Goal: Task Accomplishment & Management: Manage account settings

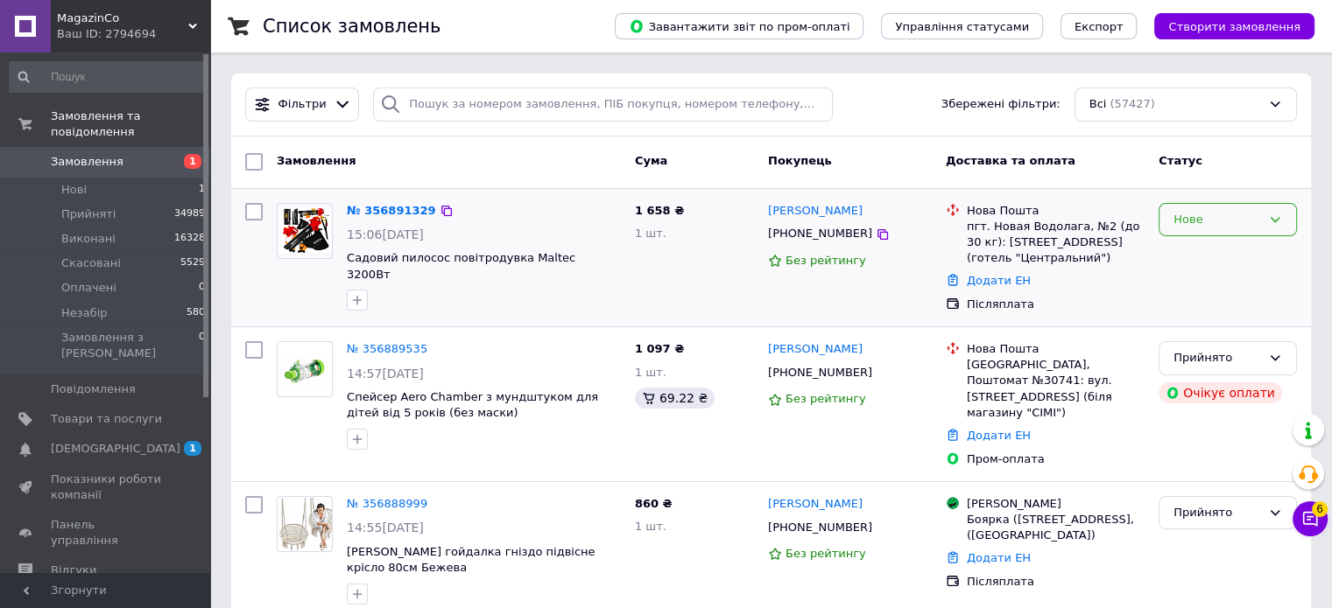
click at [1217, 214] on div "Нове" at bounding box center [1217, 220] width 88 height 18
click at [1207, 257] on li "Прийнято" at bounding box center [1227, 256] width 137 height 32
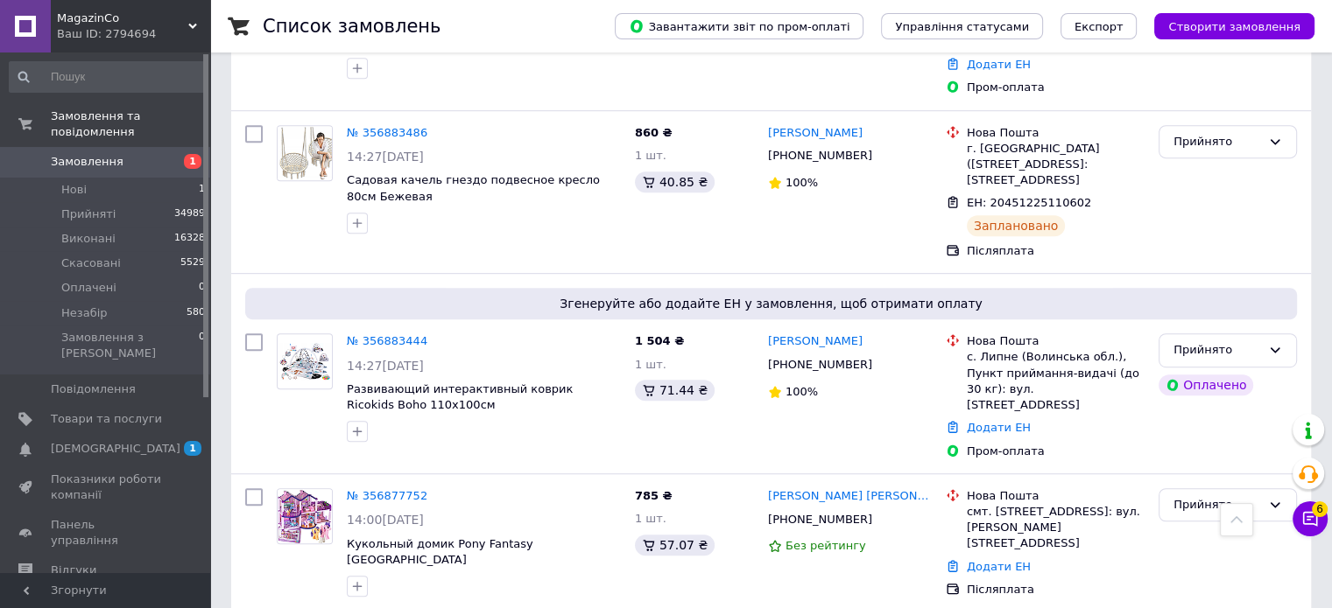
scroll to position [963, 0]
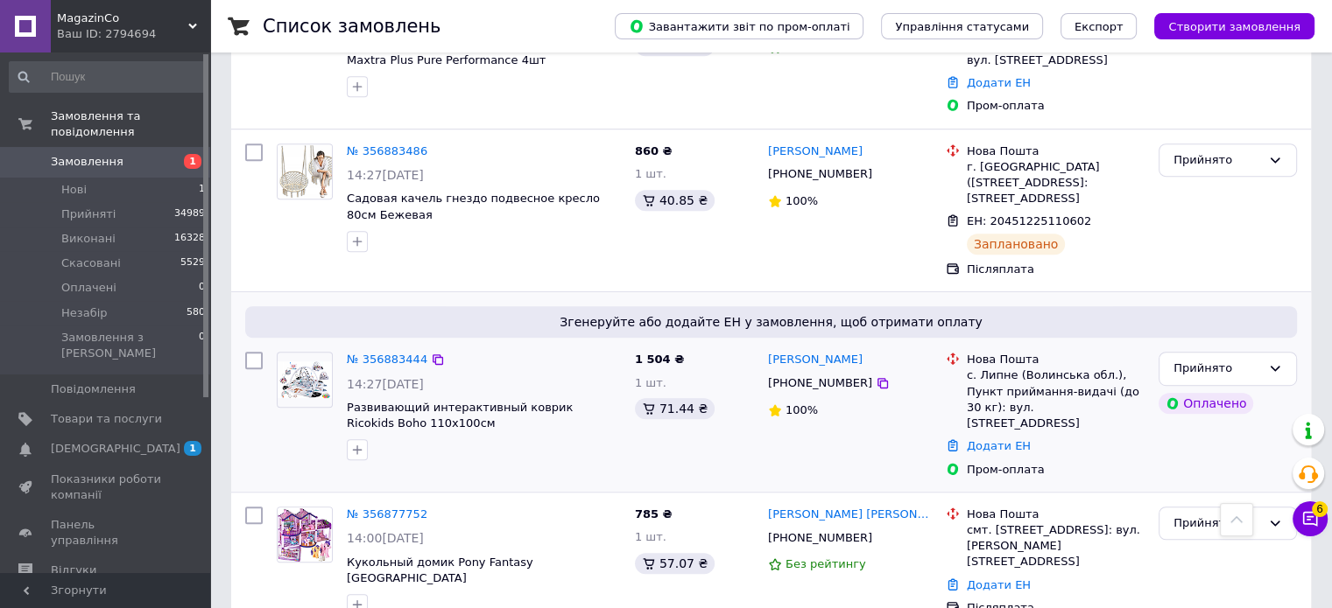
drag, startPoint x: 861, startPoint y: 287, endPoint x: 670, endPoint y: 223, distance: 201.3
click at [875, 376] on icon at bounding box center [882, 383] width 14 height 14
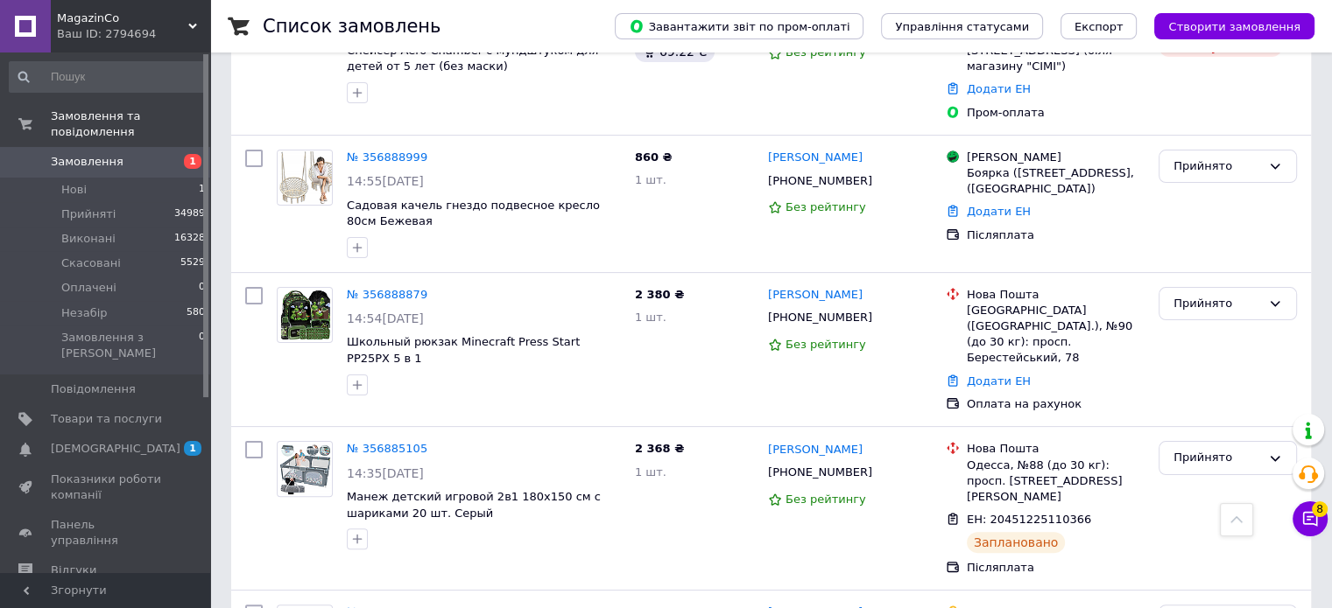
scroll to position [0, 0]
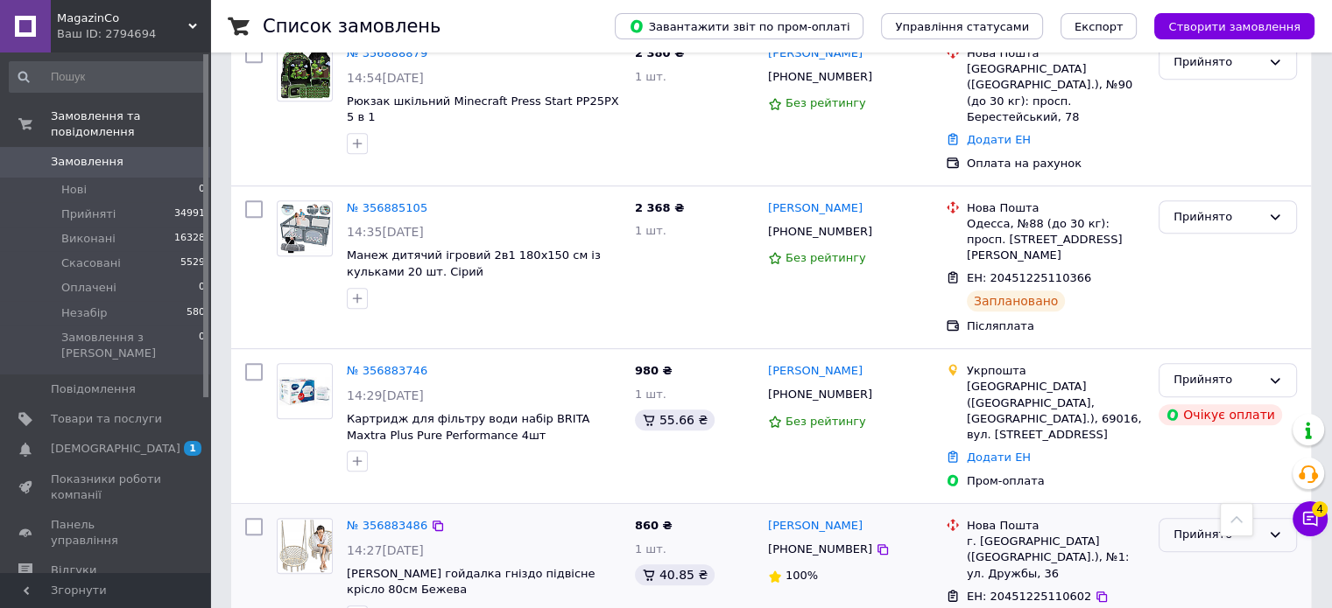
scroll to position [875, 0]
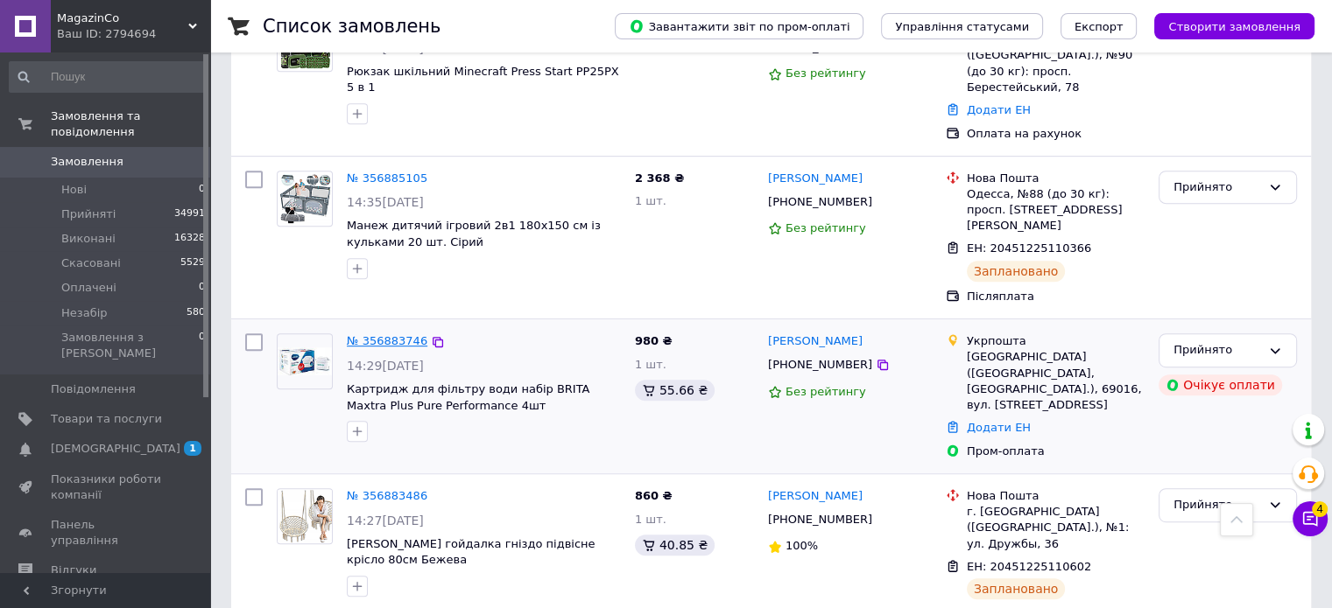
click at [388, 334] on link "№ 356883746" at bounding box center [387, 340] width 81 height 13
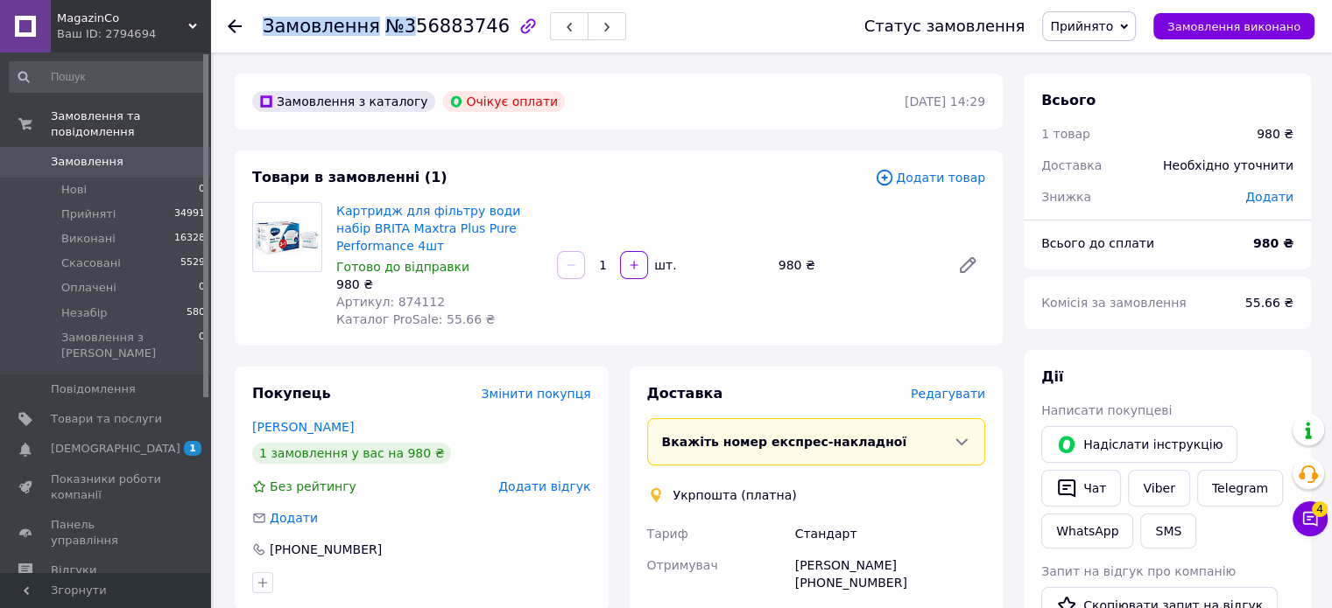
drag, startPoint x: 400, startPoint y: 22, endPoint x: 478, endPoint y: 38, distance: 79.5
click at [479, 38] on div "Замовлення №356883746" at bounding box center [444, 26] width 363 height 30
click at [410, 25] on span "№356883746" at bounding box center [447, 26] width 124 height 21
drag, startPoint x: 392, startPoint y: 25, endPoint x: 478, endPoint y: 41, distance: 87.2
click at [478, 41] on div "Замовлення №356883746" at bounding box center [546, 26] width 566 height 53
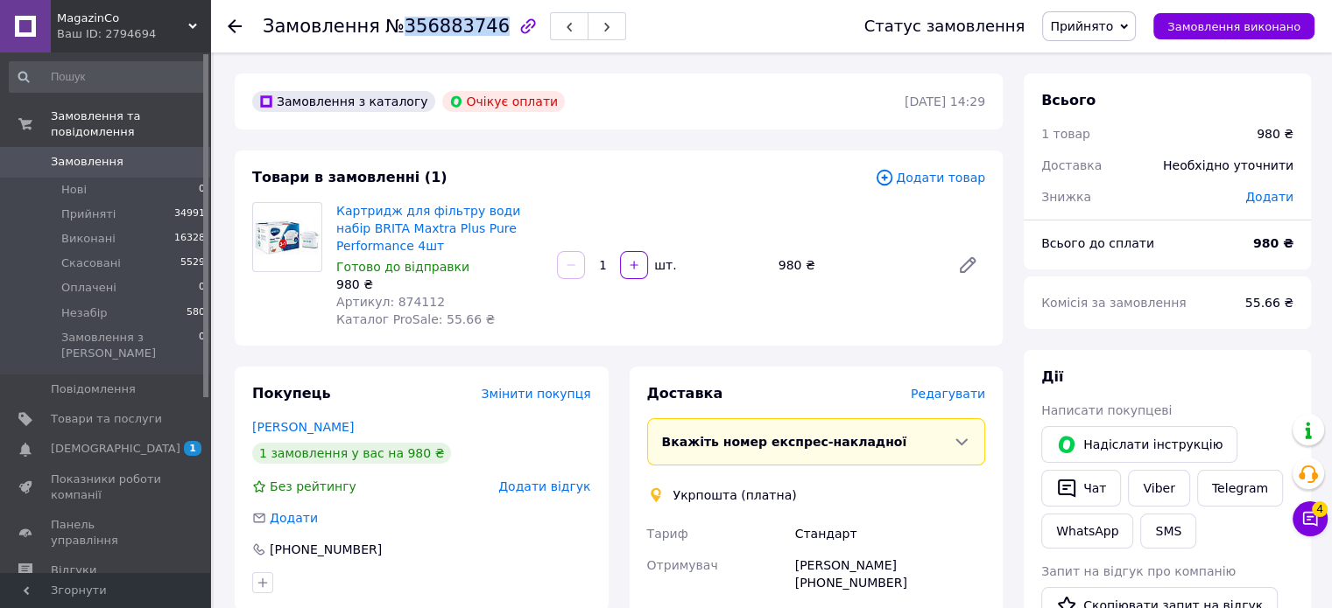
copy span "356883746"
click at [61, 154] on span "Замовлення" at bounding box center [87, 162] width 73 height 16
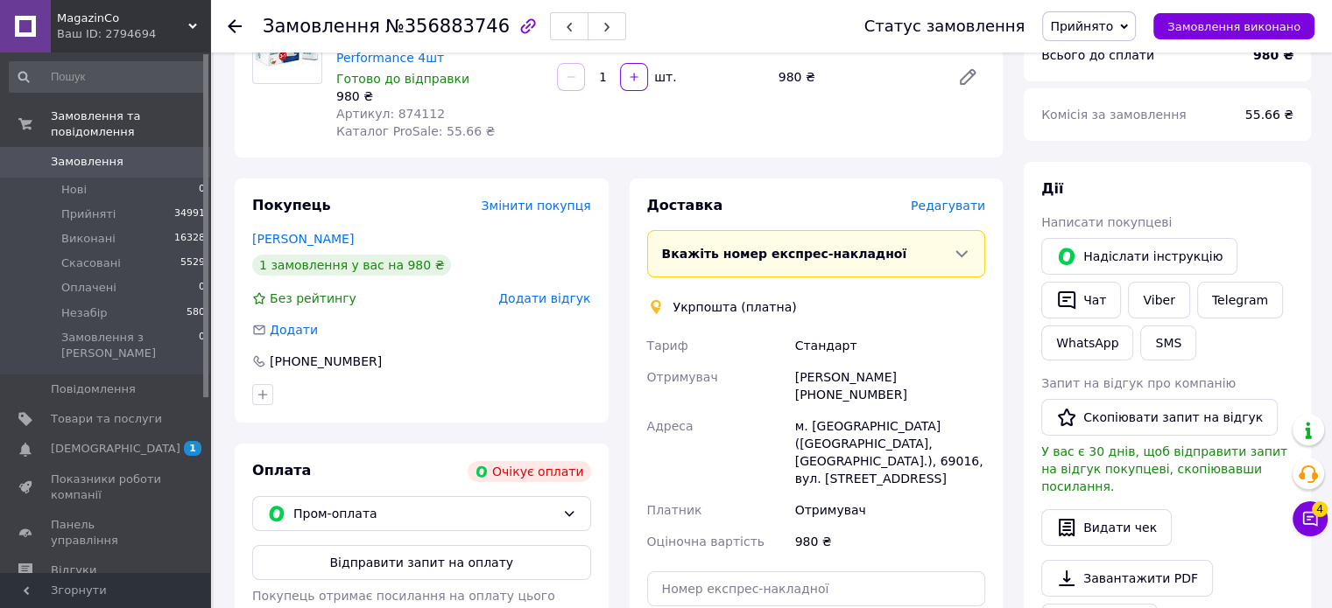
scroll to position [88, 0]
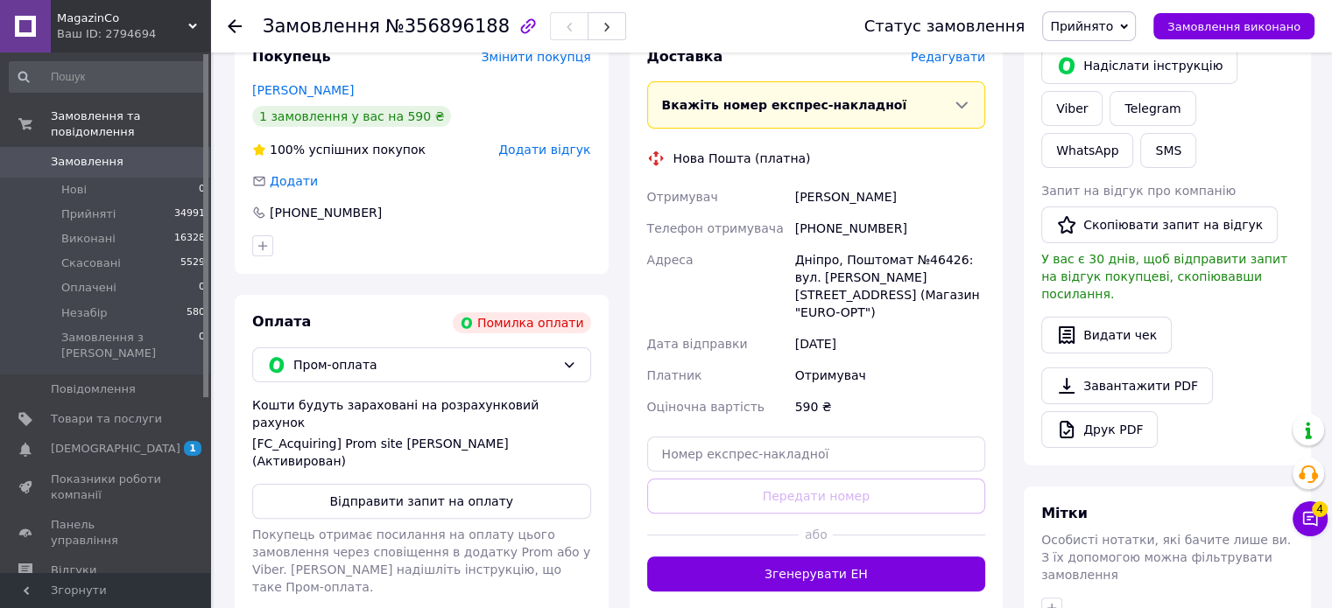
scroll to position [350, 0]
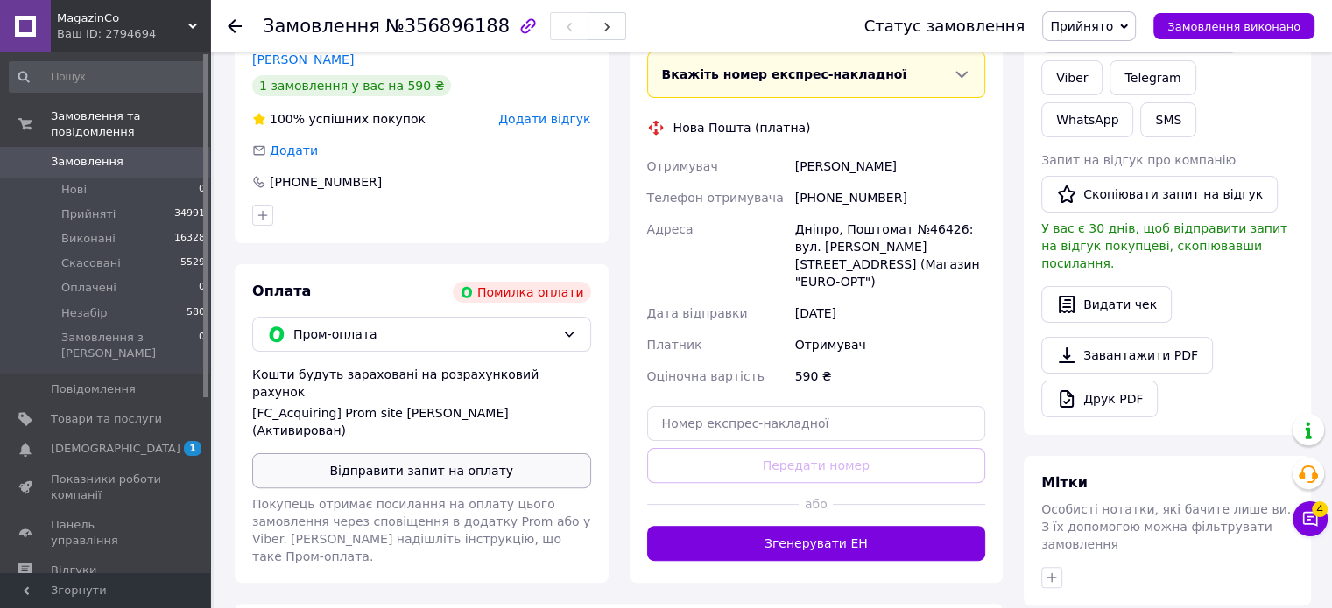
click at [394, 461] on button "Відправити запит на оплату" at bounding box center [421, 471] width 339 height 35
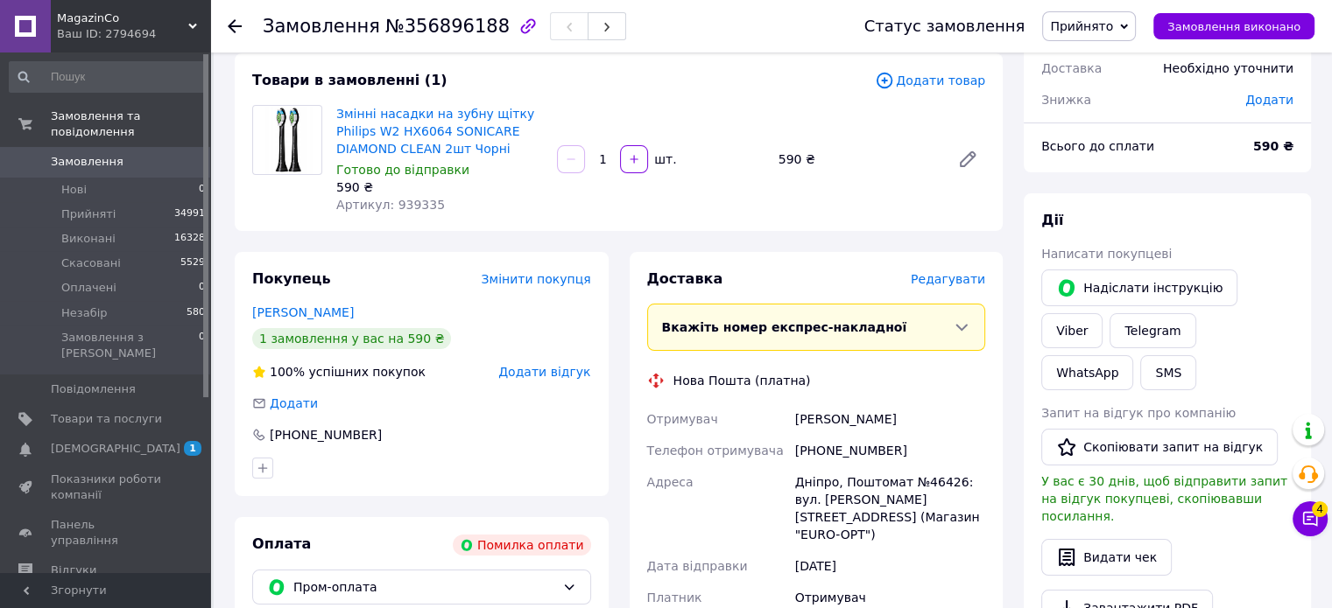
scroll to position [88, 0]
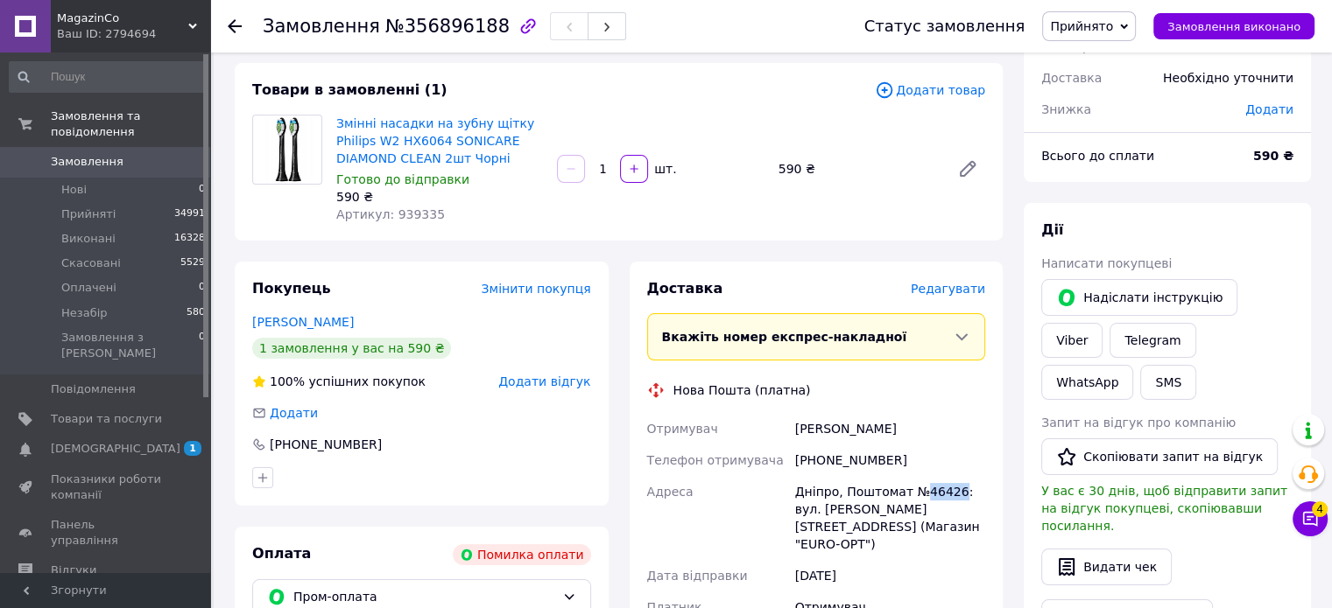
drag, startPoint x: 918, startPoint y: 496, endPoint x: 949, endPoint y: 490, distance: 32.1
click at [949, 490] on div "Дніпро, Поштомат №46426: вул. [PERSON_NAME][STREET_ADDRESS] (Магазин "EURO-OPT")" at bounding box center [889, 518] width 197 height 84
copy div "46426"
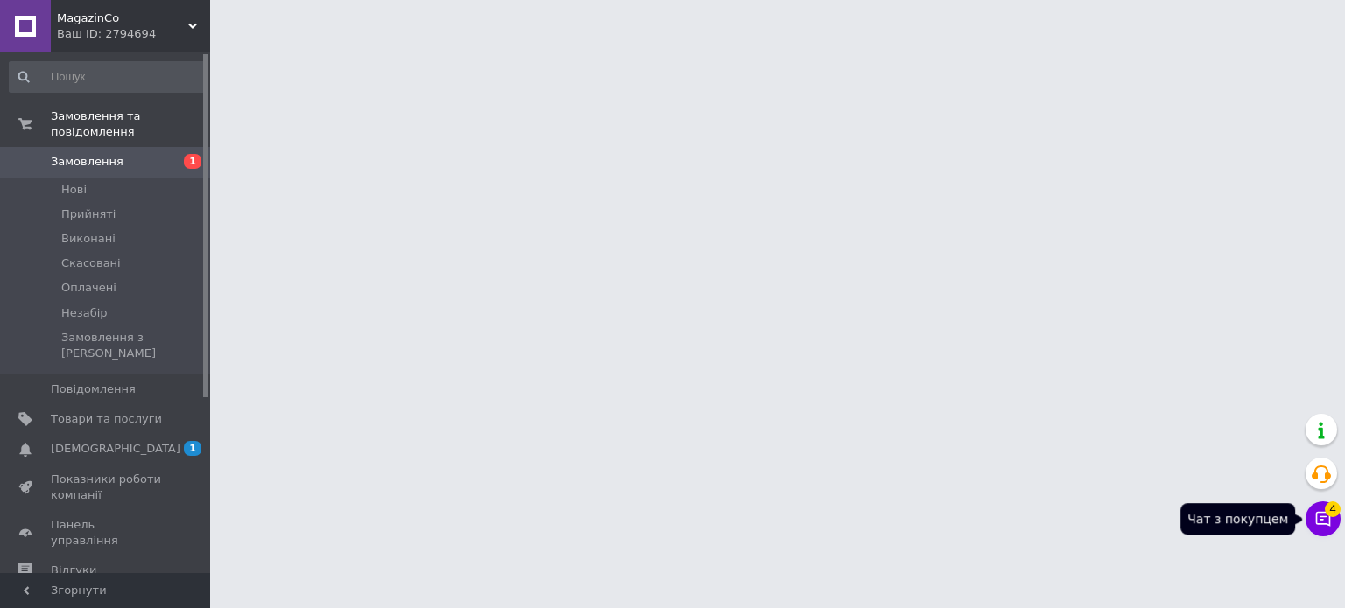
click at [1329, 527] on icon at bounding box center [1323, 519] width 18 height 18
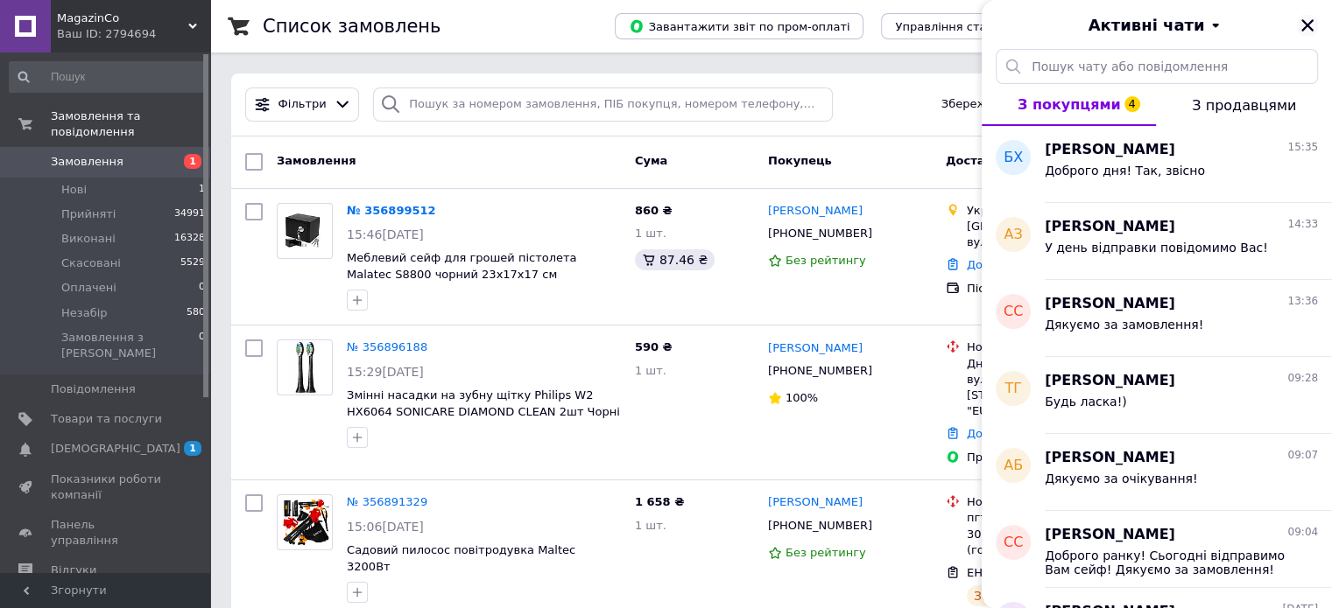
click at [1309, 18] on icon "Закрити" at bounding box center [1307, 26] width 16 height 16
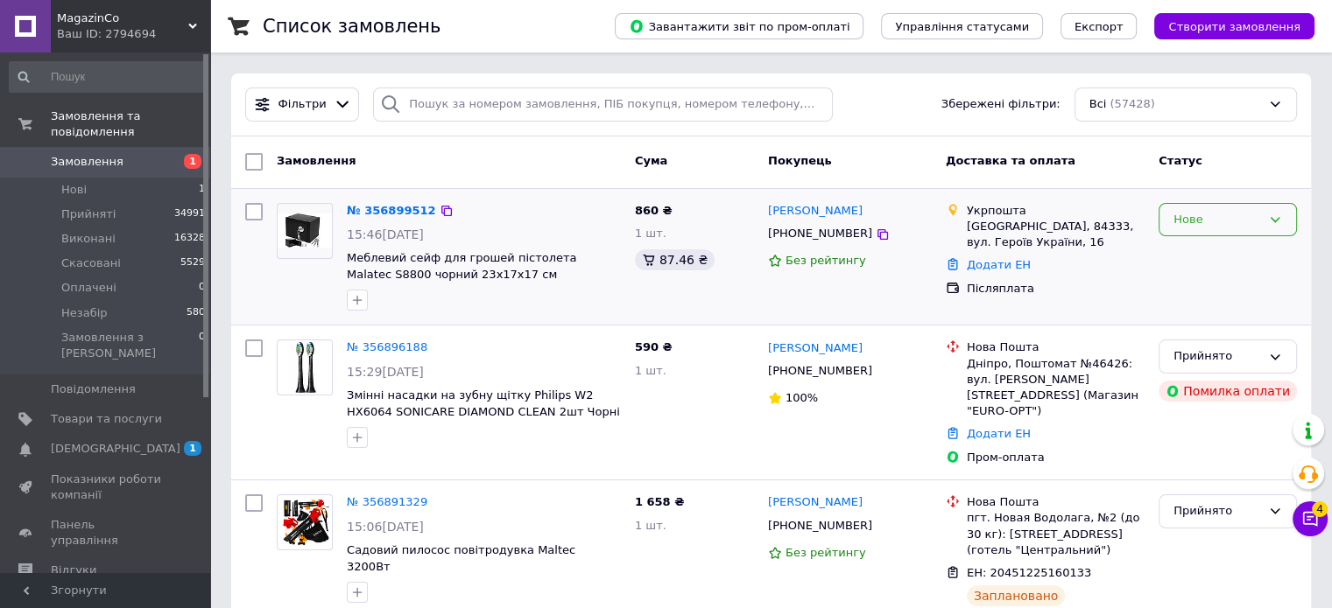
click at [1233, 216] on div "Нове" at bounding box center [1217, 220] width 88 height 18
drag, startPoint x: 1190, startPoint y: 260, endPoint x: 1076, endPoint y: 243, distance: 115.0
click at [1191, 259] on li "Прийнято" at bounding box center [1227, 256] width 137 height 32
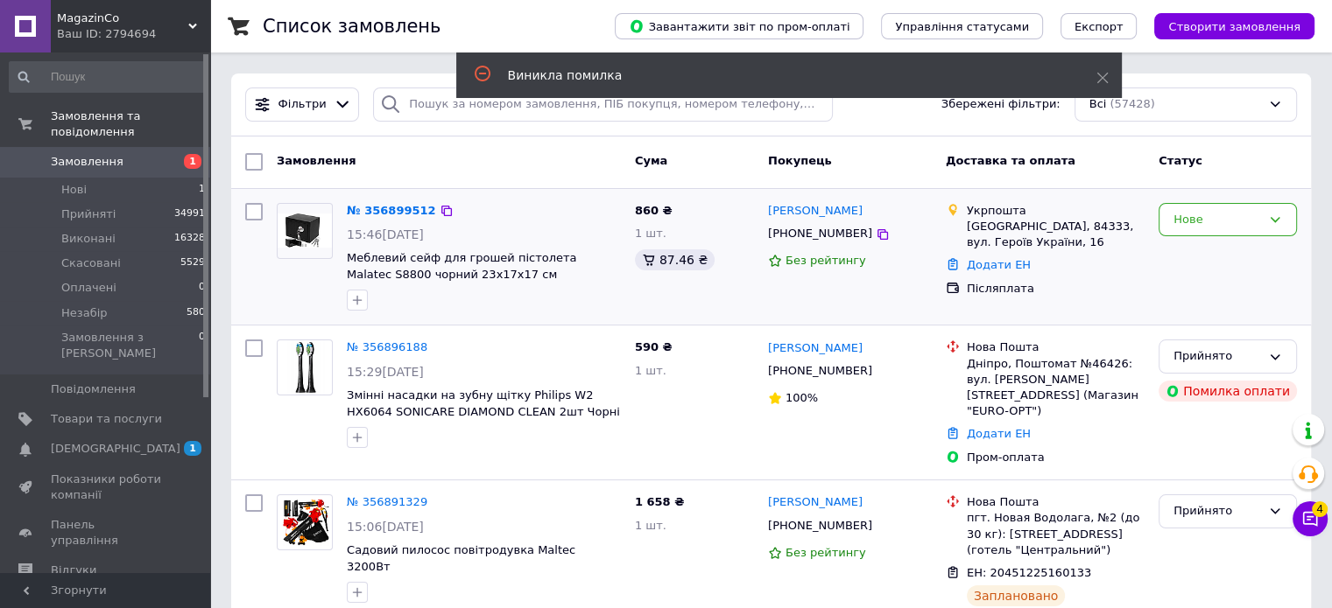
click at [1211, 239] on div "Нове" at bounding box center [1227, 257] width 152 height 123
click at [1194, 225] on div "Нове" at bounding box center [1217, 220] width 88 height 18
drag, startPoint x: 1184, startPoint y: 257, endPoint x: 649, endPoint y: 111, distance: 554.5
click at [1184, 257] on li "Прийнято" at bounding box center [1227, 256] width 137 height 32
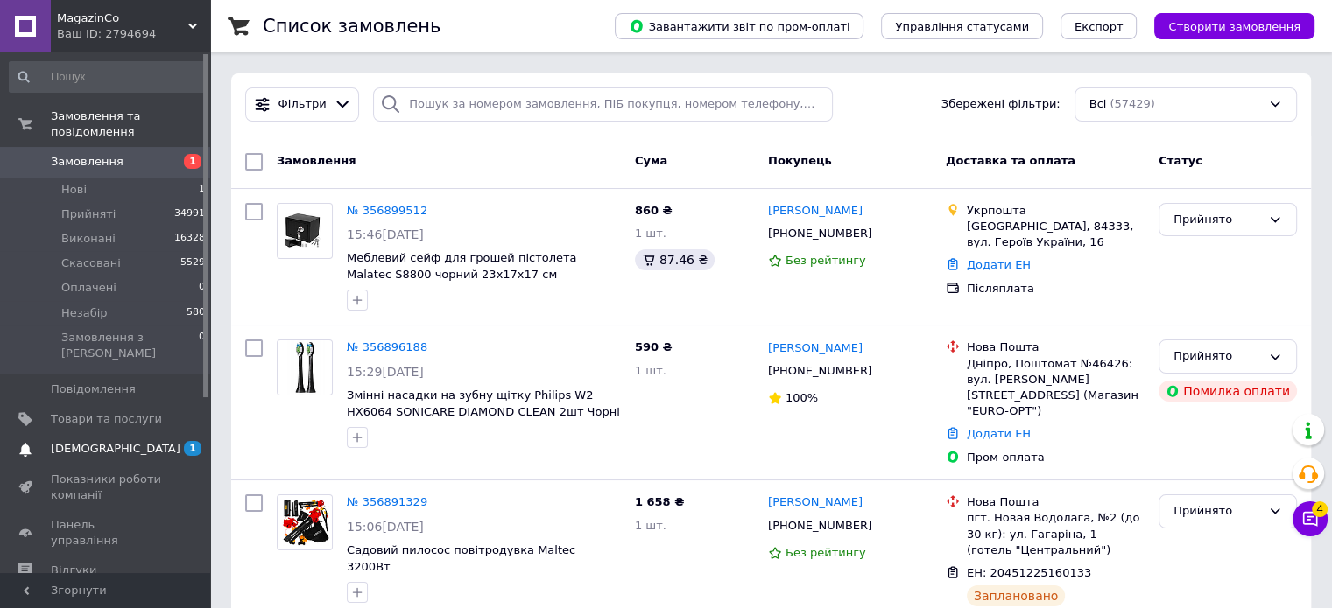
click at [99, 441] on span "[DEMOGRAPHIC_DATA]" at bounding box center [116, 449] width 130 height 16
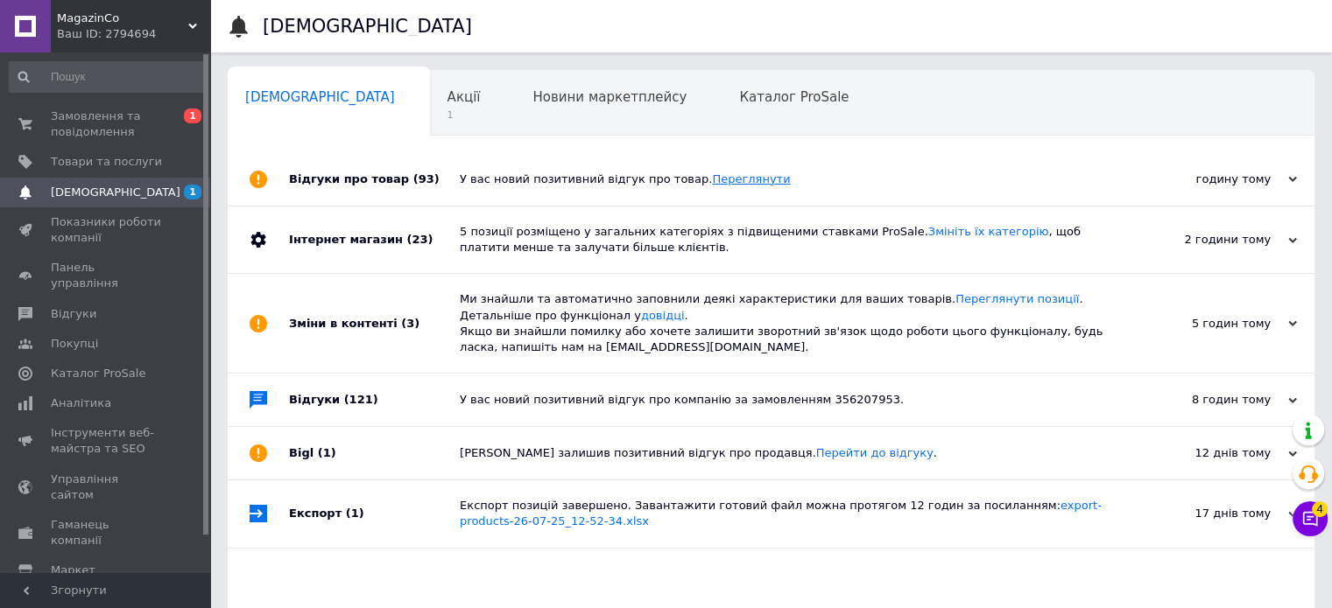
click at [712, 180] on link "Переглянути" at bounding box center [751, 178] width 78 height 13
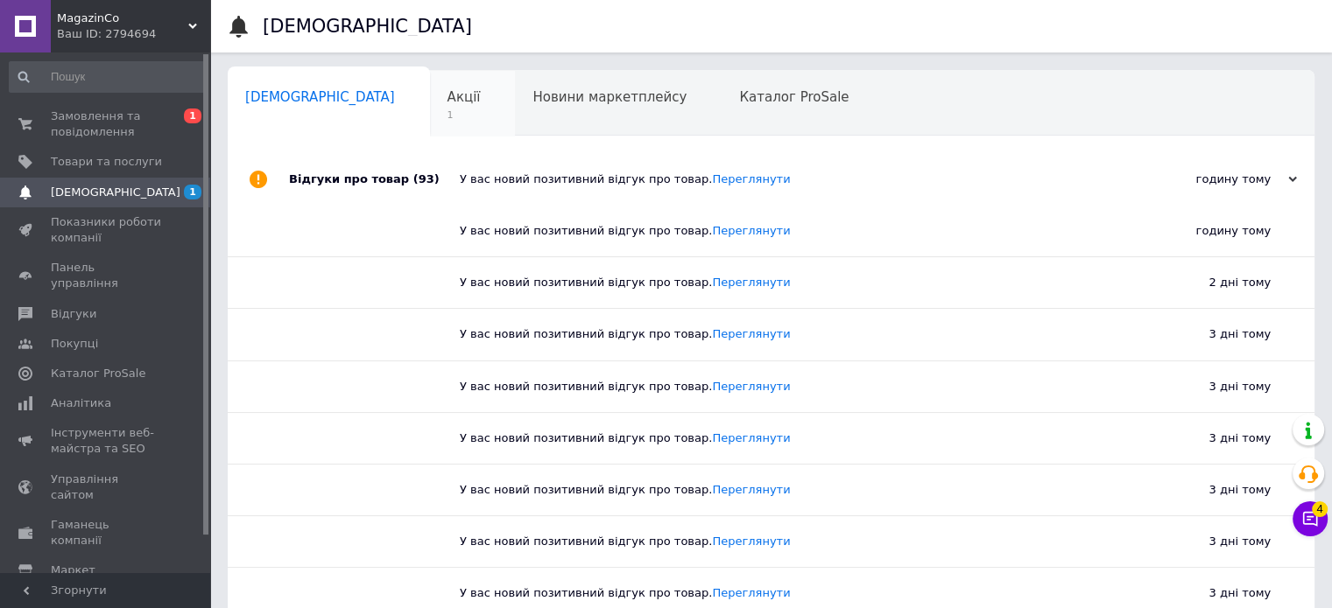
click at [447, 105] on span "Акції" at bounding box center [463, 97] width 33 height 16
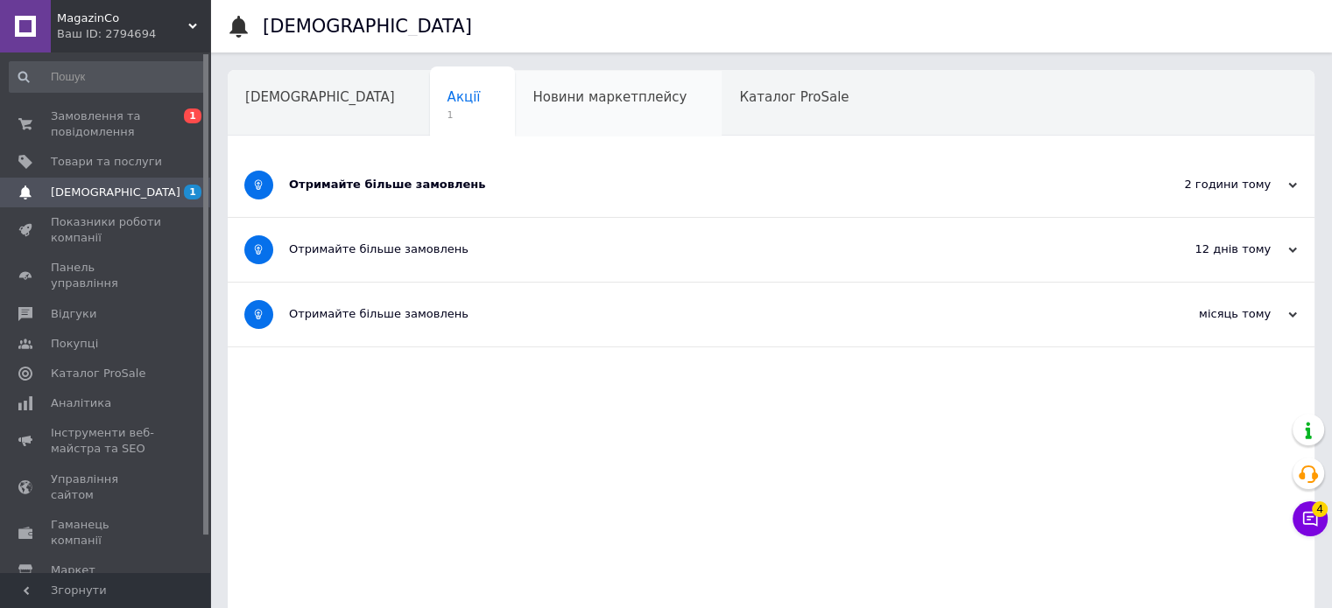
click at [532, 94] on span "Новини маркетплейсу" at bounding box center [609, 97] width 154 height 16
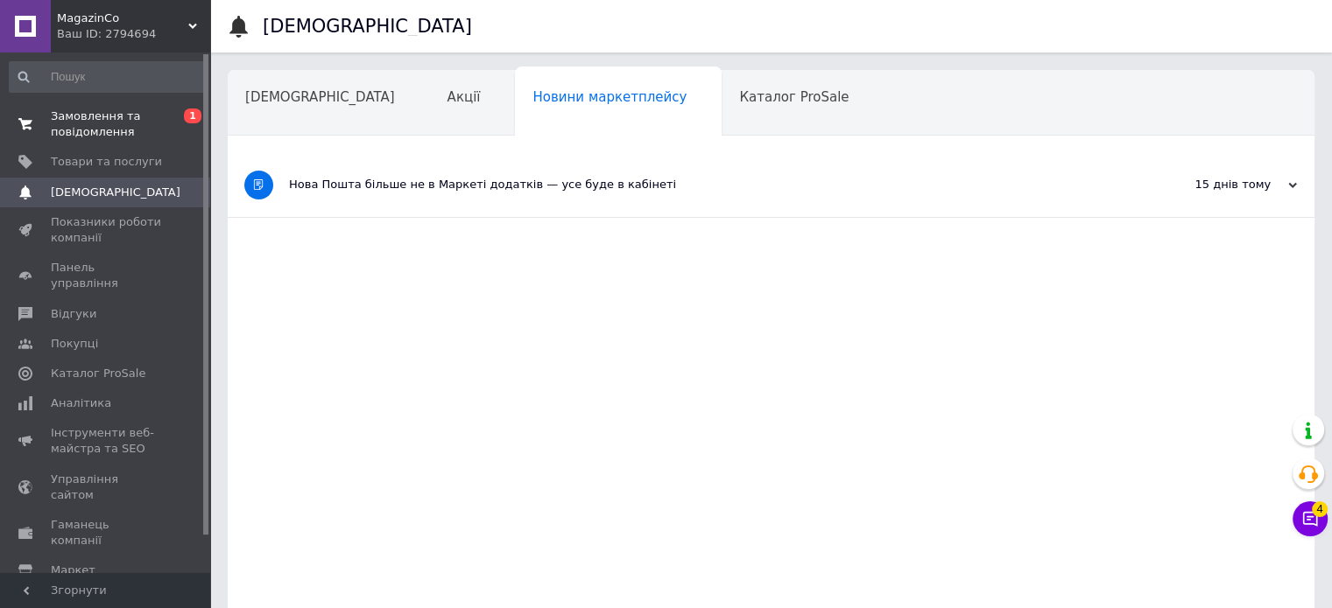
click at [78, 124] on span "Замовлення та повідомлення" at bounding box center [106, 125] width 111 height 32
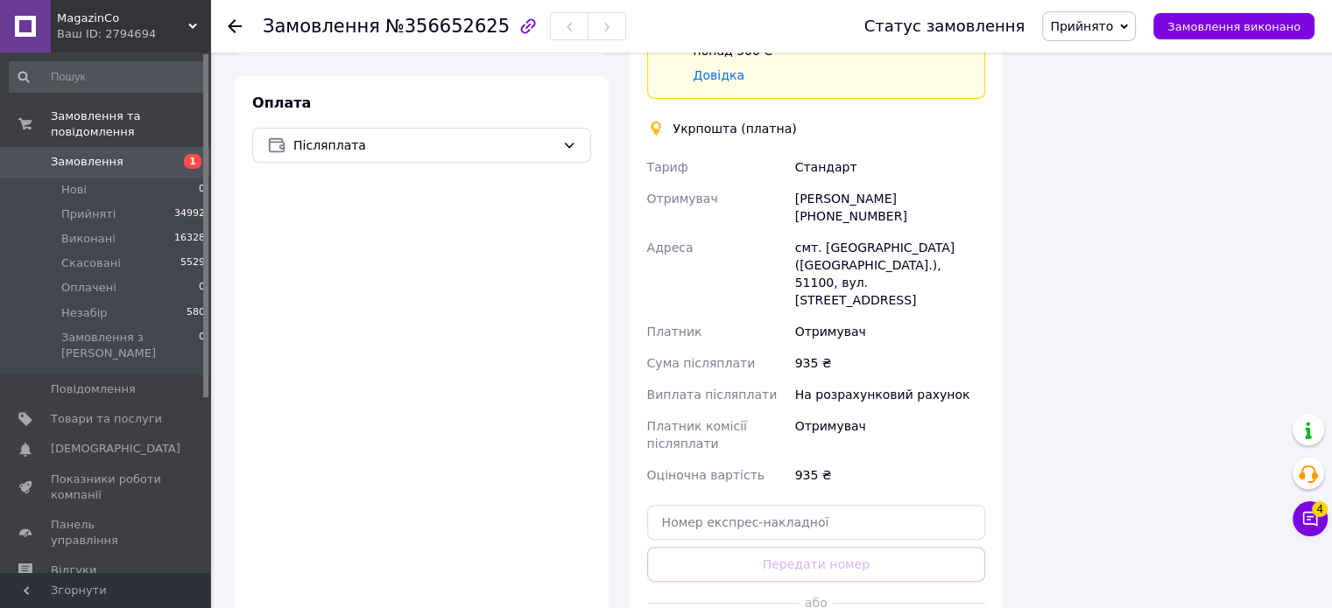
click at [745, 482] on div "Доставка Редагувати Спецтариф Укрпошта Стандарт 35 ₴ - до 30 кг і об'ємом до 20…" at bounding box center [816, 260] width 339 height 800
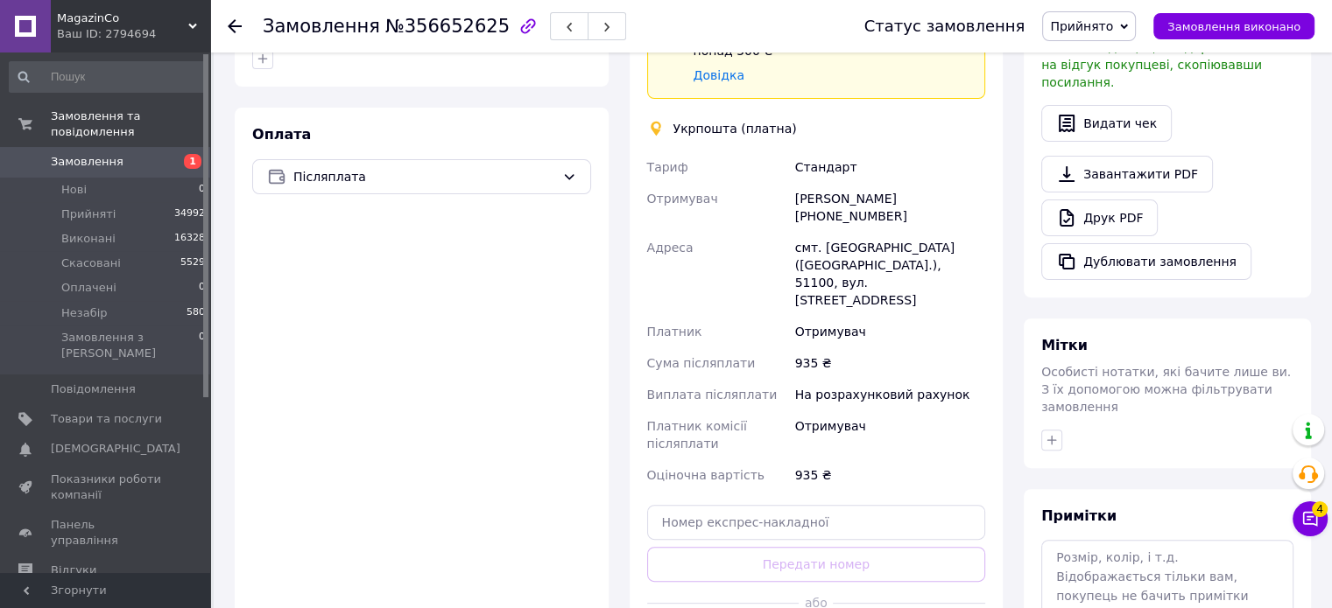
scroll to position [580, 0]
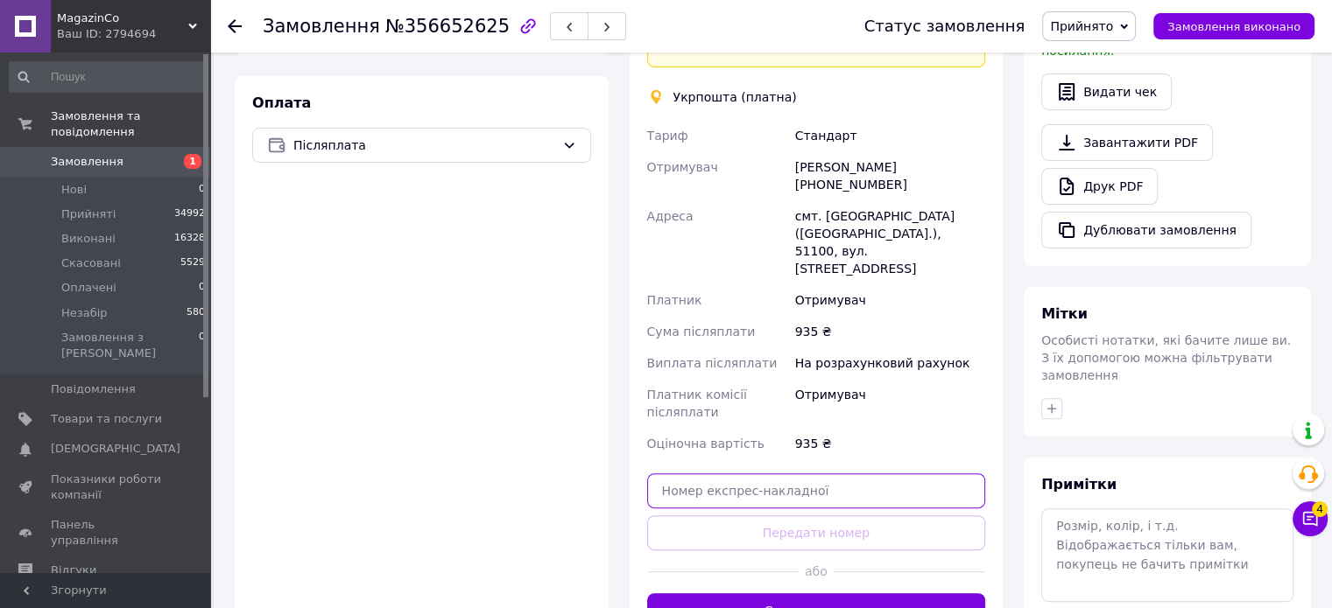
click at [722, 474] on input "text" at bounding box center [816, 491] width 339 height 35
paste input "0503767660318"
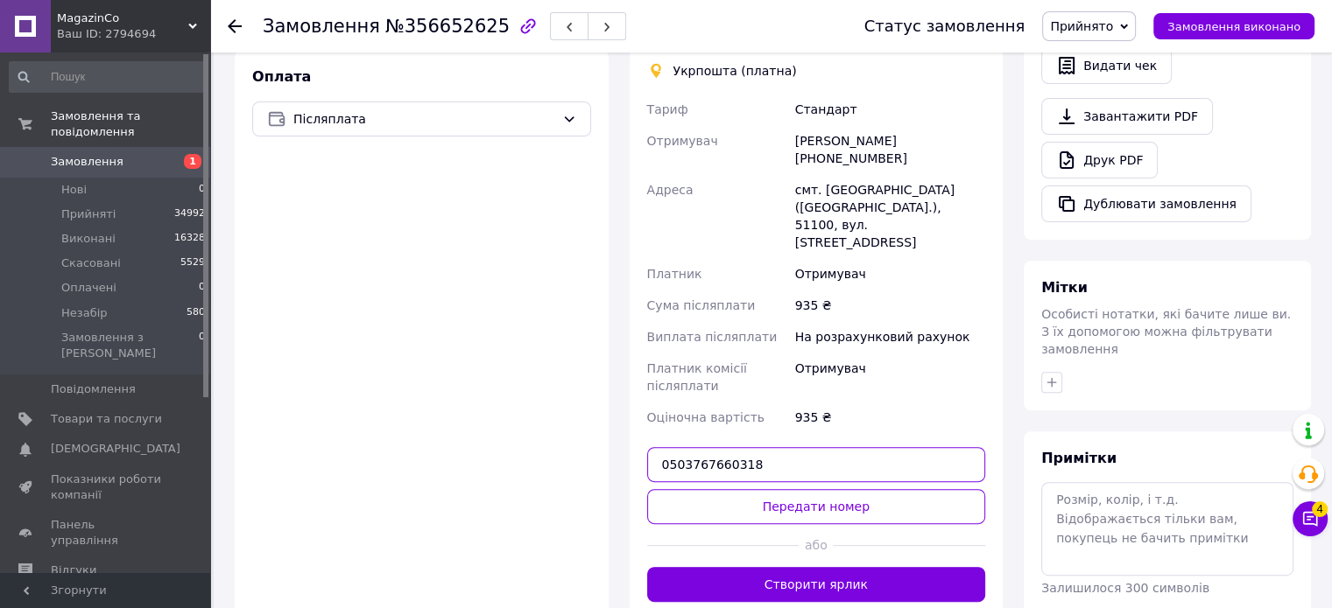
scroll to position [753, 0]
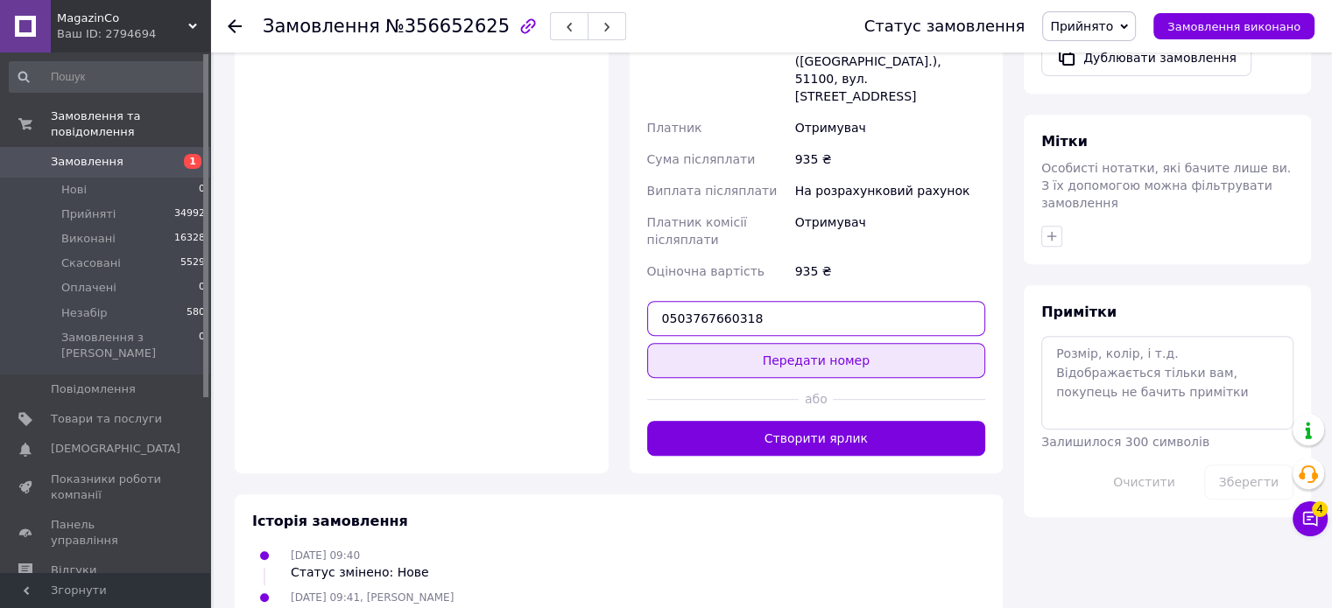
type input "0503767660318"
click at [833, 343] on button "Передати номер" at bounding box center [816, 360] width 339 height 35
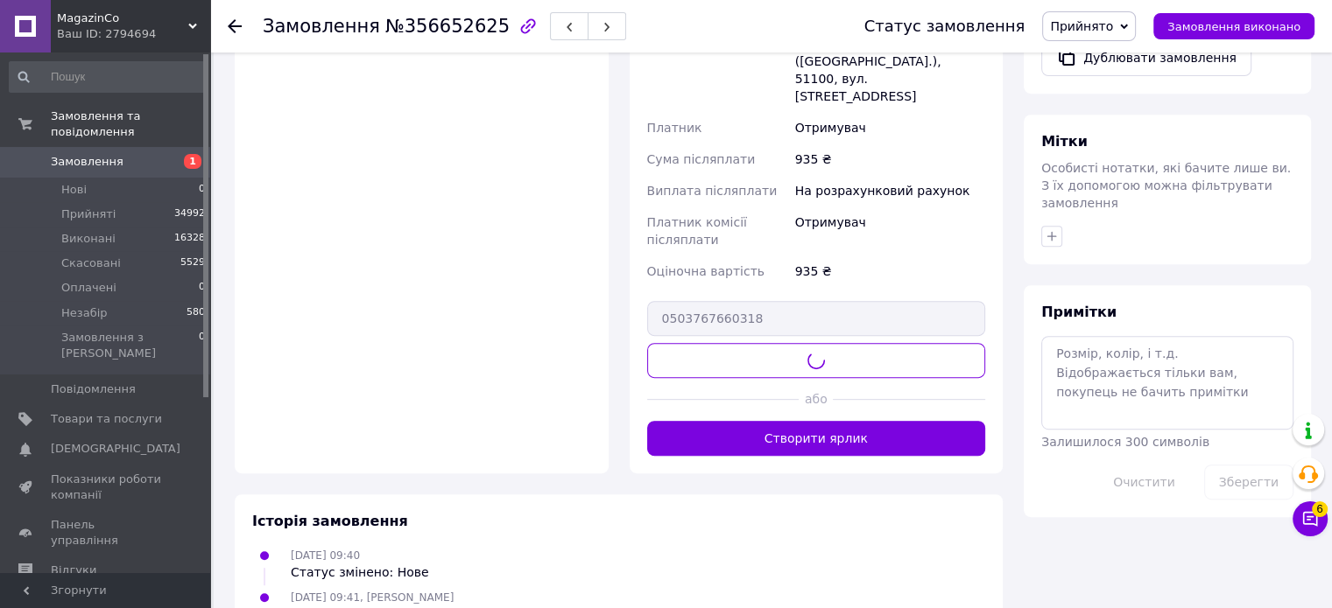
scroll to position [679, 0]
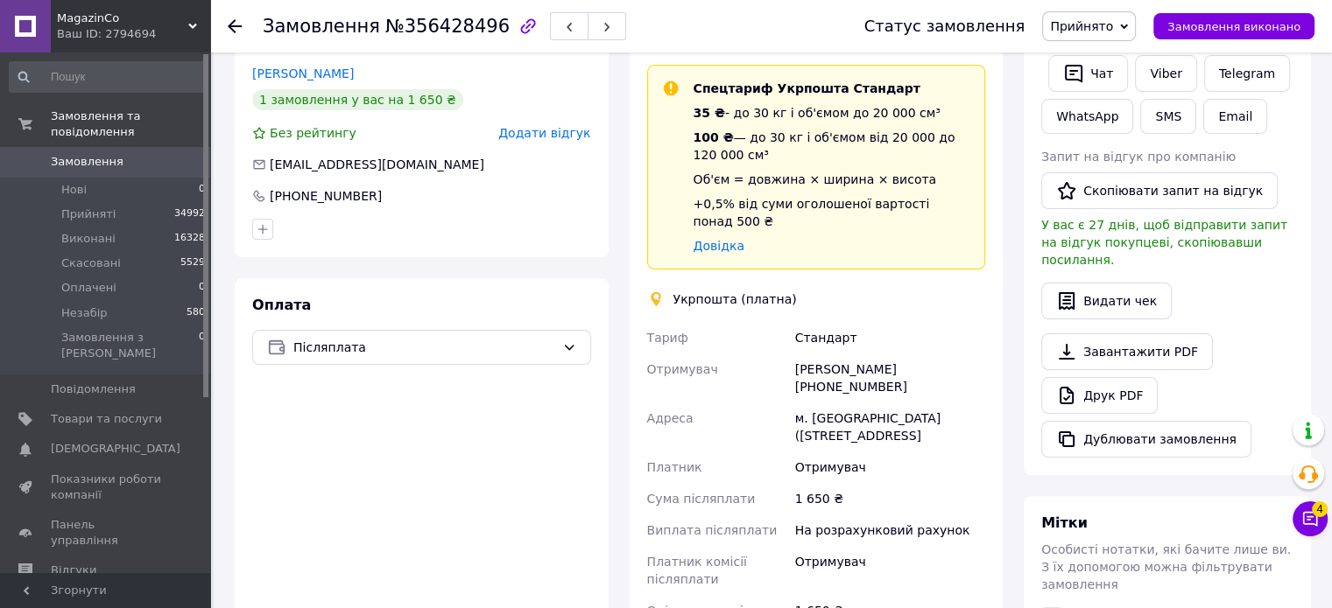
scroll to position [525, 0]
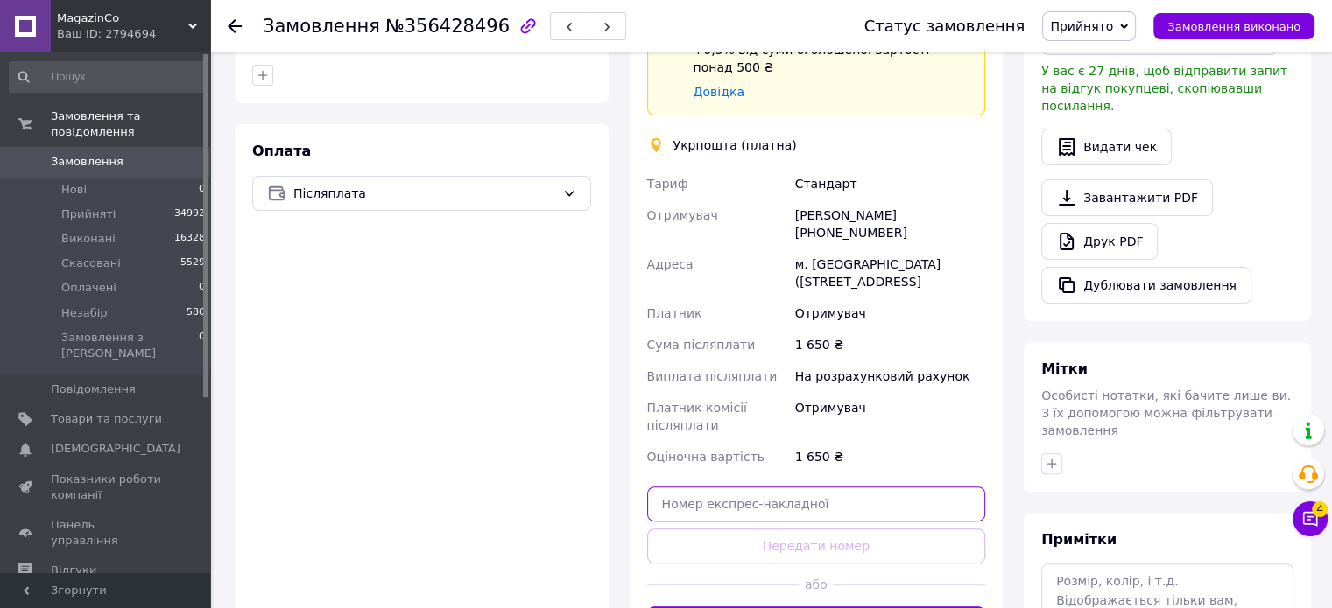
click at [774, 487] on input "text" at bounding box center [816, 504] width 339 height 35
paste input "0503767469715"
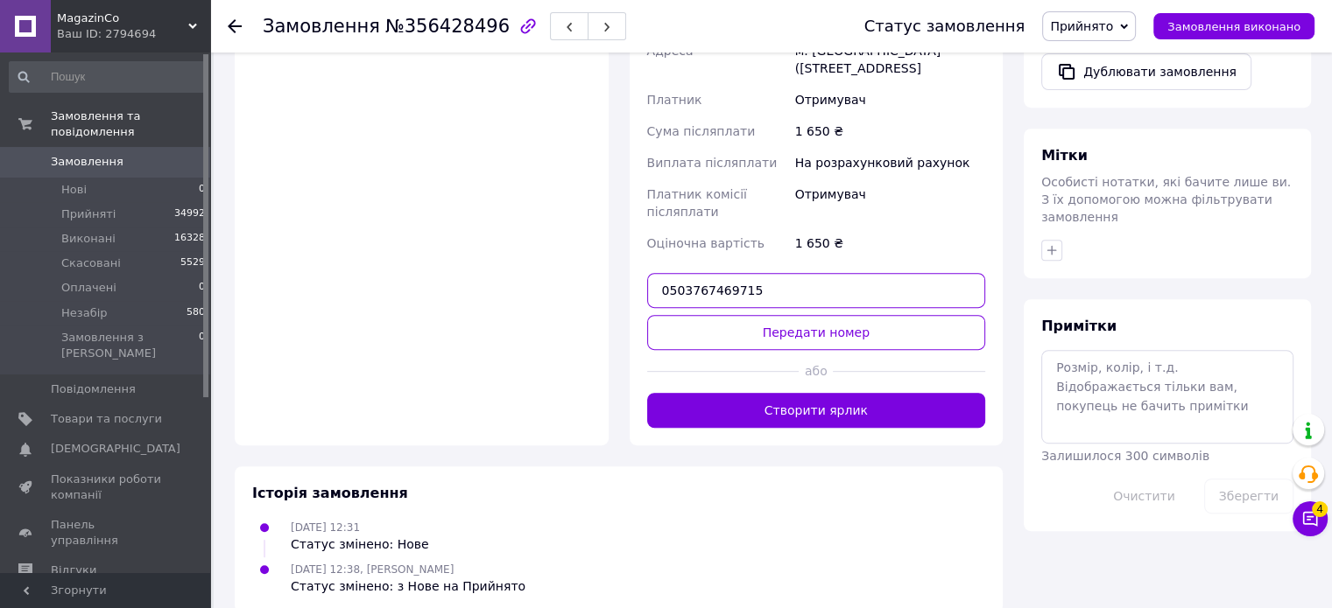
scroll to position [746, 0]
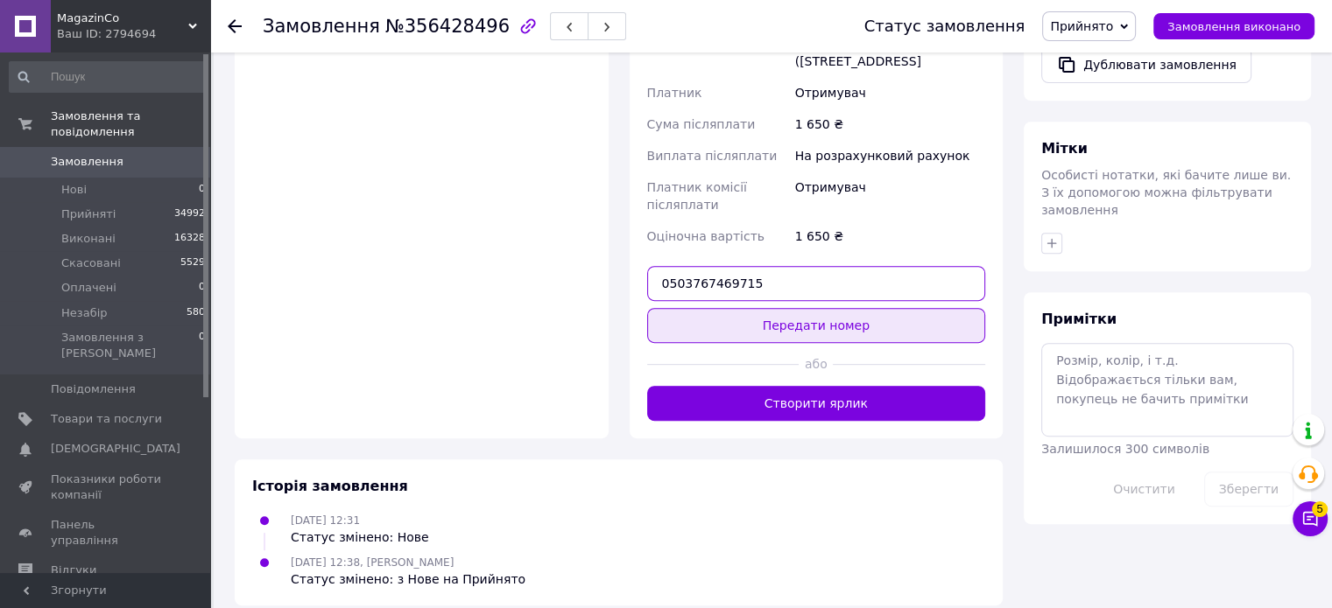
type input "0503767469715"
click at [799, 310] on button "Передати номер" at bounding box center [816, 325] width 339 height 35
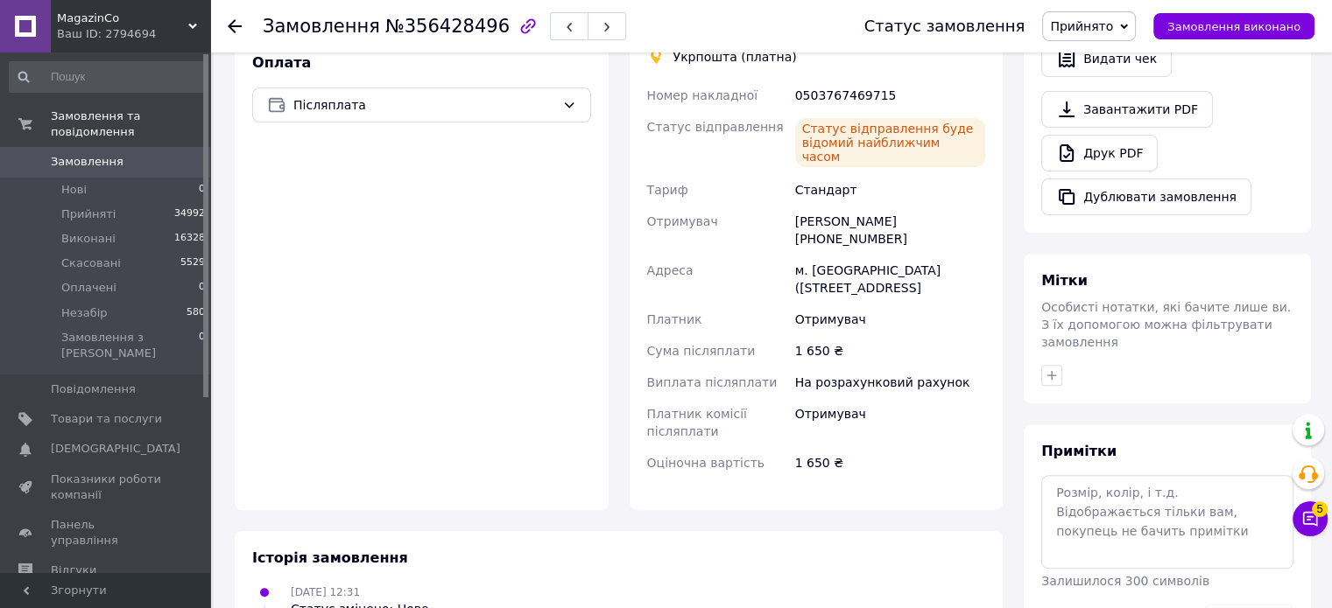
scroll to position [585, 0]
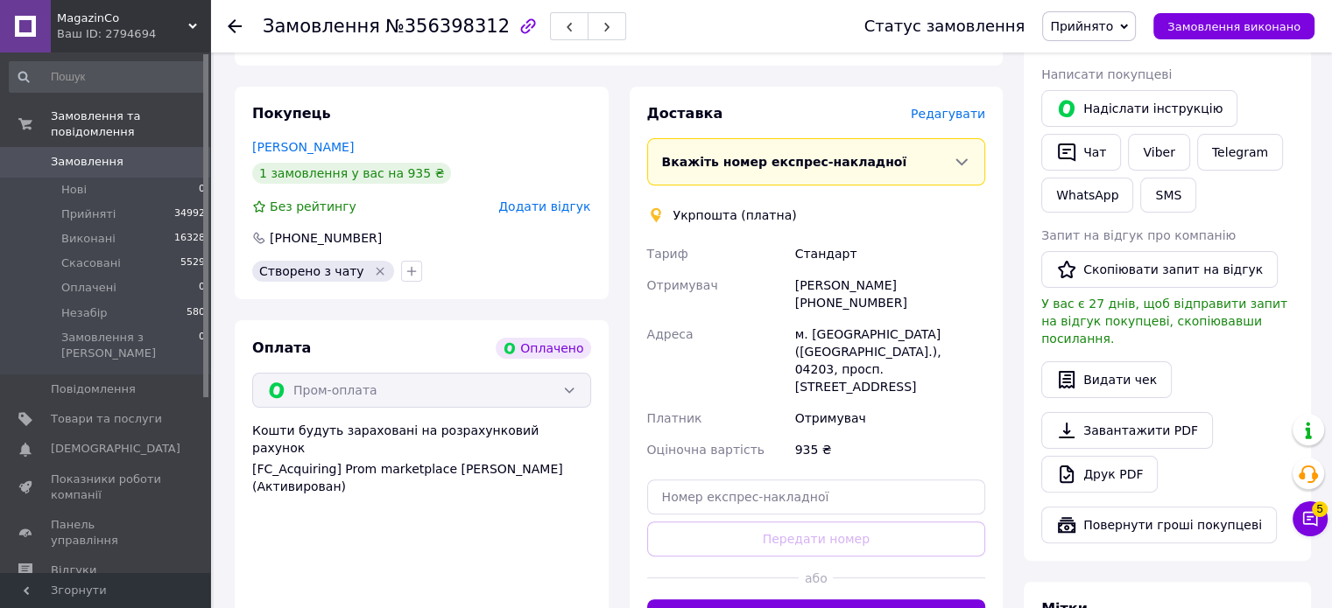
scroll to position [399, 0]
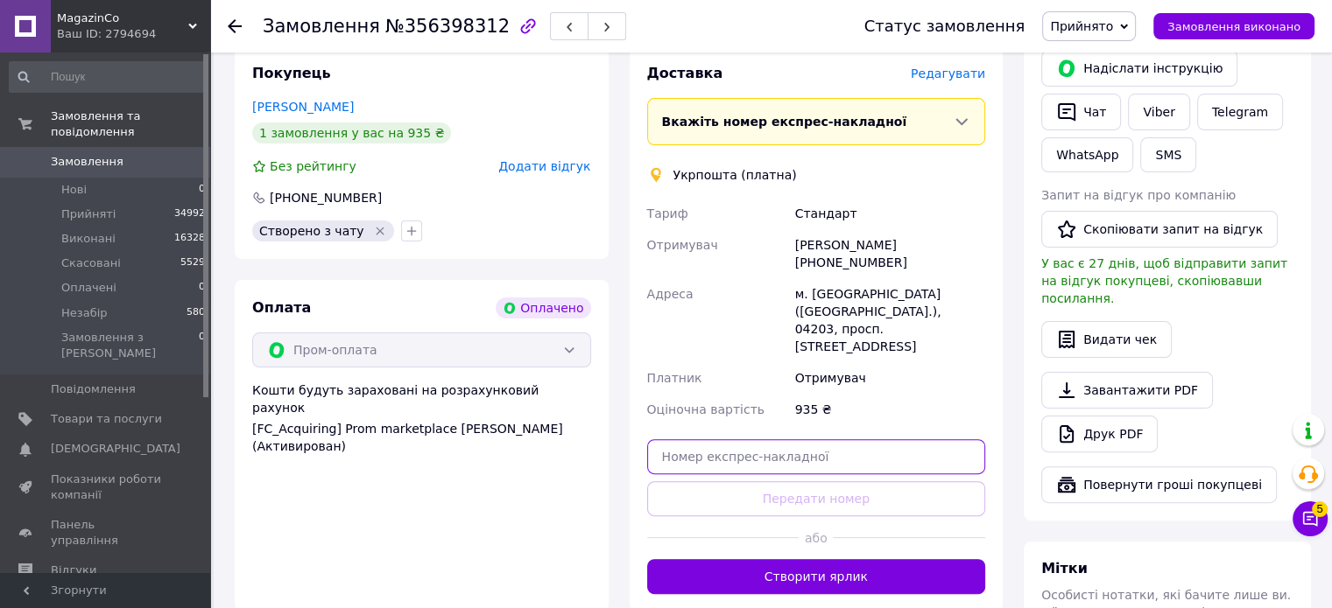
click at [779, 439] on input "text" at bounding box center [816, 456] width 339 height 35
paste input "0503767471051"
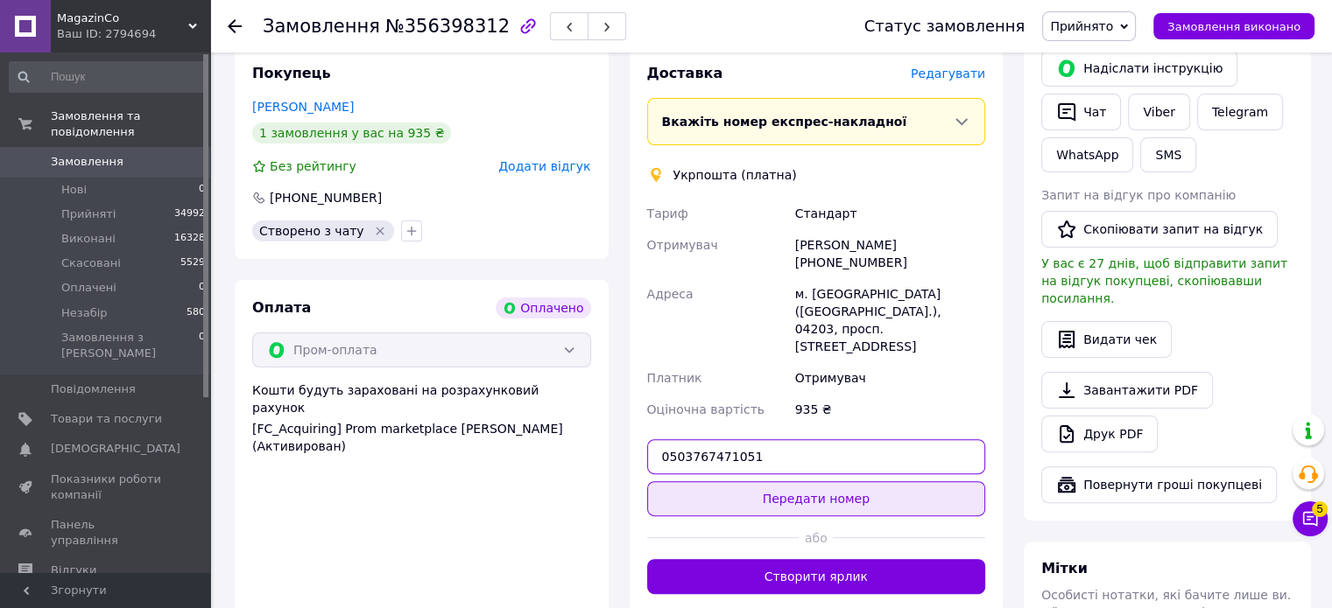
type input "0503767471051"
click at [819, 482] on button "Передати номер" at bounding box center [816, 499] width 339 height 35
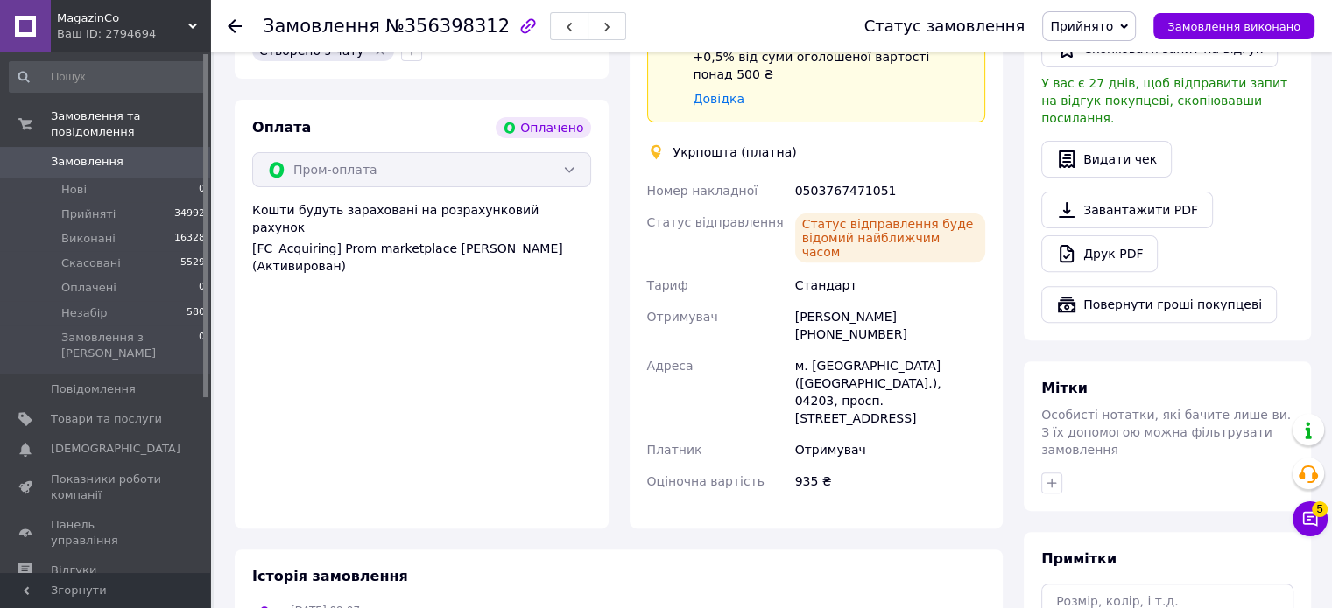
scroll to position [369, 0]
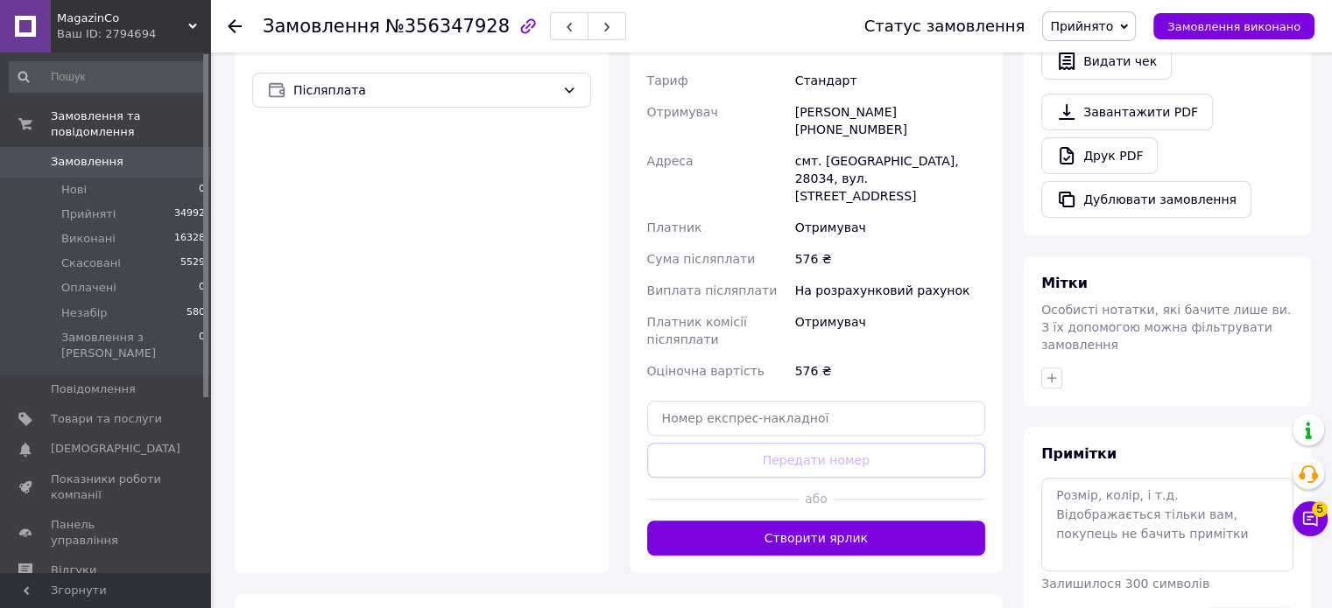
scroll to position [613, 0]
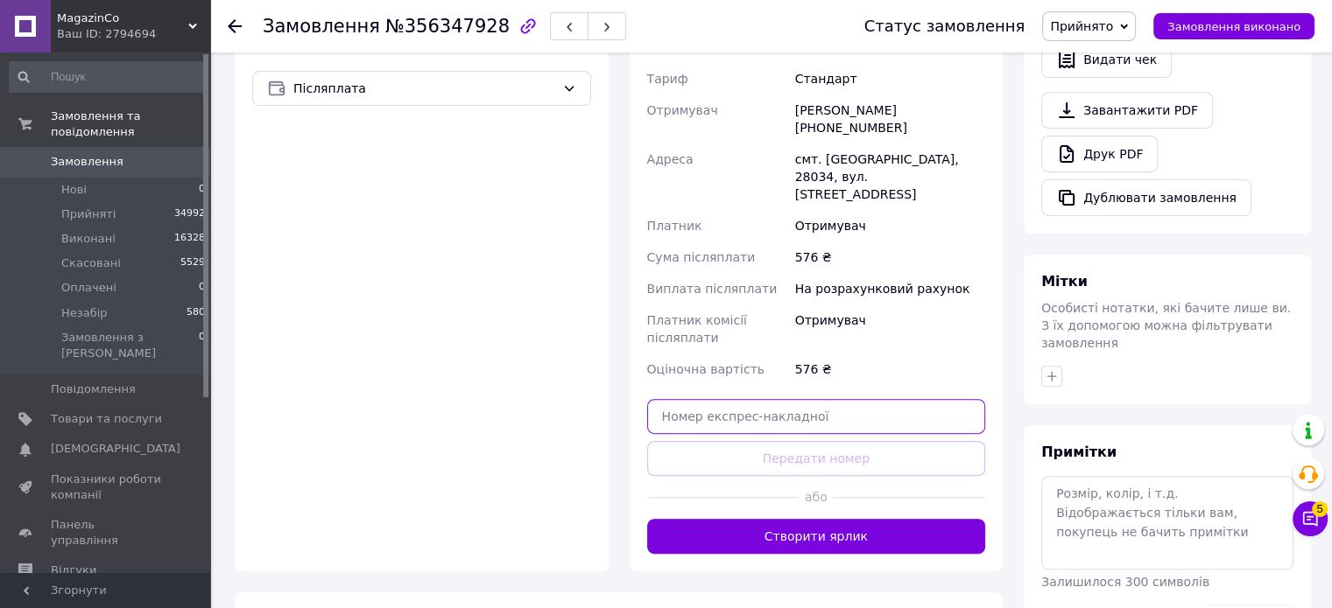
click at [753, 399] on input "text" at bounding box center [816, 416] width 339 height 35
paste input "0503767450127"
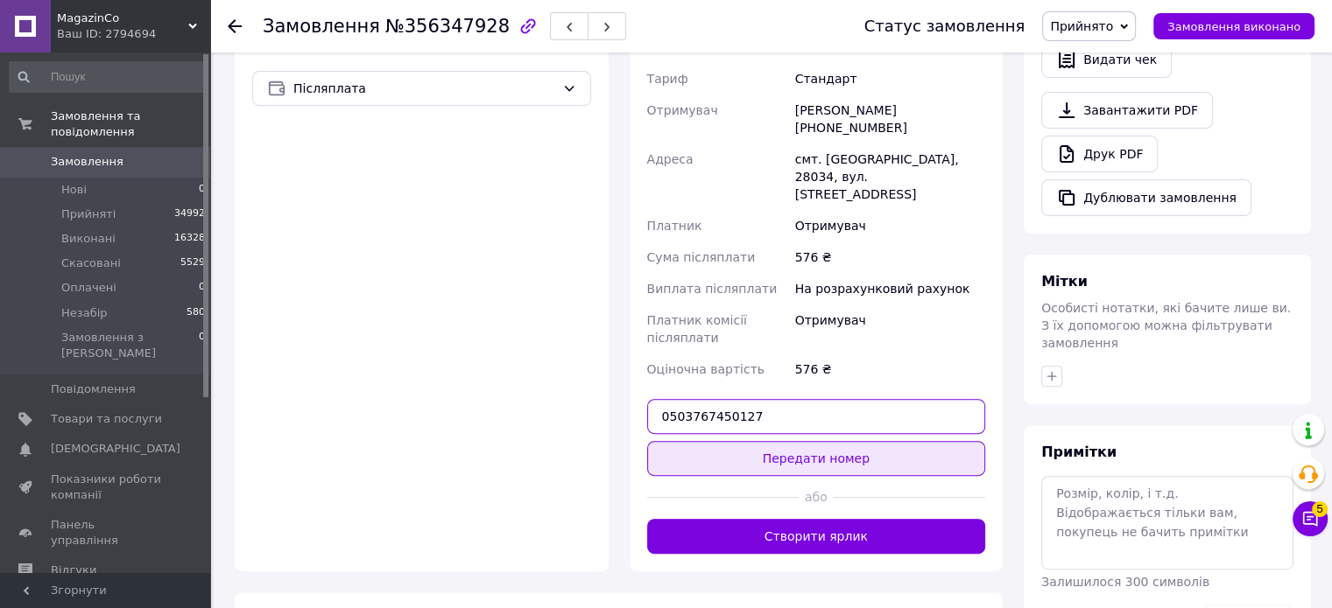
type input "0503767450127"
click at [799, 441] on button "Передати номер" at bounding box center [816, 458] width 339 height 35
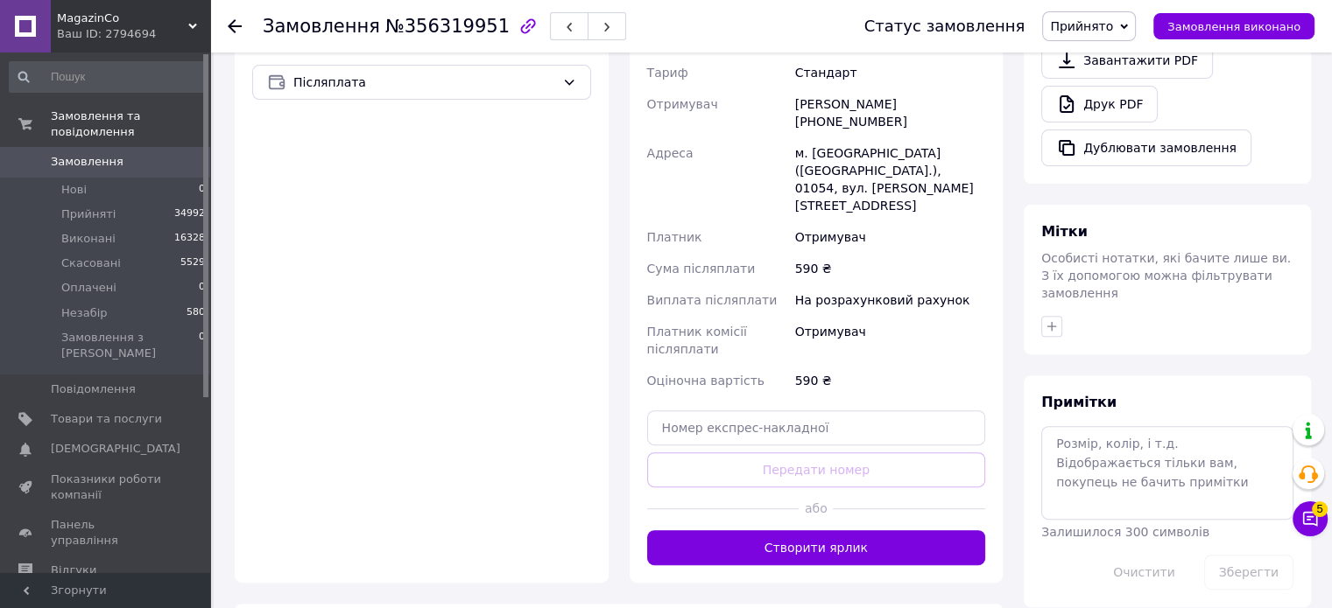
scroll to position [613, 0]
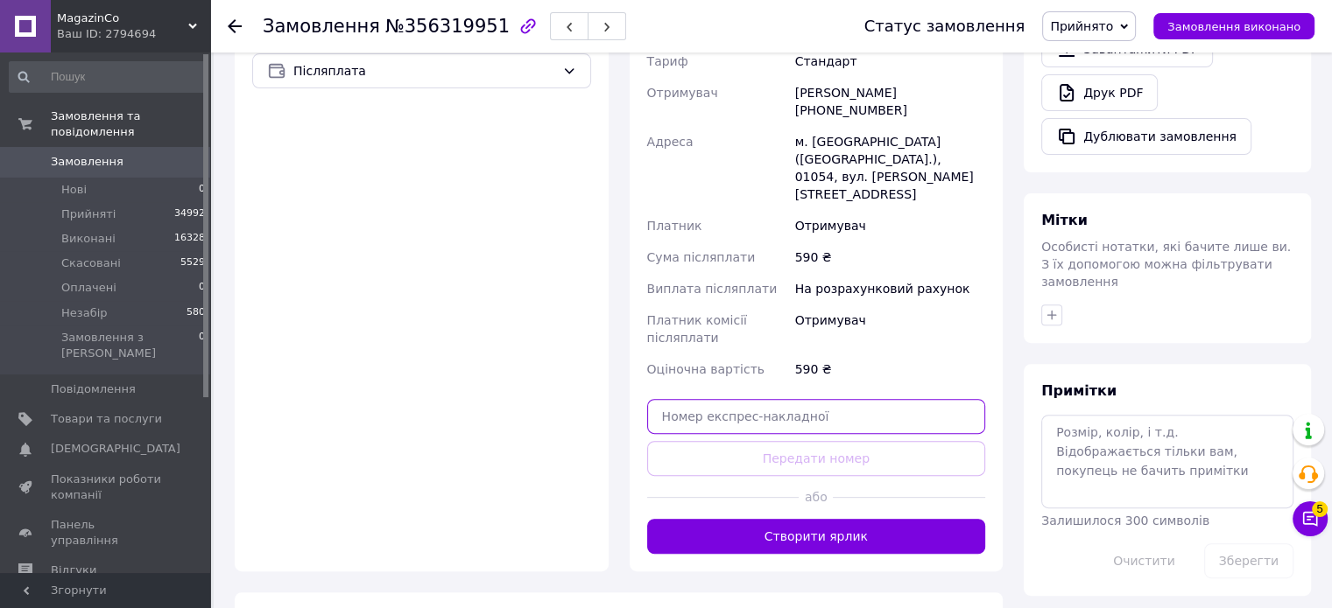
click at [721, 399] on input "text" at bounding box center [816, 416] width 339 height 35
paste input "0503767377357"
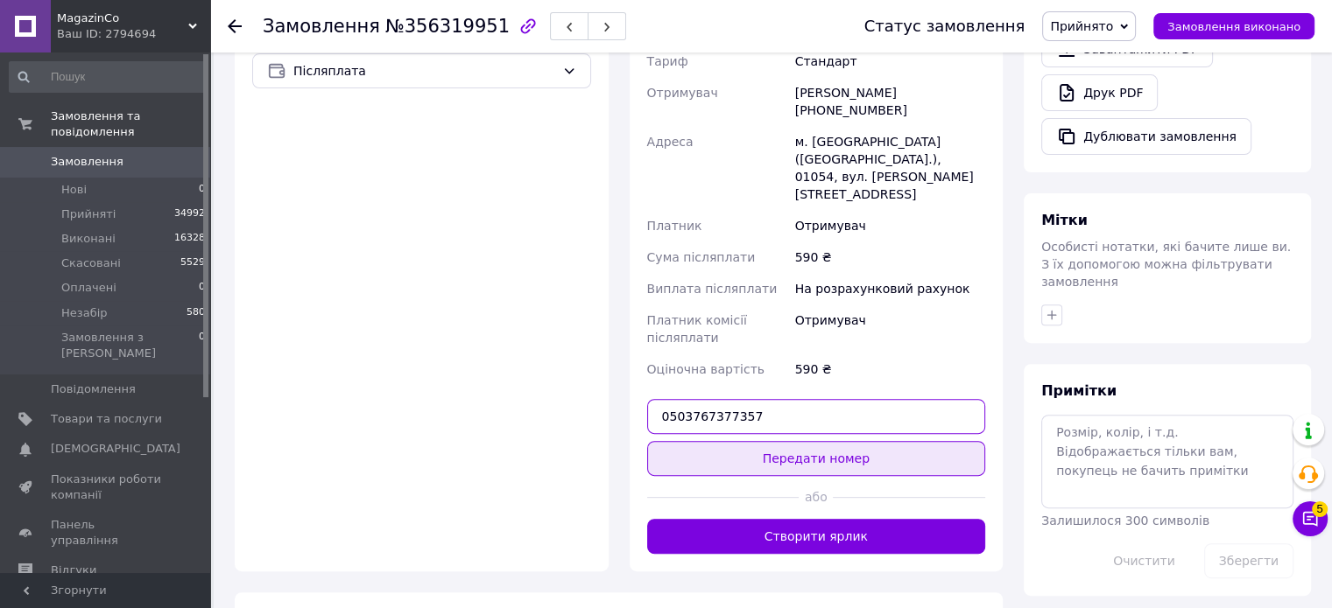
type input "0503767377357"
click at [819, 441] on button "Передати номер" at bounding box center [816, 458] width 339 height 35
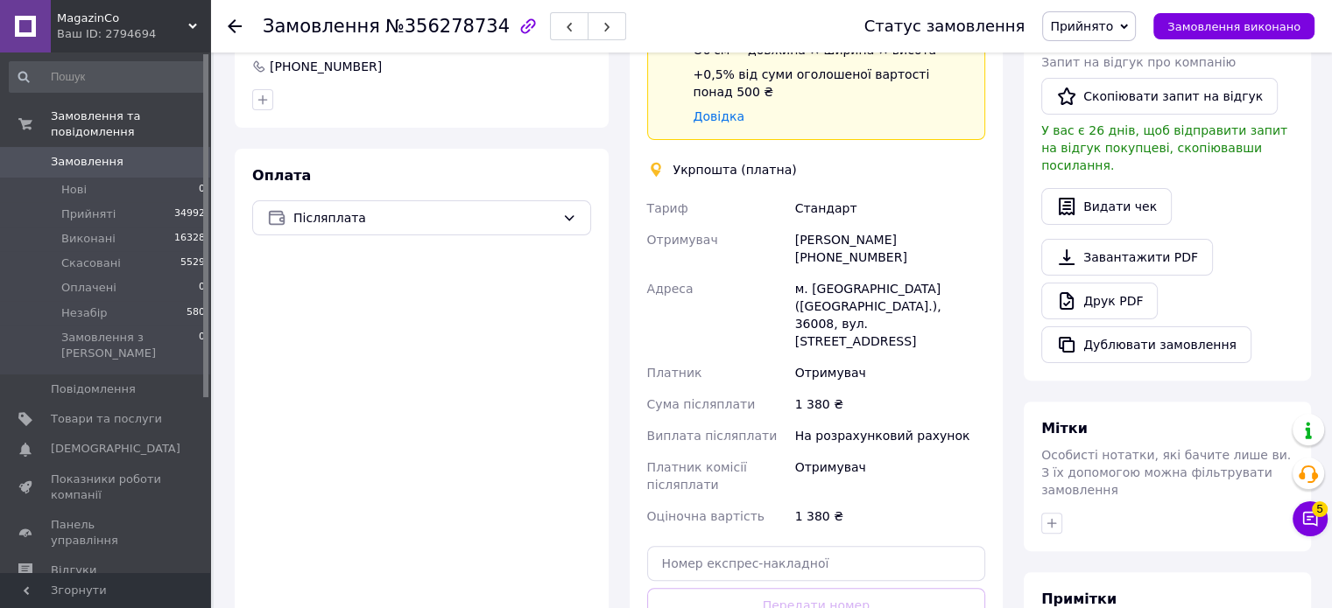
scroll to position [613, 0]
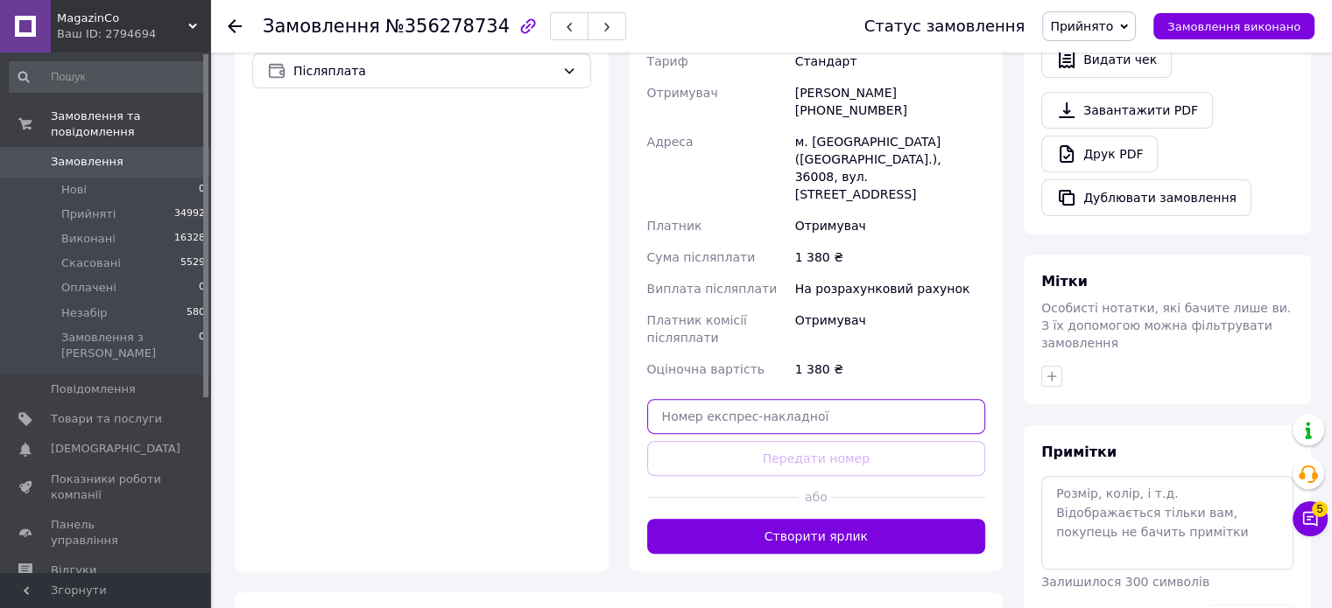
click at [767, 399] on input "text" at bounding box center [816, 416] width 339 height 35
paste input "0503767294702"
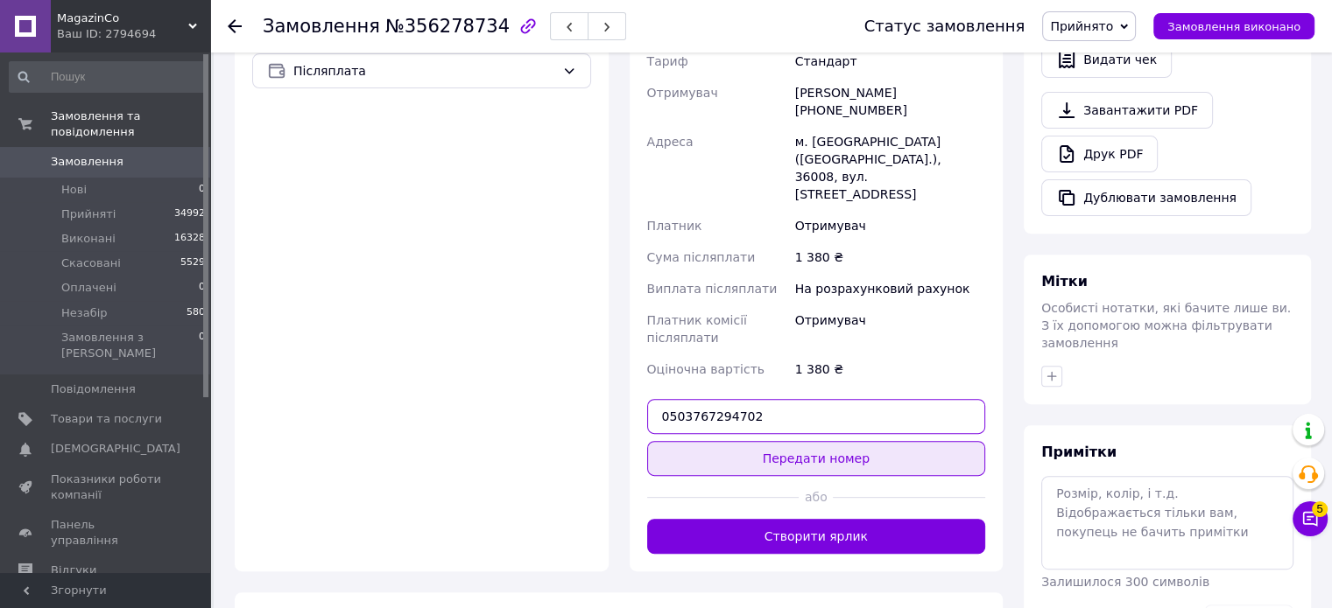
type input "0503767294702"
click at [795, 441] on button "Передати номер" at bounding box center [816, 458] width 339 height 35
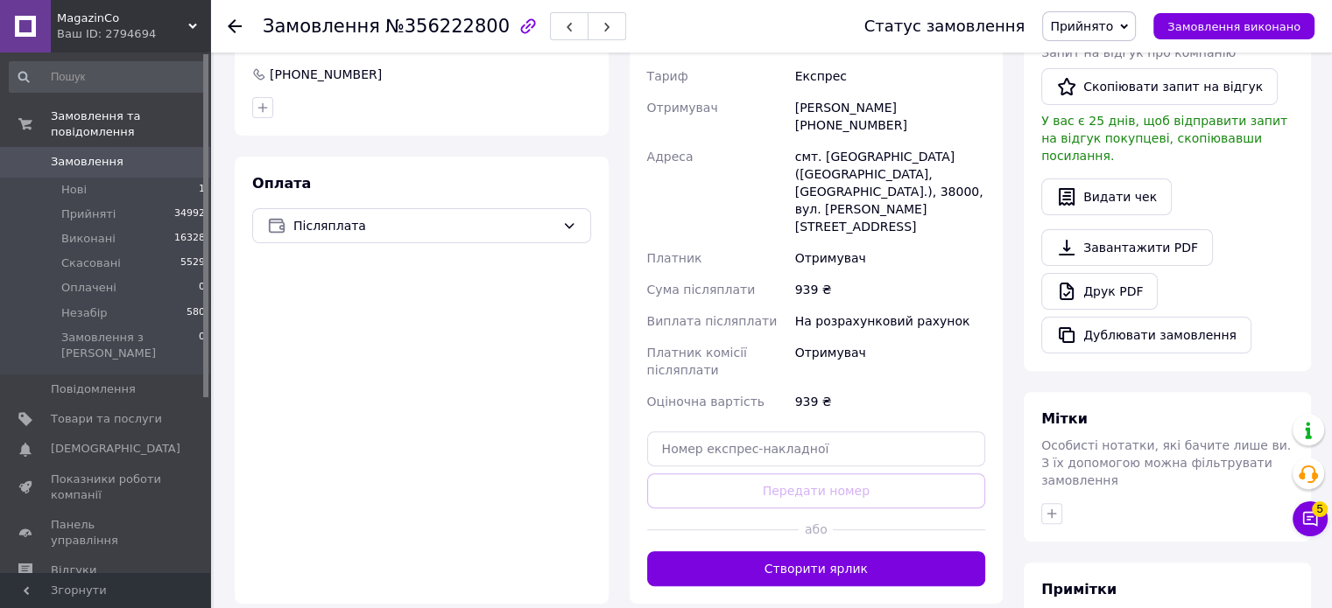
scroll to position [613, 0]
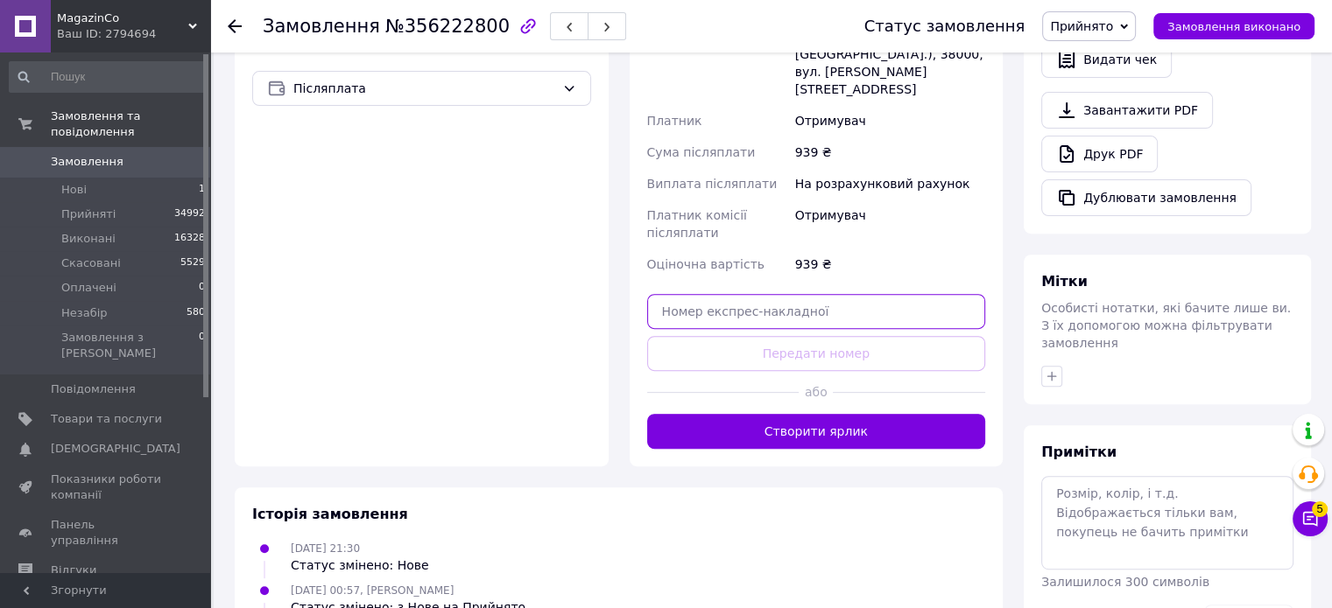
click at [717, 294] on input "text" at bounding box center [816, 311] width 339 height 35
paste input "0503767286122"
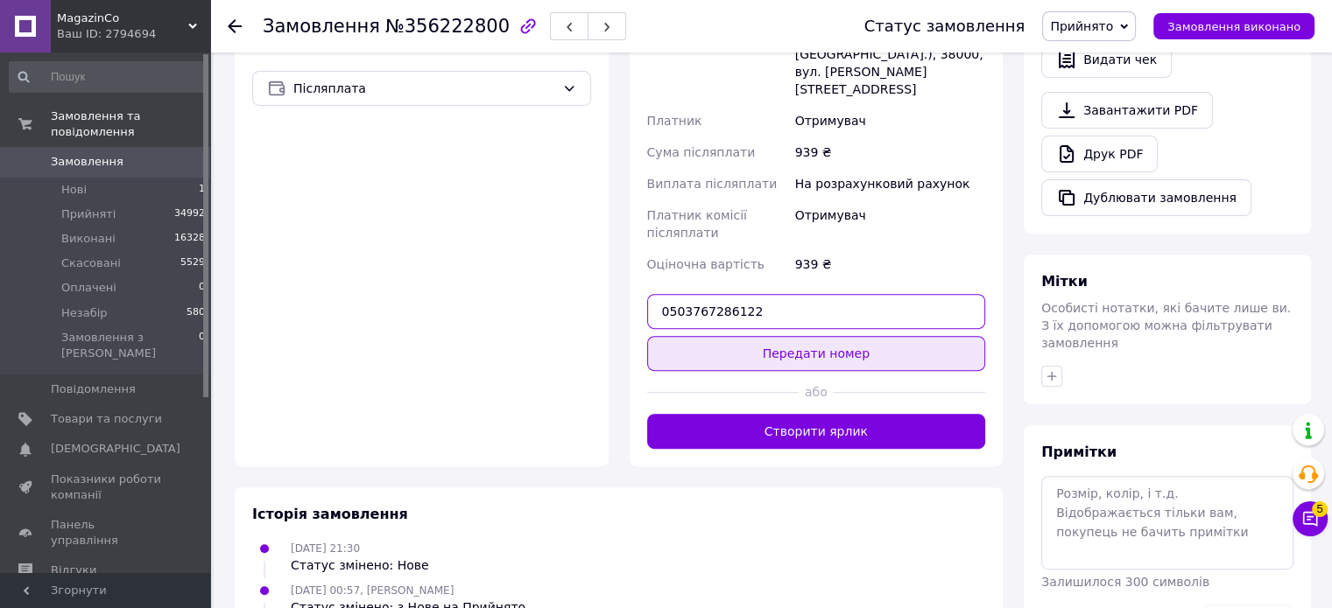
type input "0503767286122"
click at [789, 336] on button "Передати номер" at bounding box center [816, 353] width 339 height 35
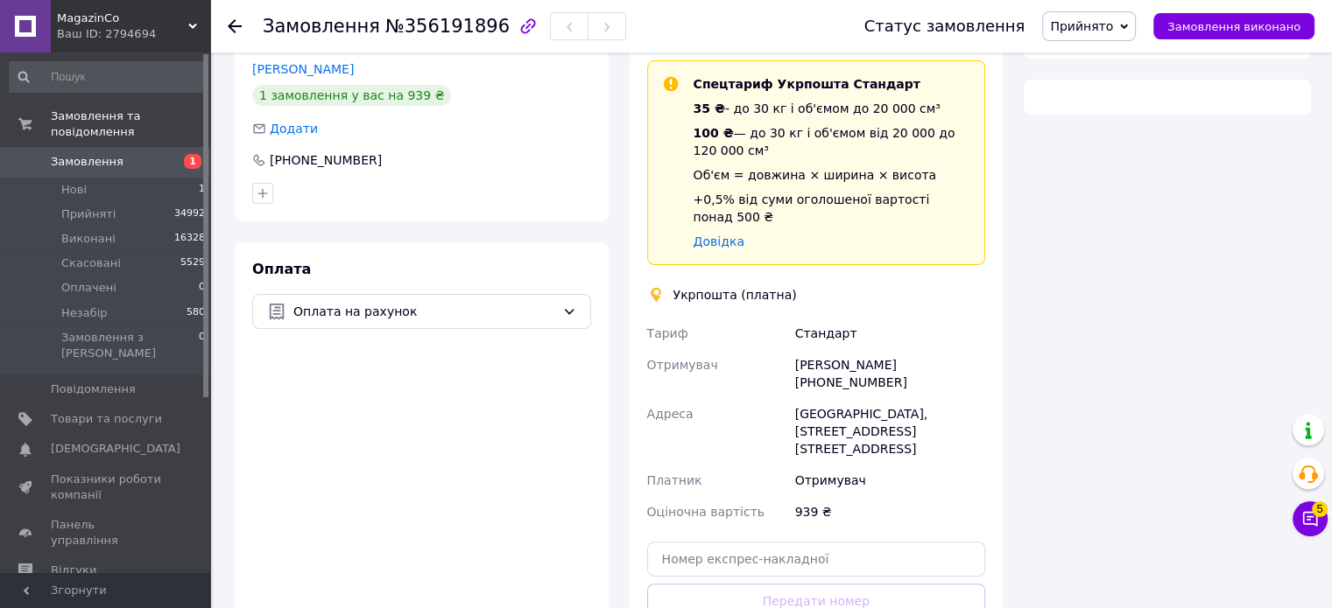
scroll to position [350, 0]
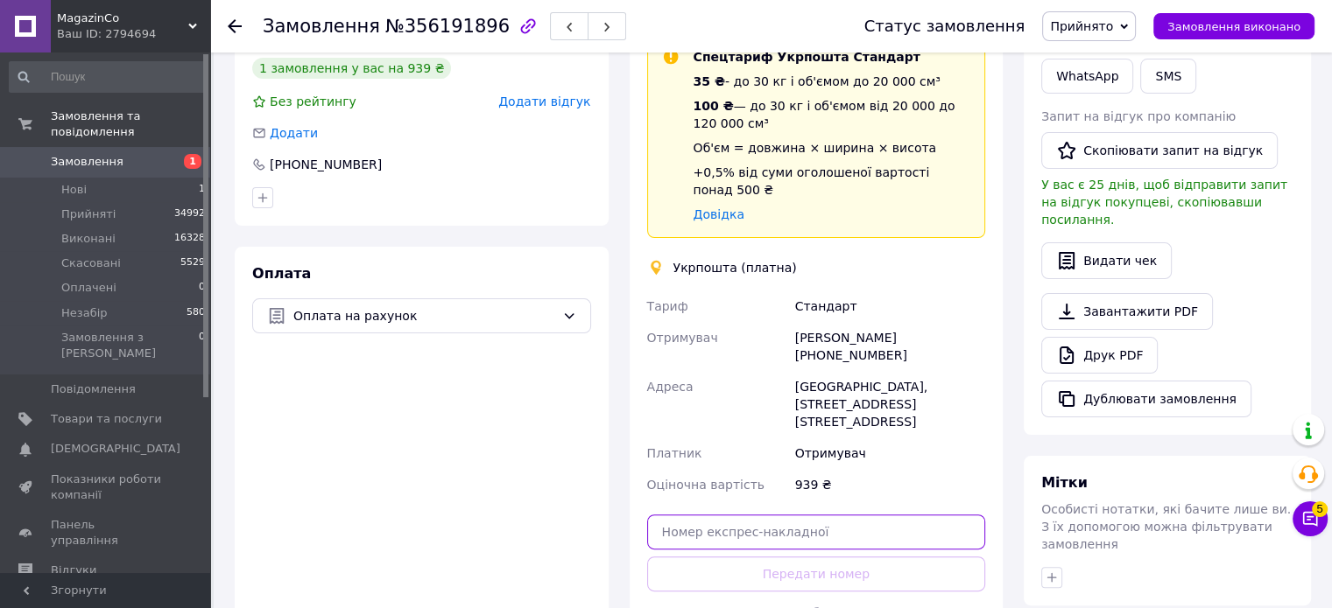
click at [770, 515] on input "text" at bounding box center [816, 532] width 339 height 35
paste input "0503767399938"
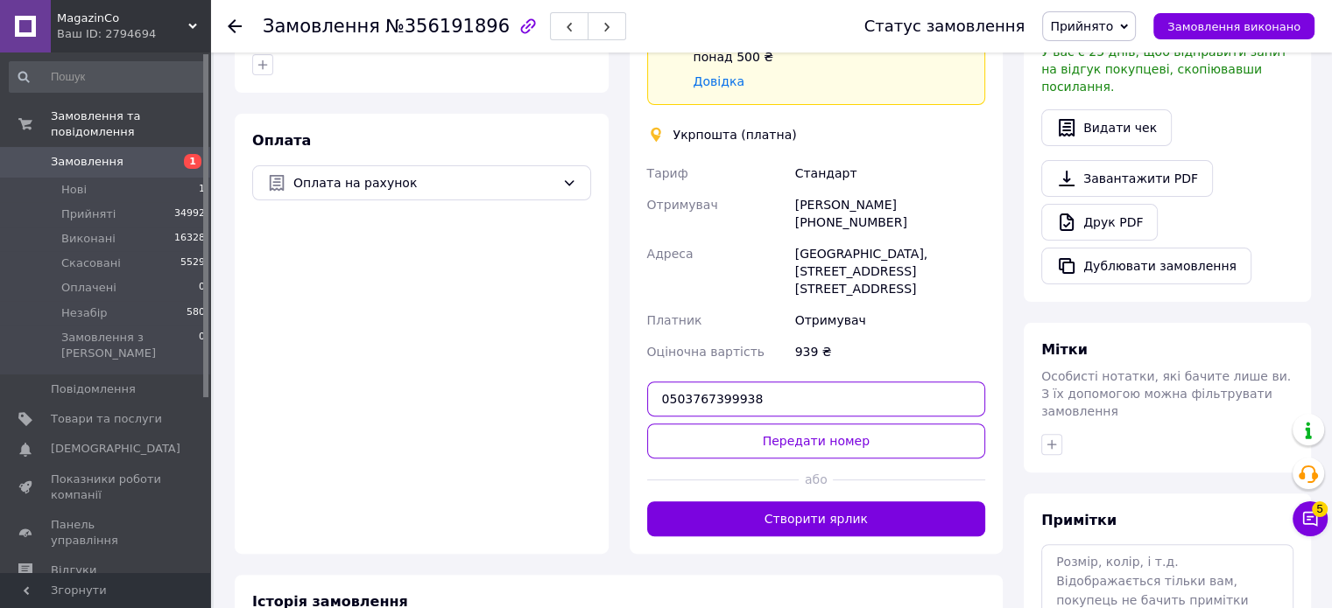
scroll to position [623, 0]
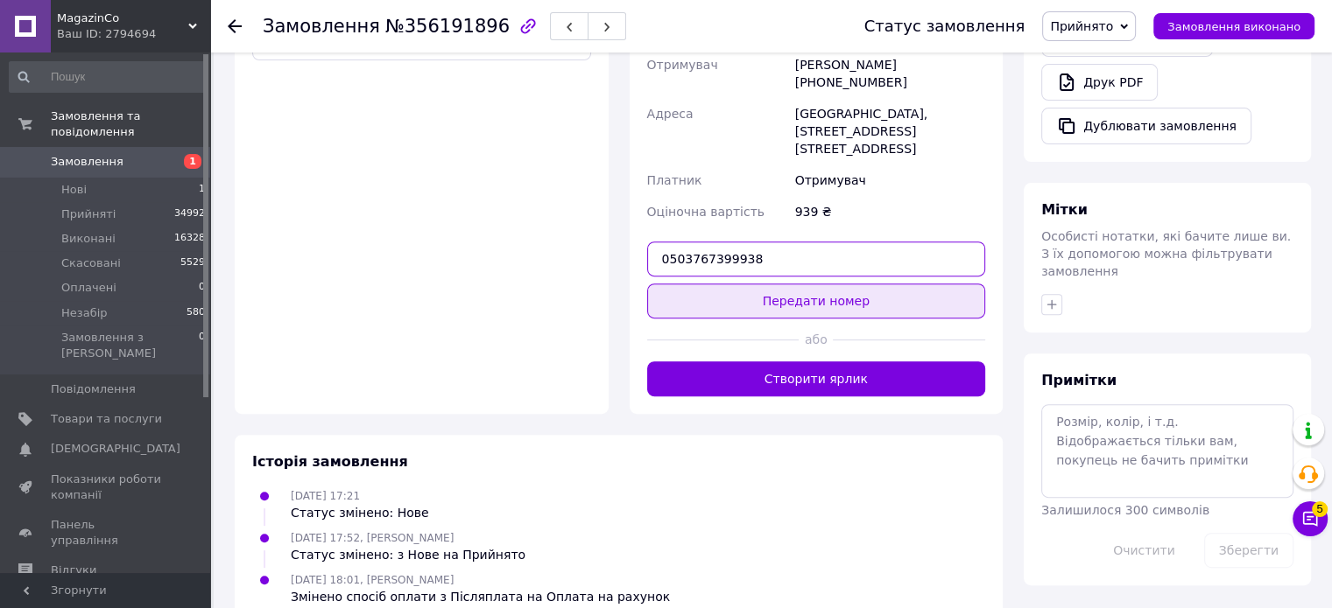
type input "0503767399938"
click at [803, 284] on button "Передати номер" at bounding box center [816, 301] width 339 height 35
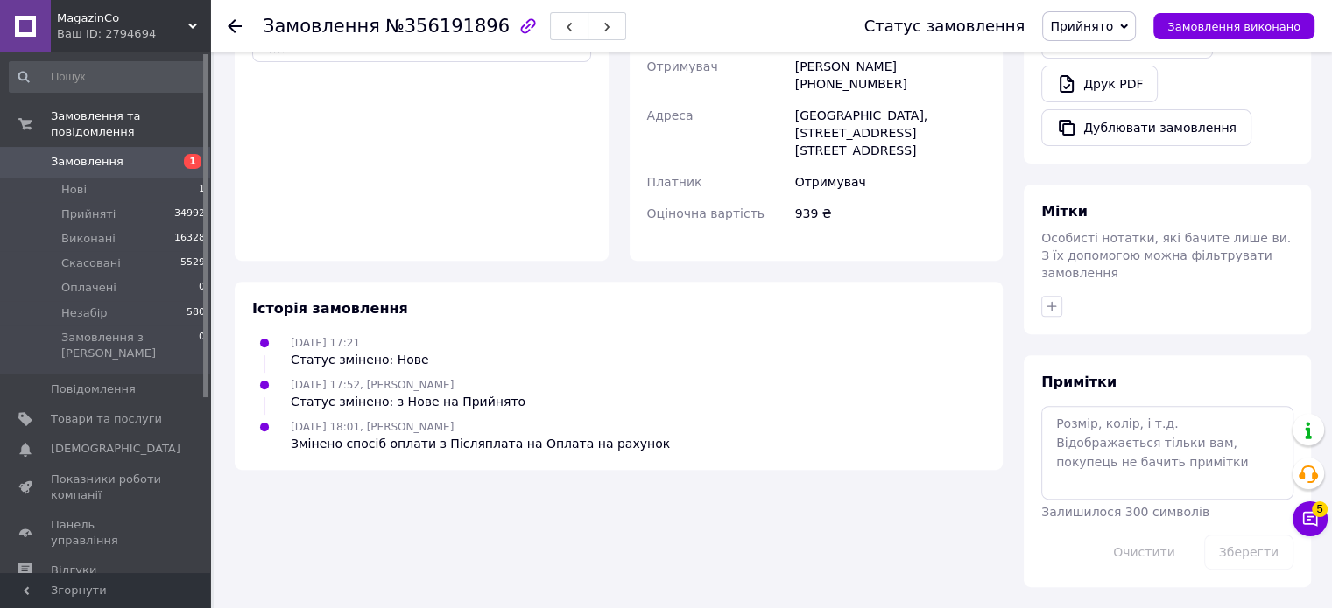
scroll to position [584, 0]
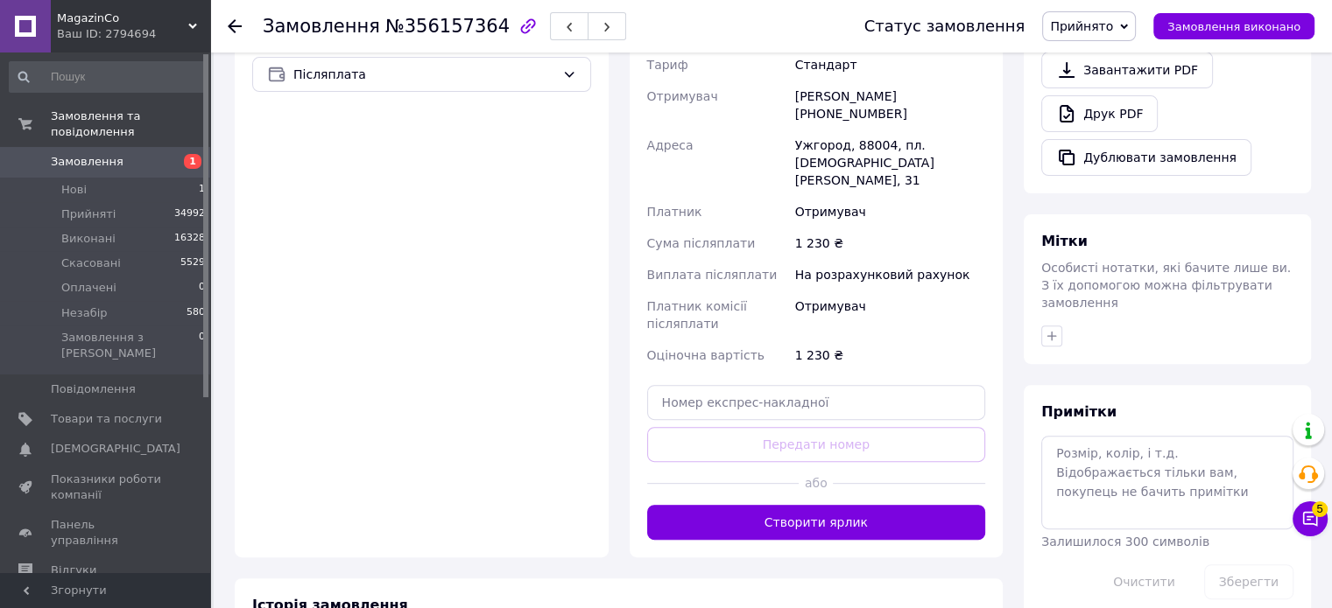
scroll to position [613, 0]
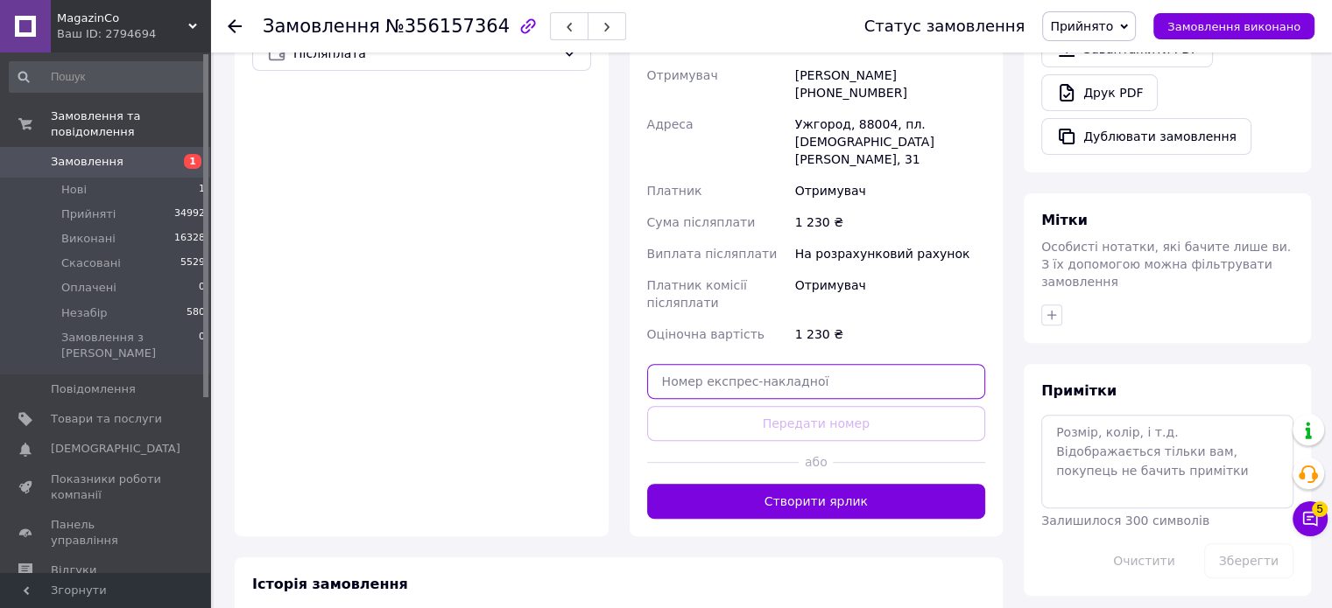
click at [720, 364] on input "text" at bounding box center [816, 381] width 339 height 35
paste input "0503767207494"
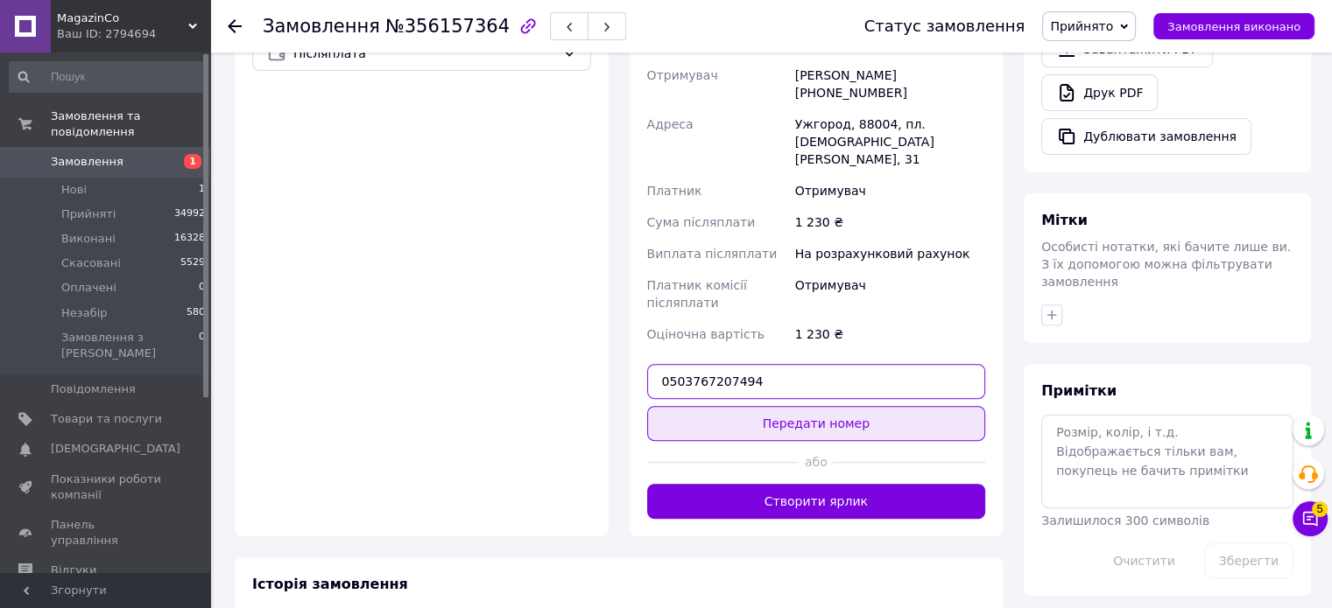
type input "0503767207494"
click at [818, 406] on button "Передати номер" at bounding box center [816, 423] width 339 height 35
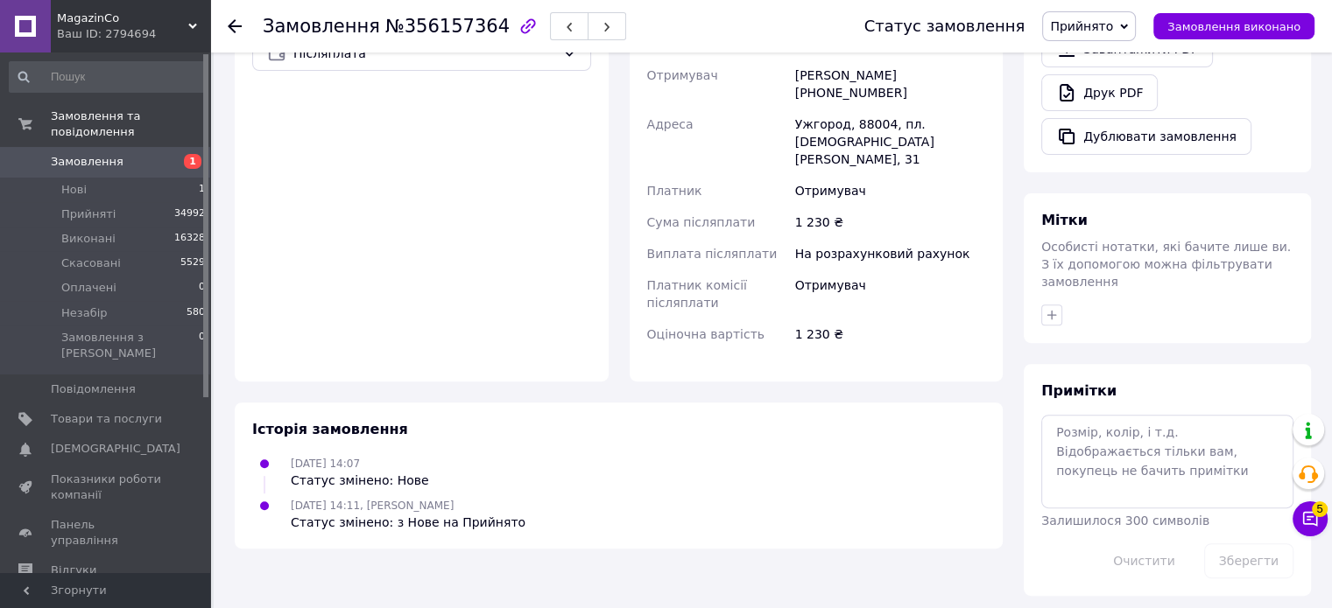
scroll to position [602, 0]
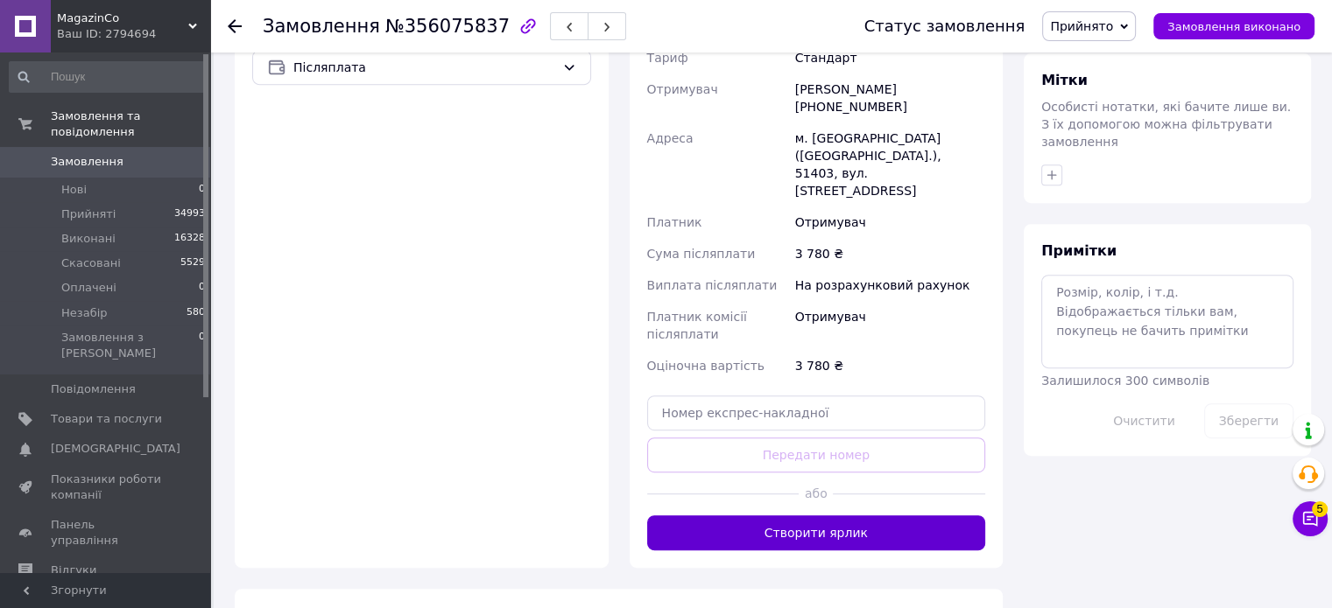
scroll to position [788, 0]
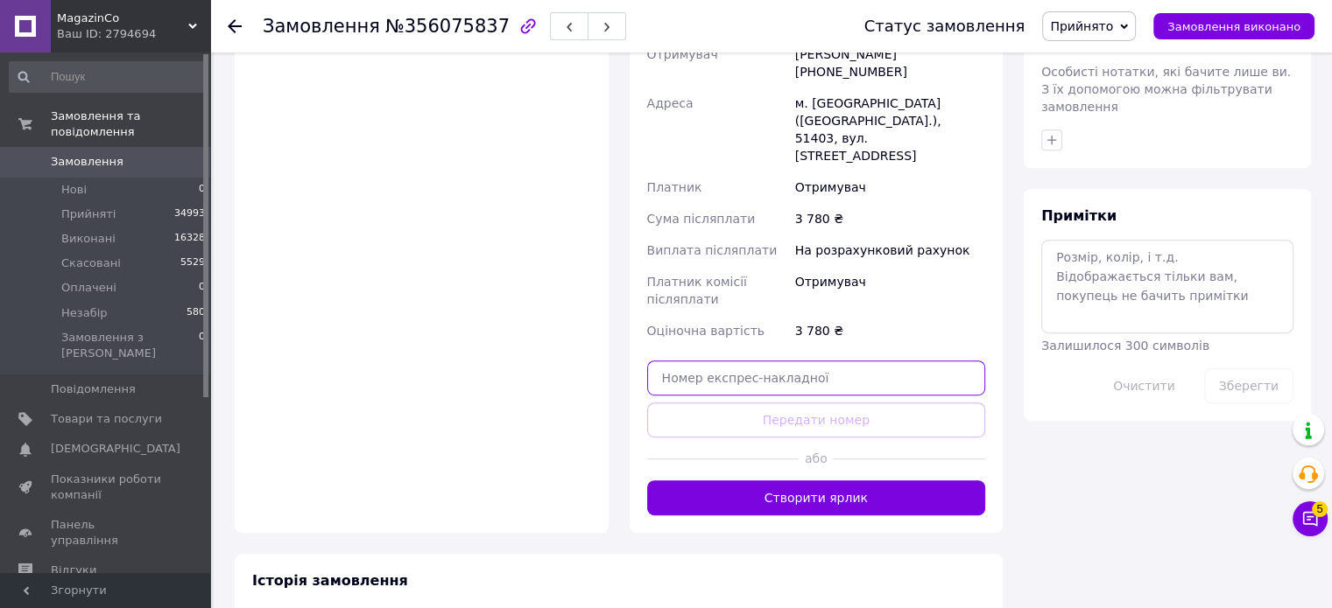
click at [717, 361] on input "text" at bounding box center [816, 378] width 339 height 35
paste input "0503767149834"
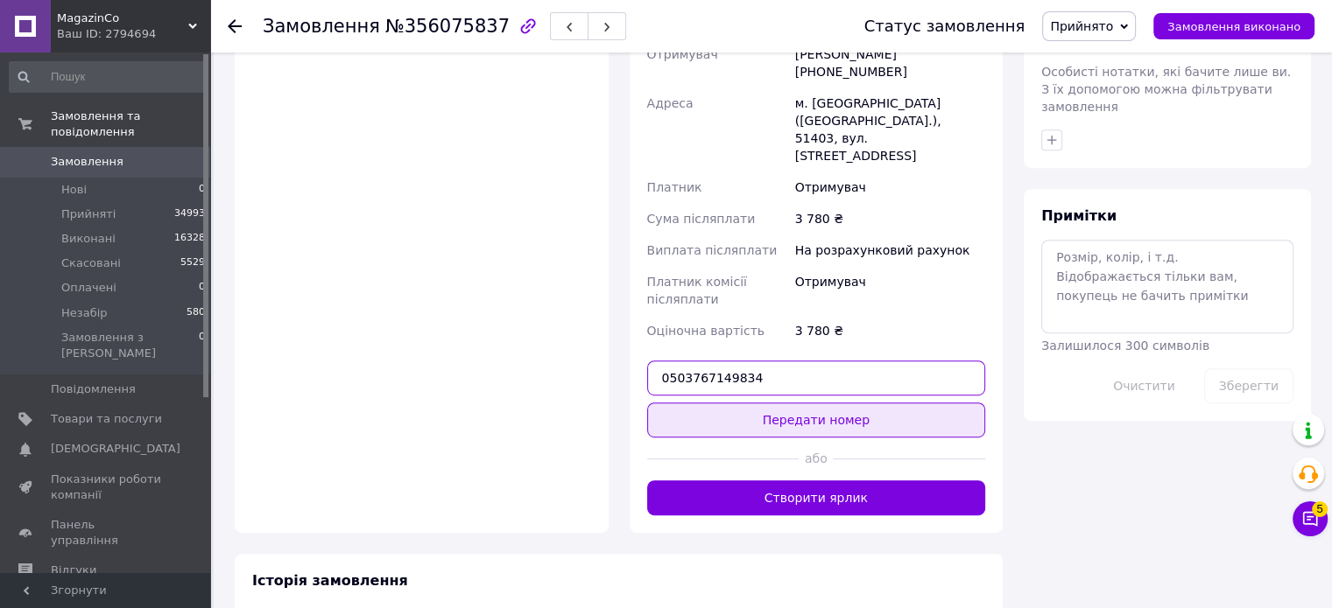
type input "0503767149834"
click at [829, 403] on button "Передати номер" at bounding box center [816, 420] width 339 height 35
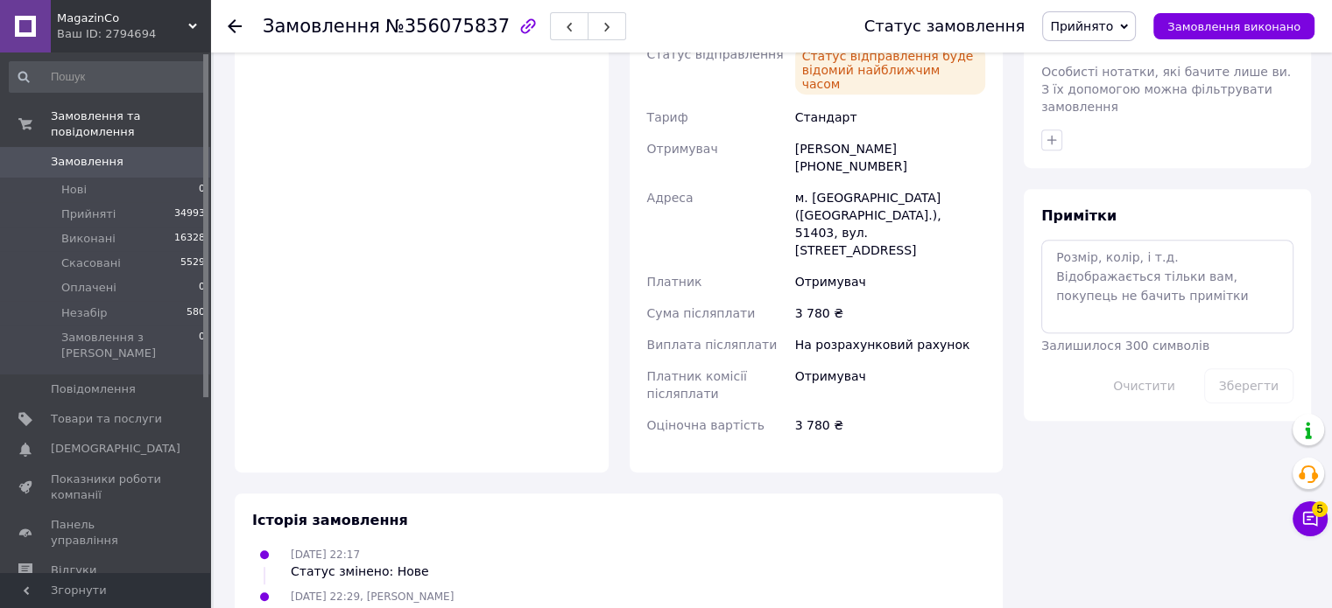
scroll to position [756, 0]
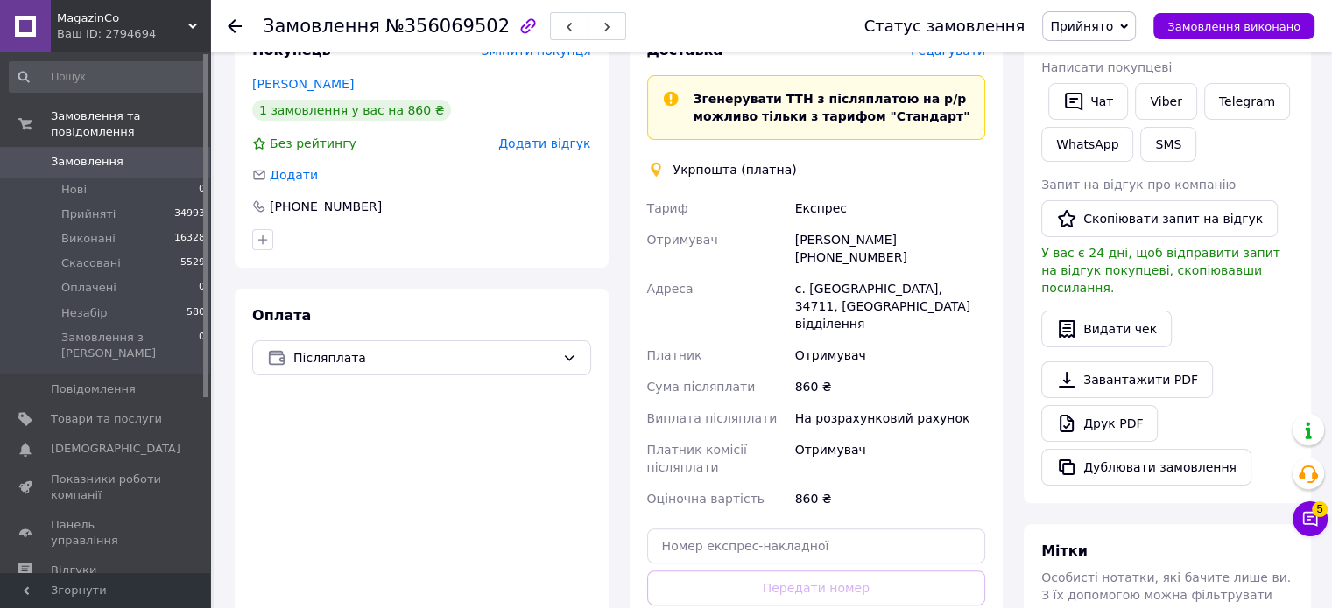
scroll to position [438, 0]
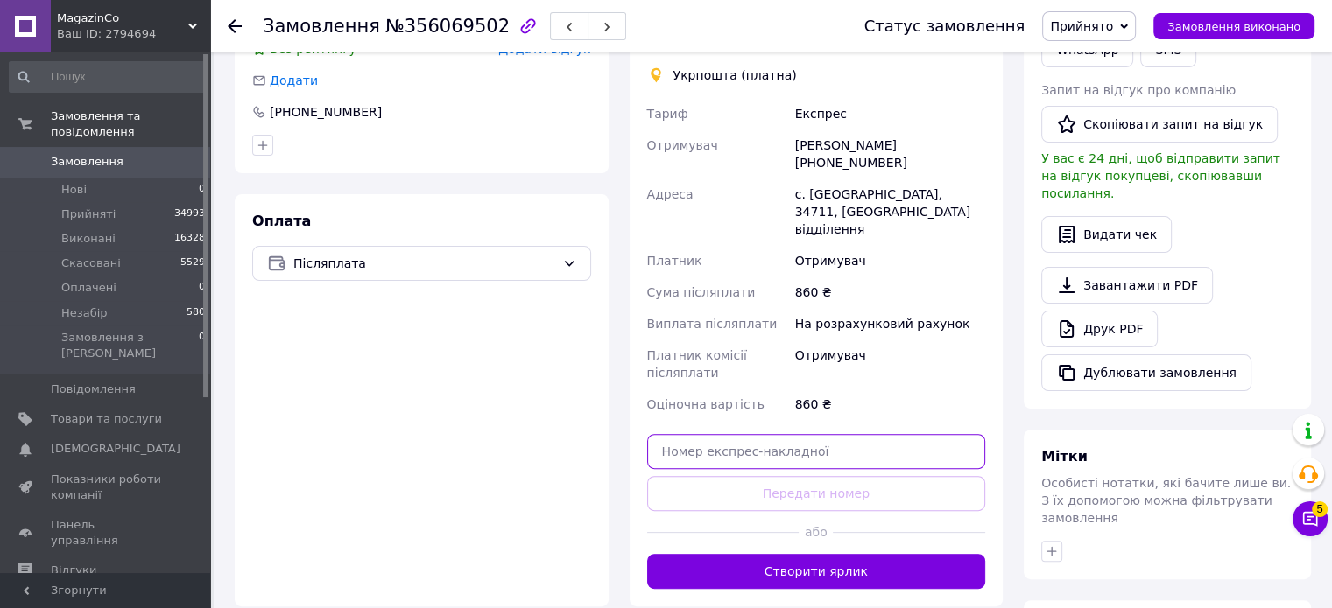
click at [724, 434] on input "text" at bounding box center [816, 451] width 339 height 35
paste input "0503767781077"
type input "0503767781077"
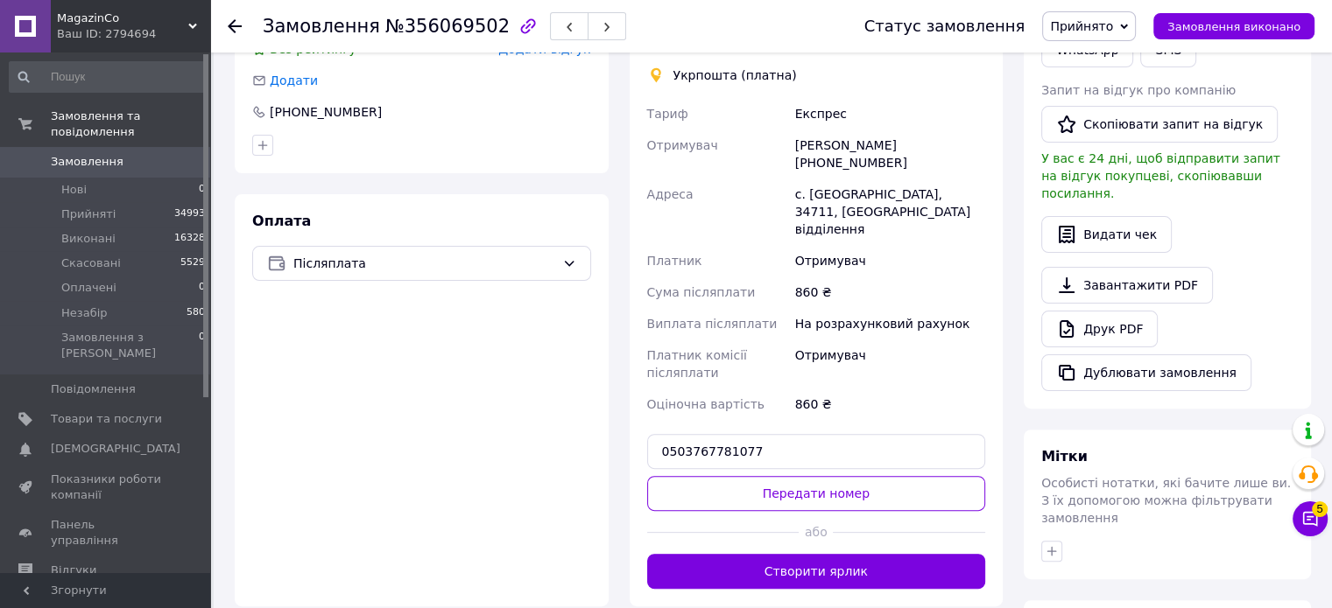
click at [796, 476] on button "Передати номер" at bounding box center [816, 493] width 339 height 35
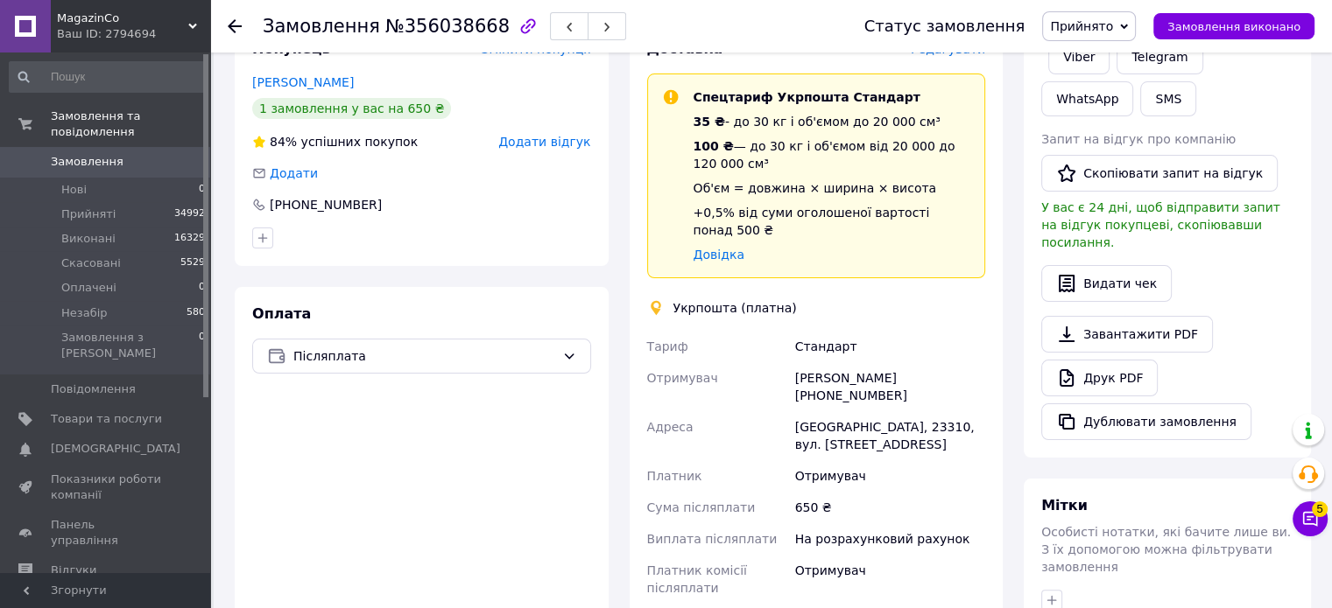
scroll to position [525, 0]
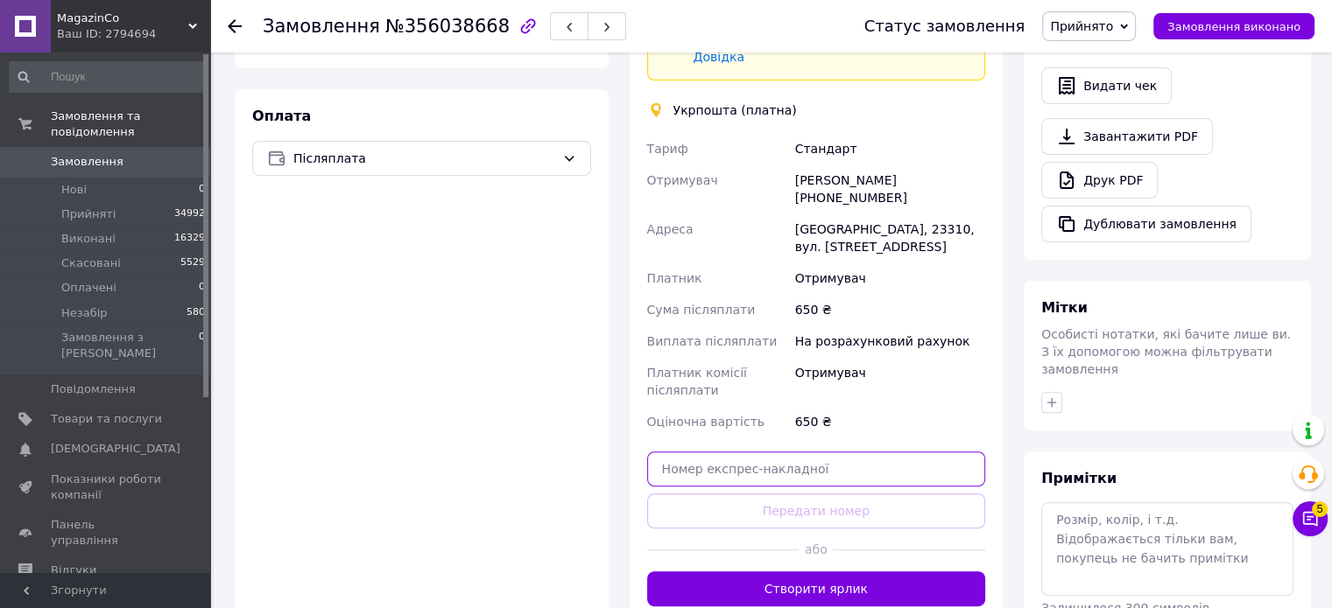
click at [741, 452] on input "text" at bounding box center [816, 469] width 339 height 35
paste input "0503767097419"
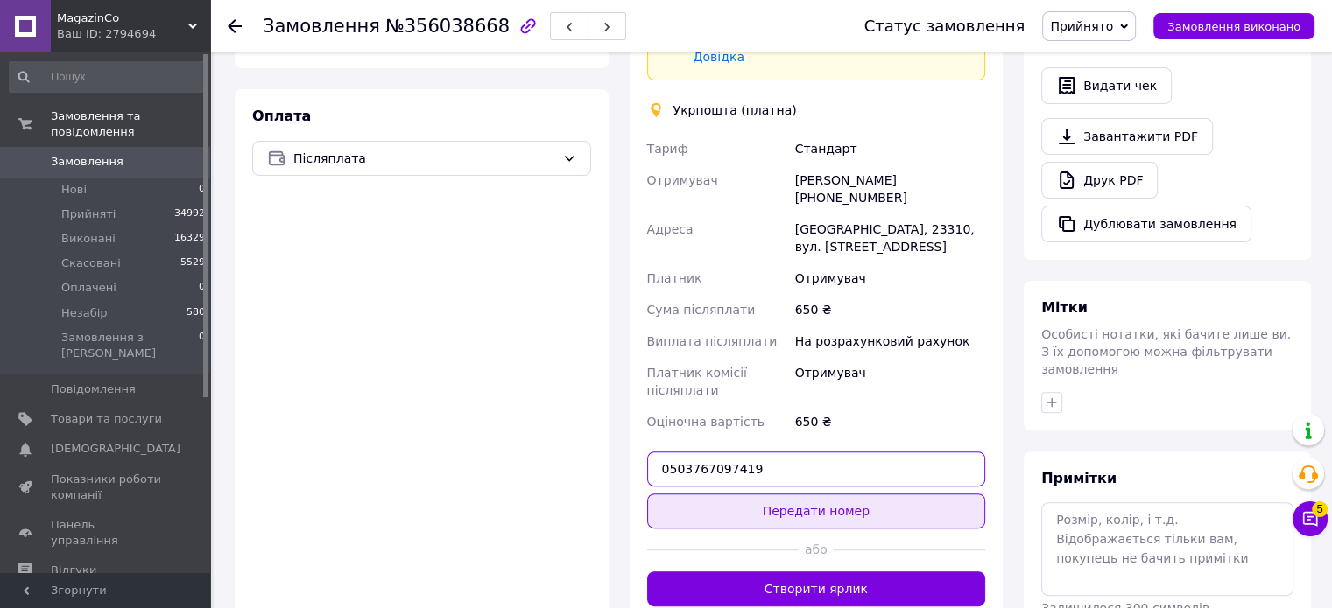
type input "0503767097419"
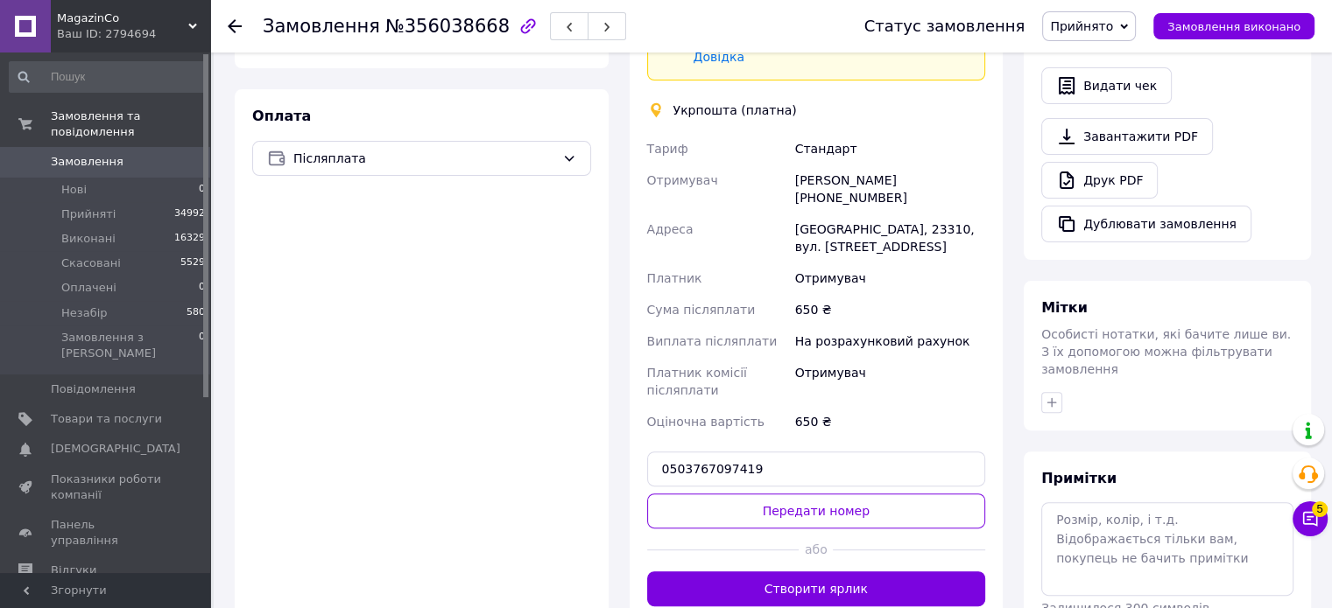
drag, startPoint x: 825, startPoint y: 458, endPoint x: 800, endPoint y: 454, distance: 24.9
click at [823, 494] on button "Передати номер" at bounding box center [816, 511] width 339 height 35
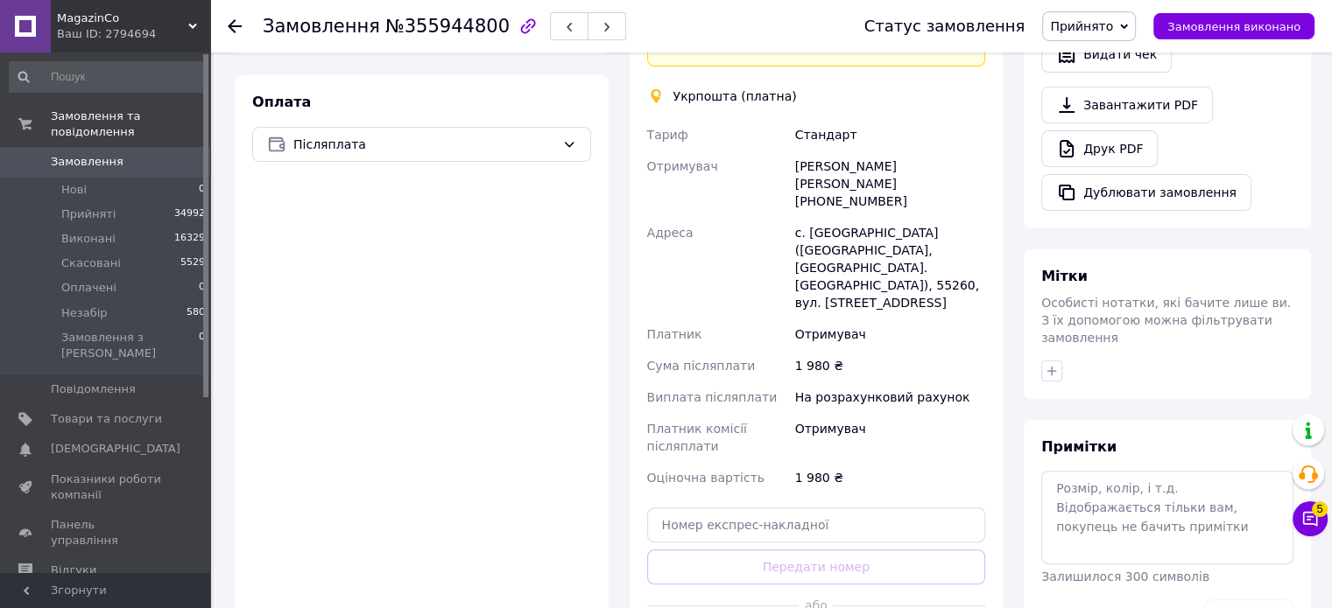
scroll to position [700, 0]
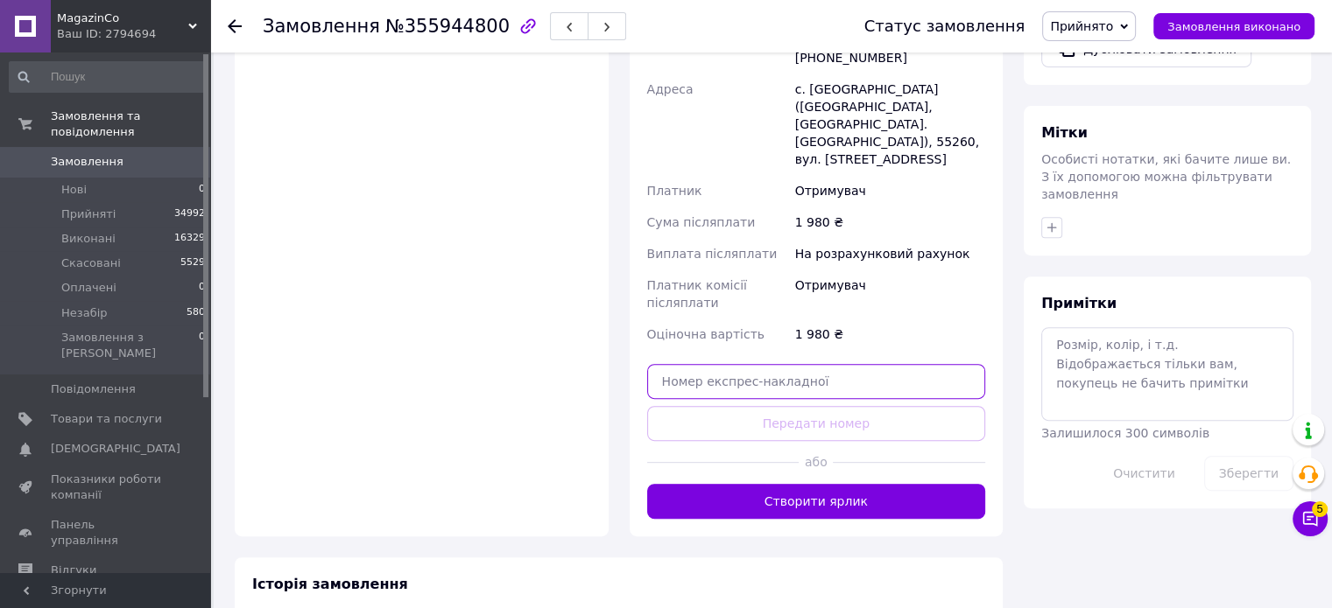
click at [757, 364] on input "text" at bounding box center [816, 381] width 339 height 35
paste input "0503767008475"
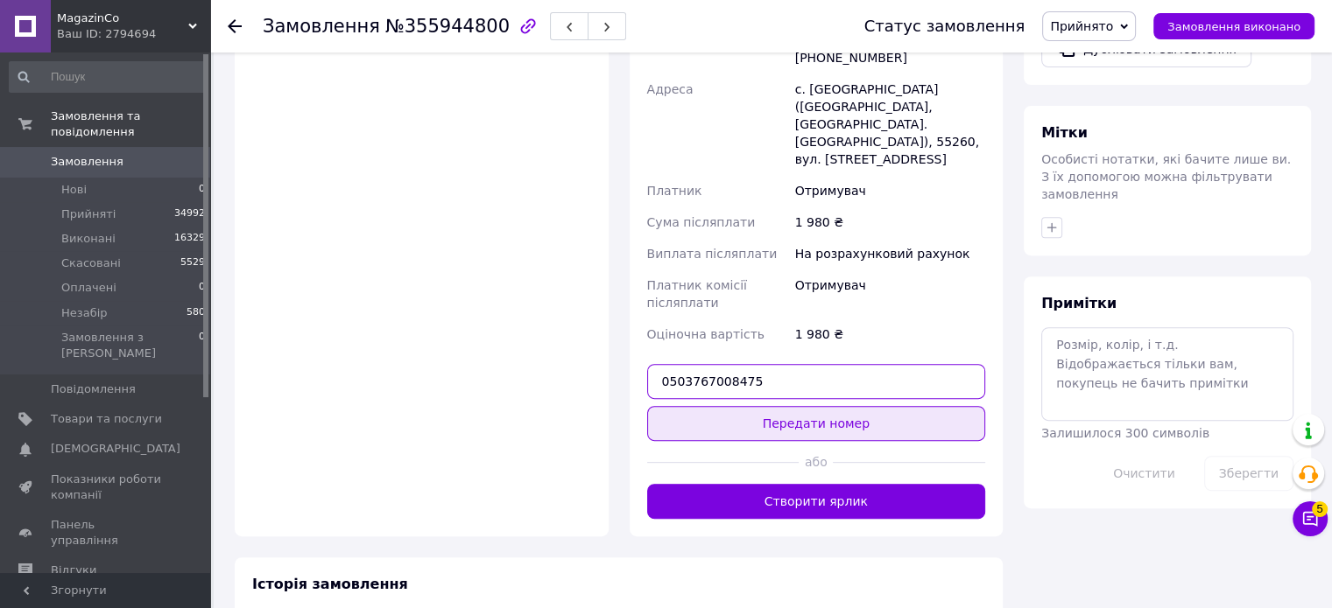
type input "0503767008475"
click at [800, 406] on button "Передати номер" at bounding box center [816, 423] width 339 height 35
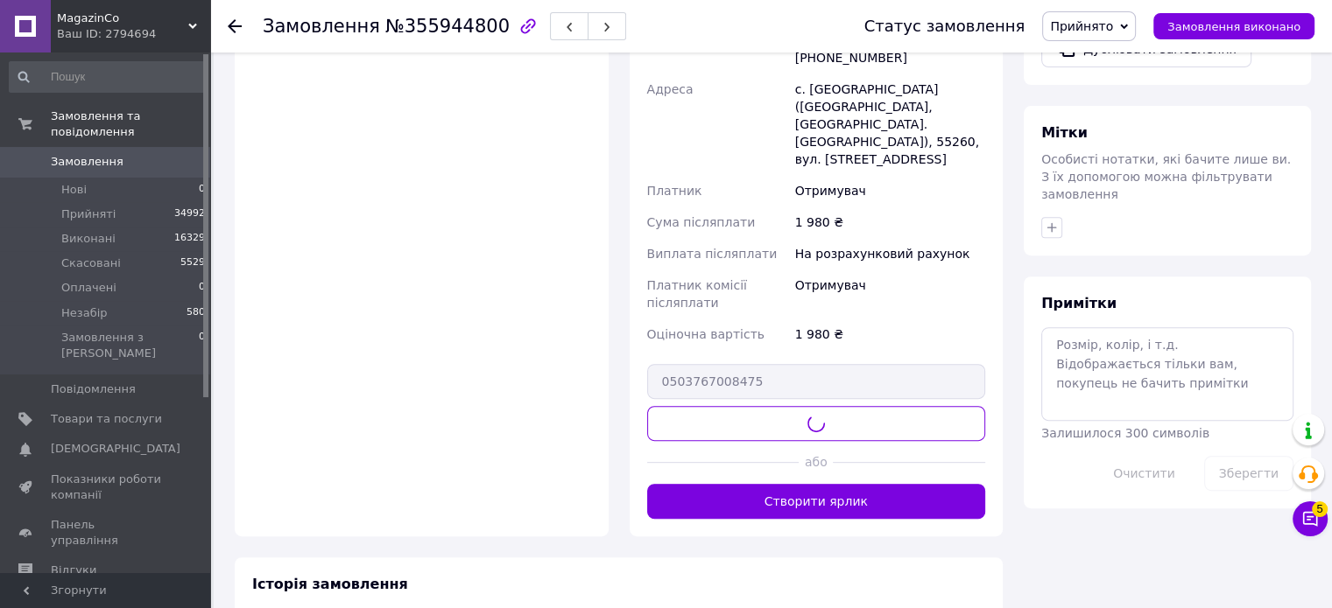
scroll to position [690, 0]
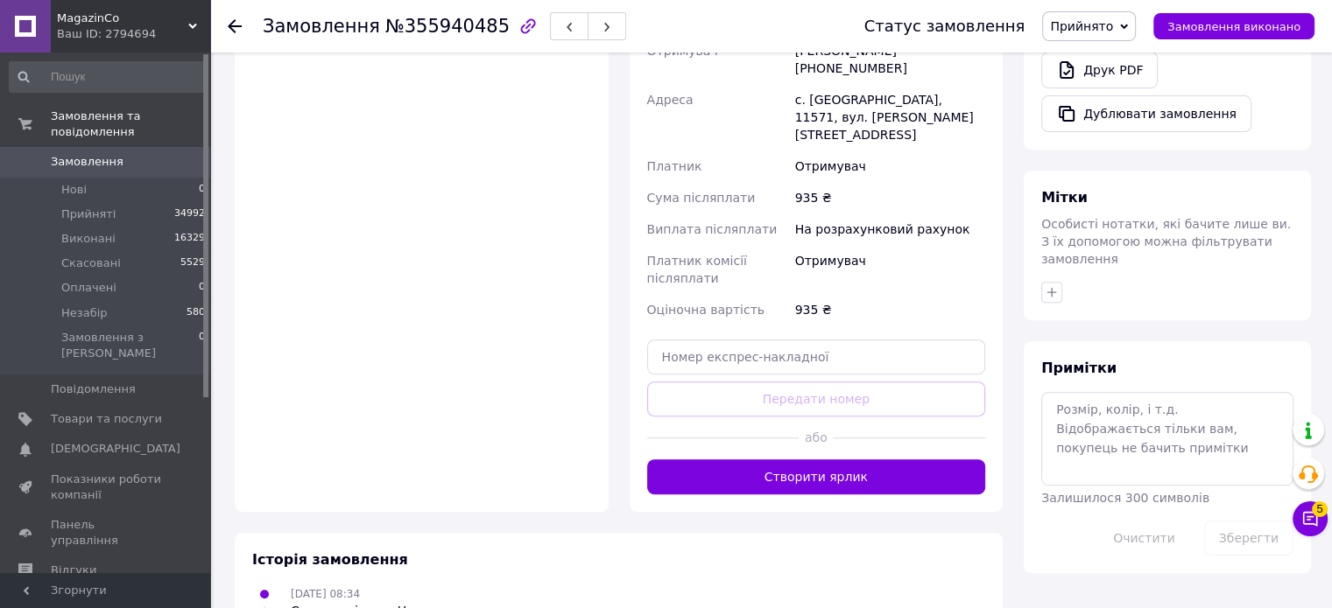
scroll to position [700, 0]
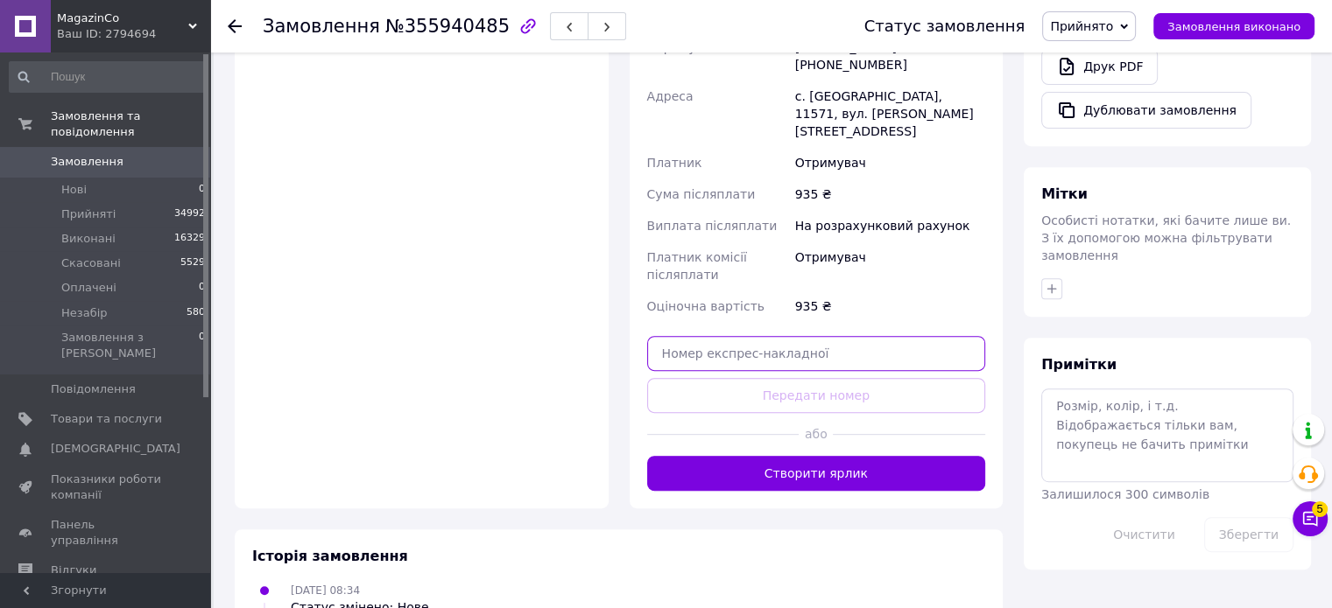
click at [757, 336] on input "text" at bounding box center [816, 353] width 339 height 35
paste input "0503767006731"
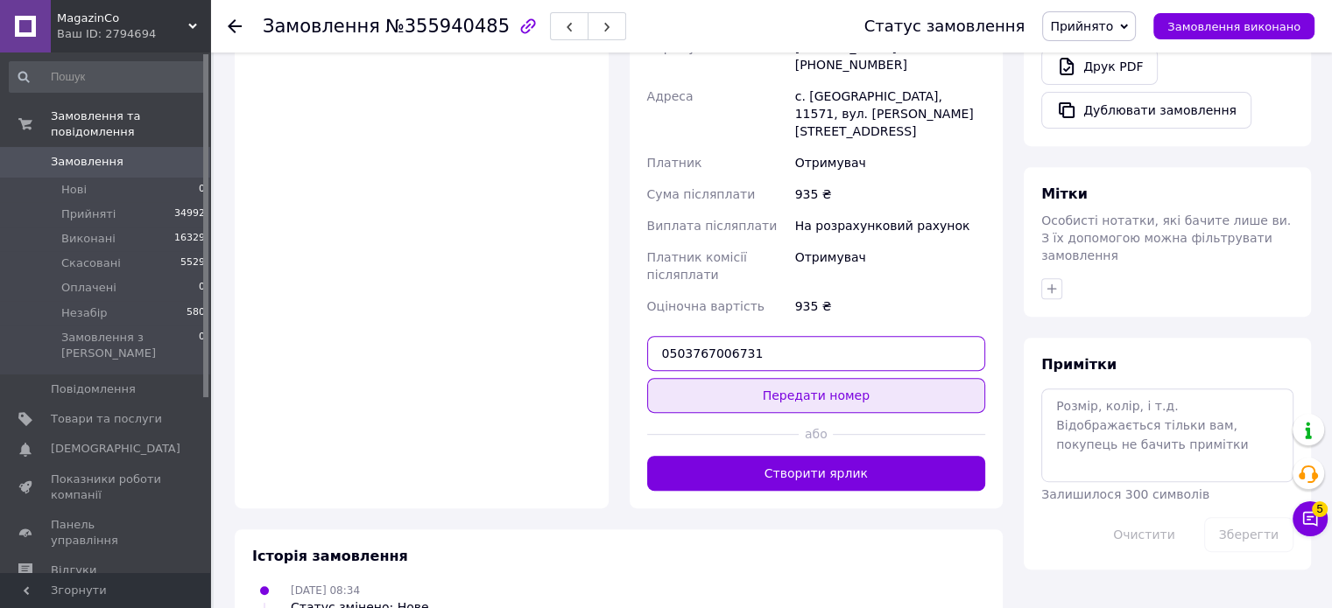
type input "0503767006731"
click at [798, 378] on button "Передати номер" at bounding box center [816, 395] width 339 height 35
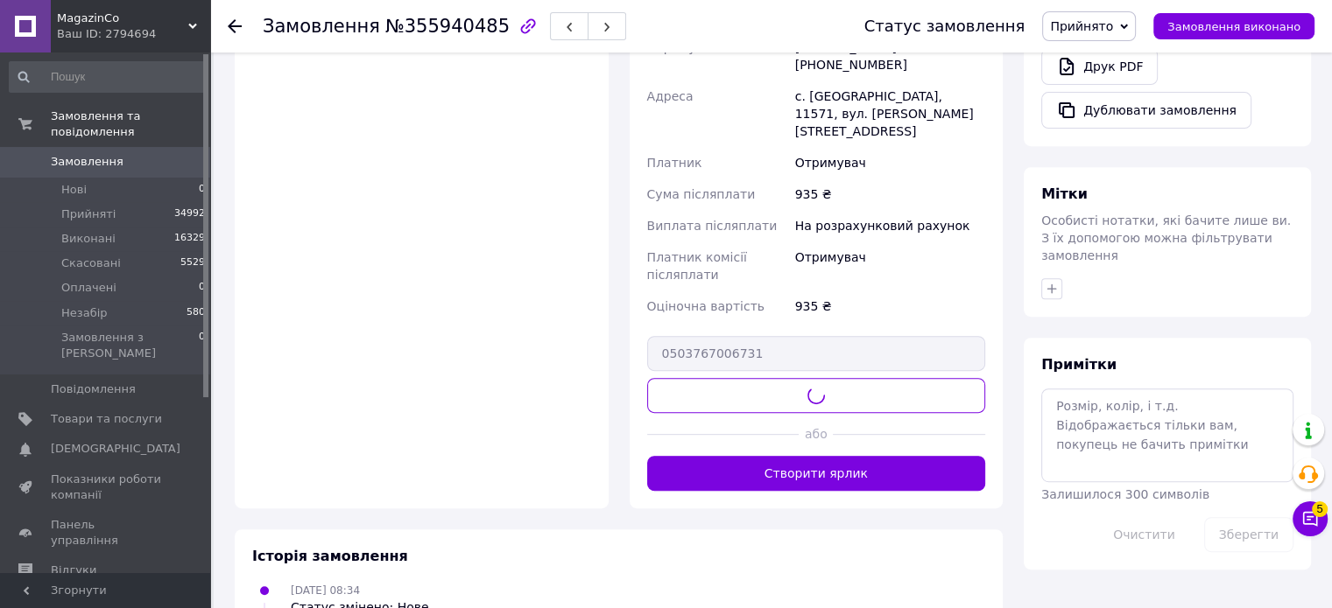
scroll to position [662, 0]
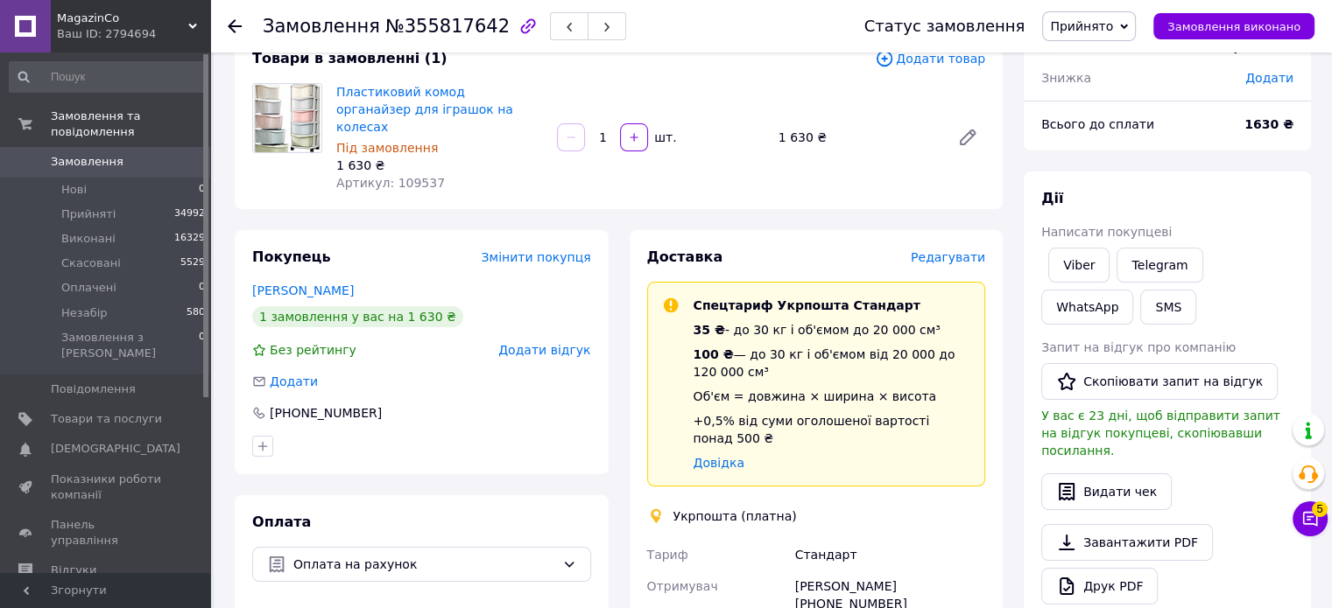
scroll to position [350, 0]
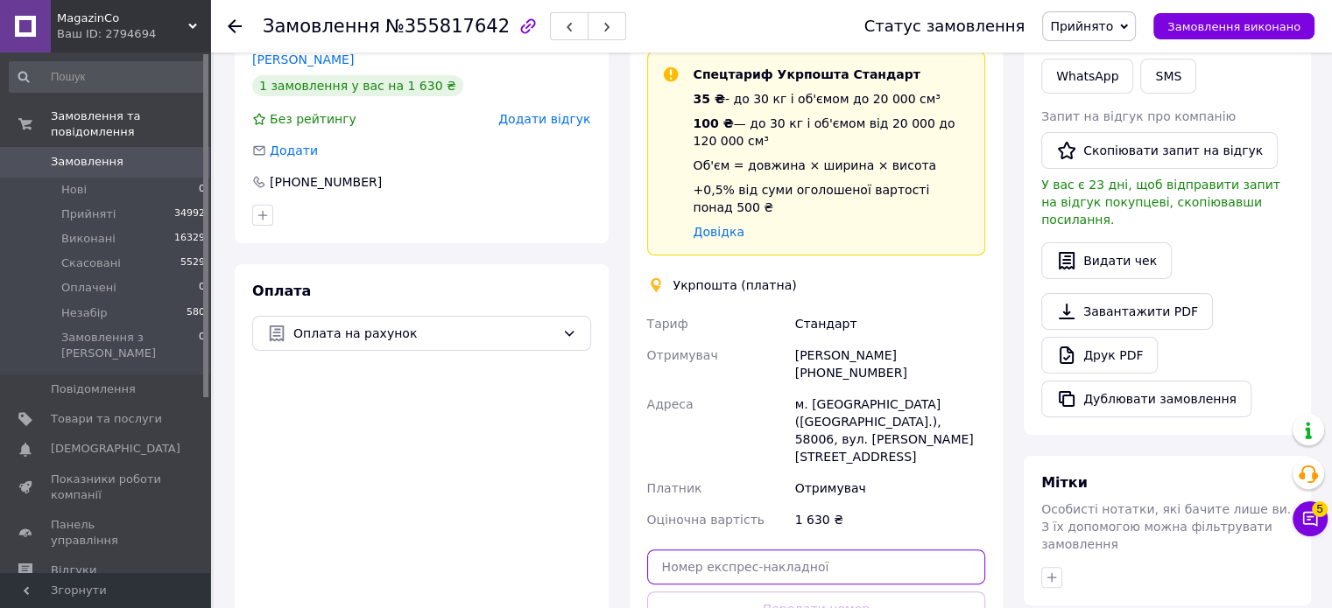
click at [751, 550] on input "text" at bounding box center [816, 567] width 339 height 35
paste input "0503766943456"
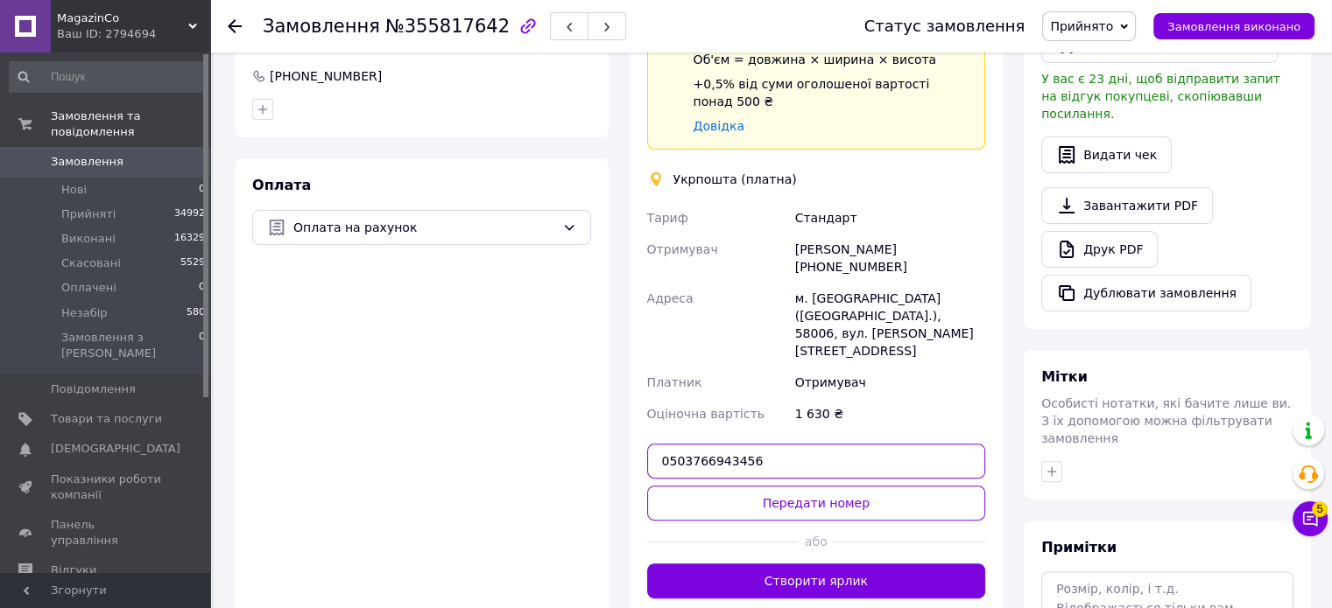
scroll to position [584, 0]
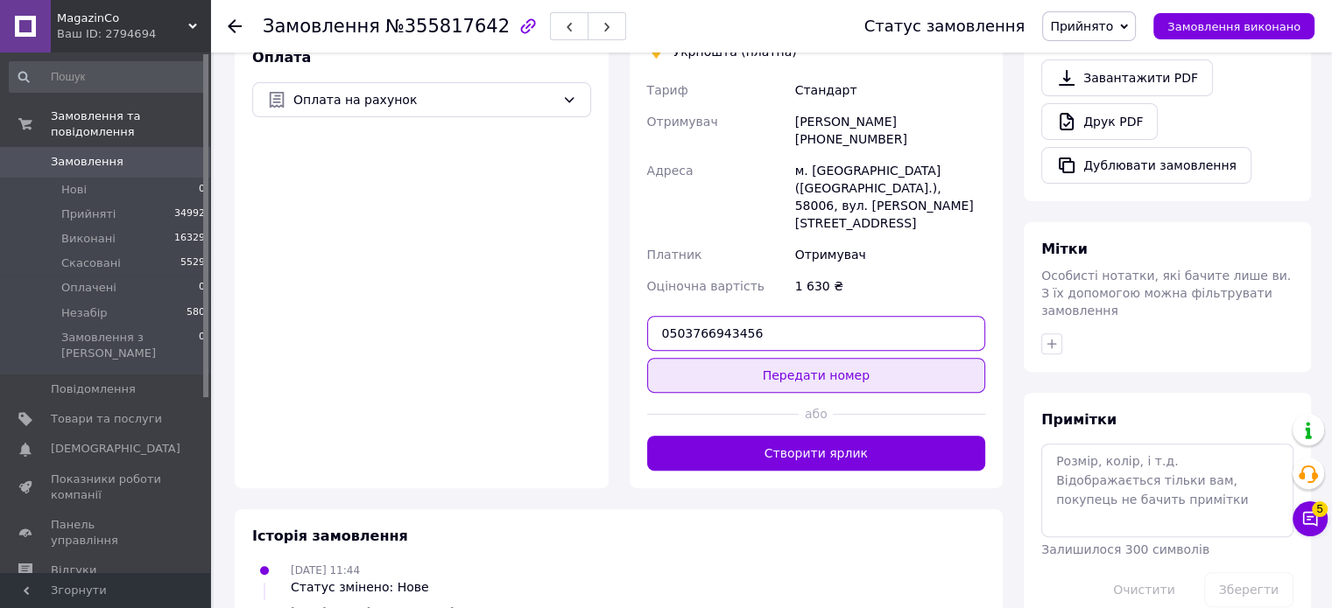
type input "0503766943456"
click at [802, 358] on button "Передати номер" at bounding box center [816, 375] width 339 height 35
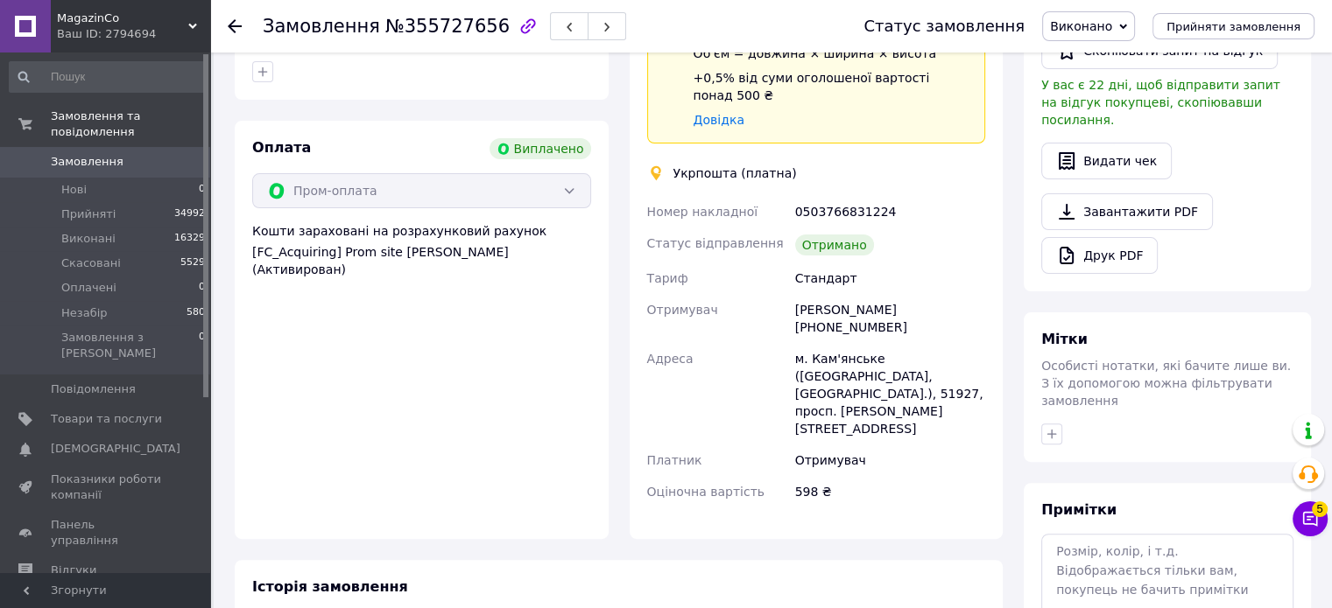
scroll to position [557, 0]
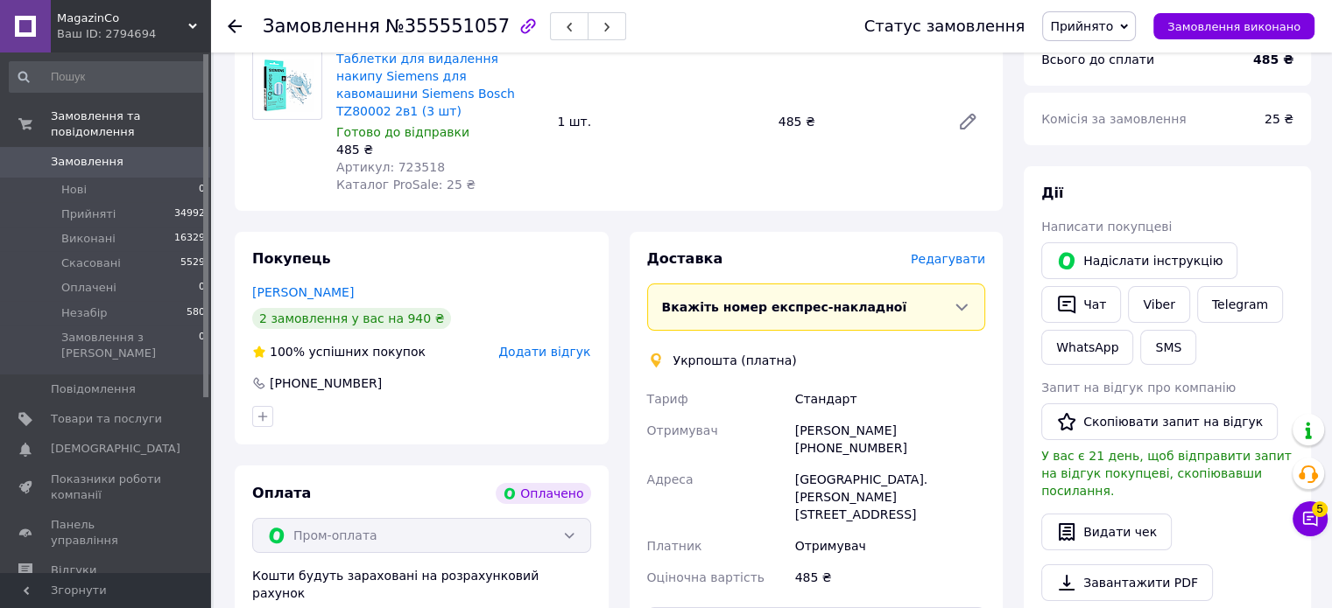
scroll to position [350, 0]
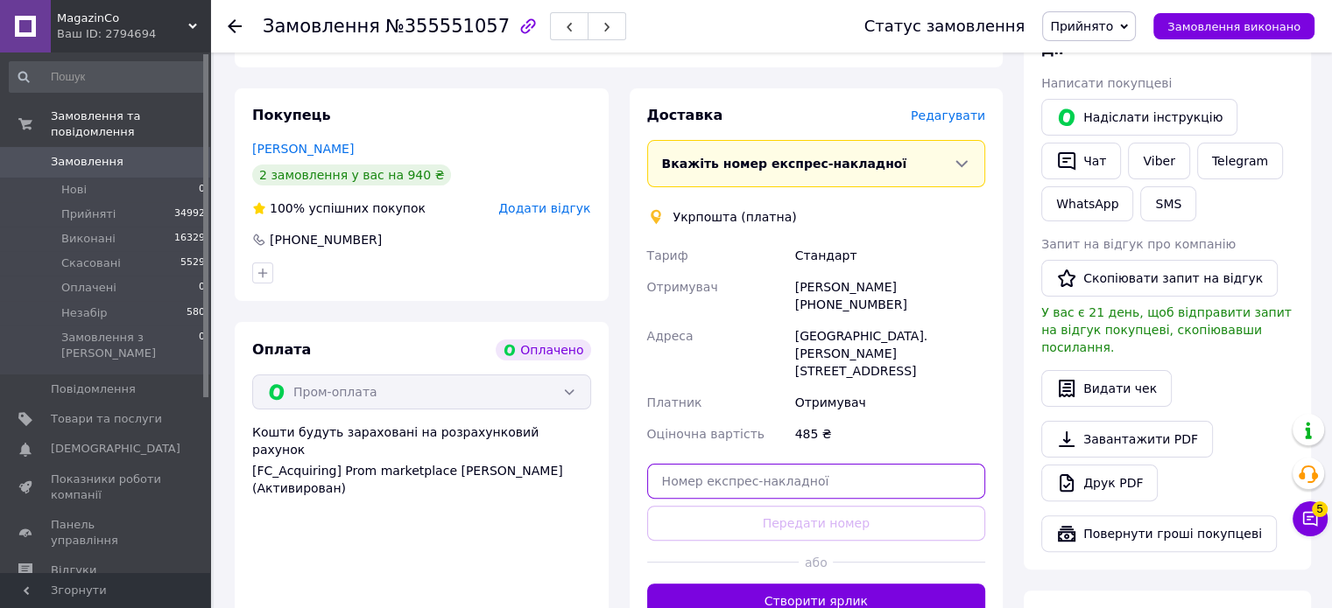
click at [781, 464] on input "text" at bounding box center [816, 481] width 339 height 35
paste input "0503766693468"
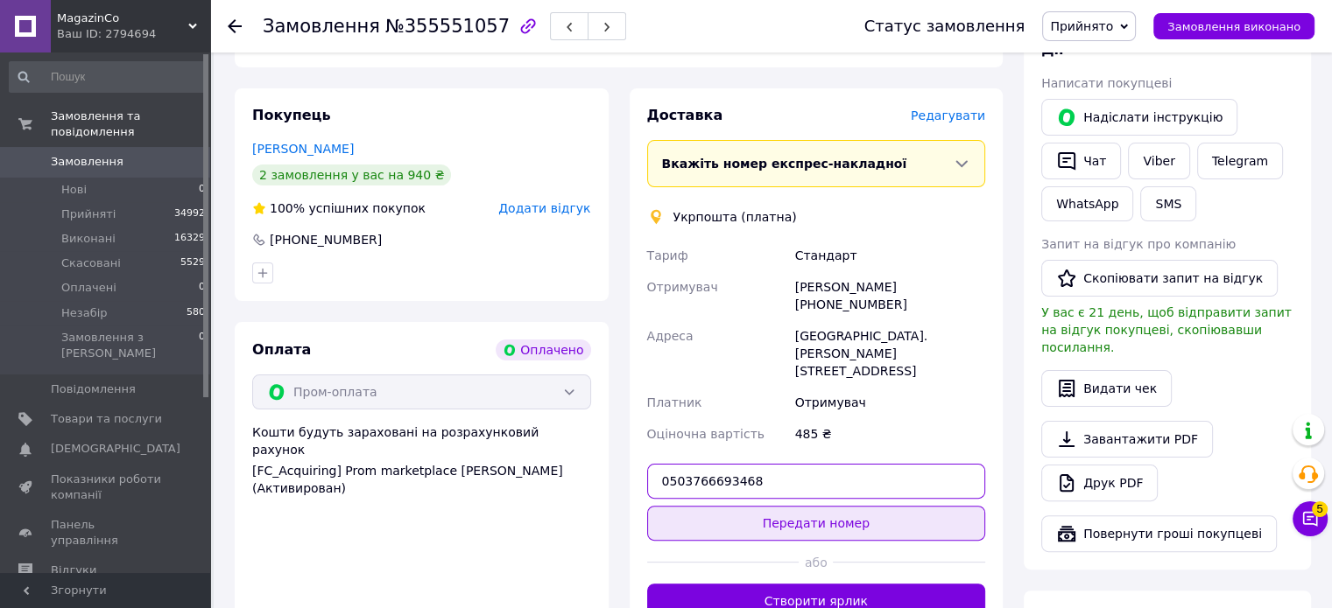
type input "0503766693468"
click at [813, 506] on button "Передати номер" at bounding box center [816, 523] width 339 height 35
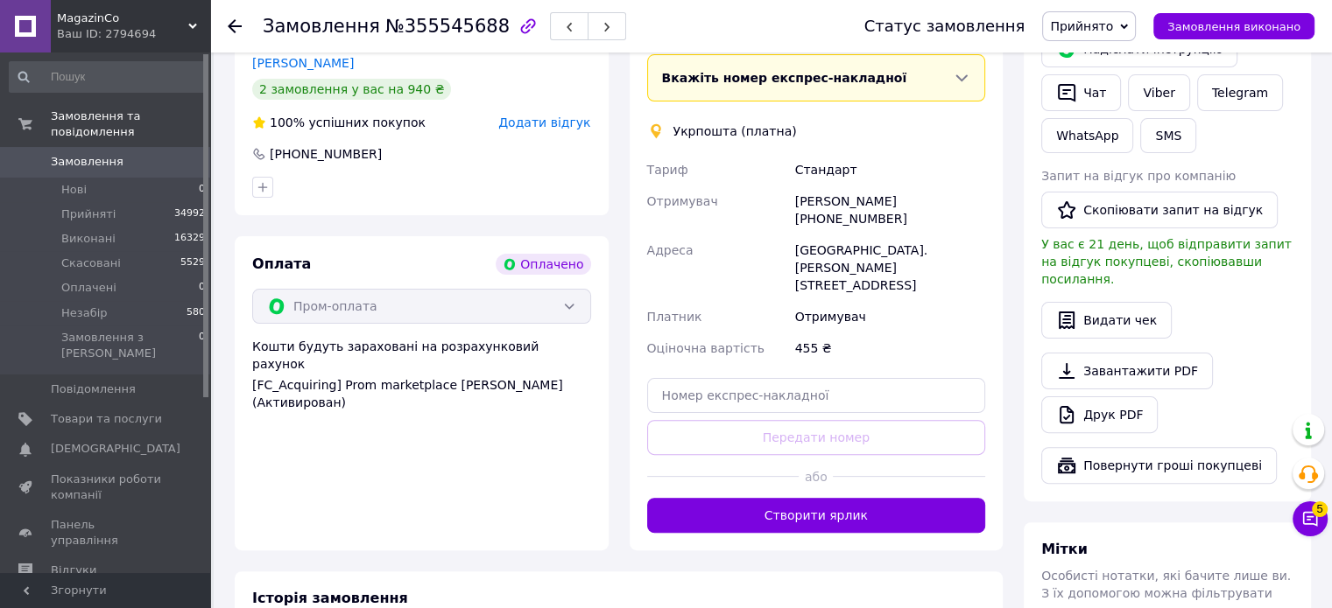
scroll to position [525, 0]
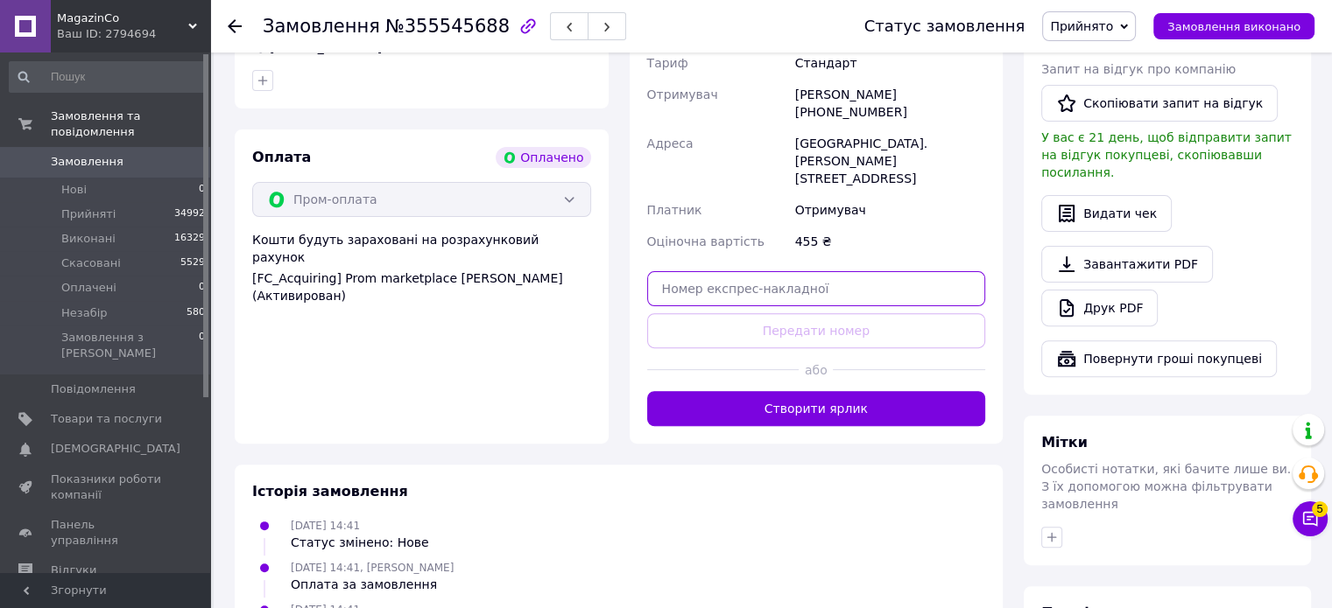
click at [727, 271] on input "text" at bounding box center [816, 288] width 339 height 35
paste input "0503766693409"
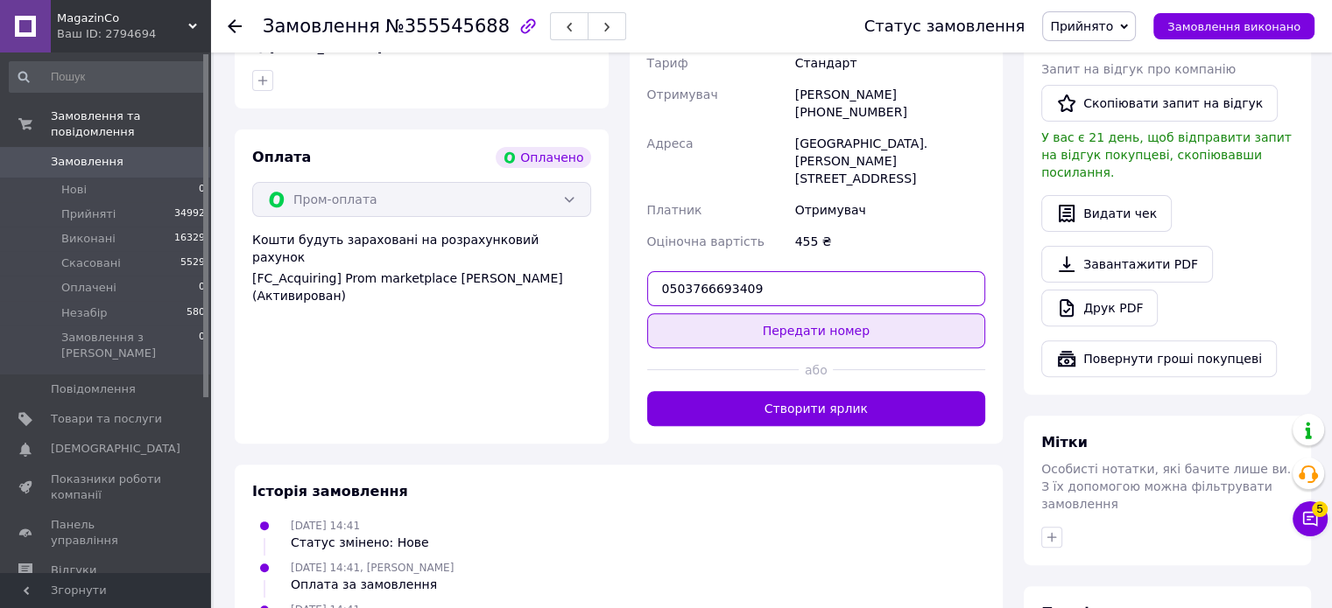
type input "0503766693409"
click at [797, 313] on button "Передати номер" at bounding box center [816, 330] width 339 height 35
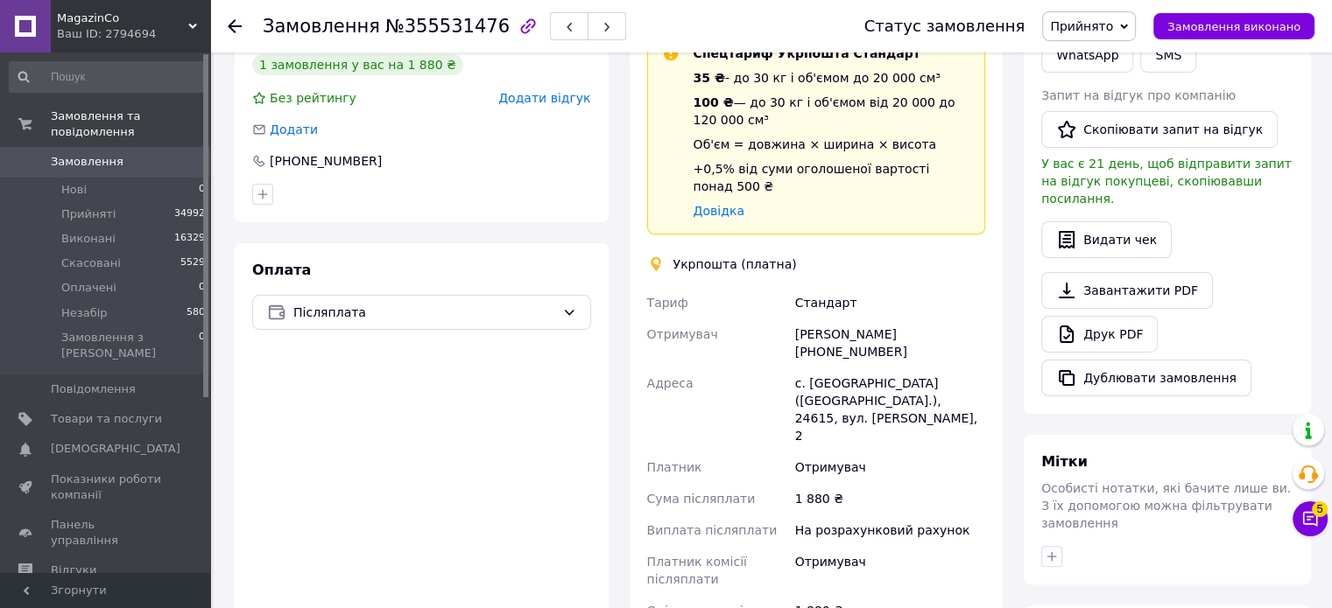
scroll to position [525, 0]
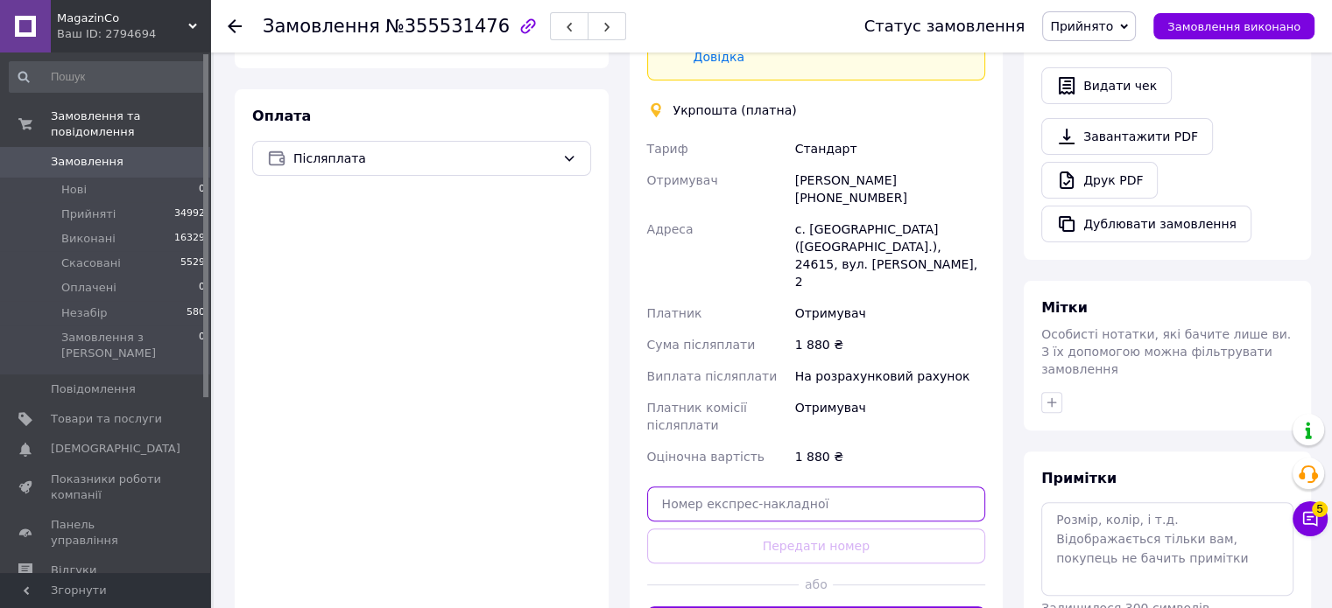
click at [798, 487] on input "text" at bounding box center [816, 504] width 339 height 35
paste input "0503766771388"
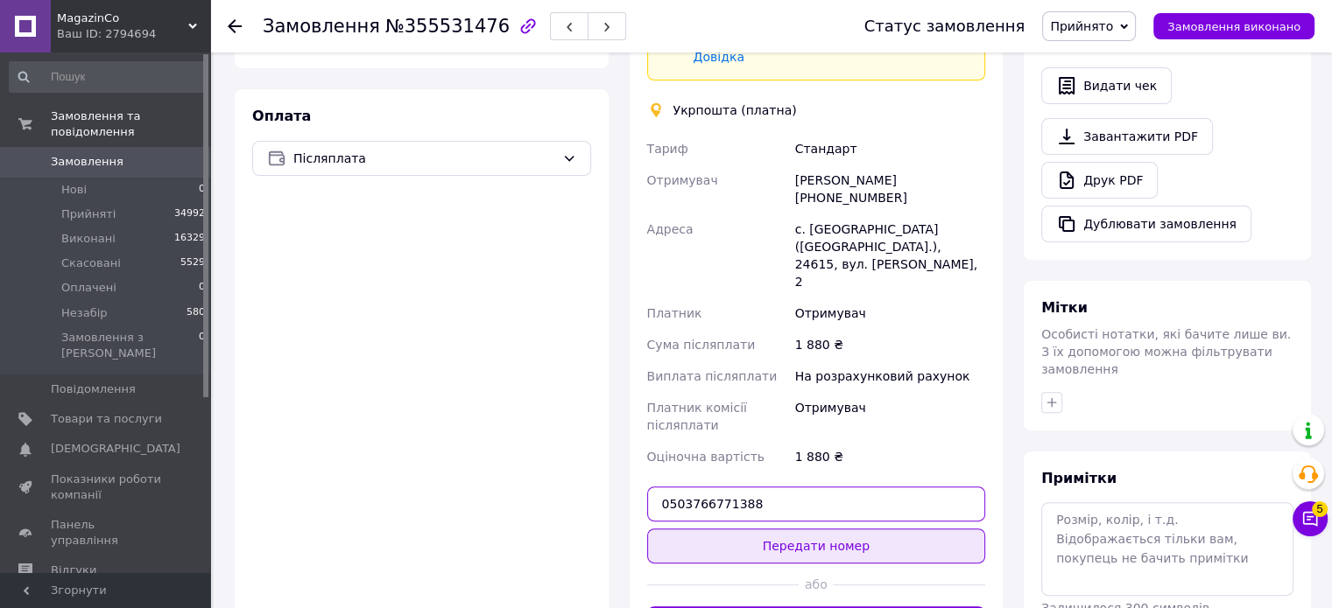
type input "0503766771388"
drag, startPoint x: 802, startPoint y: 460, endPoint x: 724, endPoint y: 412, distance: 91.1
click at [802, 529] on button "Передати номер" at bounding box center [816, 546] width 339 height 35
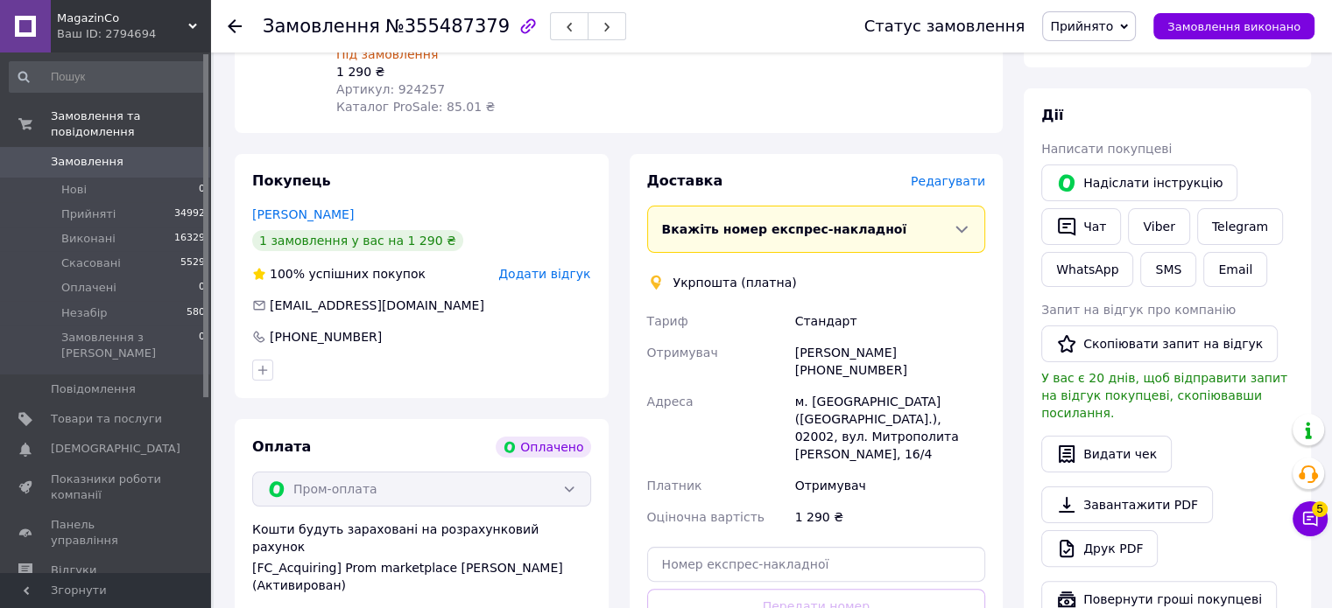
scroll to position [438, 0]
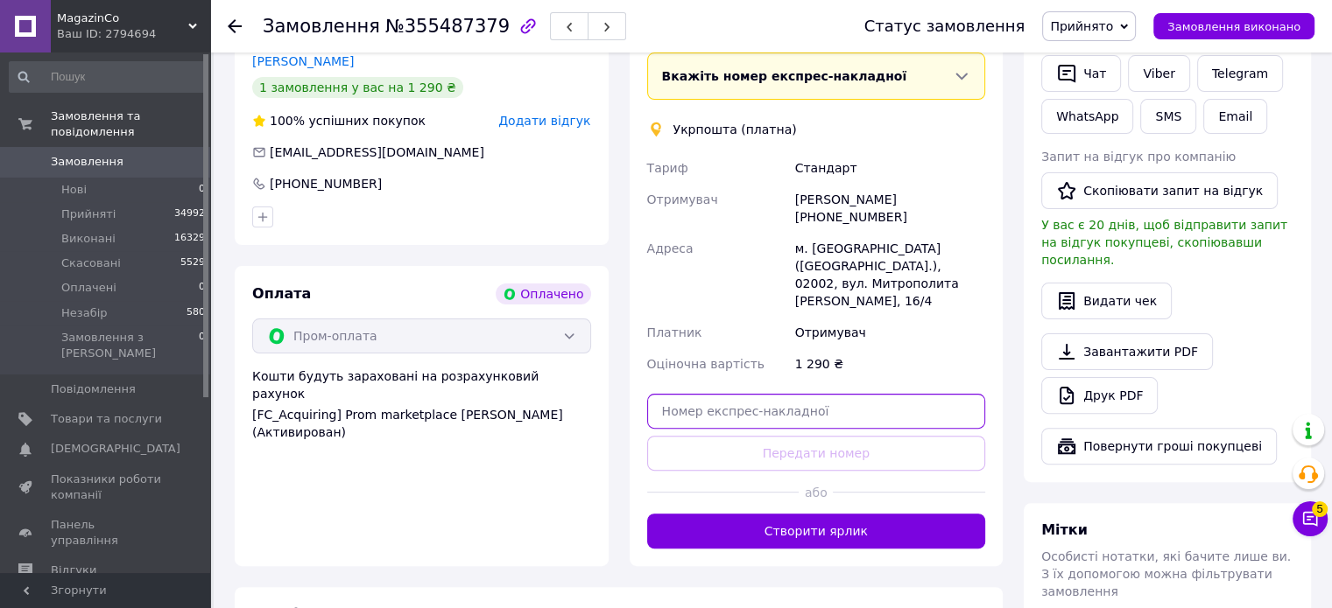
click at [751, 394] on input "text" at bounding box center [816, 411] width 339 height 35
paste input "0503767812681"
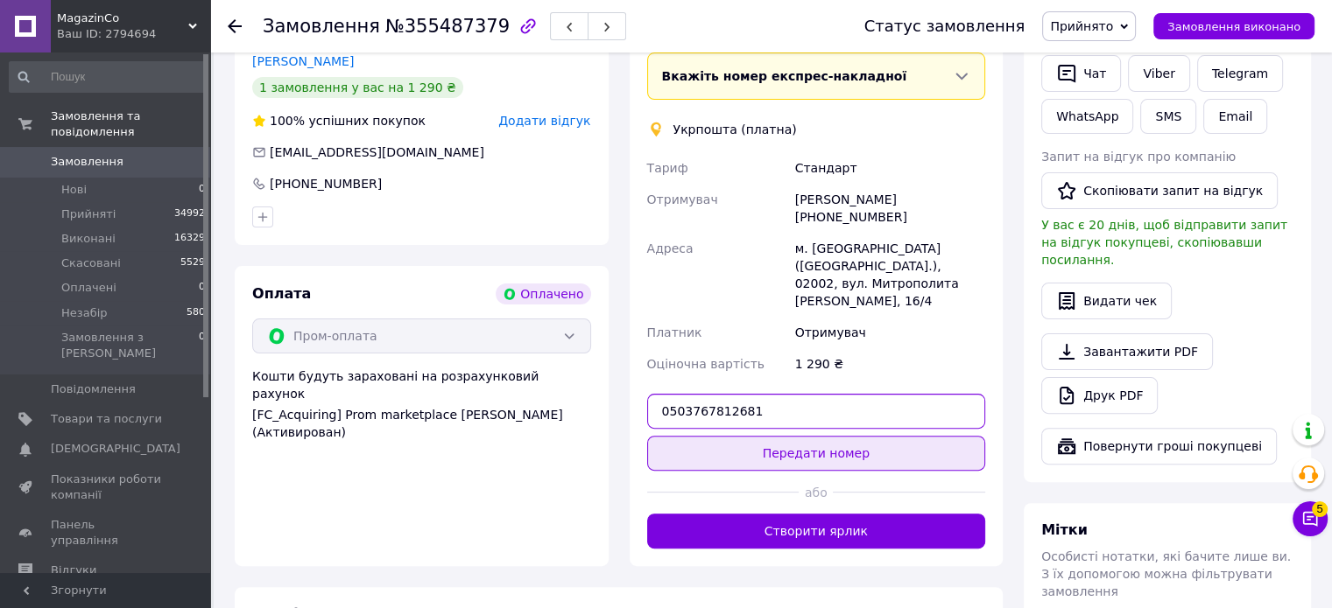
type input "0503767812681"
click at [817, 436] on button "Передати номер" at bounding box center [816, 453] width 339 height 35
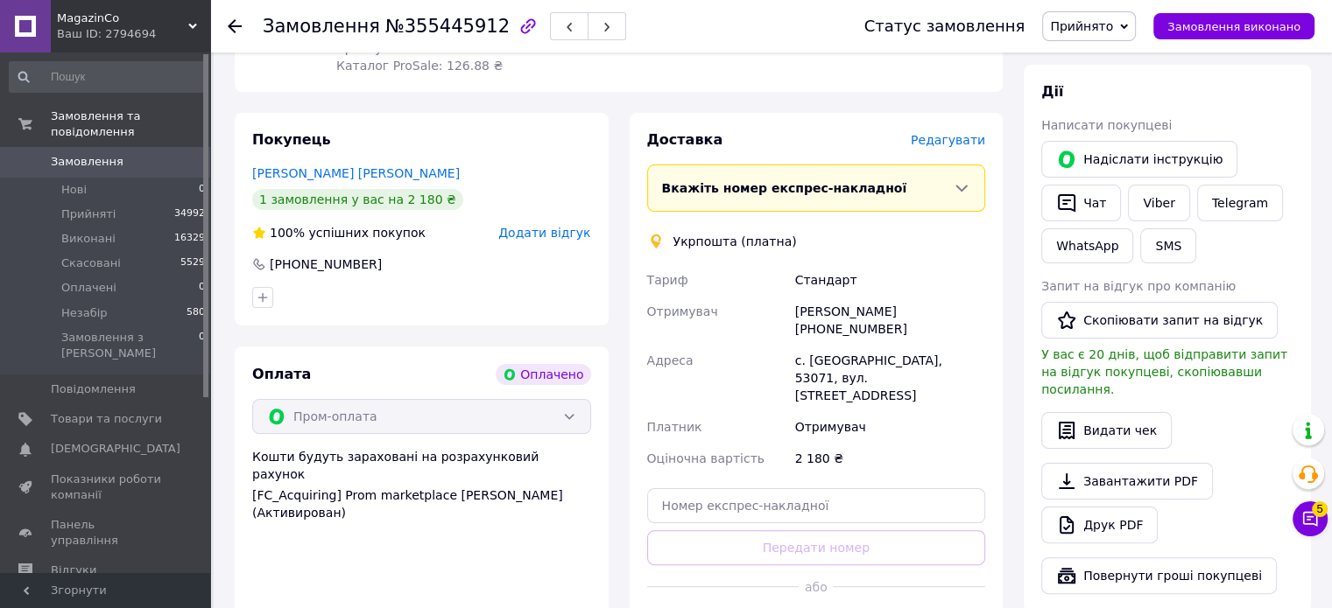
scroll to position [350, 0]
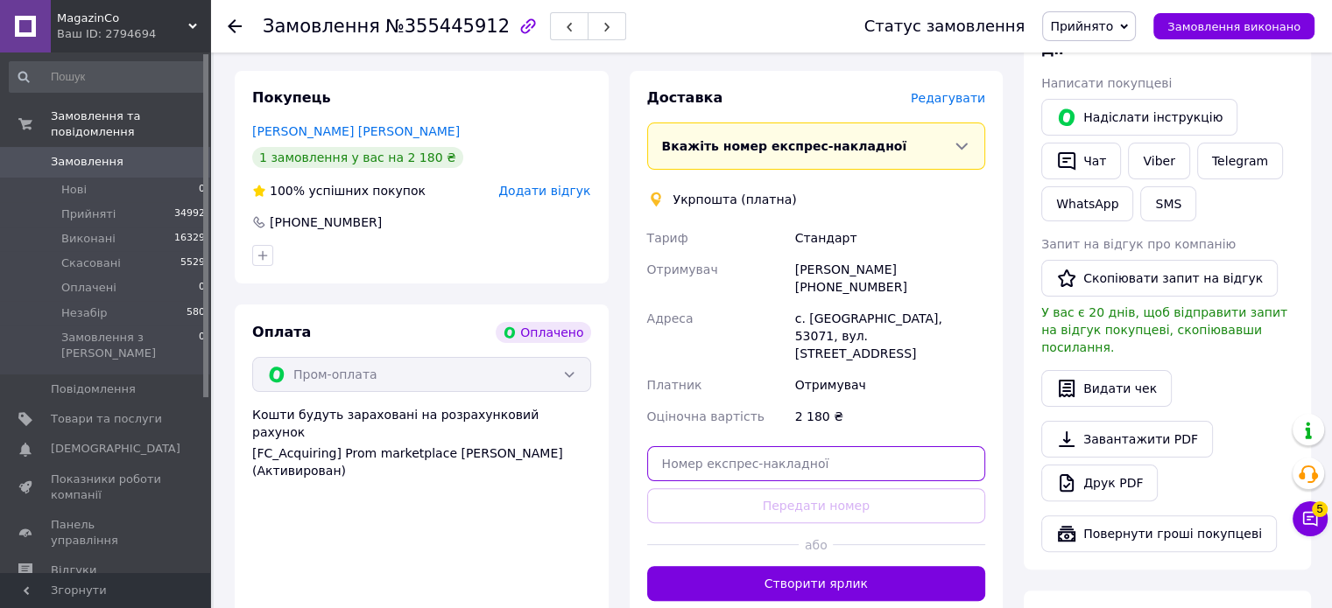
click at [769, 447] on input "text" at bounding box center [816, 464] width 339 height 35
paste input "0503766819801"
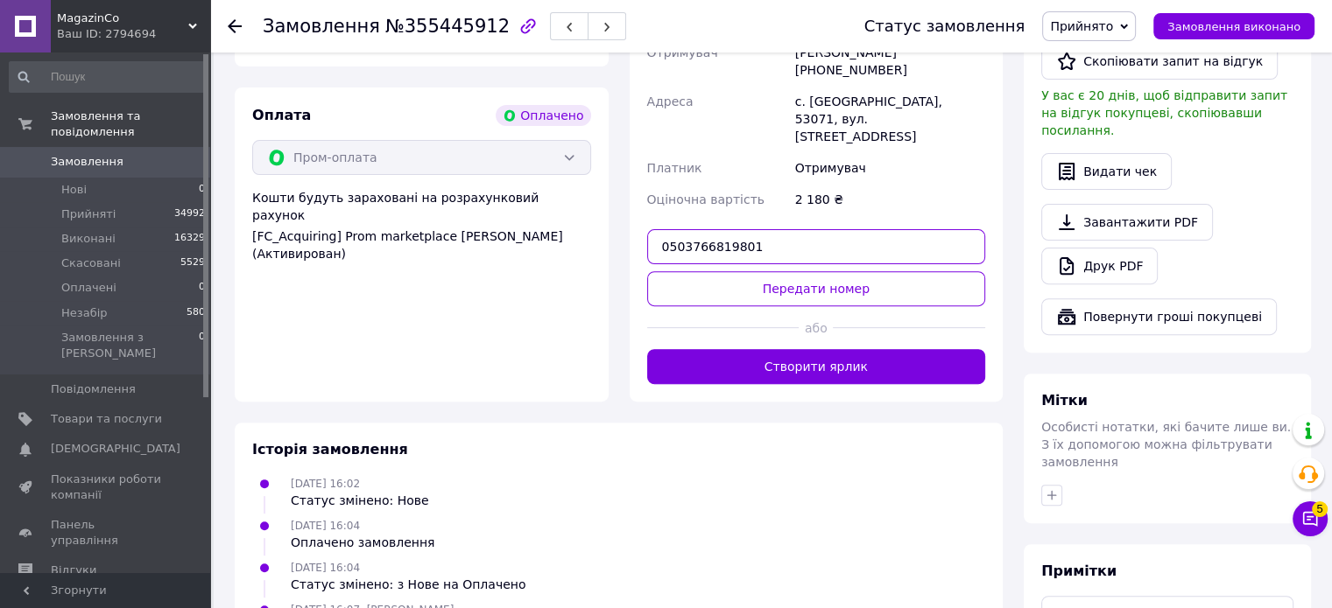
scroll to position [613, 0]
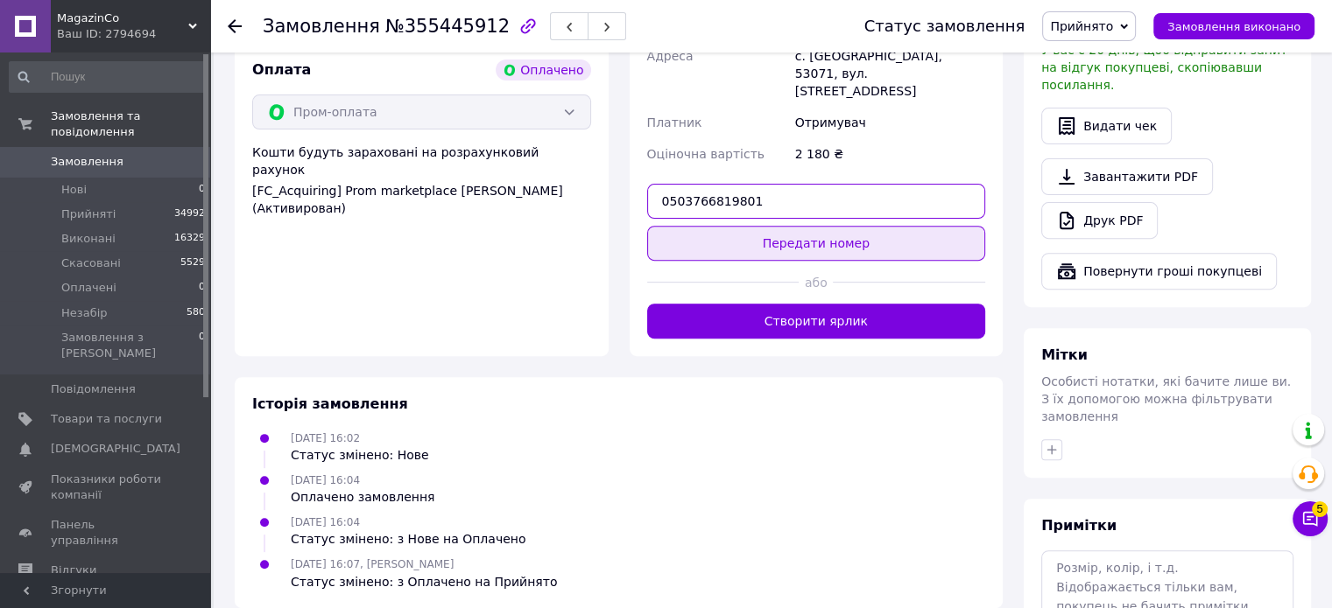
type input "0503766819801"
click at [805, 226] on button "Передати номер" at bounding box center [816, 243] width 339 height 35
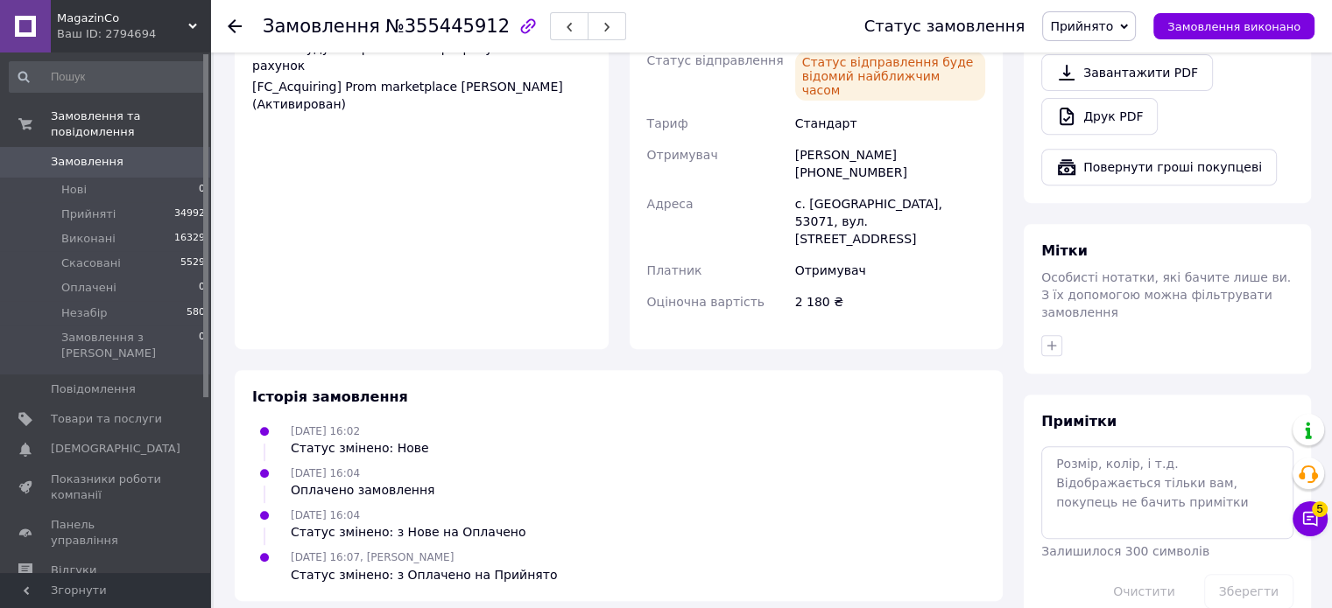
scroll to position [720, 0]
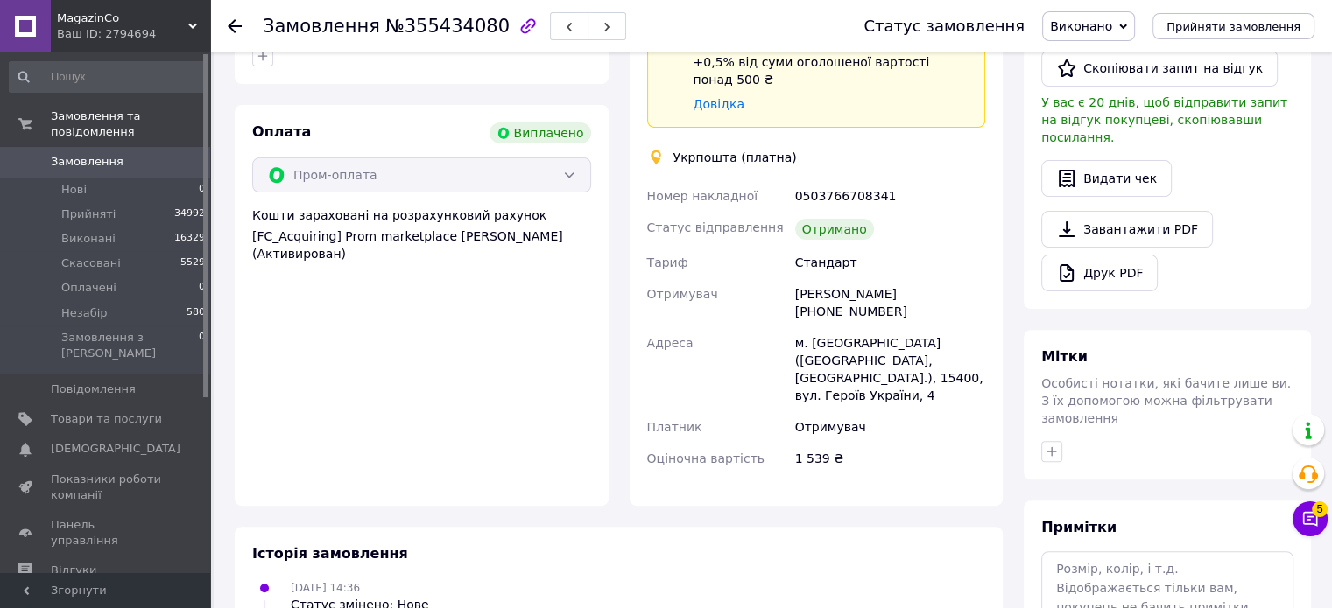
scroll to position [350, 0]
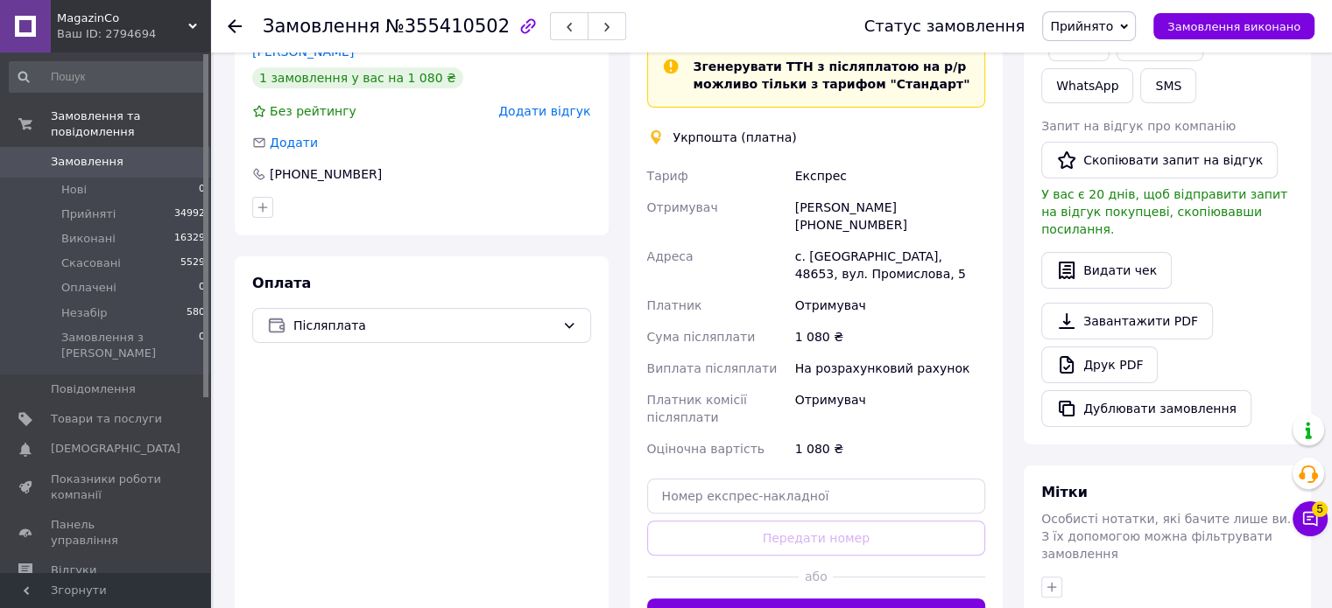
scroll to position [401, 0]
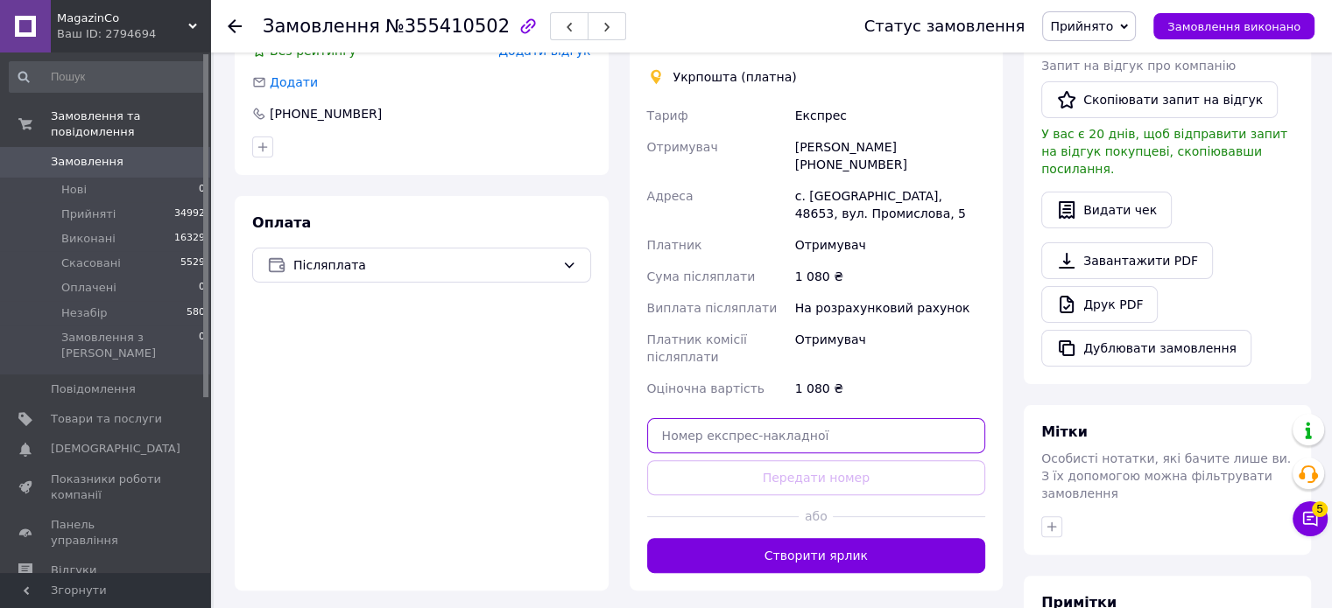
click at [760, 418] on input "text" at bounding box center [816, 435] width 339 height 35
paste input "0503767187450"
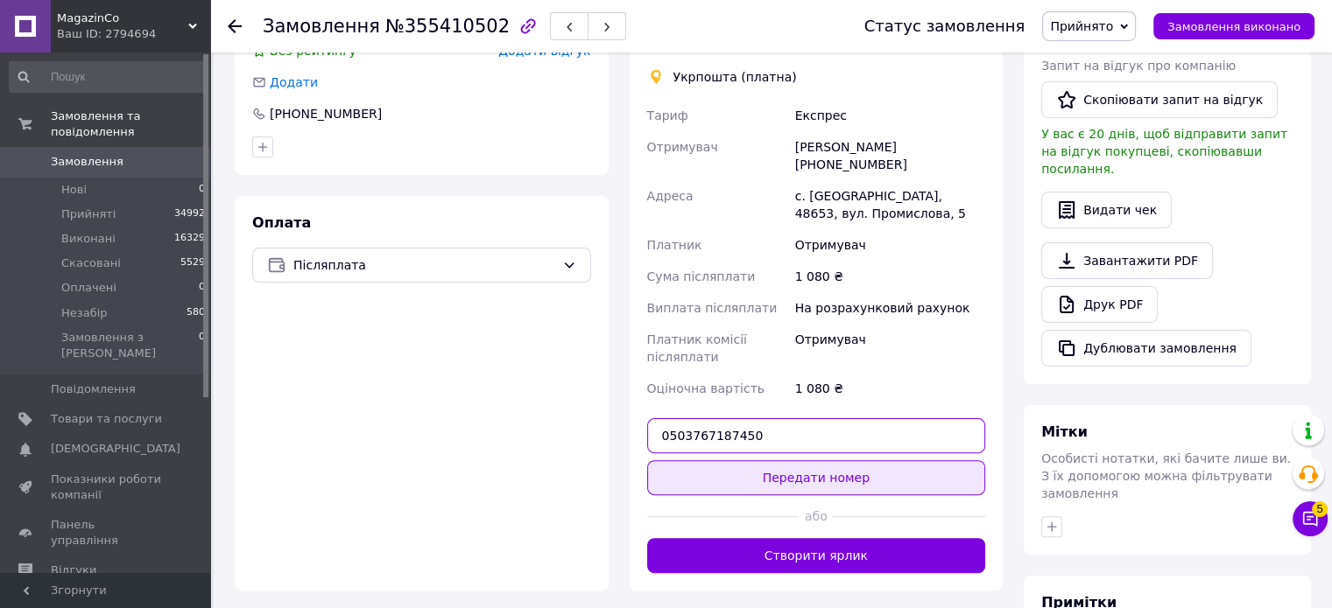
type input "0503767187450"
click at [821, 461] on button "Передати номер" at bounding box center [816, 478] width 339 height 35
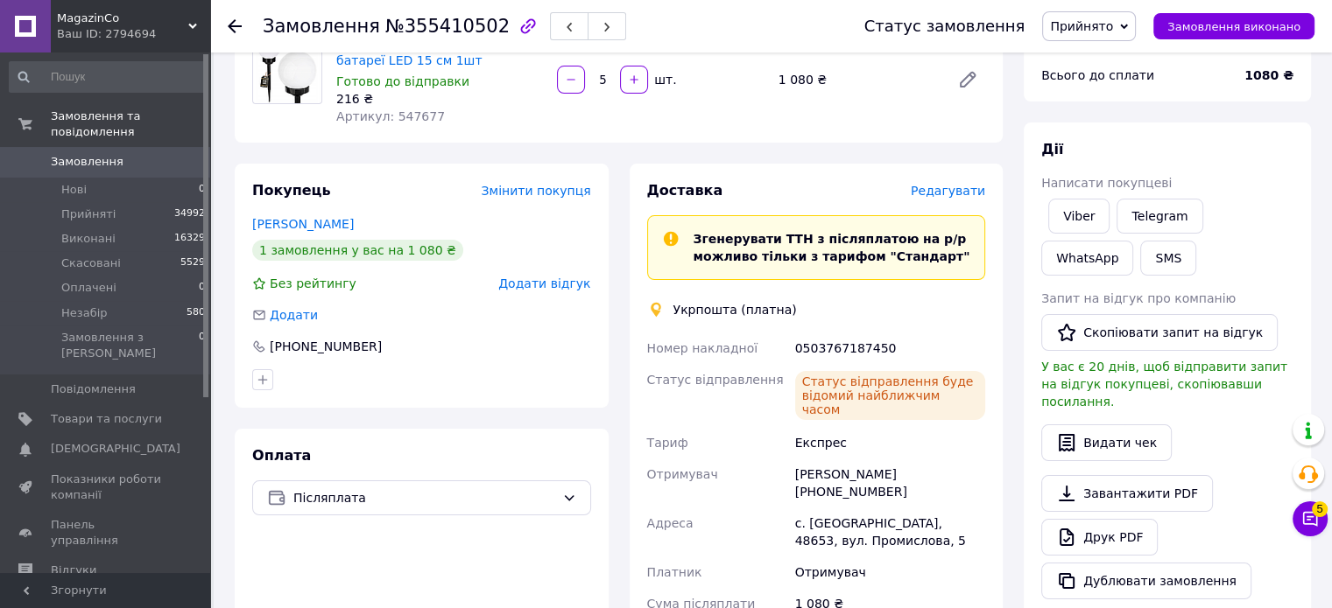
scroll to position [138, 0]
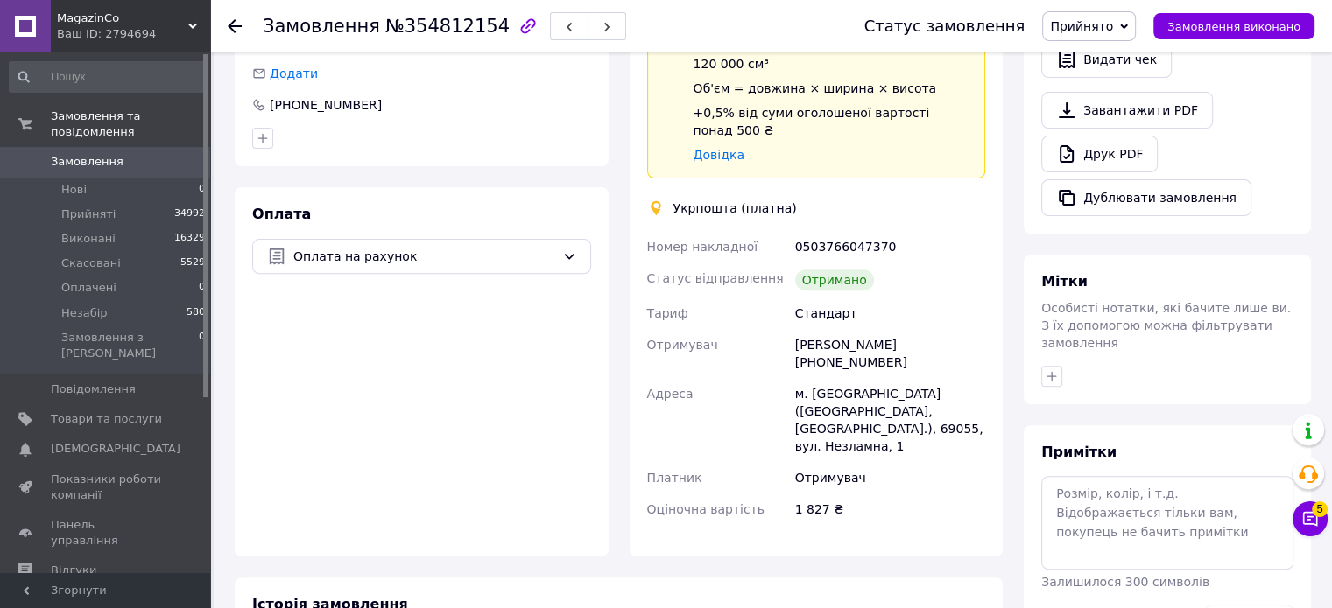
scroll to position [439, 0]
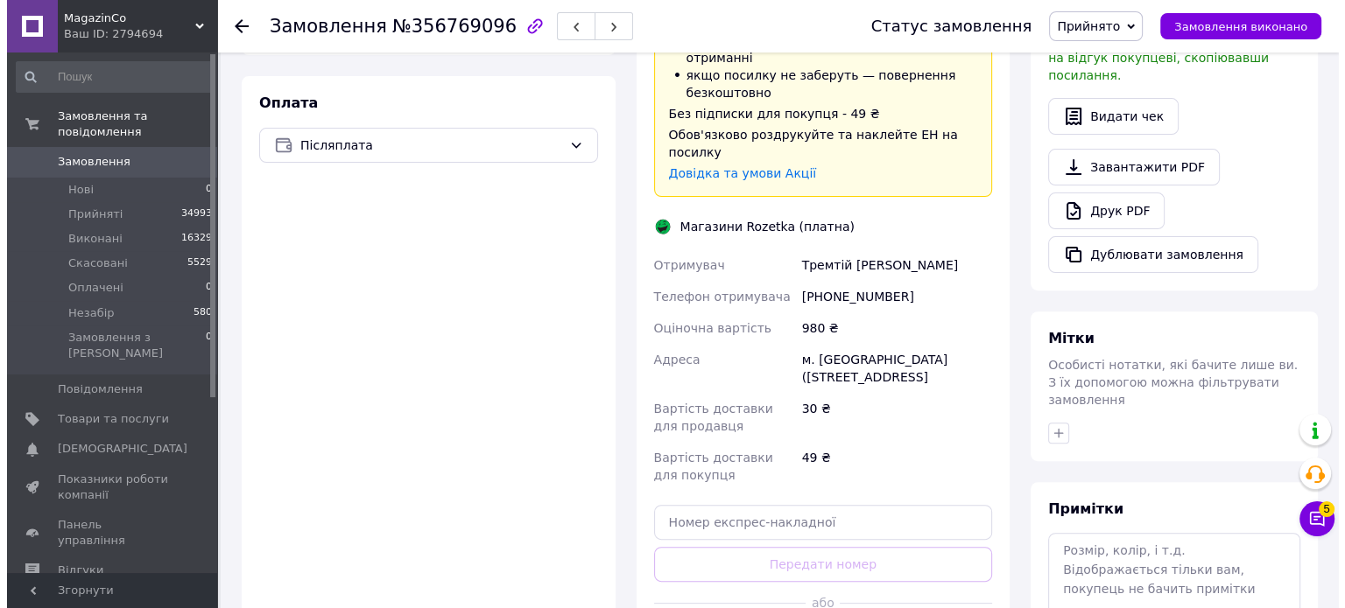
scroll to position [700, 0]
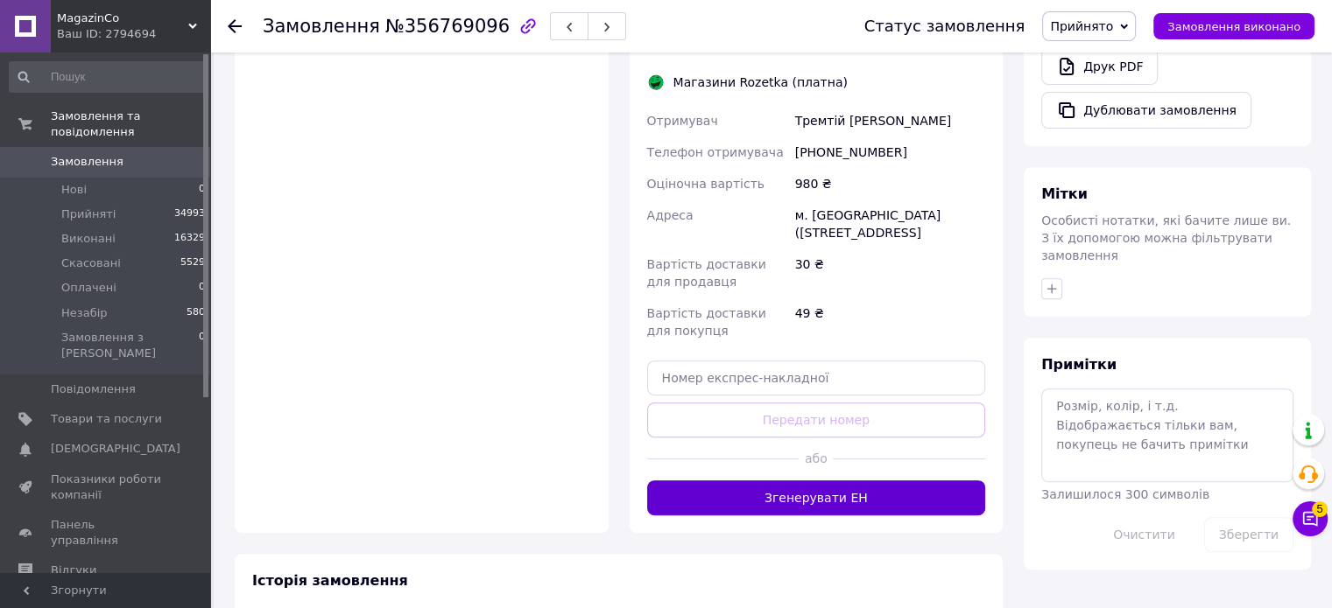
click at [816, 481] on button "Згенерувати ЕН" at bounding box center [816, 498] width 339 height 35
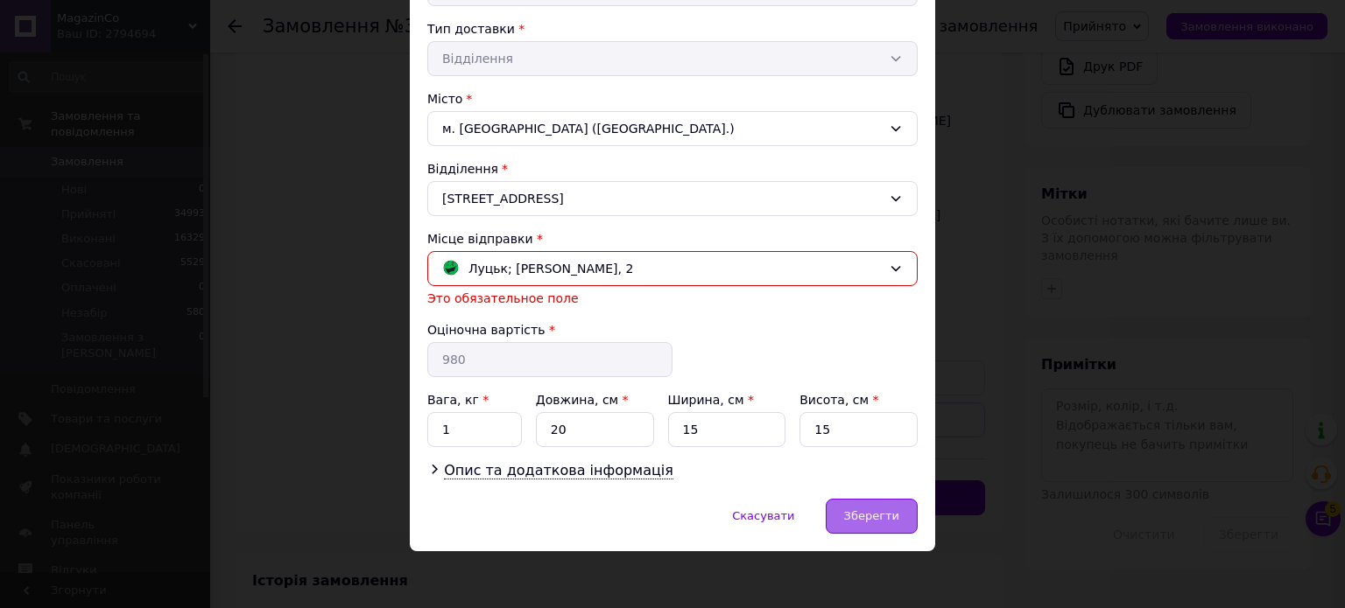
click at [861, 511] on span "Зберегти" at bounding box center [871, 516] width 55 height 13
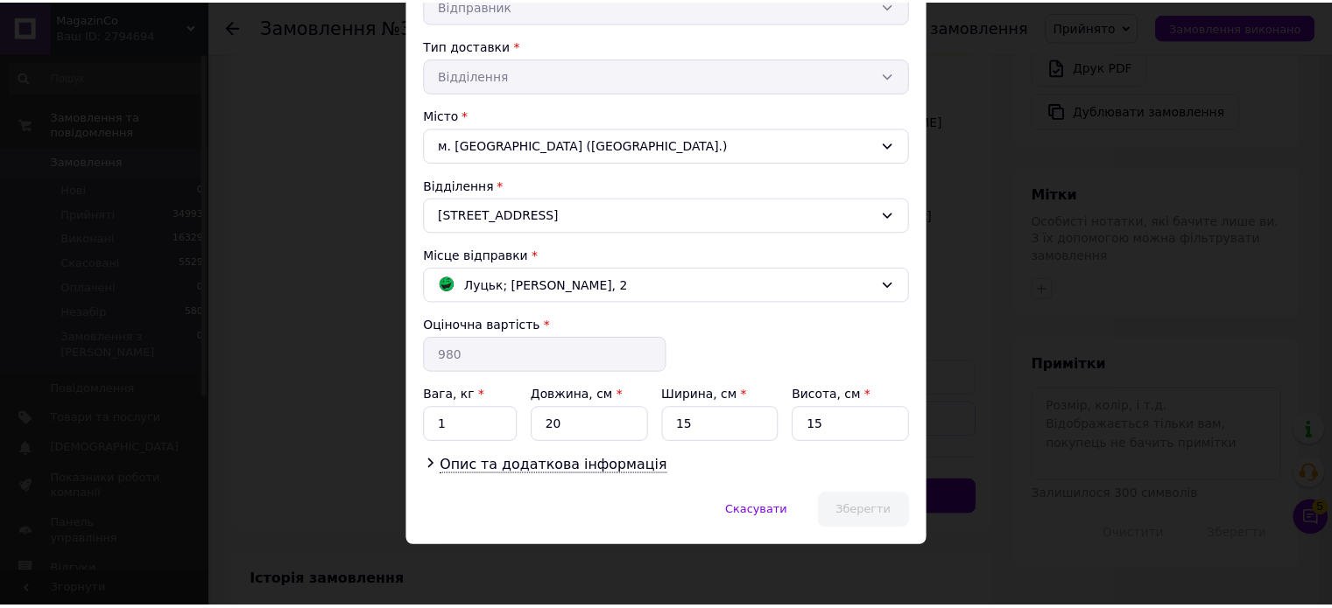
scroll to position [371, 0]
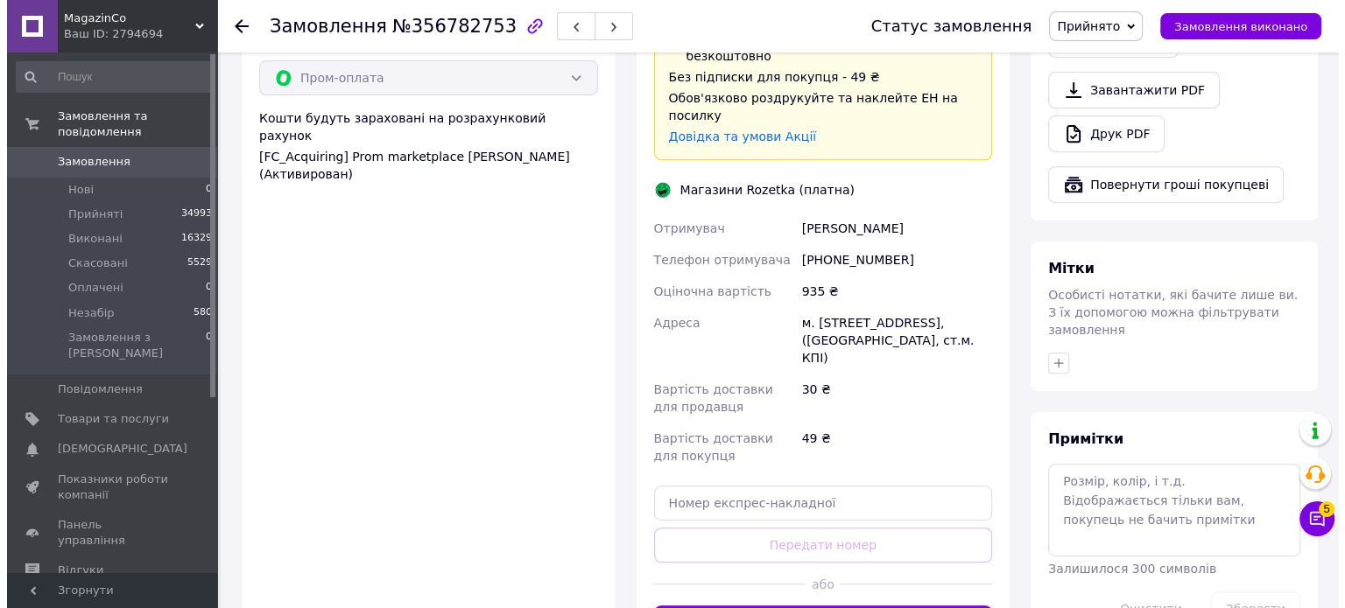
scroll to position [875, 0]
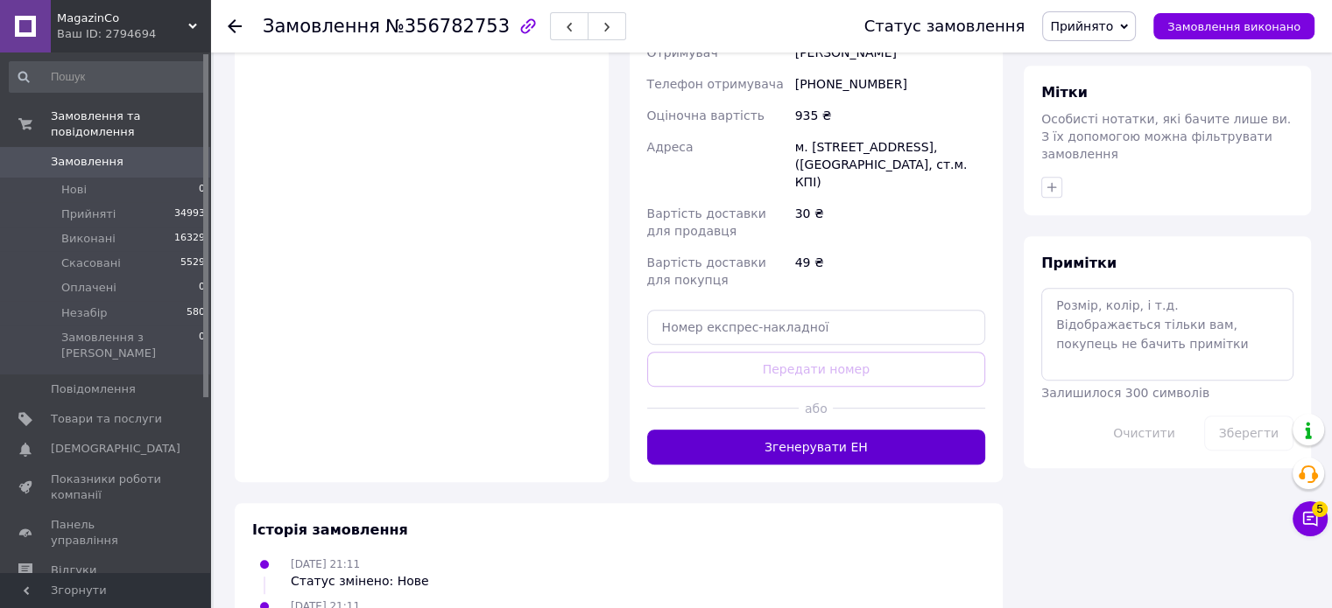
click at [853, 430] on button "Згенерувати ЕН" at bounding box center [816, 447] width 339 height 35
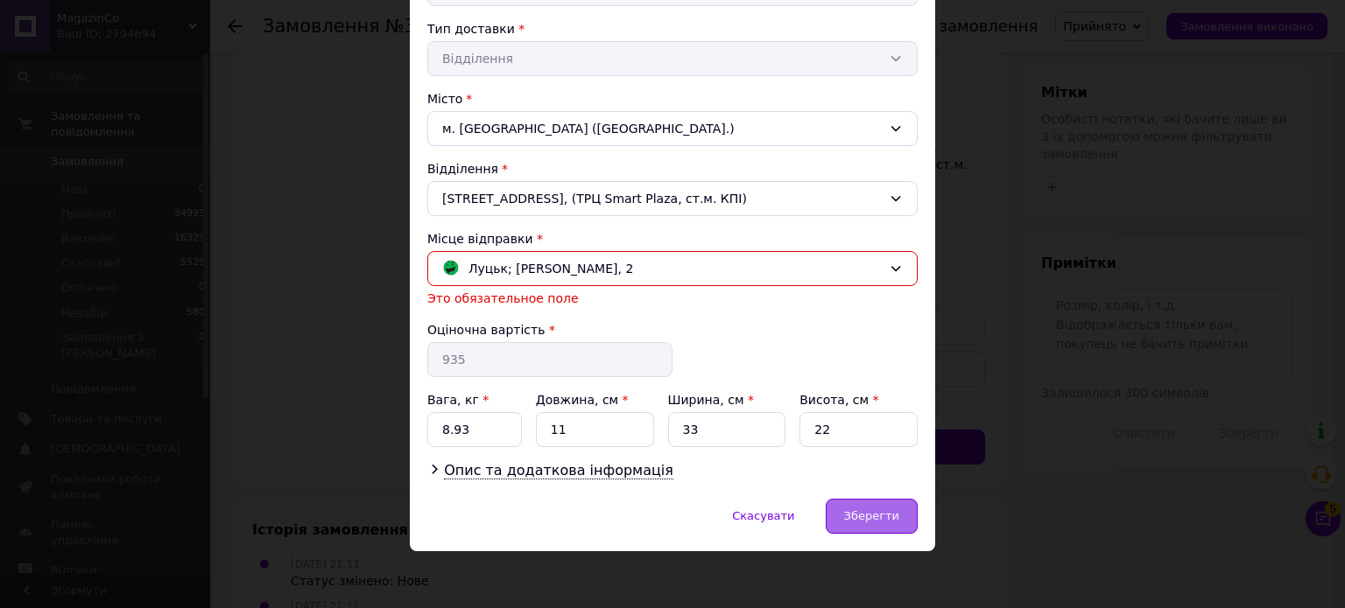
click at [868, 516] on span "Зберегти" at bounding box center [871, 516] width 55 height 13
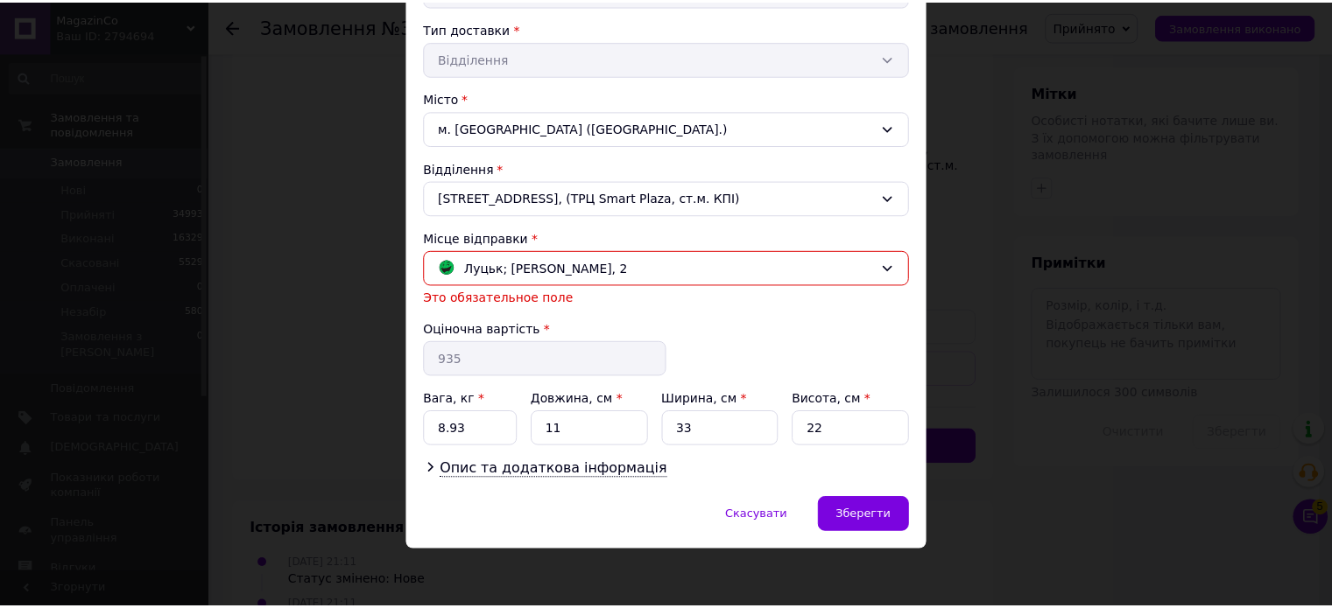
scroll to position [371, 0]
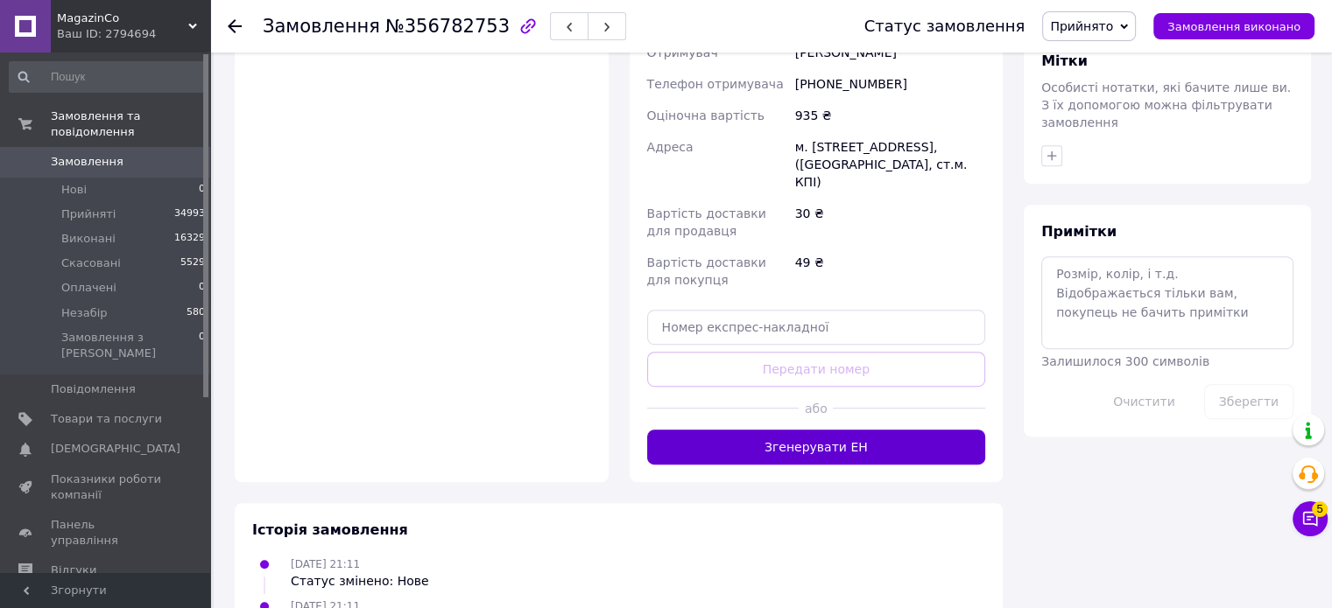
click at [805, 430] on button "Згенерувати ЕН" at bounding box center [816, 447] width 339 height 35
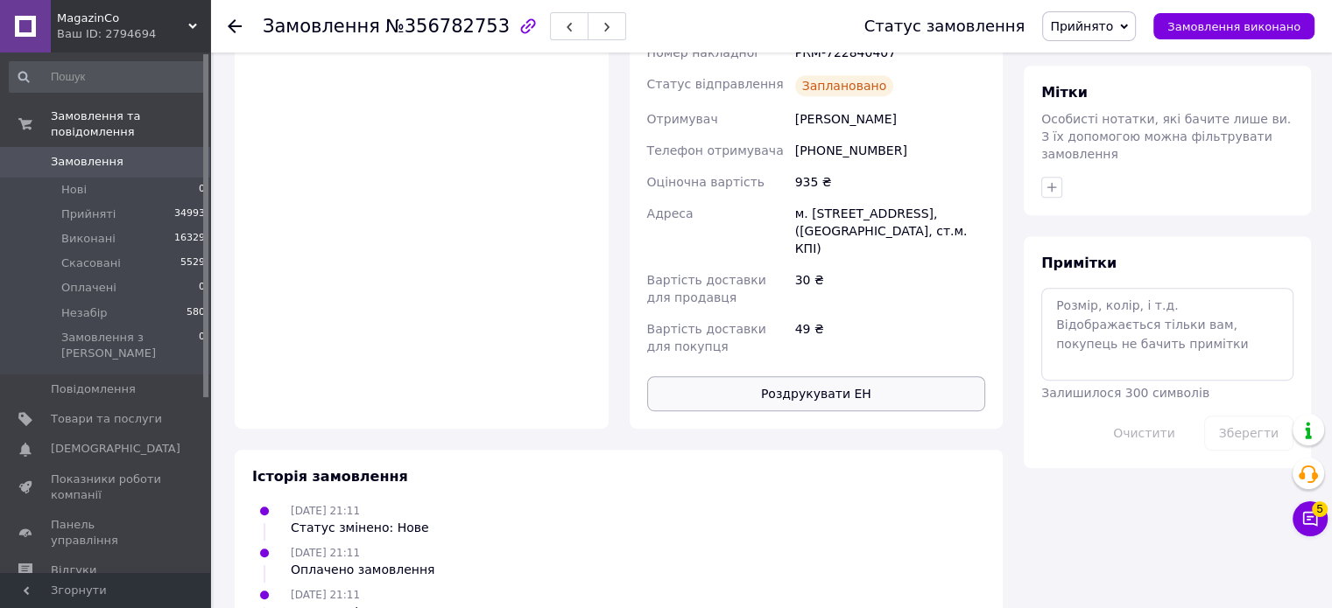
click at [819, 376] on button "Роздрукувати ЕН" at bounding box center [816, 393] width 339 height 35
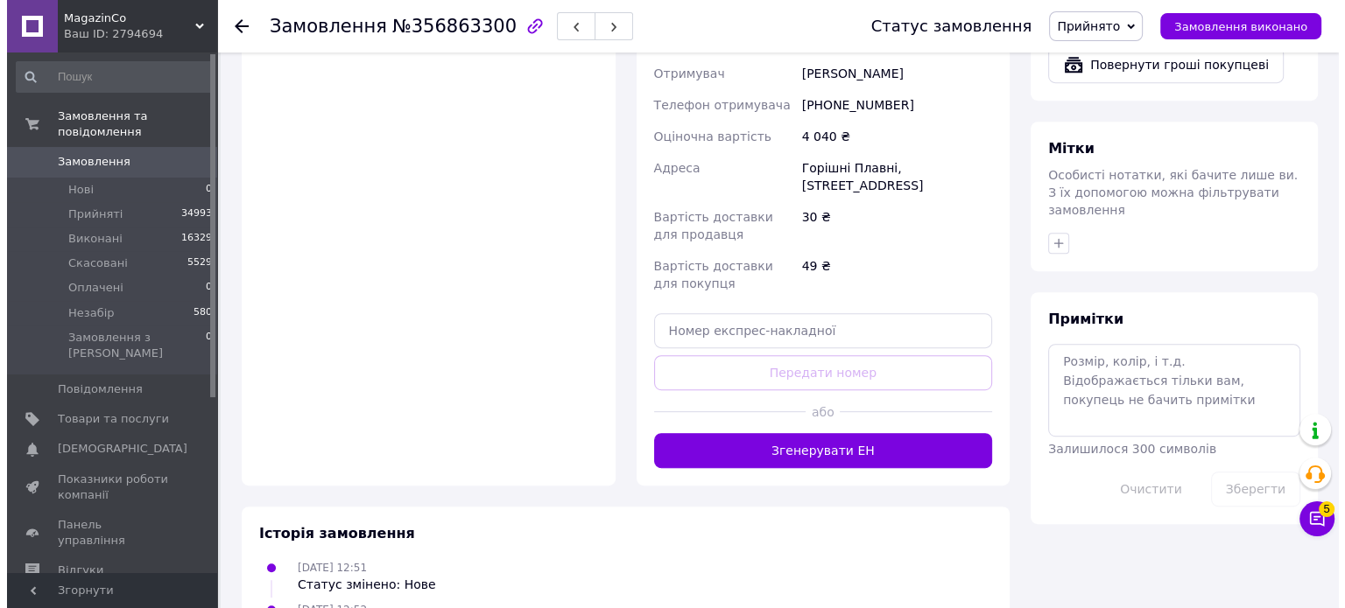
scroll to position [875, 0]
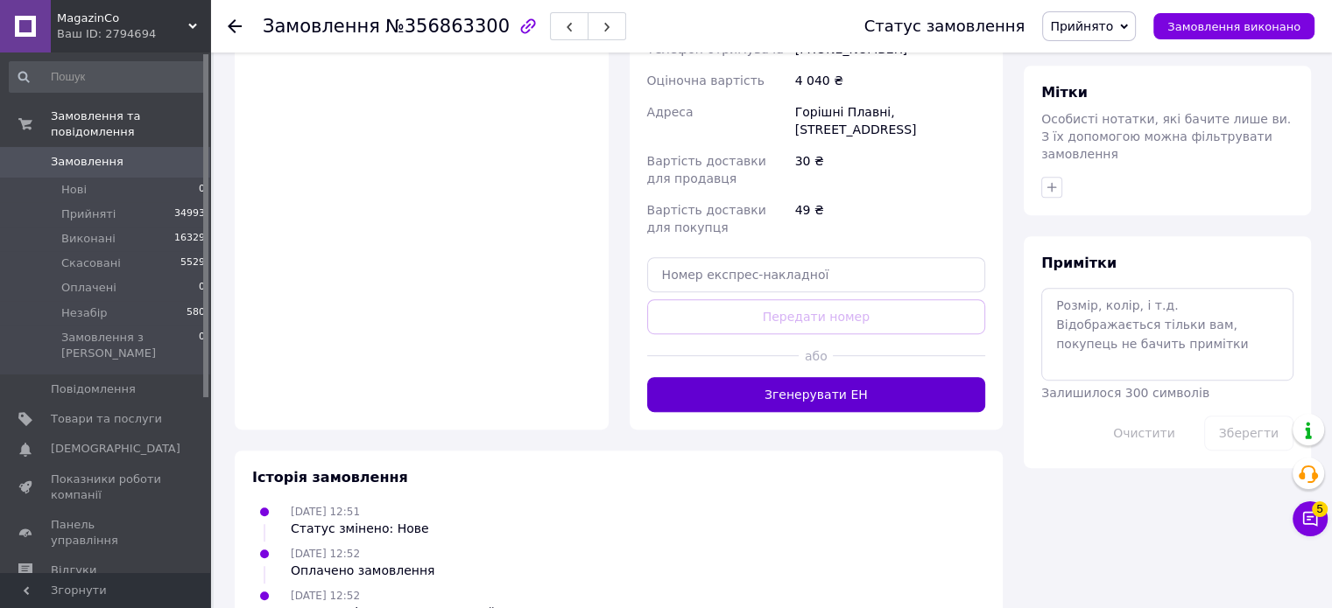
click at [837, 377] on button "Згенерувати ЕН" at bounding box center [816, 394] width 339 height 35
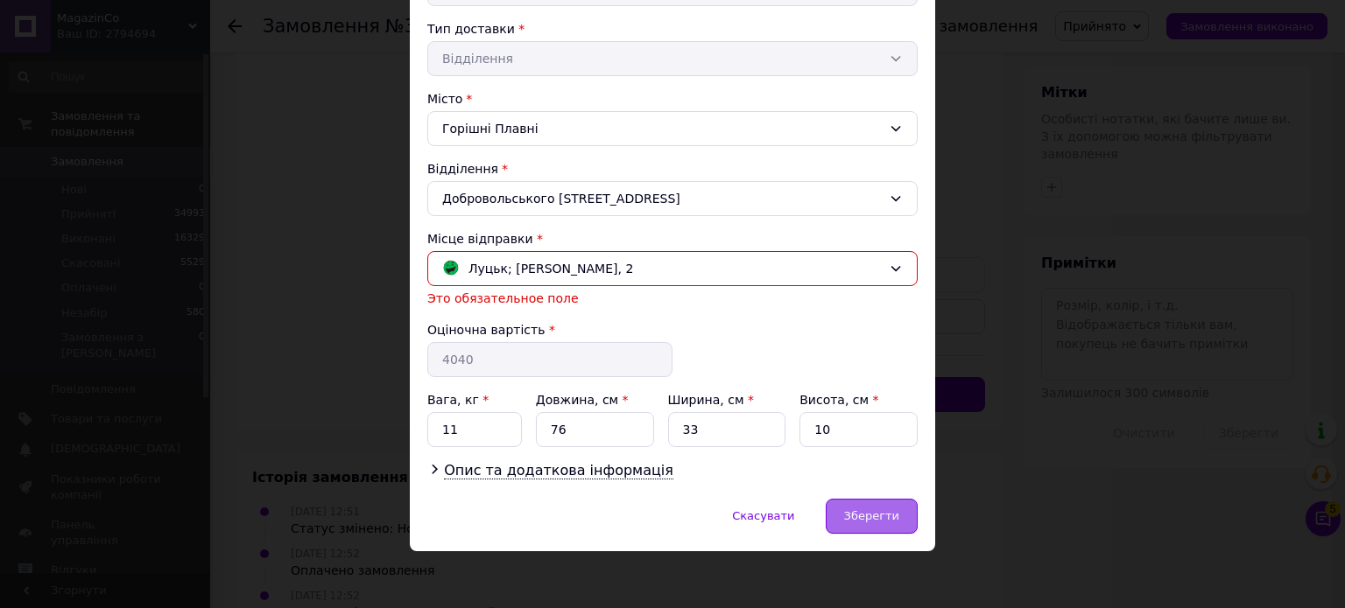
click at [871, 516] on span "Зберегти" at bounding box center [871, 516] width 55 height 13
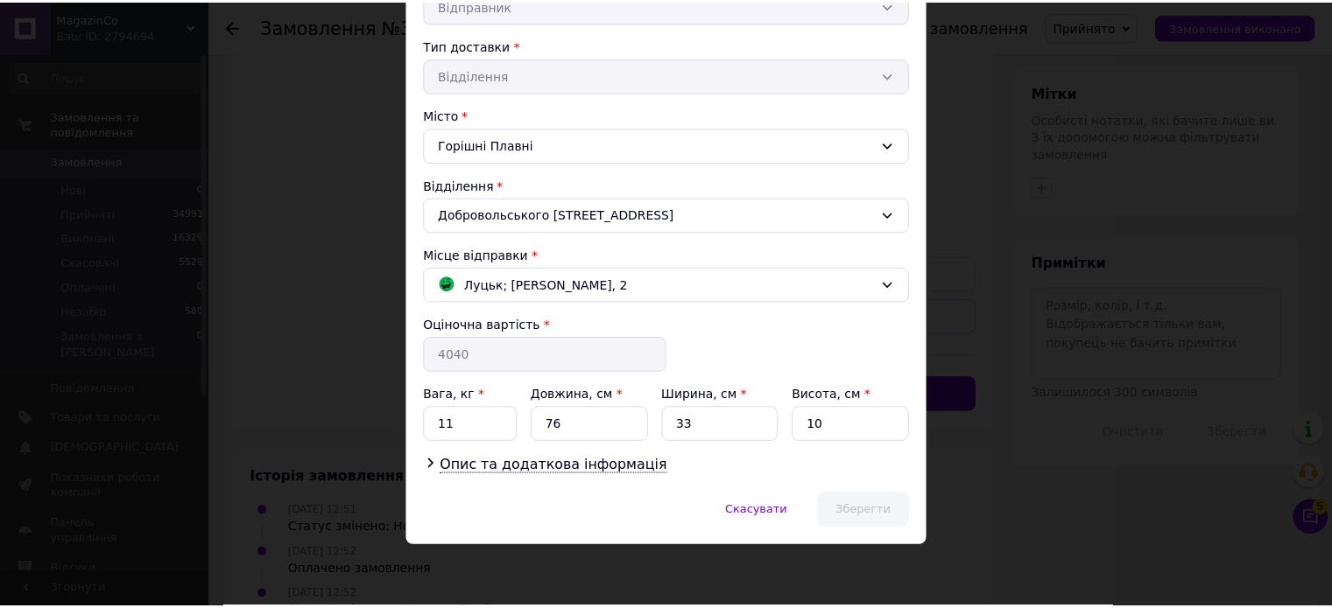
scroll to position [371, 0]
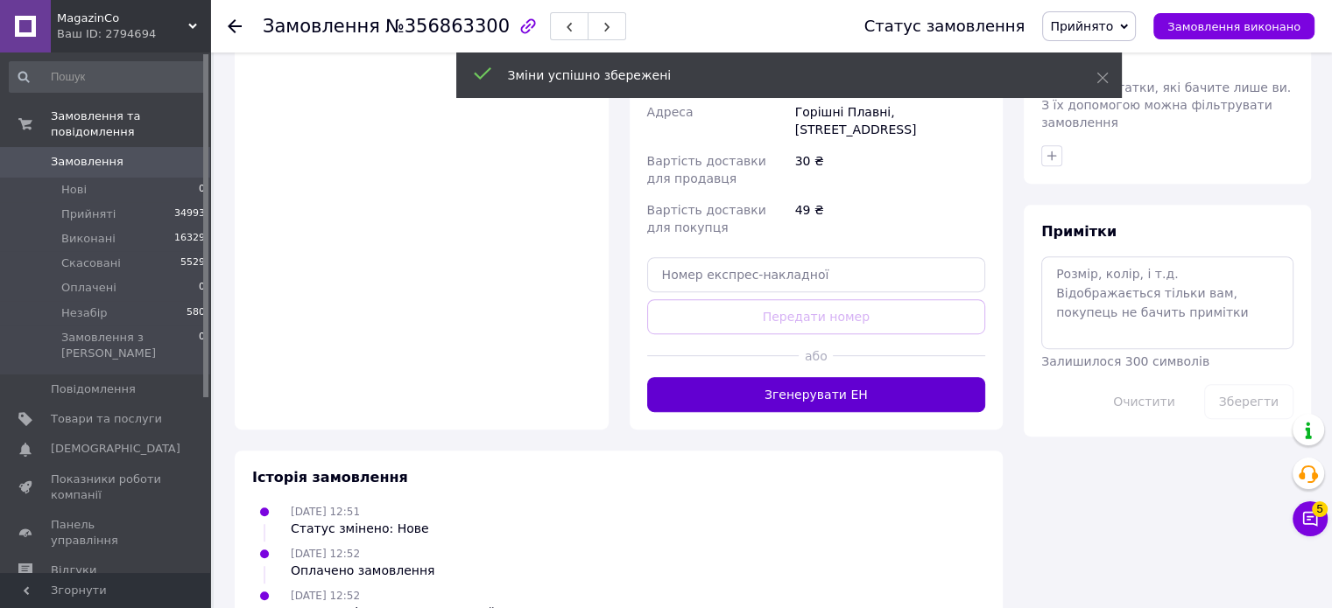
click at [816, 377] on button "Згенерувати ЕН" at bounding box center [816, 394] width 339 height 35
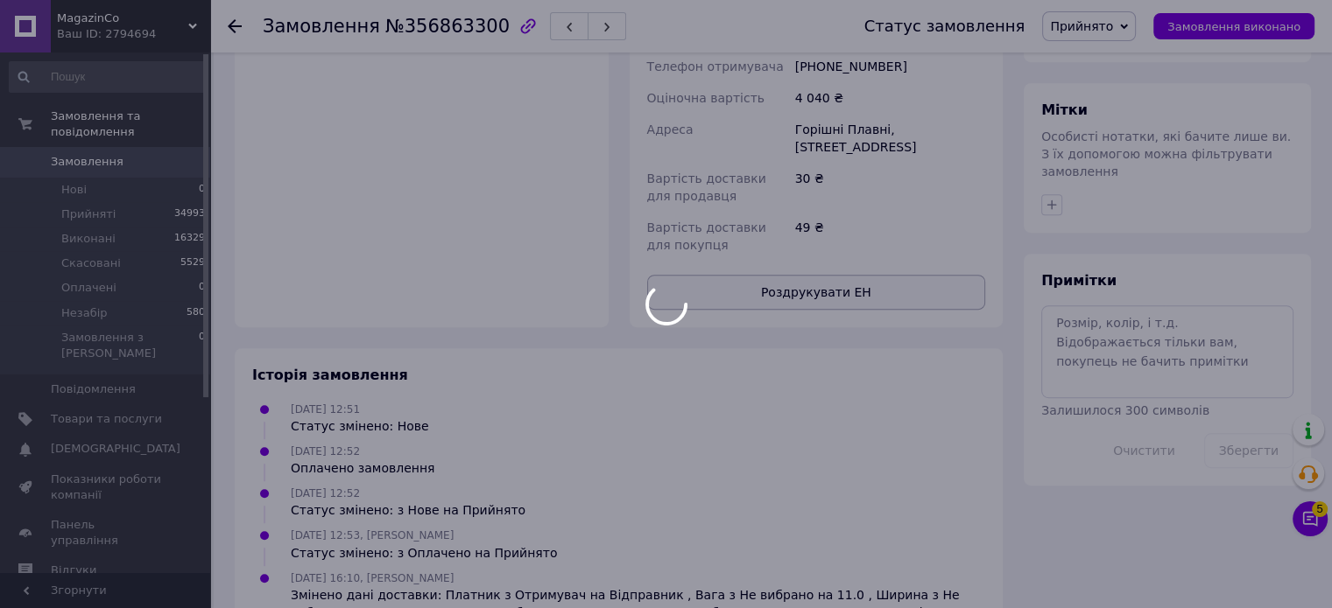
scroll to position [875, 0]
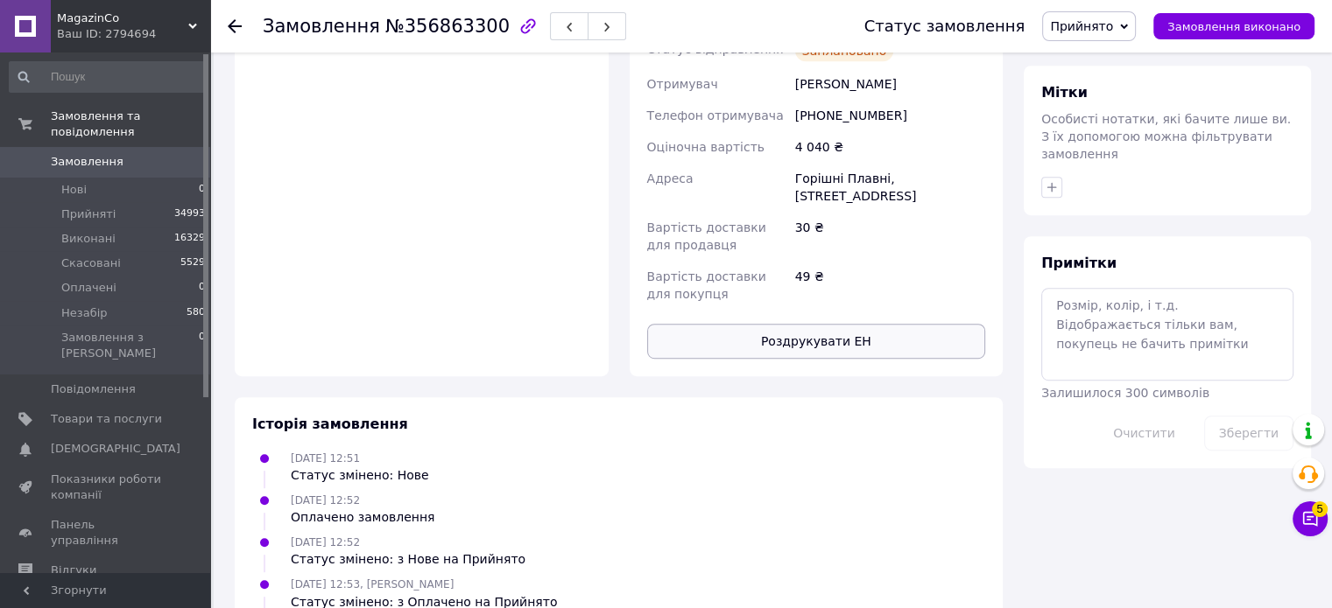
click at [835, 324] on button "Роздрукувати ЕН" at bounding box center [816, 341] width 339 height 35
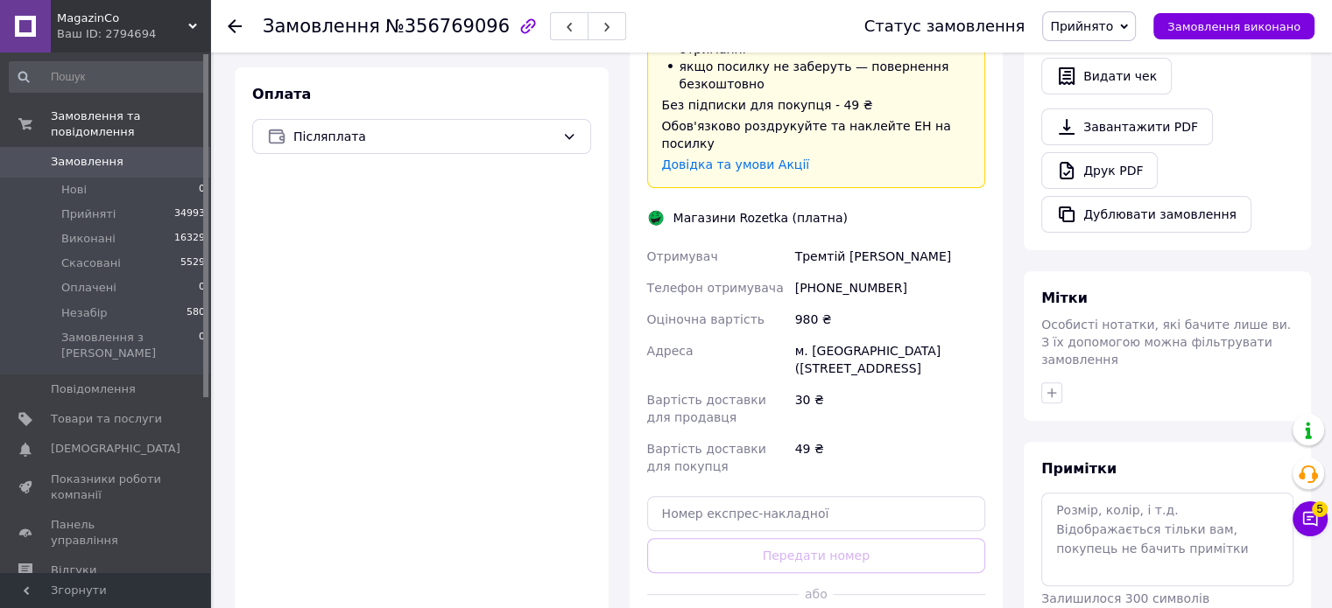
scroll to position [700, 0]
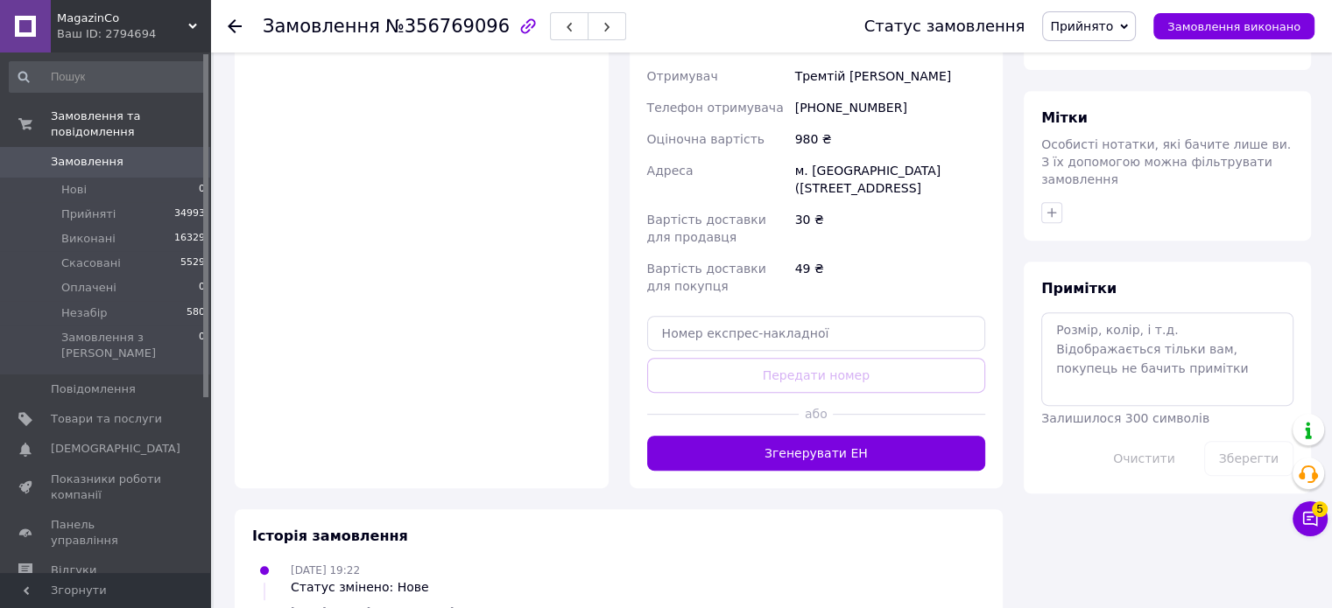
scroll to position [872, 0]
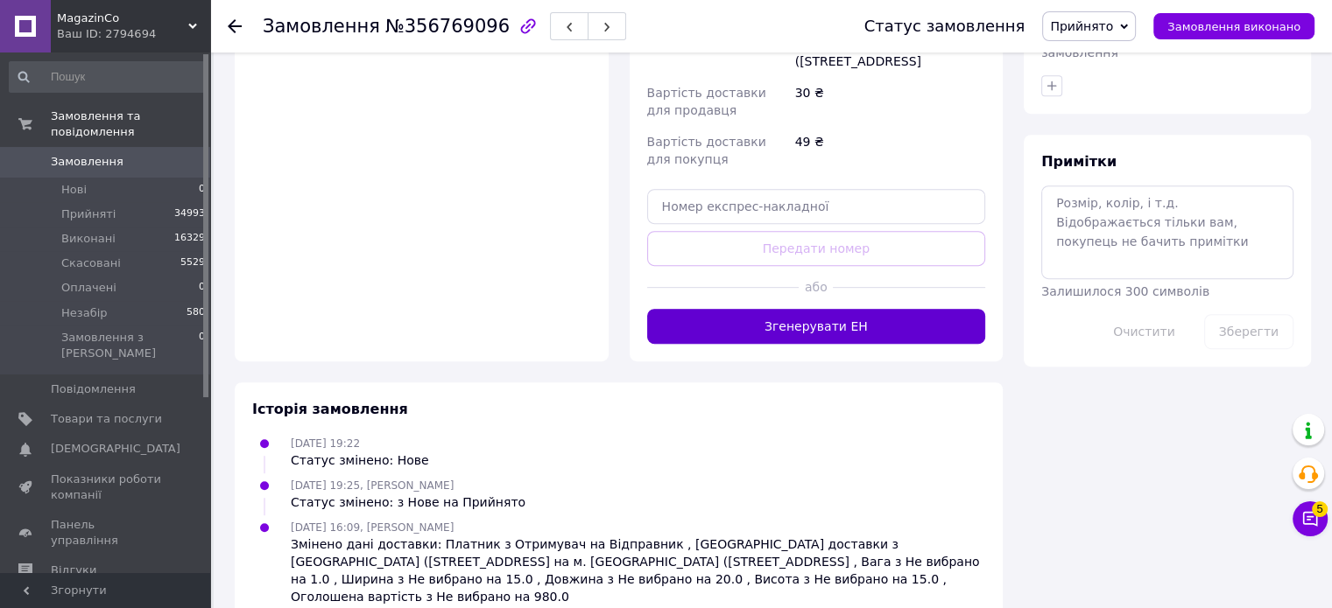
click at [829, 309] on button "Згенерувати ЕН" at bounding box center [816, 326] width 339 height 35
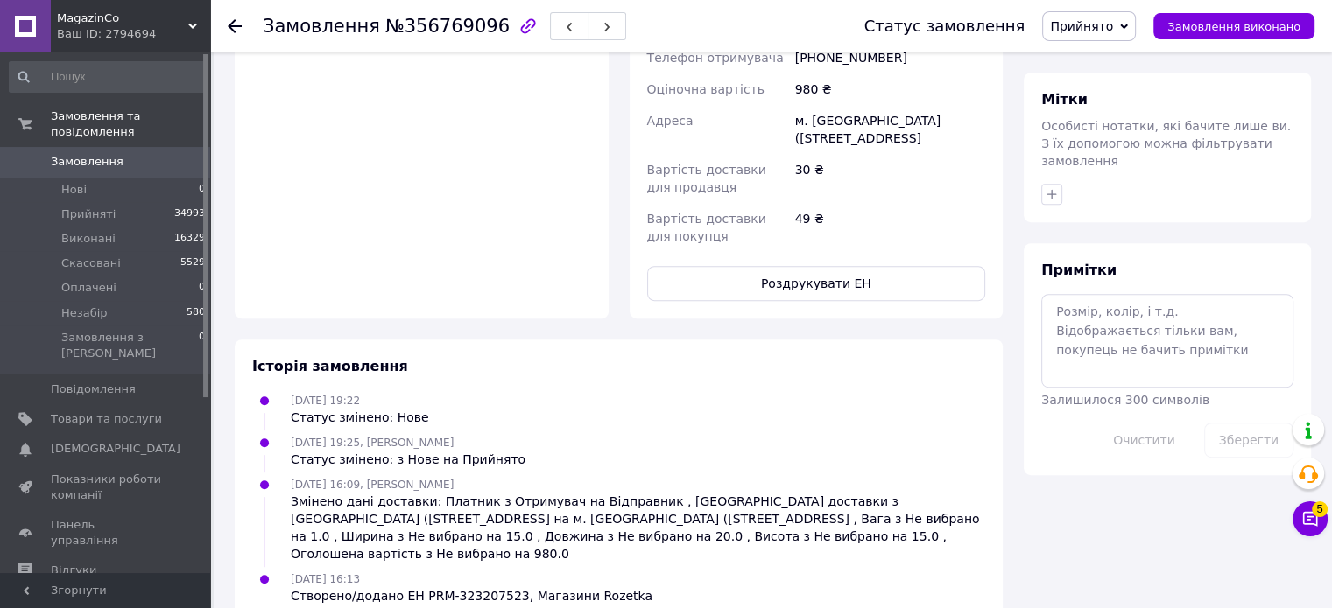
scroll to position [861, 0]
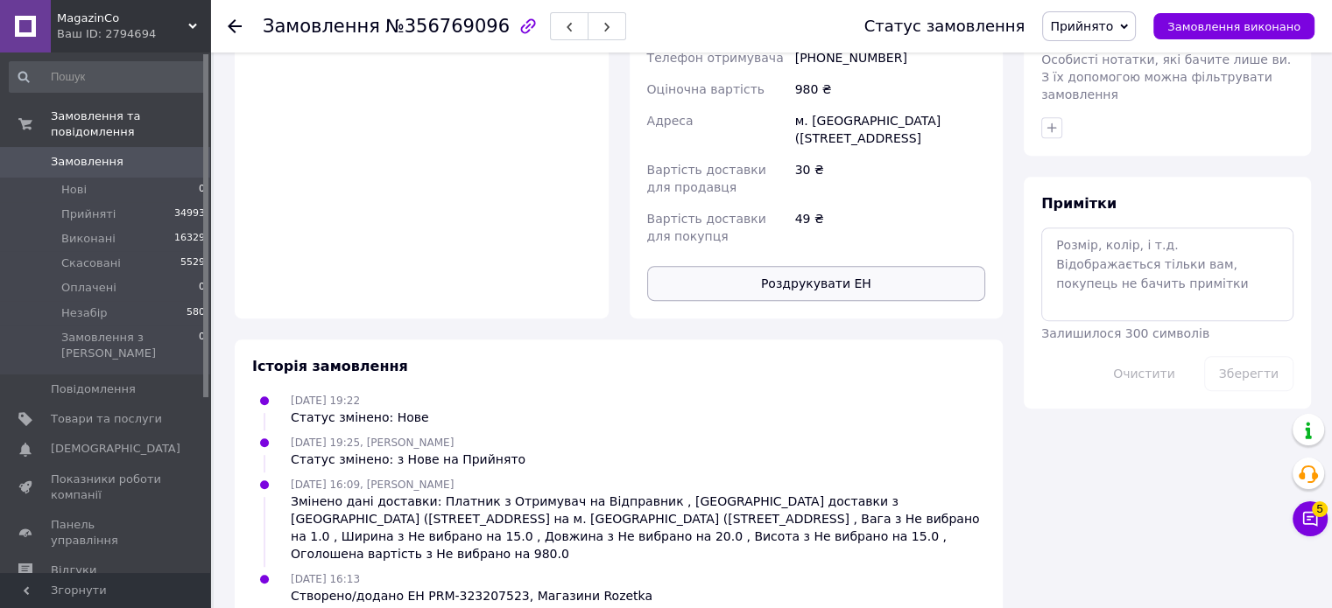
click at [825, 266] on button "Роздрукувати ЕН" at bounding box center [816, 283] width 339 height 35
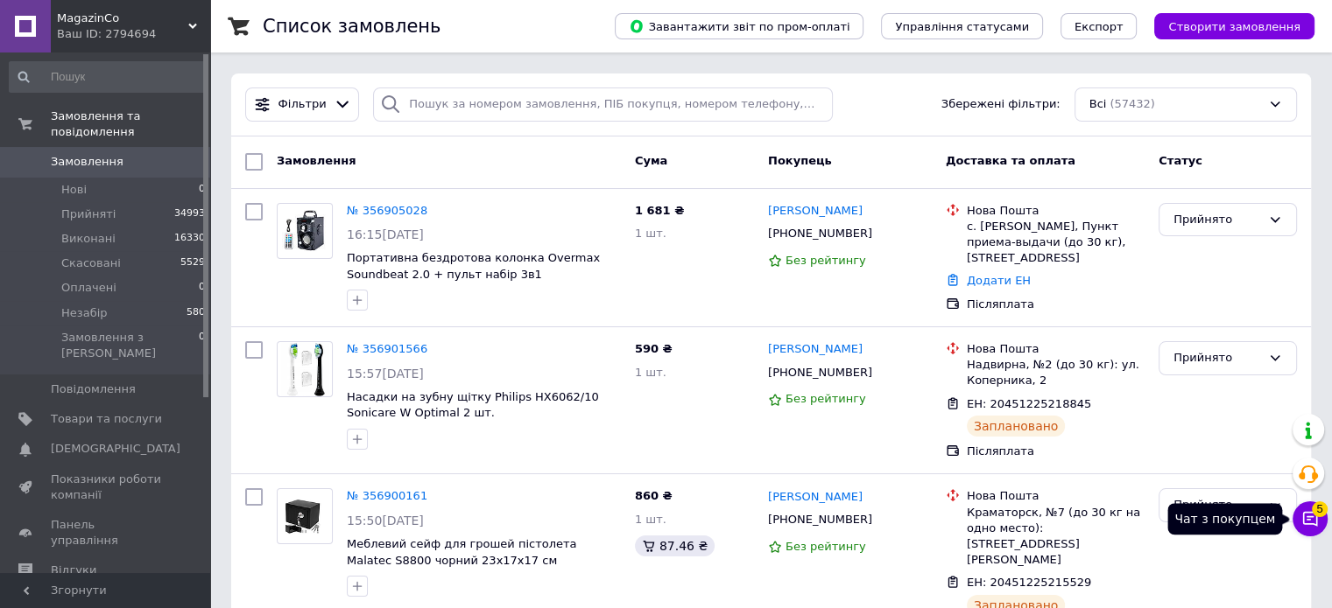
click at [1297, 516] on button "Чат з покупцем 5" at bounding box center [1309, 519] width 35 height 35
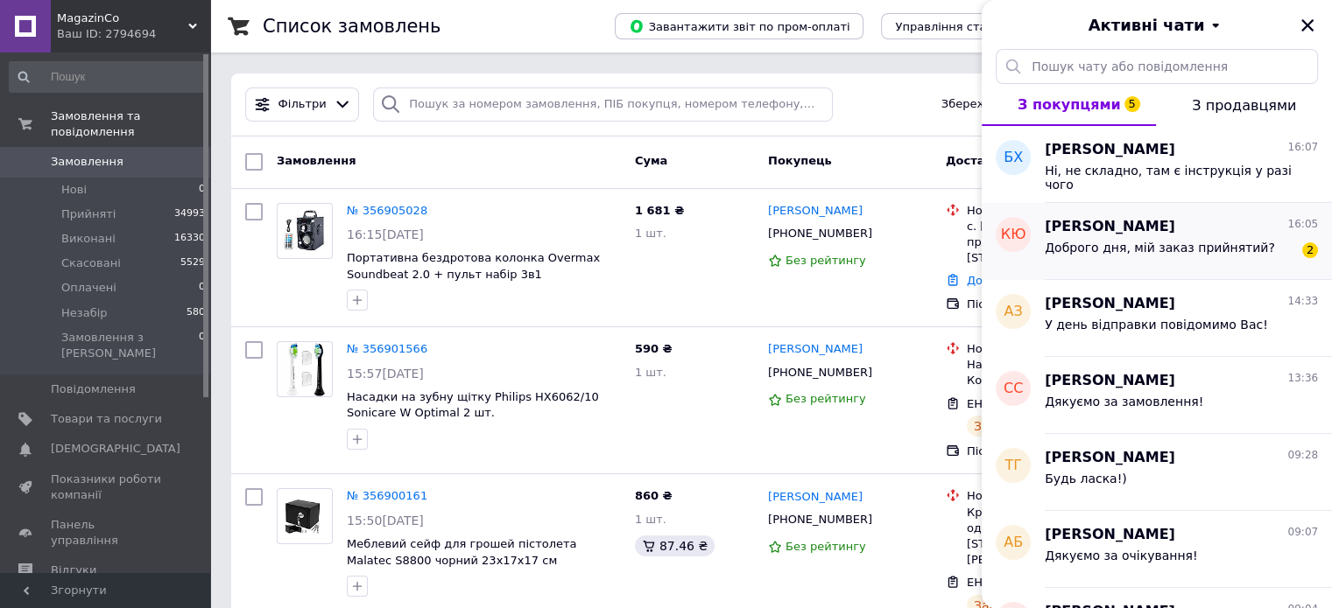
click at [1103, 255] on div "Доброго дня, мій заказ прийнятий?" at bounding box center [1159, 253] width 230 height 25
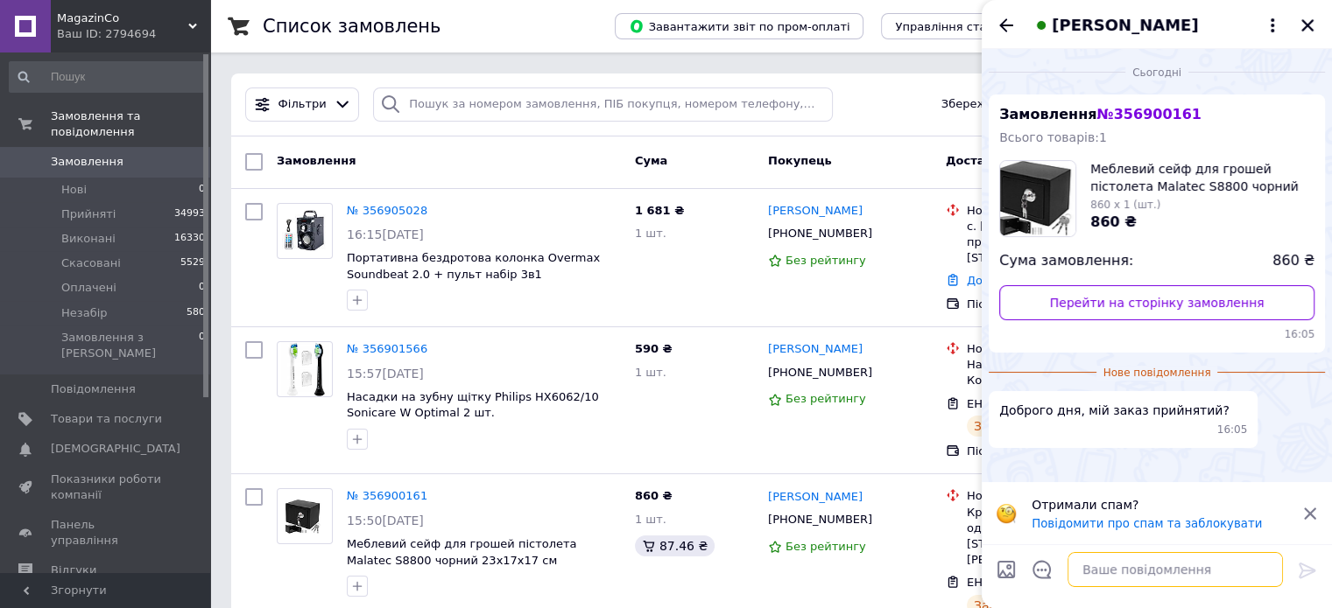
click at [1115, 559] on textarea at bounding box center [1174, 569] width 215 height 35
type textarea "Т"
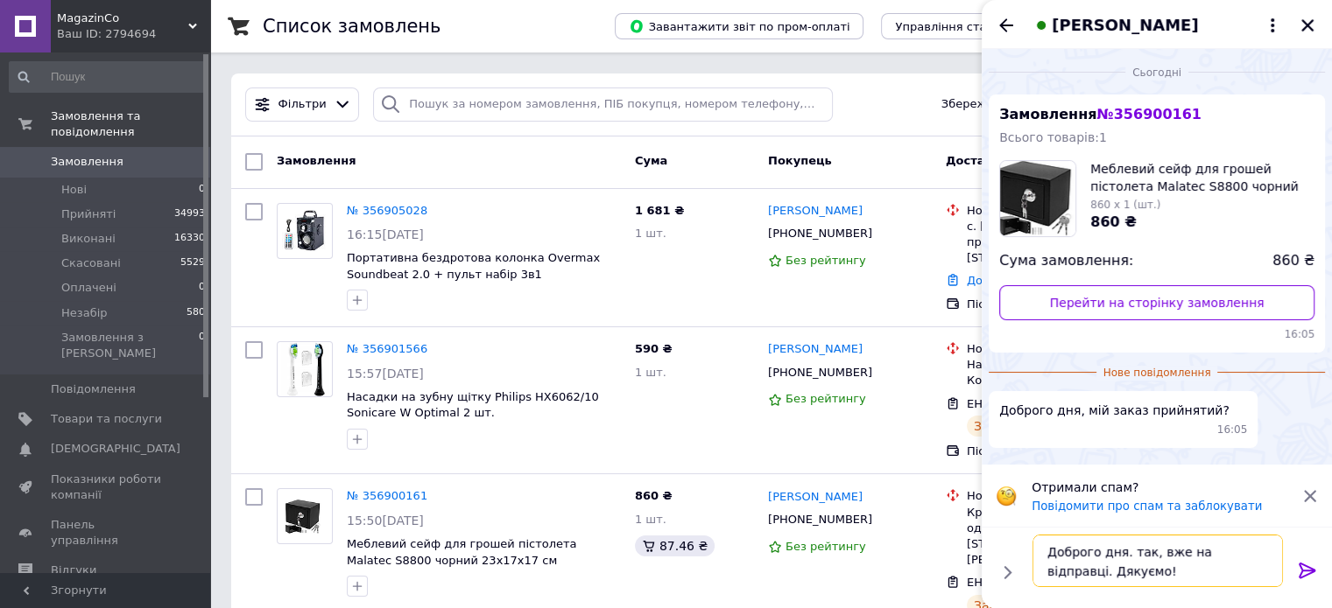
click at [1134, 552] on textarea "Доброго дня. так, вже на відправці. Дякуємо!" at bounding box center [1157, 561] width 250 height 53
type textarea "Доброго дня. Так, вже на відправці. Дякуємо!"
click at [1142, 580] on textarea "Доброго дня. Так, вже на відправці. Дякуємо!" at bounding box center [1157, 561] width 250 height 53
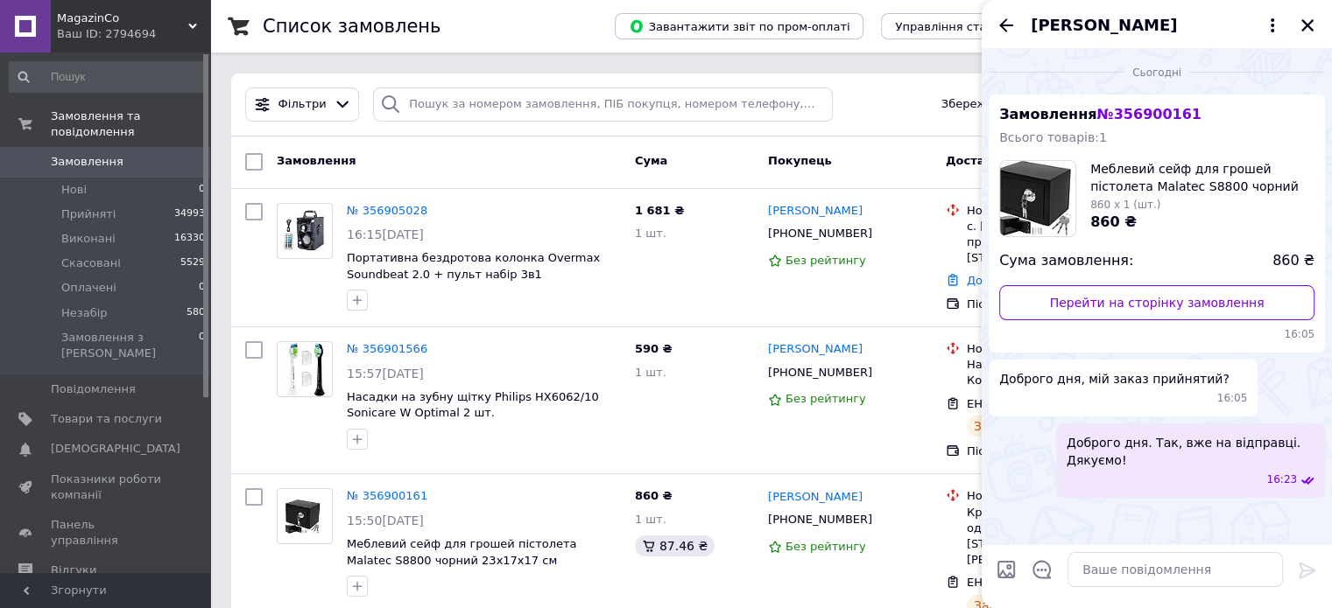
drag, startPoint x: 1314, startPoint y: 17, endPoint x: 1291, endPoint y: 24, distance: 23.8
click at [1306, 20] on icon "Закрити" at bounding box center [1307, 26] width 16 height 16
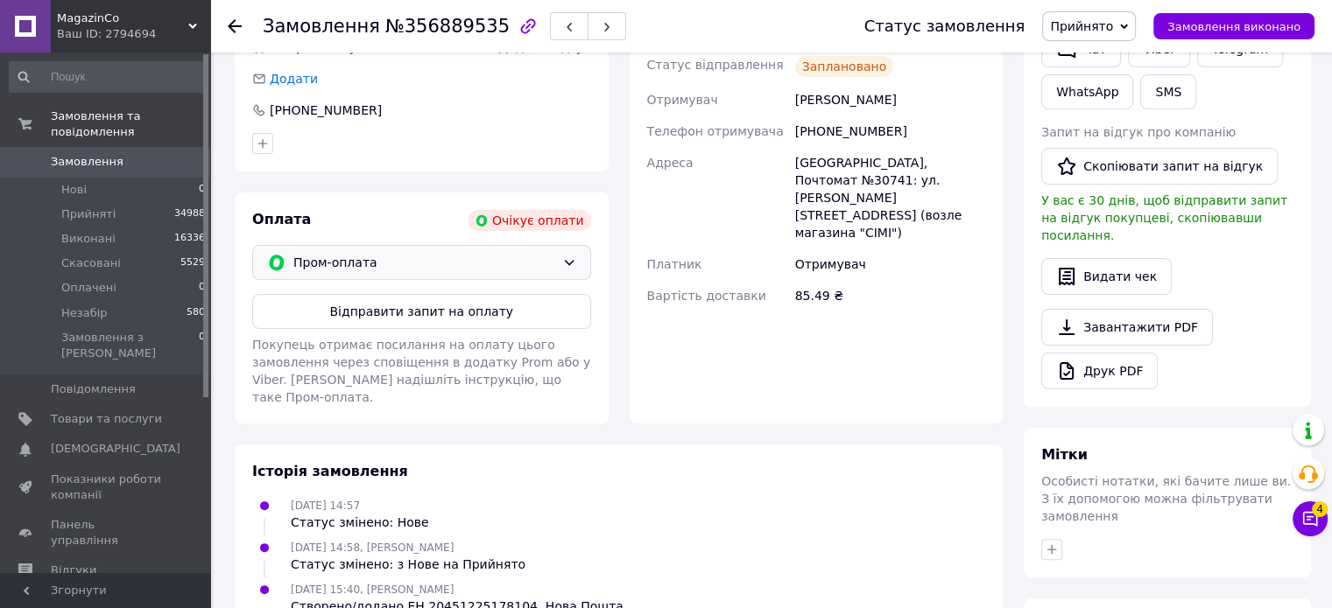
scroll to position [469, 0]
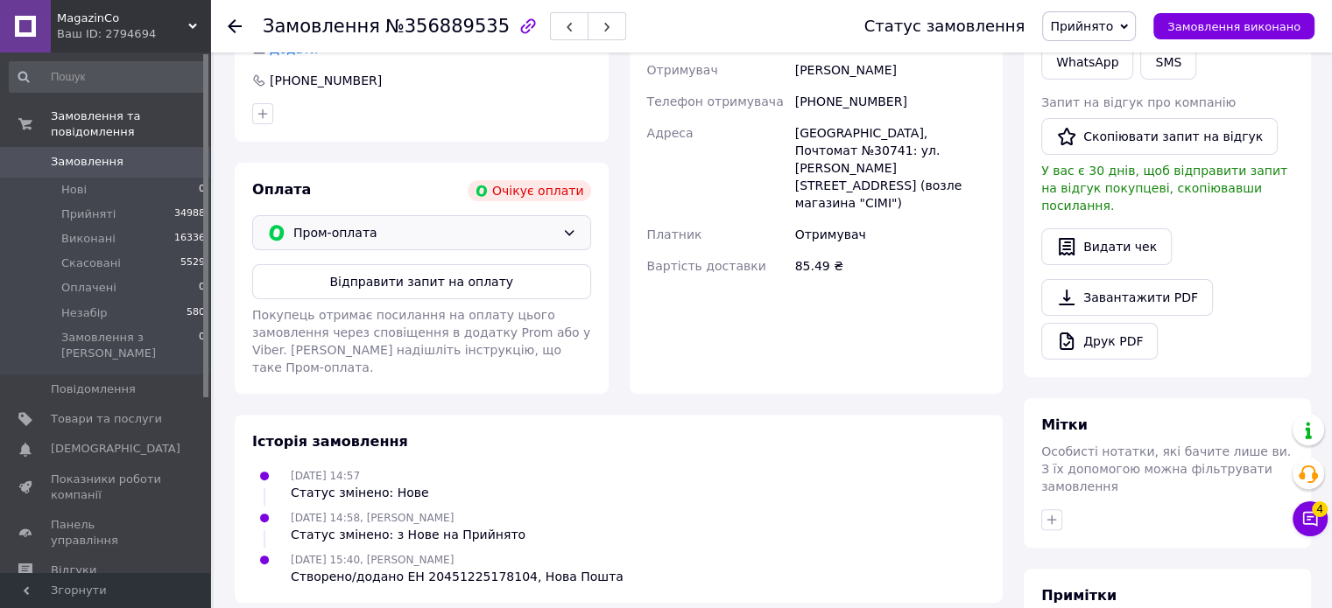
click at [436, 235] on span "Пром-оплата" at bounding box center [424, 232] width 262 height 19
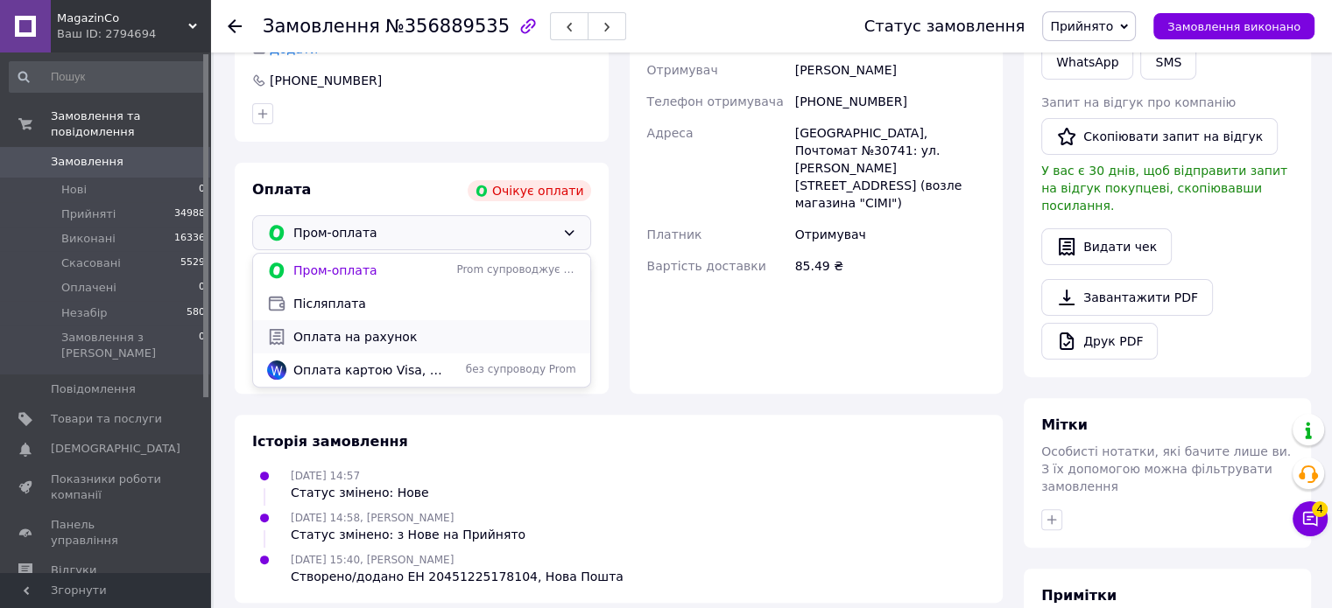
click at [352, 340] on span "Оплата на рахунок" at bounding box center [434, 337] width 283 height 18
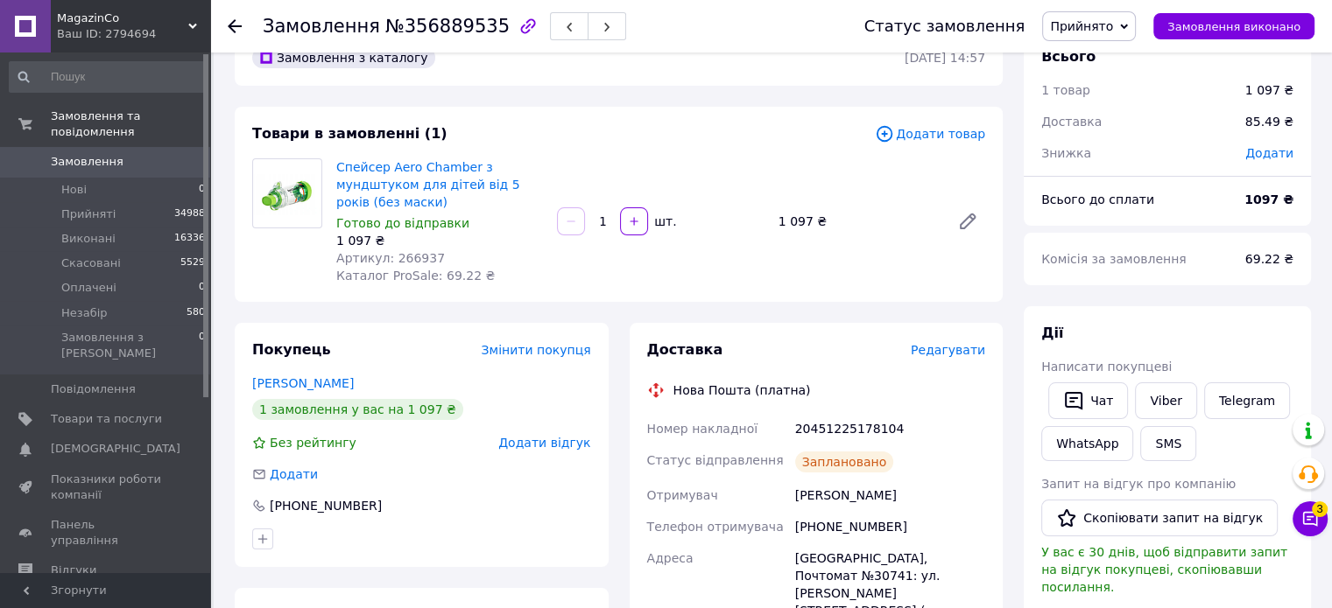
scroll to position [0, 0]
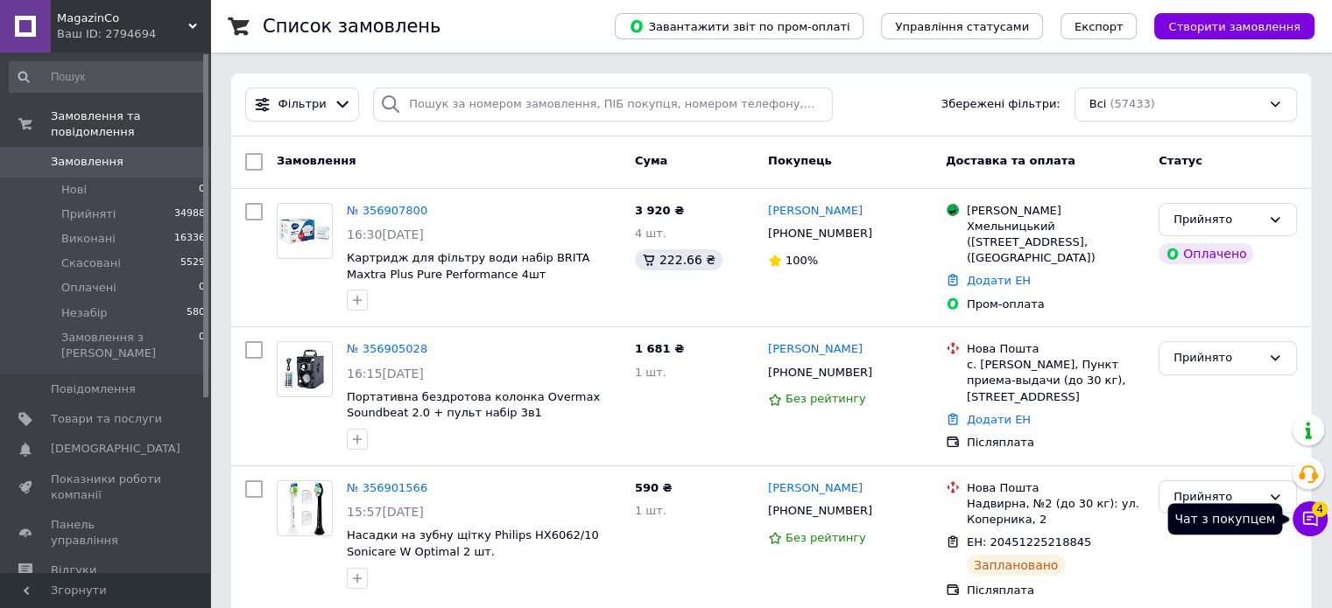
click at [1317, 528] on button "Чат з покупцем 4" at bounding box center [1309, 519] width 35 height 35
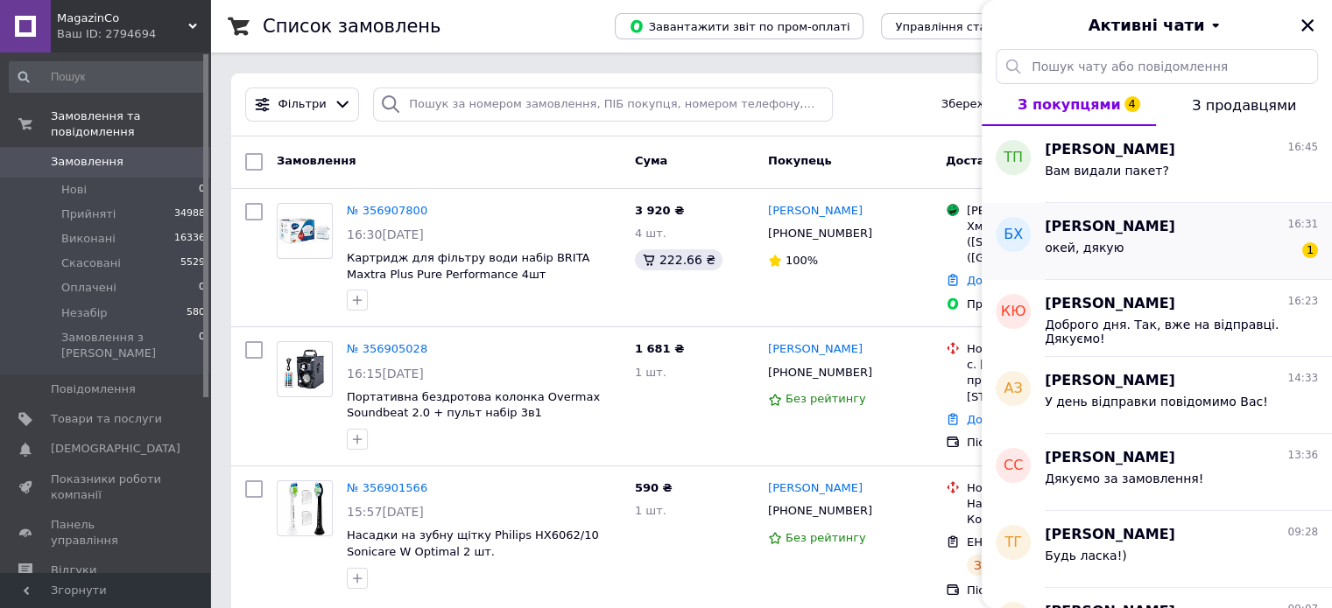
click at [1095, 256] on div "окей, дякую" at bounding box center [1083, 253] width 79 height 25
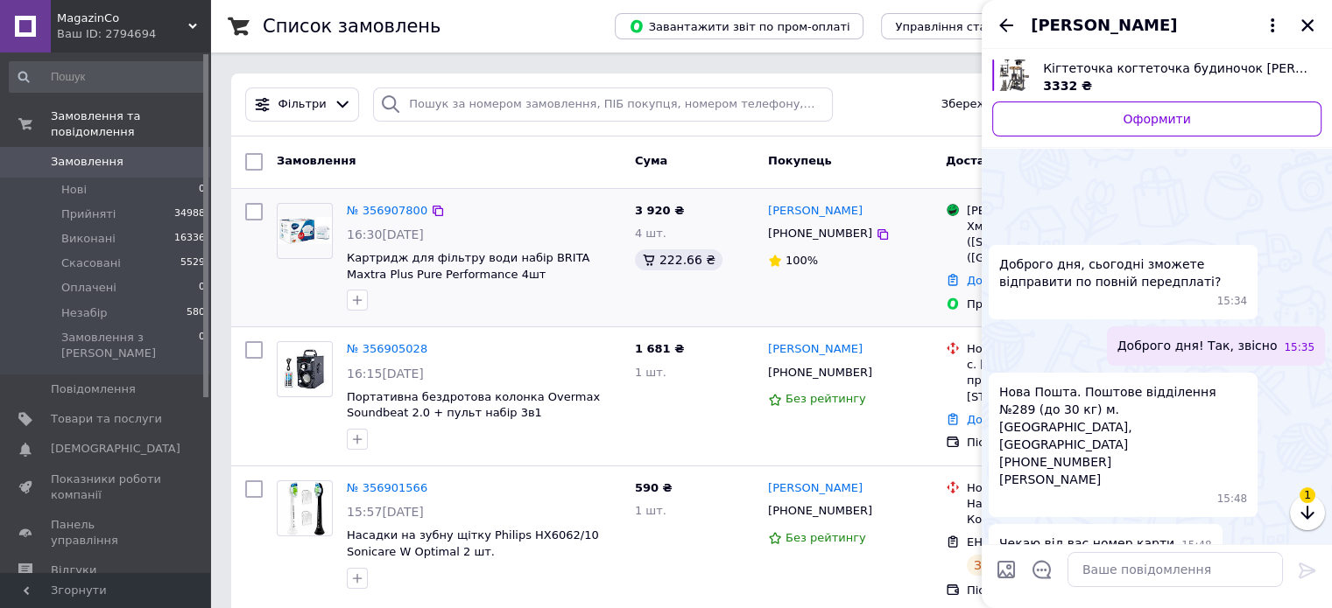
scroll to position [1242, 0]
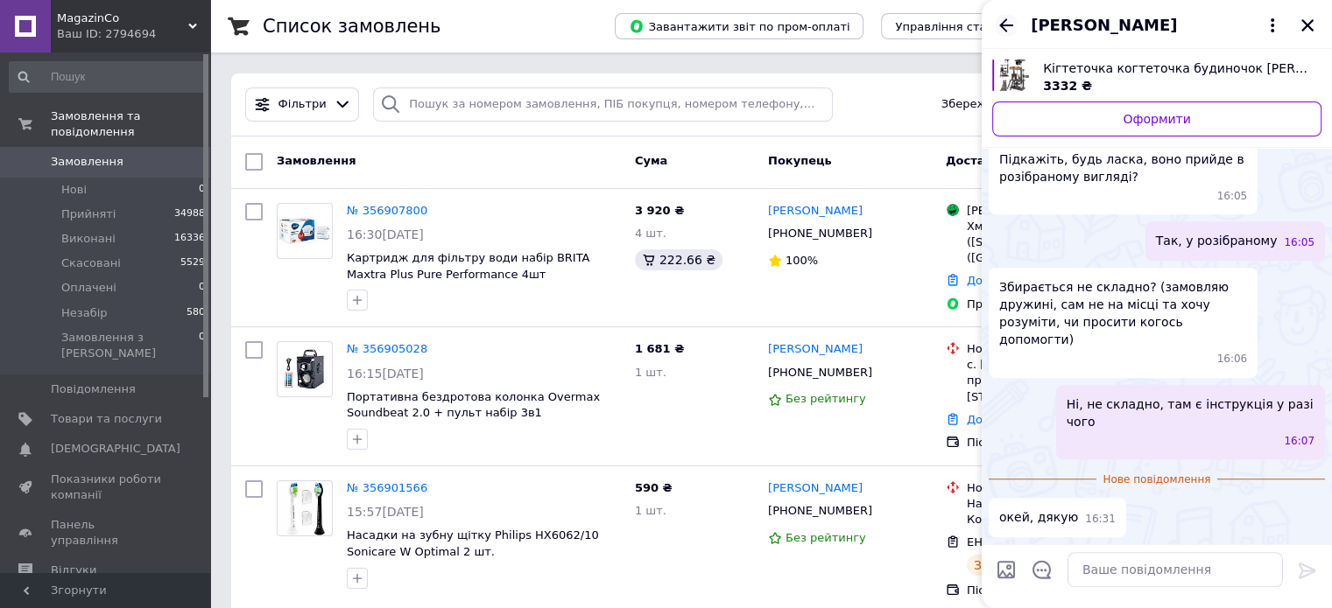
click at [1002, 29] on icon "Назад" at bounding box center [1005, 25] width 21 height 21
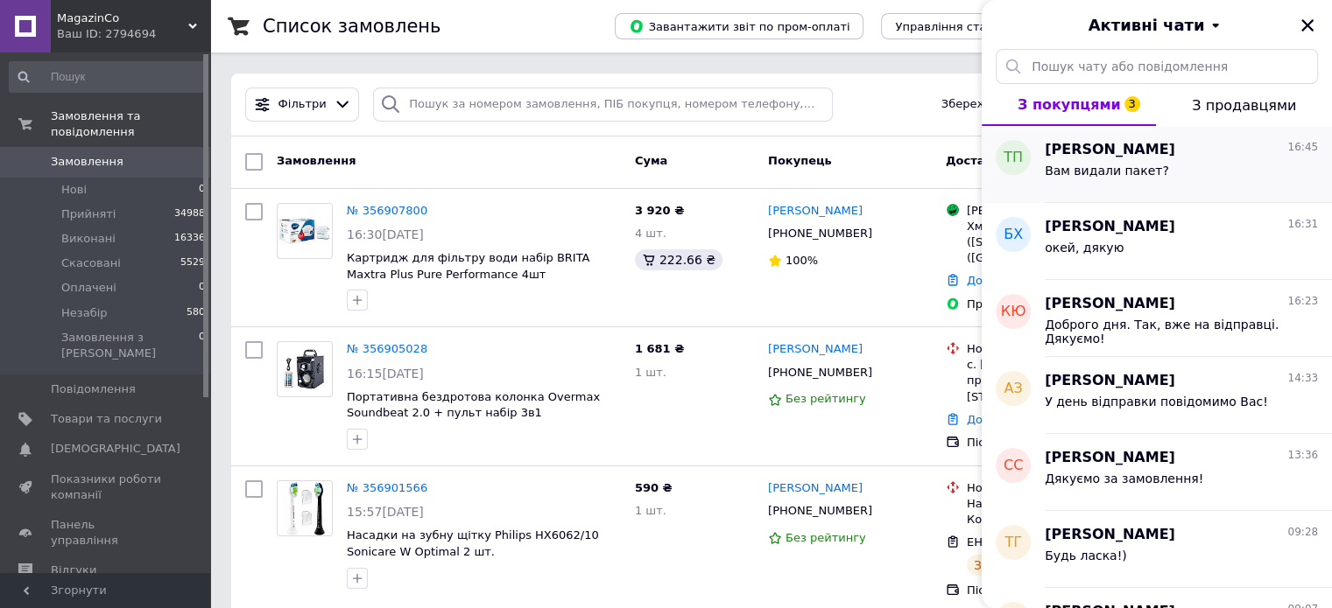
click at [1044, 172] on span "Вам видали пакет?" at bounding box center [1106, 171] width 124 height 14
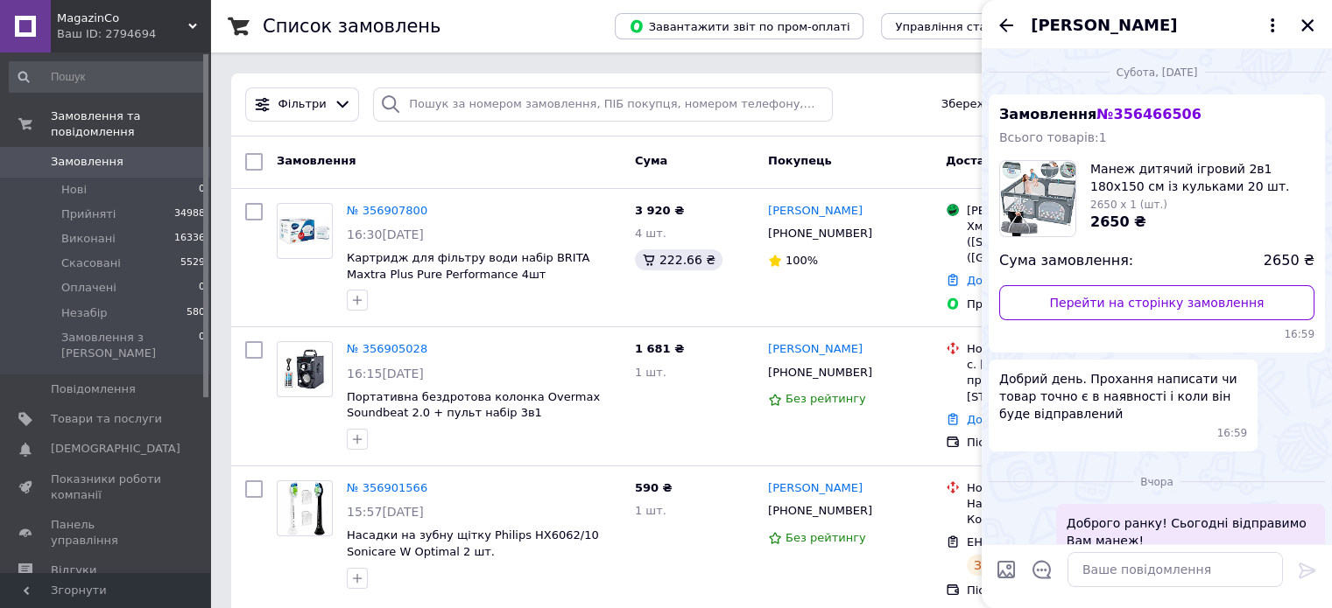
scroll to position [343, 0]
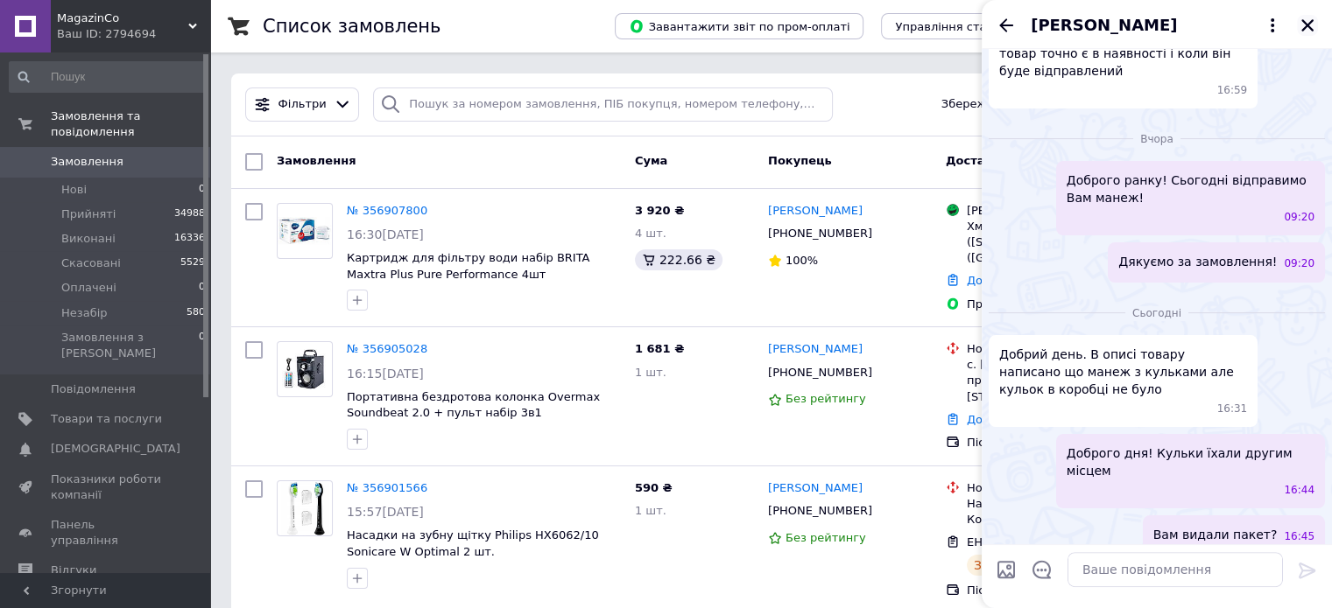
click at [1302, 27] on icon "Закрити" at bounding box center [1307, 26] width 16 height 16
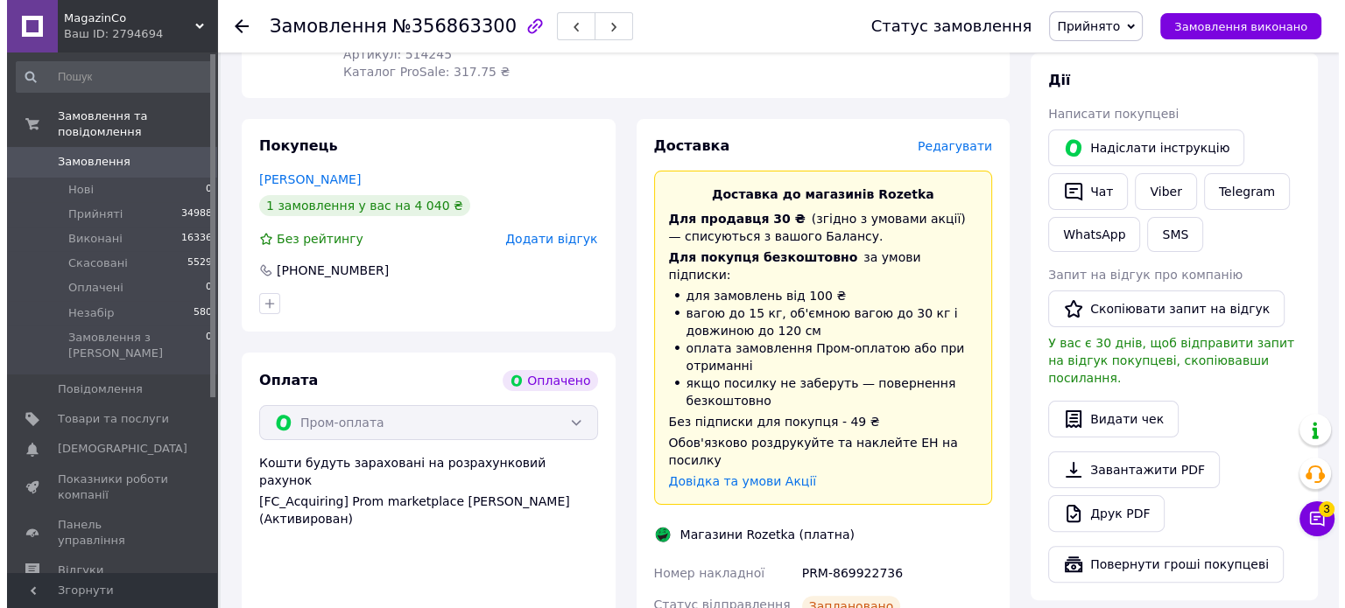
scroll to position [350, 0]
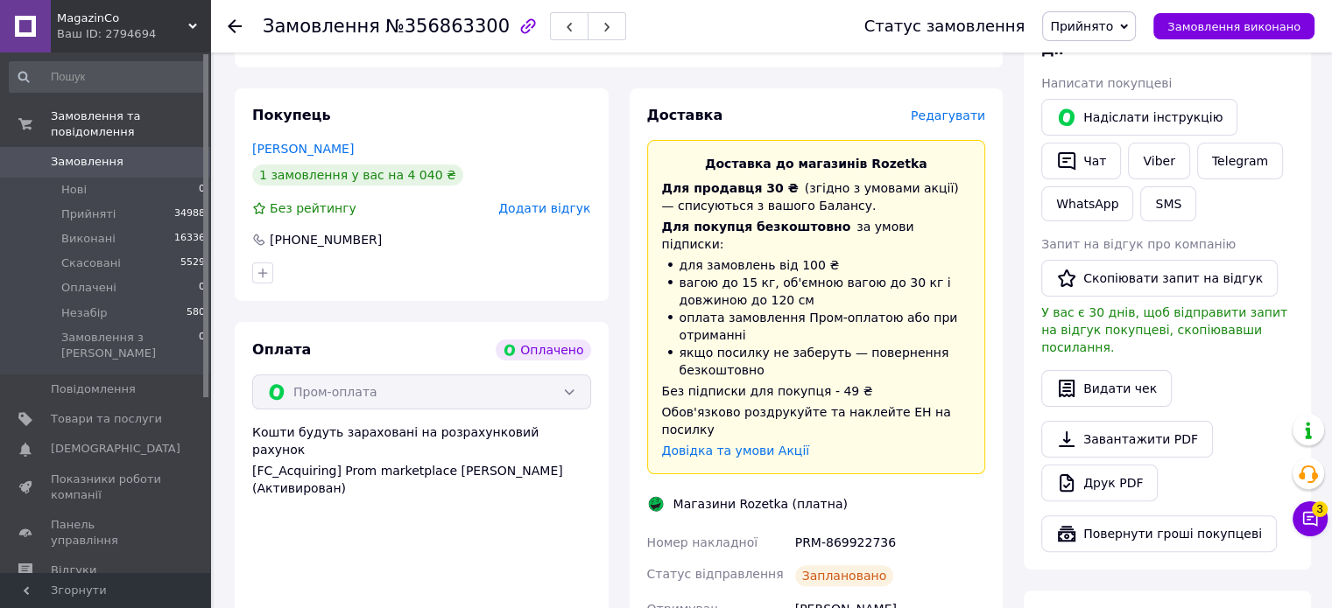
click at [956, 109] on span "Редагувати" at bounding box center [948, 116] width 74 height 14
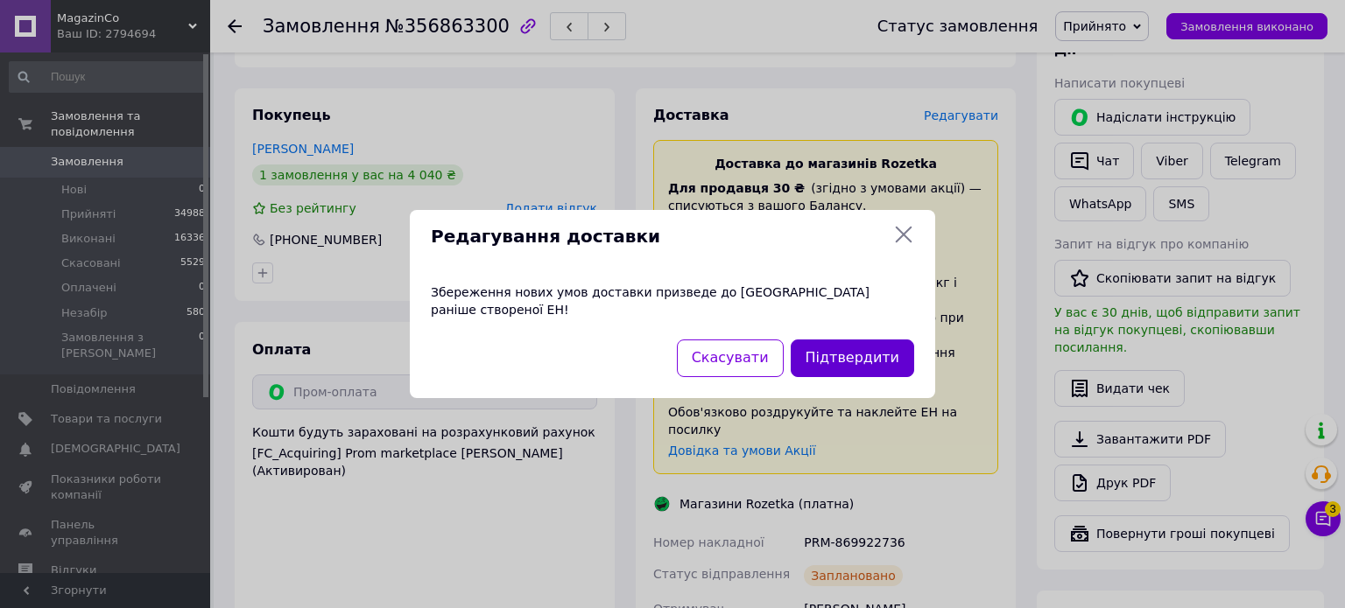
click at [858, 352] on button "Підтвердити" at bounding box center [852, 359] width 123 height 38
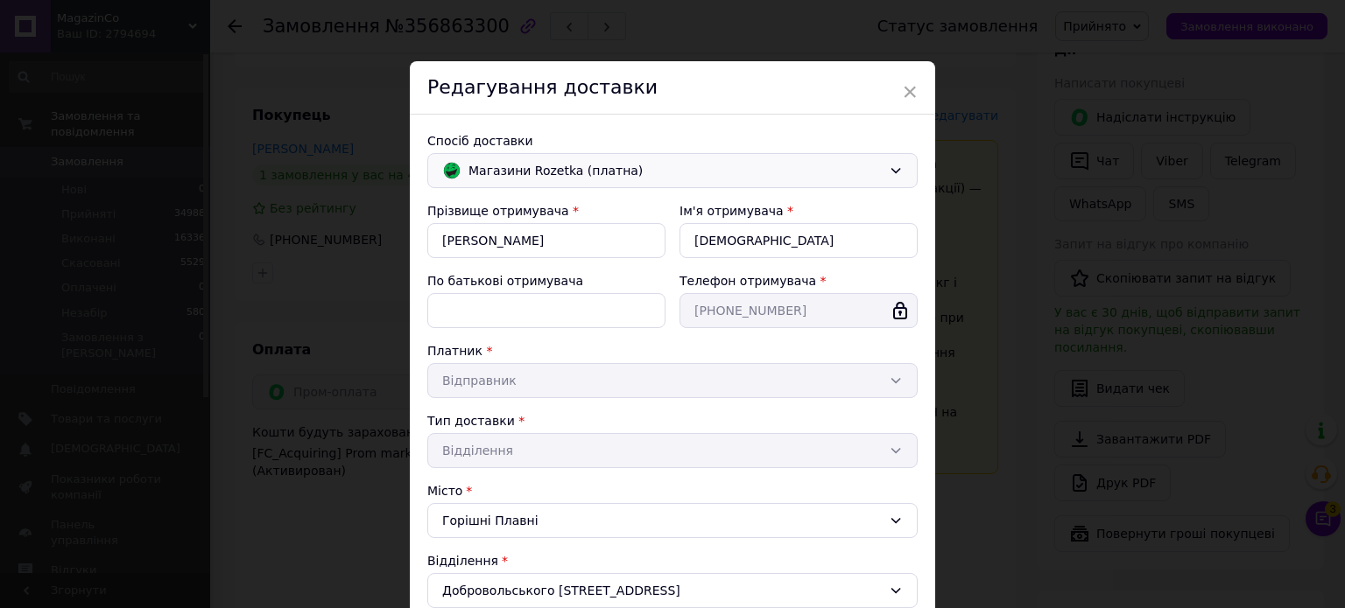
click at [592, 171] on span "Магазини Rozetka (платна)" at bounding box center [674, 170] width 413 height 19
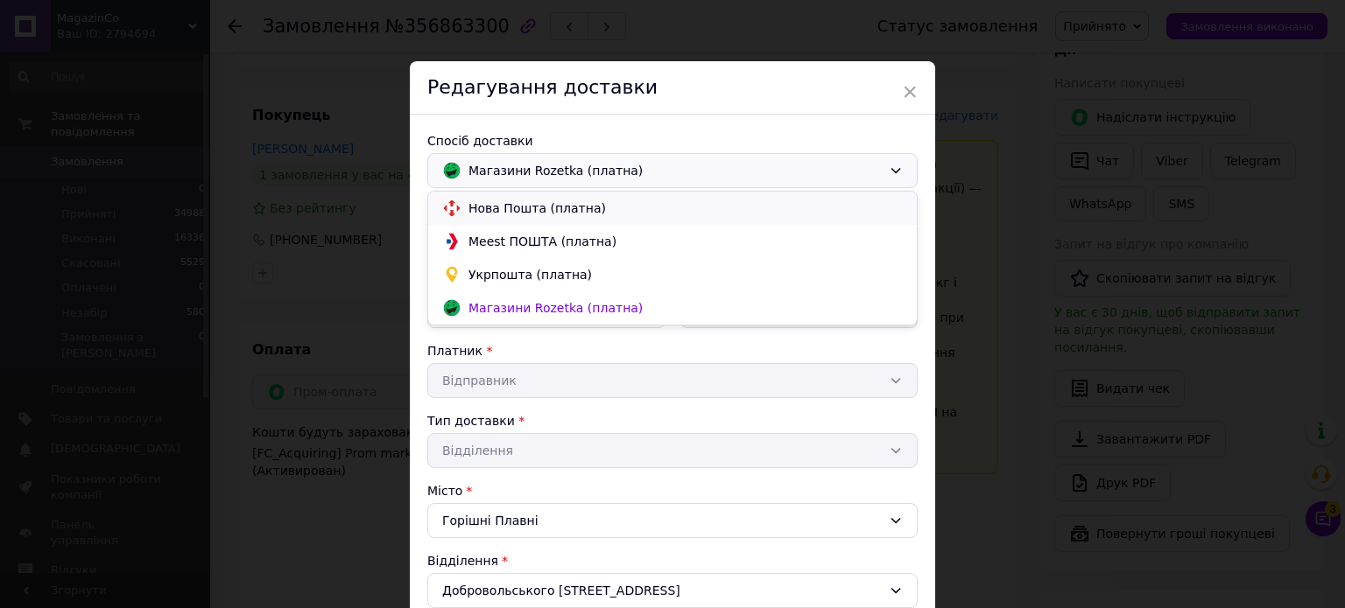
click at [523, 207] on span "Нова Пошта (платна)" at bounding box center [685, 209] width 434 height 18
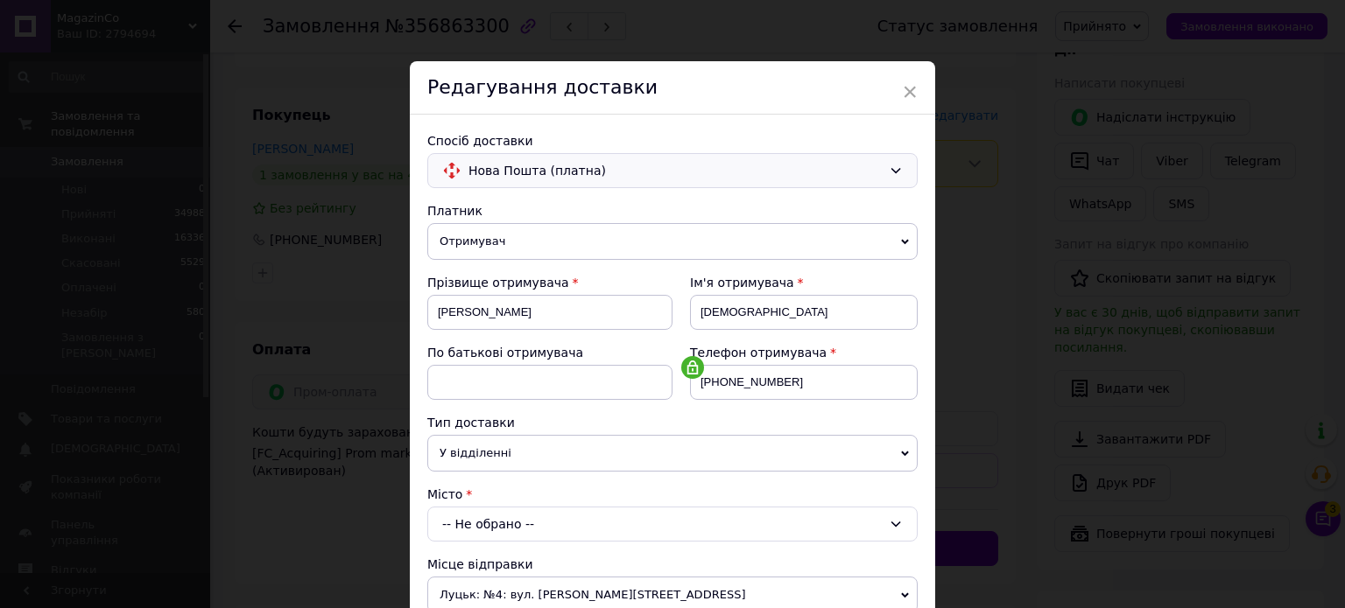
scroll to position [480, 0]
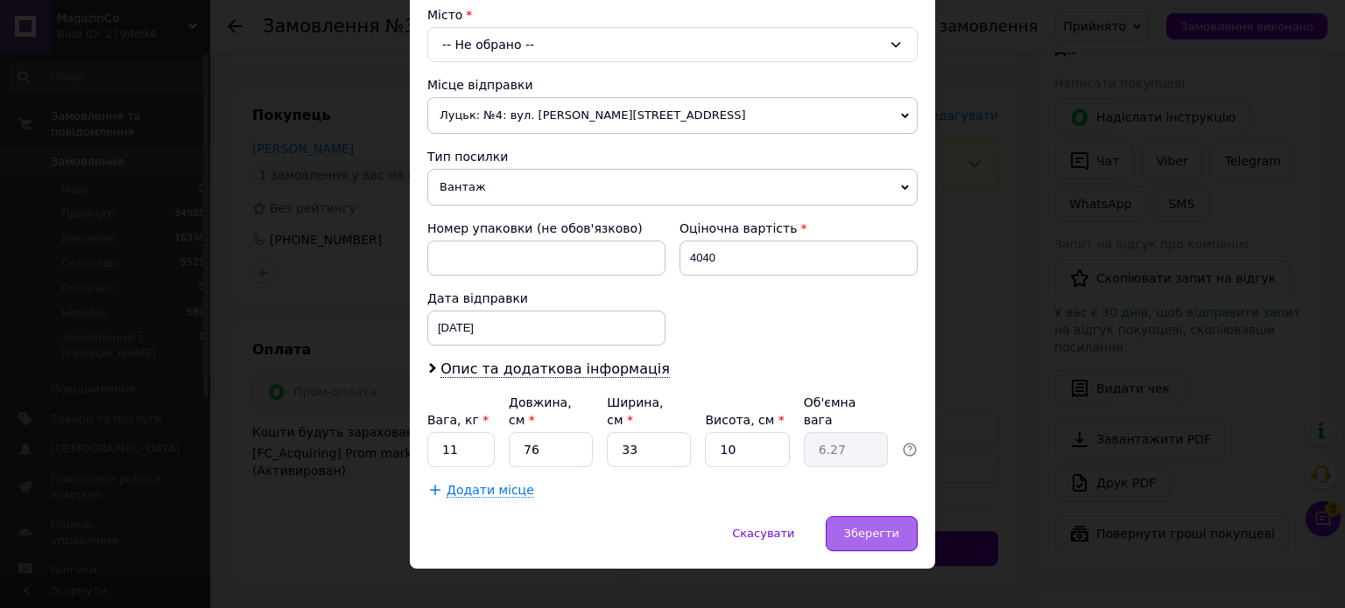
click at [875, 527] on span "Зберегти" at bounding box center [871, 533] width 55 height 13
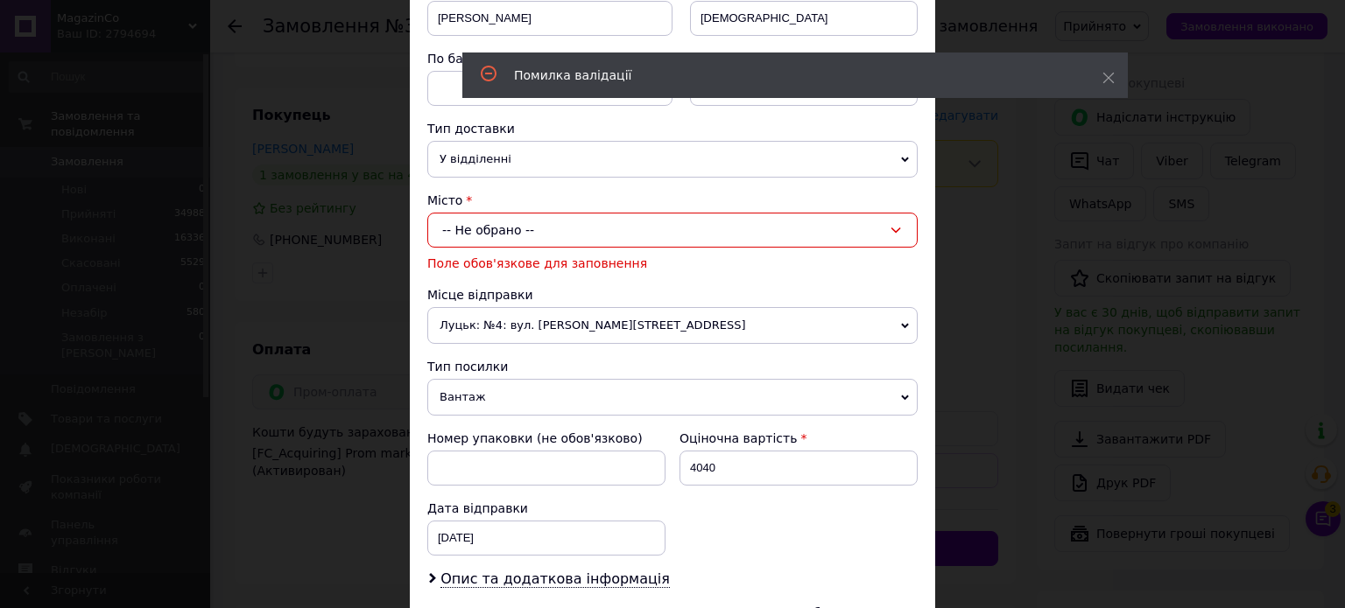
scroll to position [350, 0]
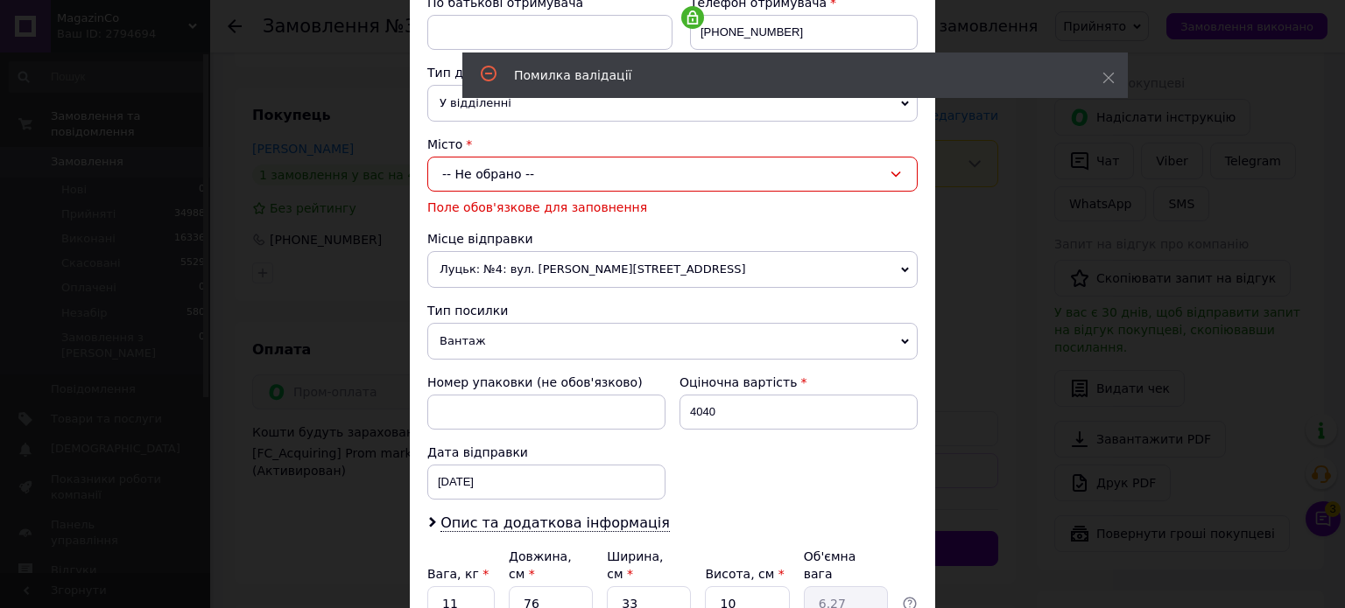
click at [513, 165] on div "-- Не обрано --" at bounding box center [672, 174] width 490 height 35
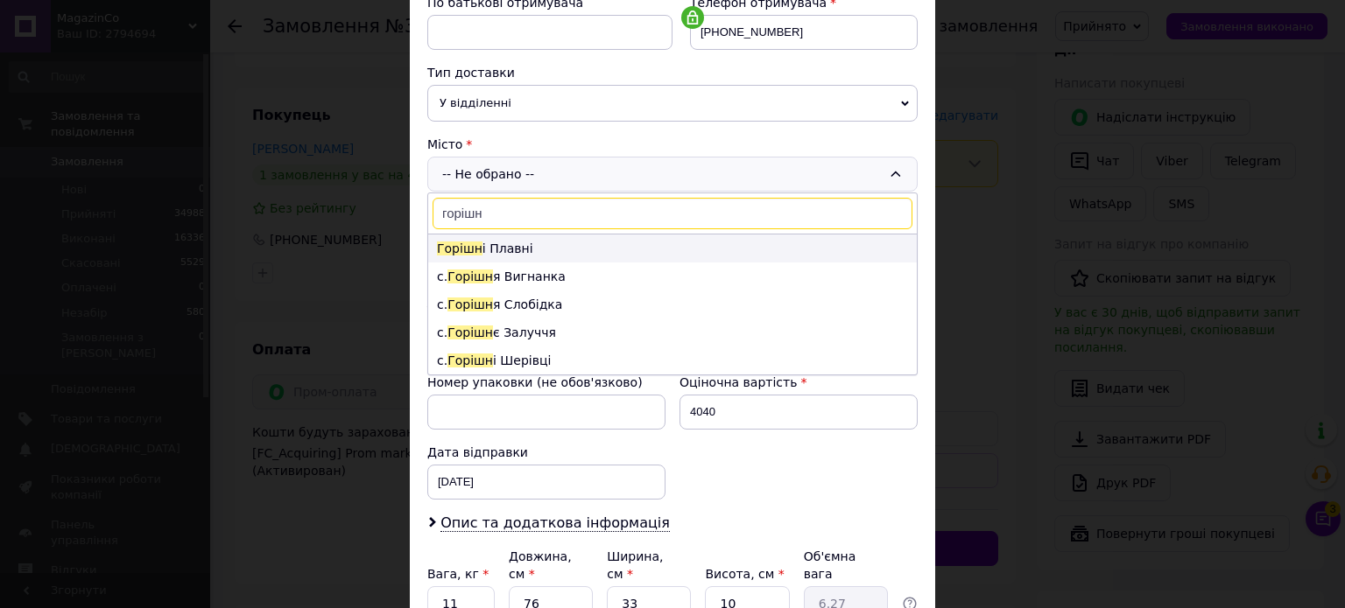
type input "горішн"
click at [487, 247] on li "Горішн і Плавні" at bounding box center [672, 249] width 489 height 28
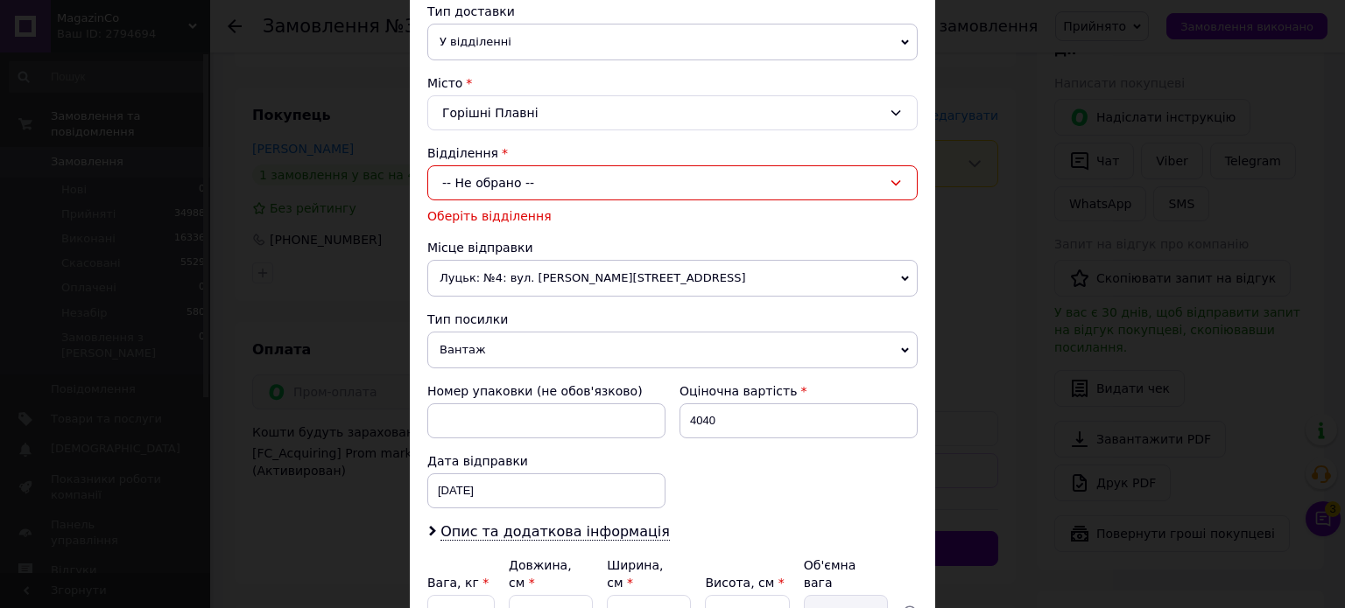
scroll to position [311, 0]
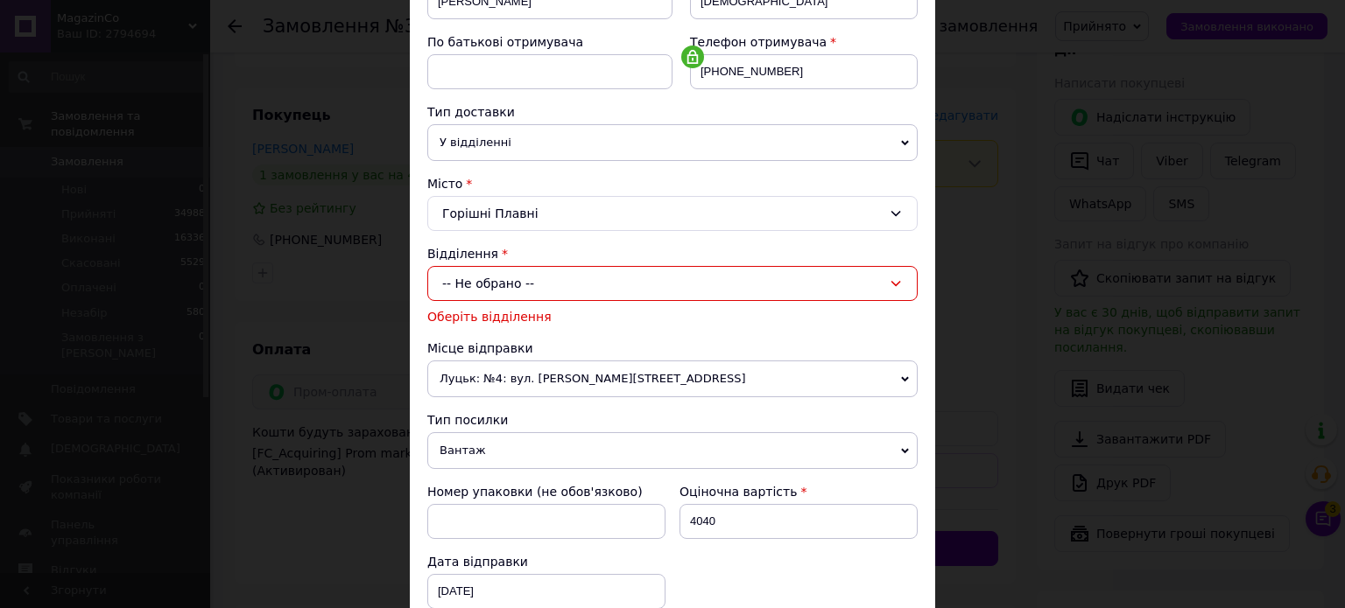
drag, startPoint x: 480, startPoint y: 286, endPoint x: 503, endPoint y: 298, distance: 25.4
click at [480, 287] on div "-- Не обрано --" at bounding box center [672, 283] width 490 height 35
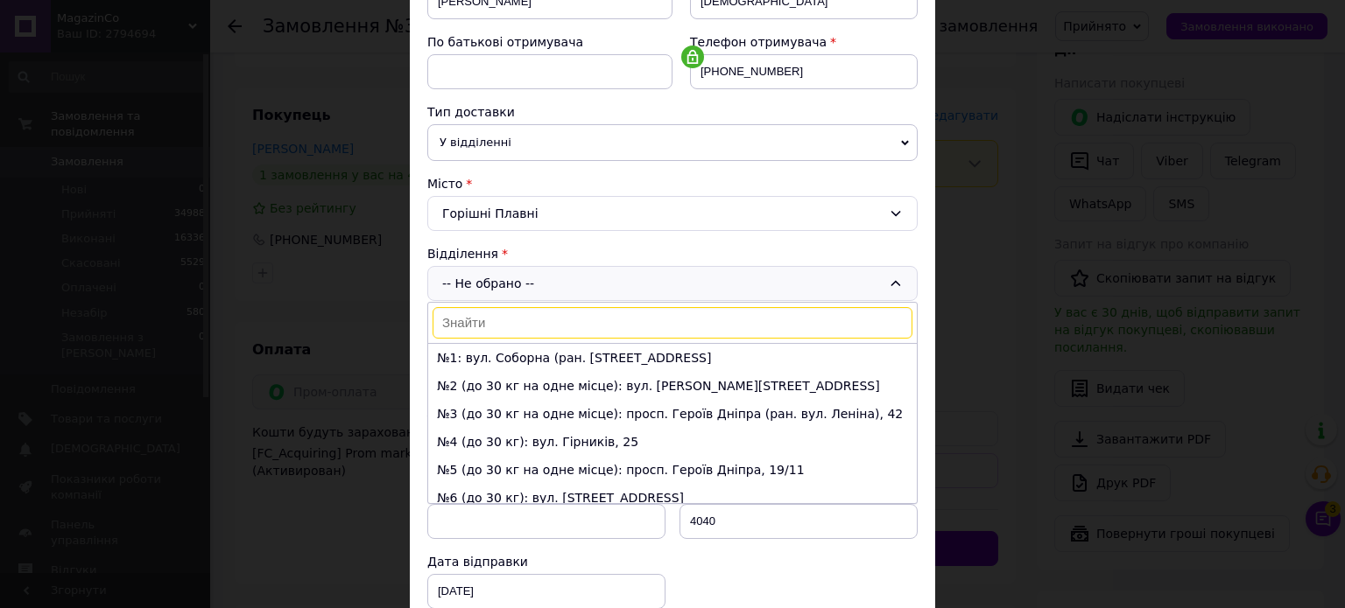
click at [515, 358] on li "№1: вул. Соборна (ран. Радянська), 31" at bounding box center [672, 358] width 489 height 28
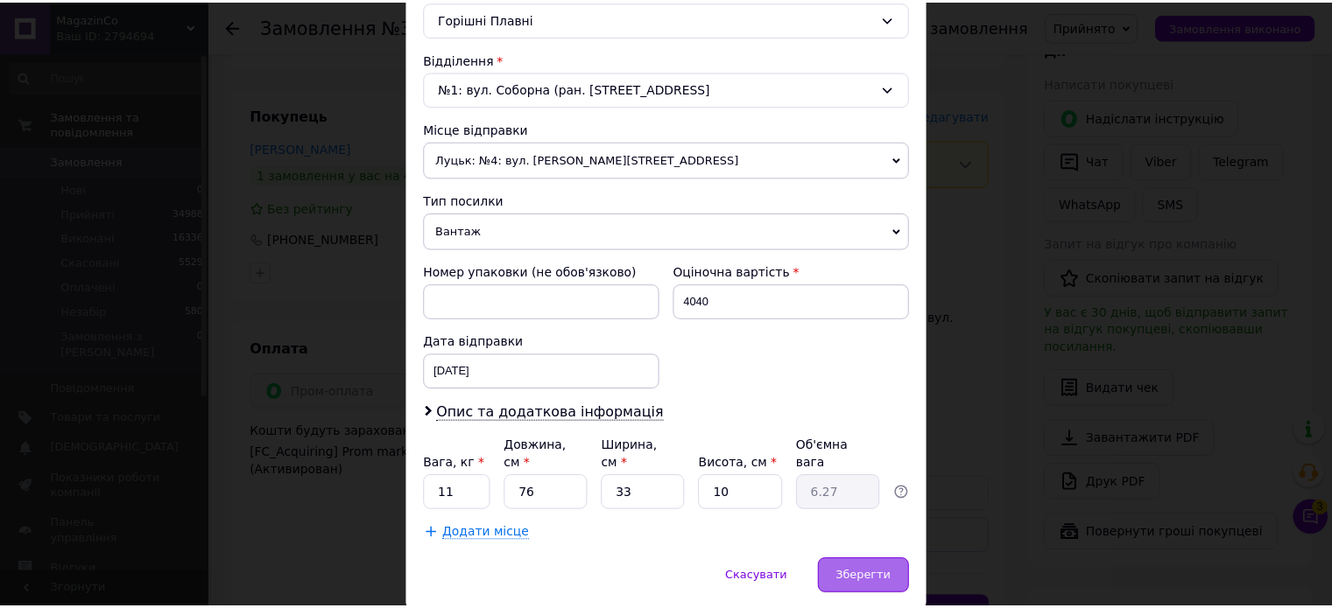
scroll to position [549, 0]
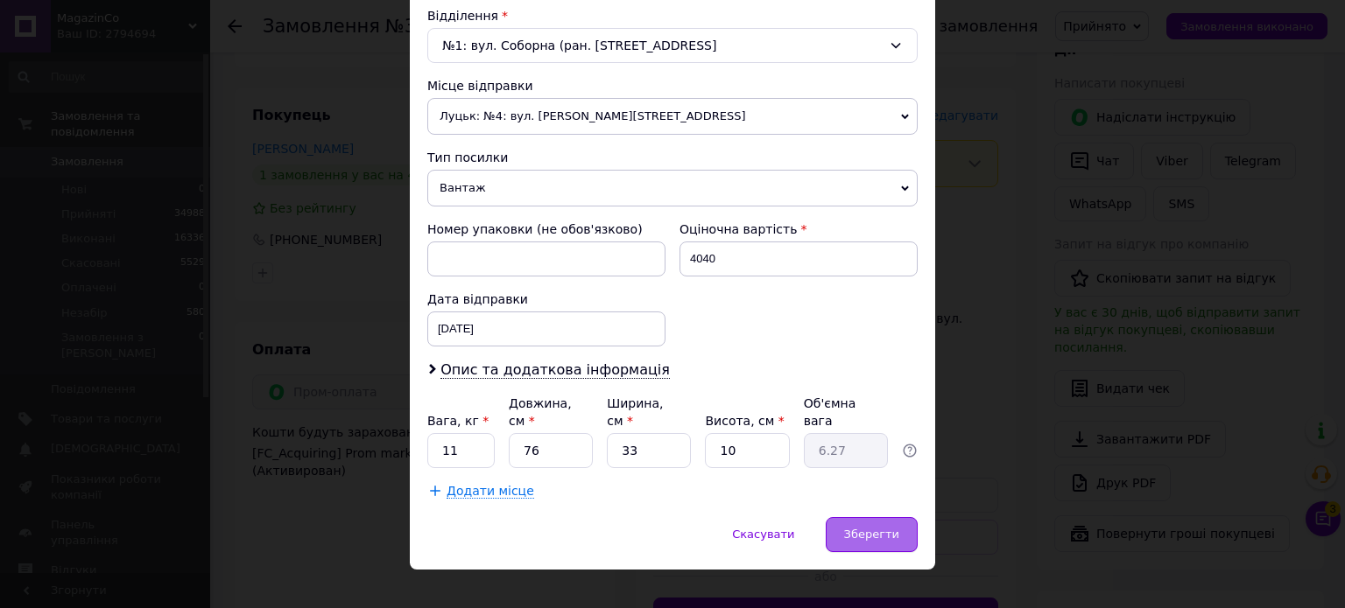
click at [875, 528] on span "Зберегти" at bounding box center [871, 534] width 55 height 13
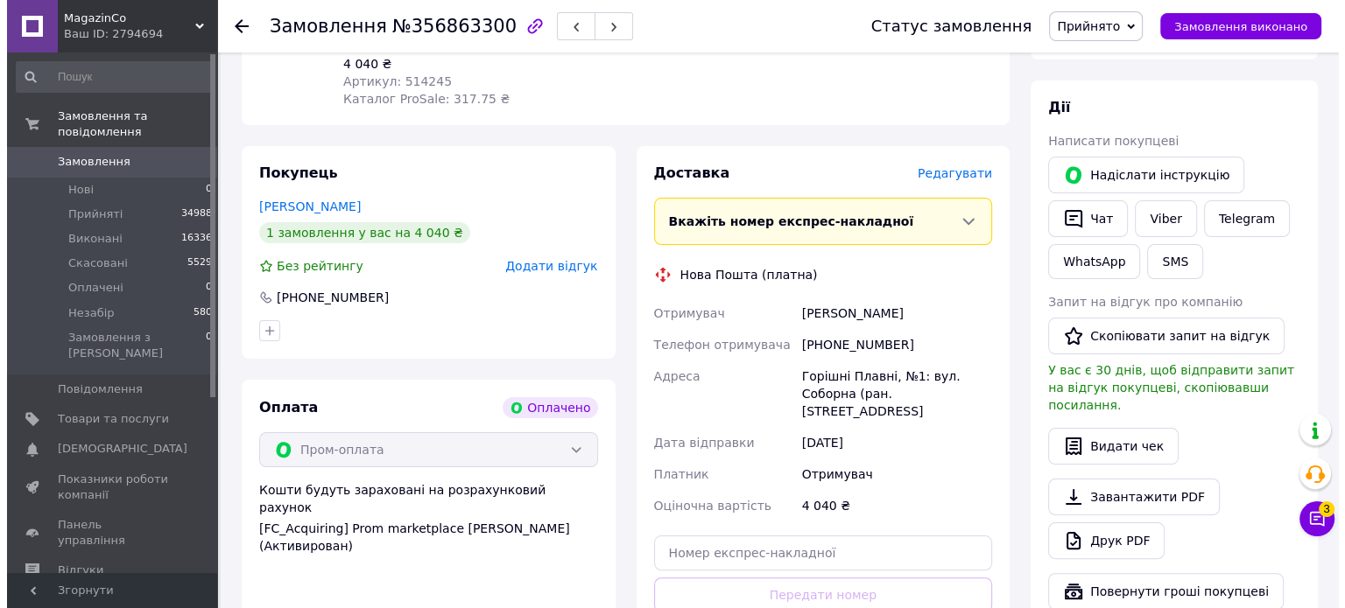
scroll to position [263, 0]
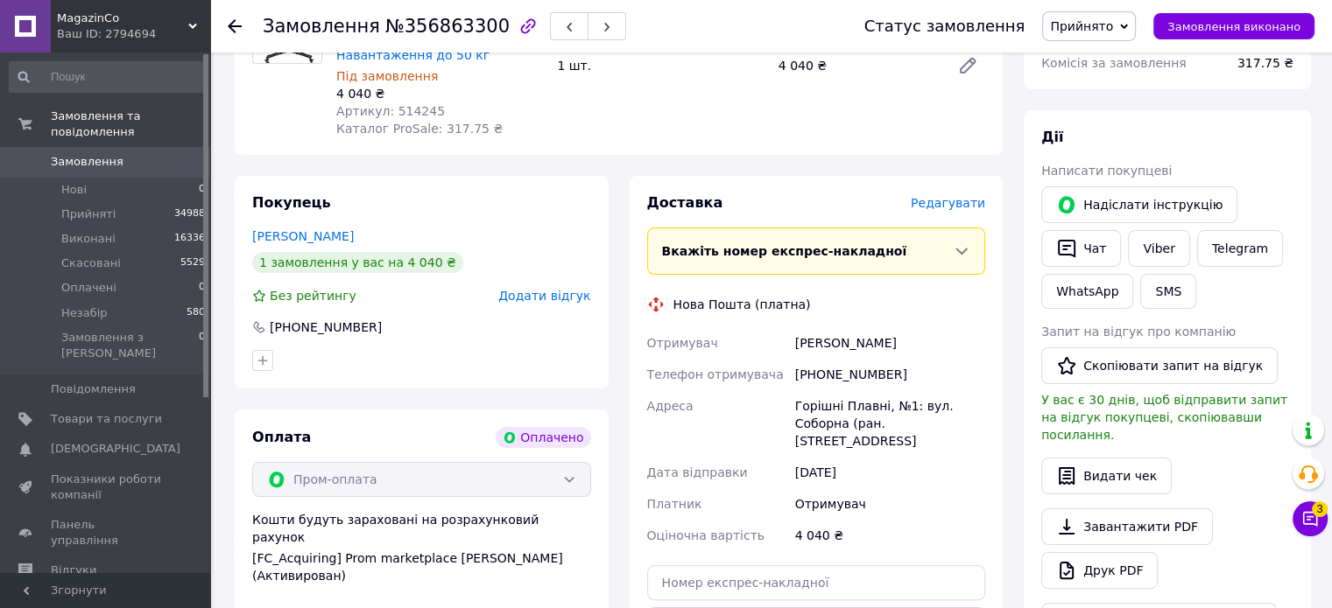
click at [967, 196] on span "Редагувати" at bounding box center [948, 203] width 74 height 14
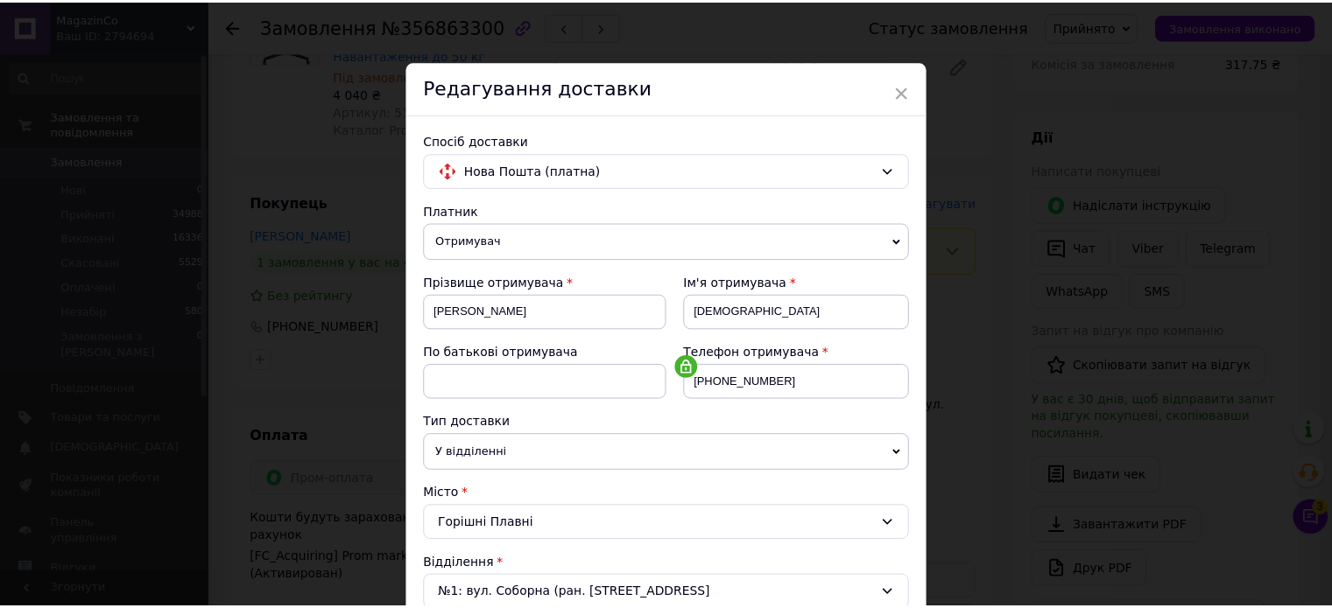
scroll to position [525, 0]
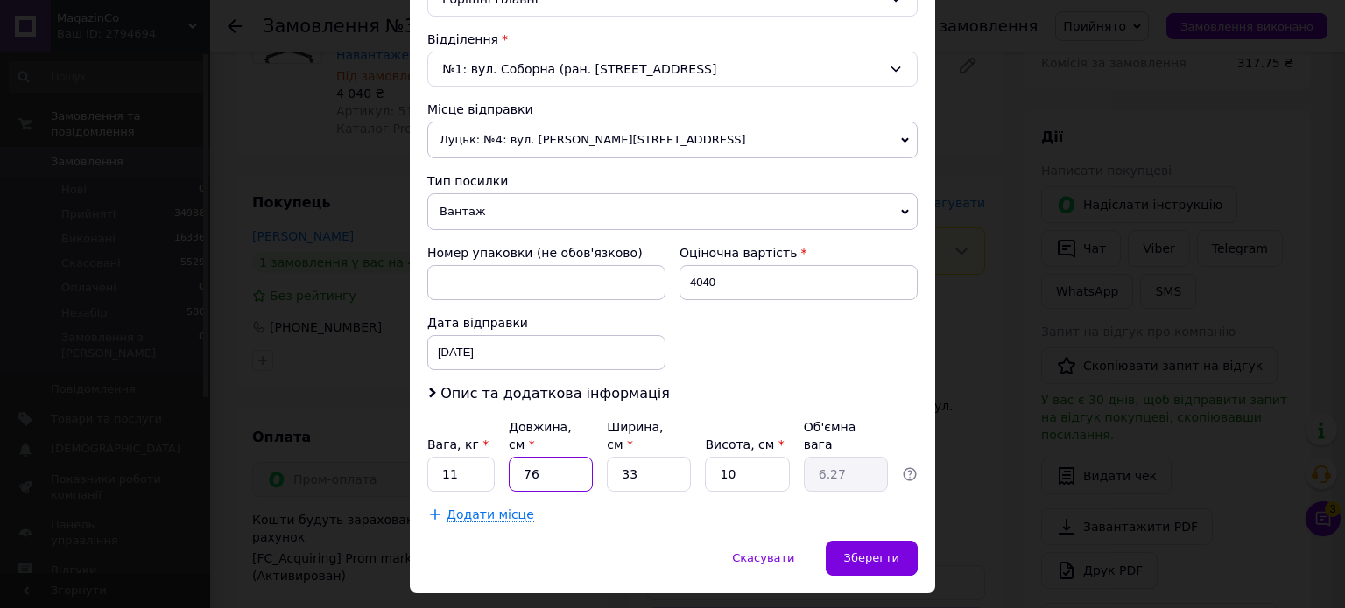
drag, startPoint x: 541, startPoint y: 449, endPoint x: 508, endPoint y: 445, distance: 33.6
click at [509, 457] on input "76" at bounding box center [551, 474] width 84 height 35
type input "1"
type input "0.1"
type input "14"
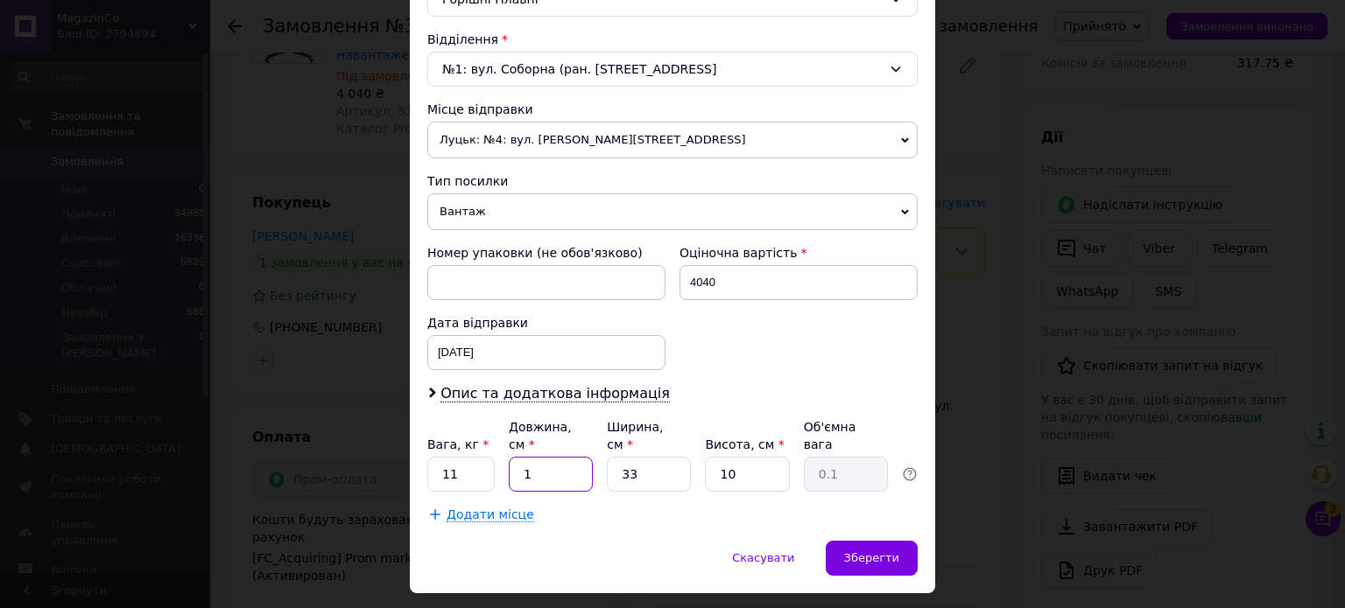
type input "1.16"
type input "143"
type input "11.8"
type input "143"
click at [616, 457] on input "33" at bounding box center [649, 474] width 84 height 35
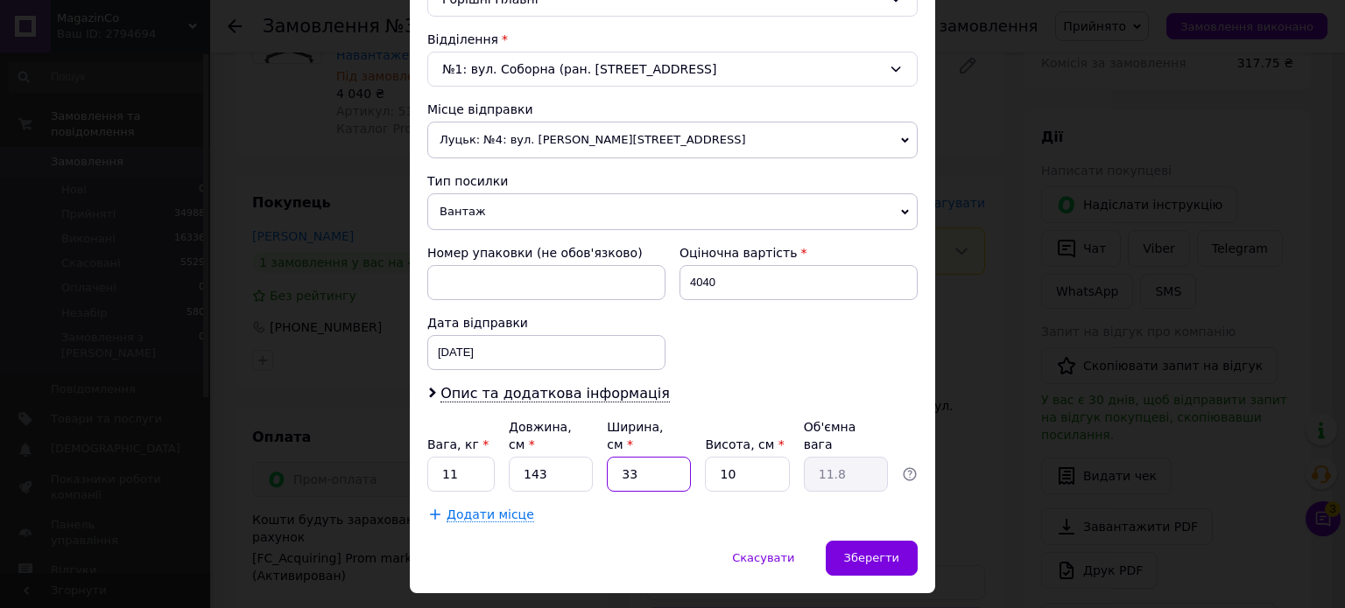
type input "3"
type input "1.07"
type input "36"
type input "12.87"
type input "36"
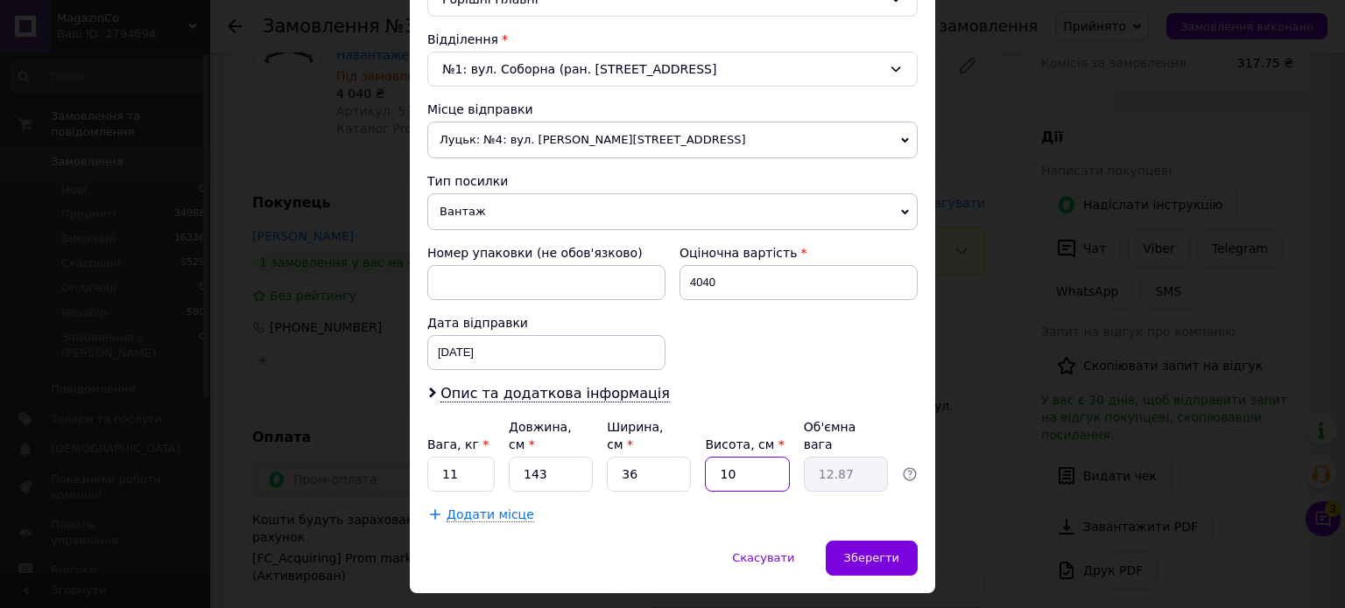
drag, startPoint x: 720, startPoint y: 455, endPoint x: 707, endPoint y: 451, distance: 13.8
click at [701, 455] on div "Вага, кг * 11 Довжина, см * 143 Ширина, см * 36 Висота, см * 10 Об'ємна вага 12…" at bounding box center [672, 455] width 490 height 74
type input "9"
type input "11.58"
type input "9"
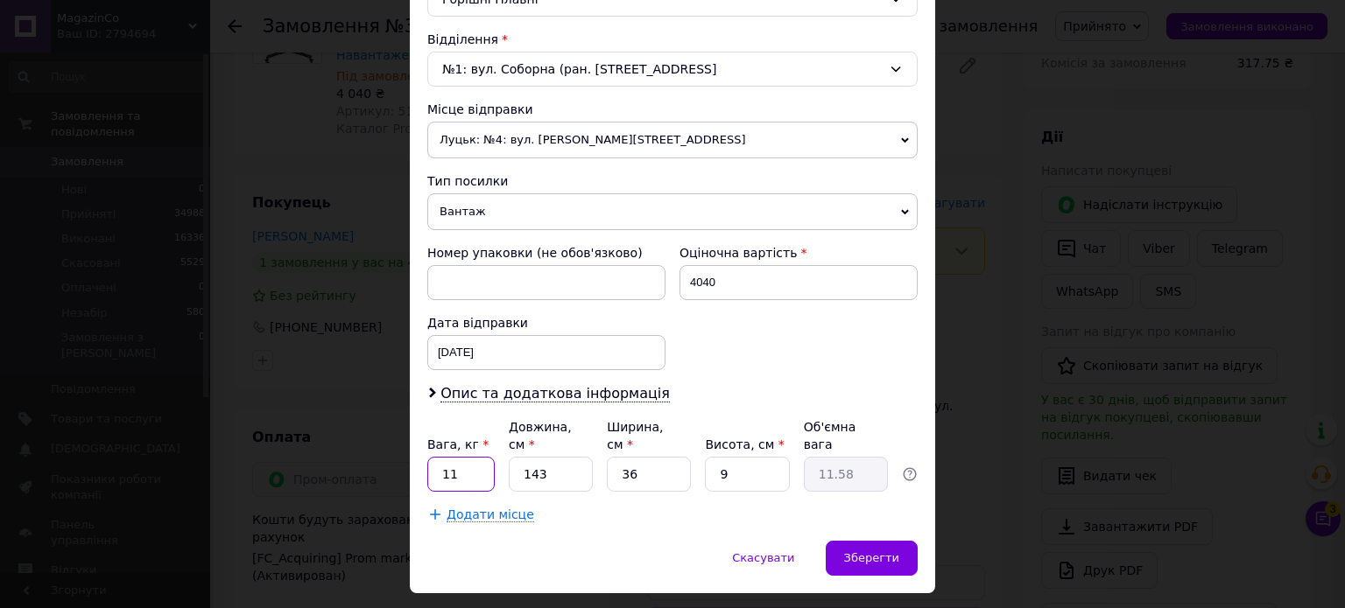
click at [461, 457] on input "11" at bounding box center [460, 474] width 67 height 35
type input "14"
click at [869, 552] on span "Зберегти" at bounding box center [871, 558] width 55 height 13
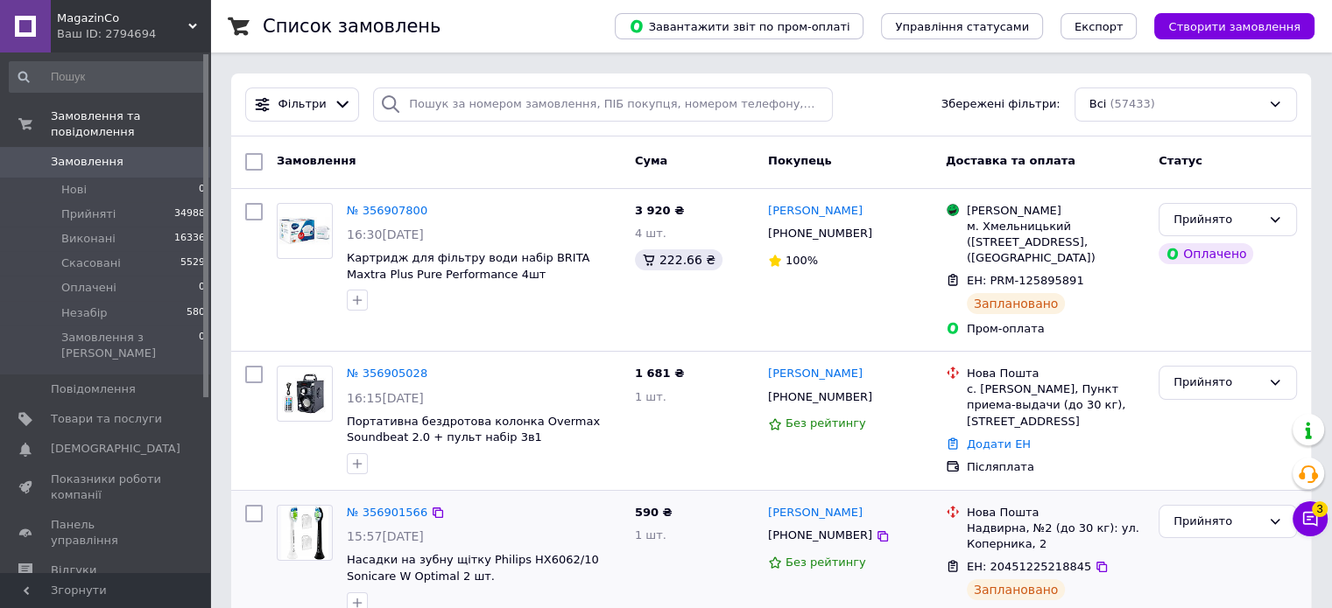
click at [1282, 498] on div "Прийнято" at bounding box center [1227, 564] width 152 height 132
click at [1309, 510] on button "Чат з покупцем 3" at bounding box center [1309, 519] width 35 height 35
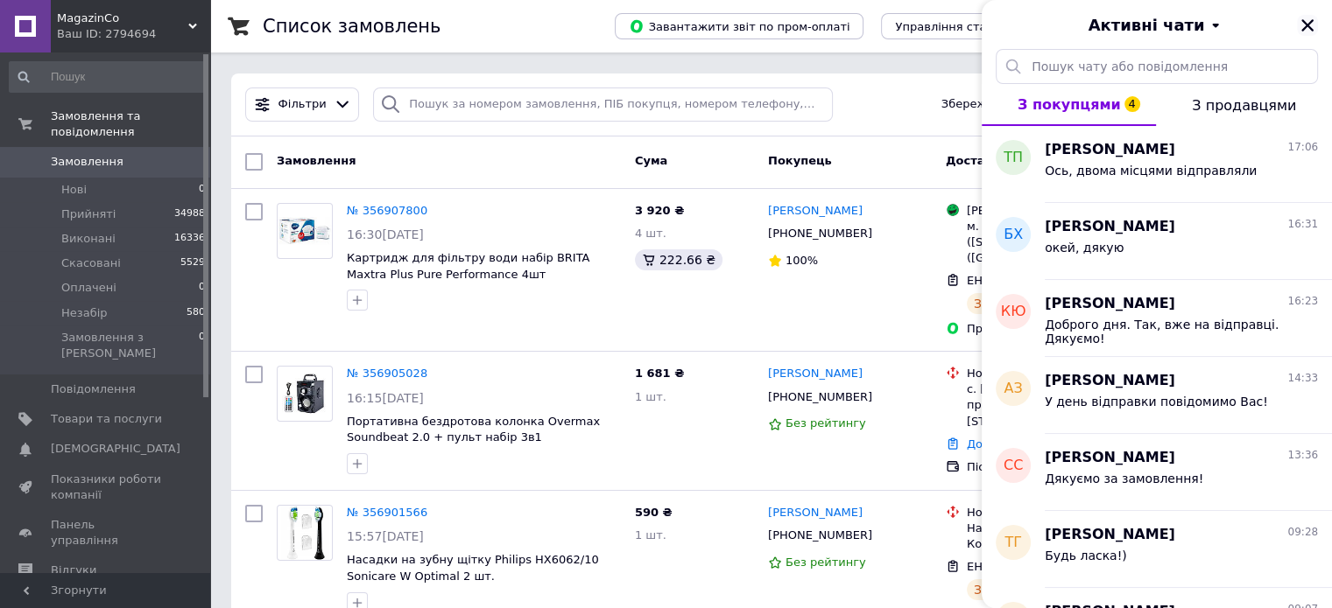
click at [1306, 24] on icon "Закрити" at bounding box center [1307, 25] width 12 height 12
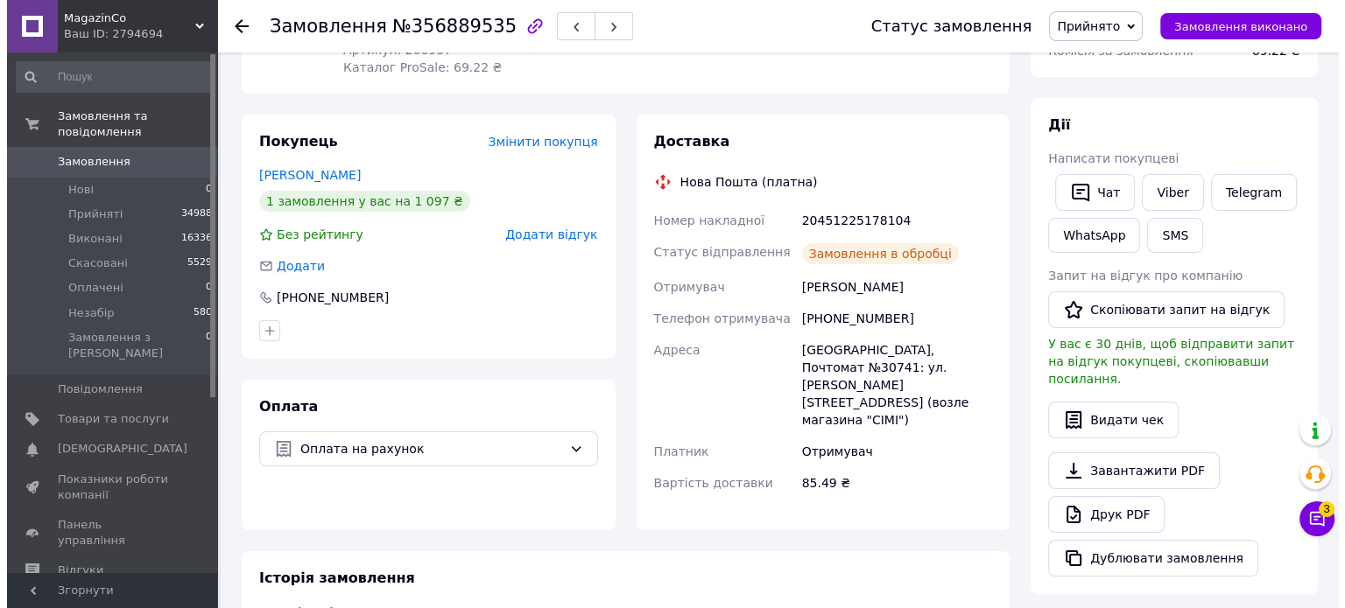
scroll to position [263, 0]
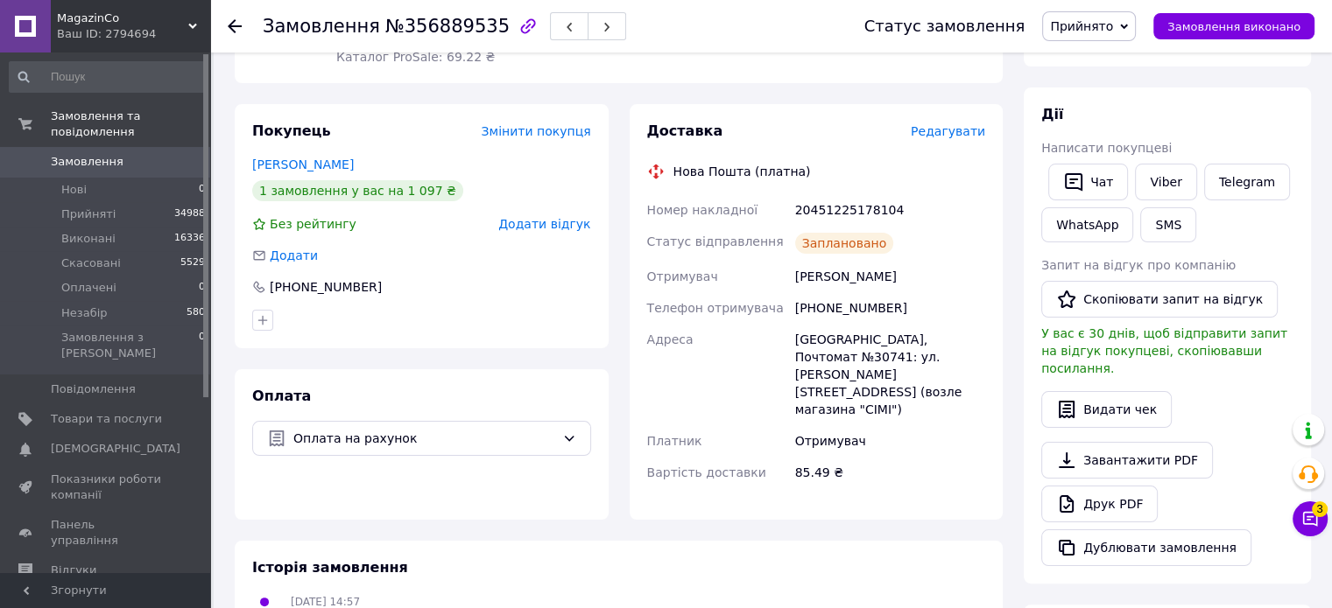
click at [943, 130] on span "Редагувати" at bounding box center [948, 131] width 74 height 14
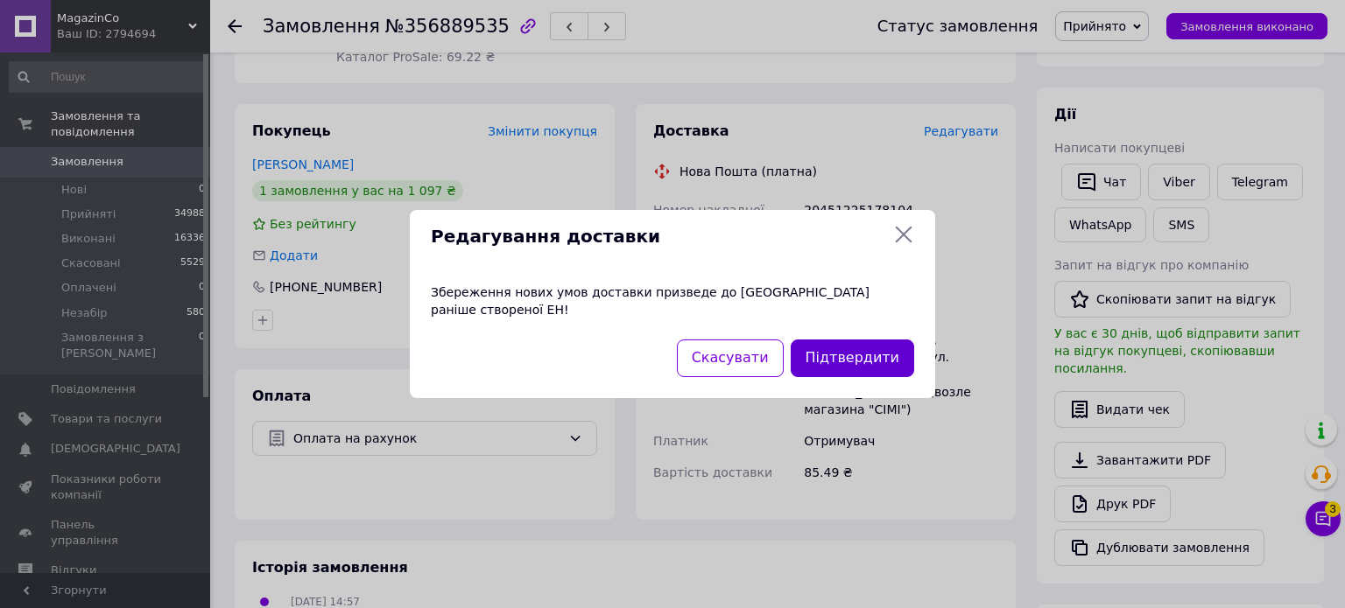
click at [853, 346] on button "Підтвердити" at bounding box center [852, 359] width 123 height 38
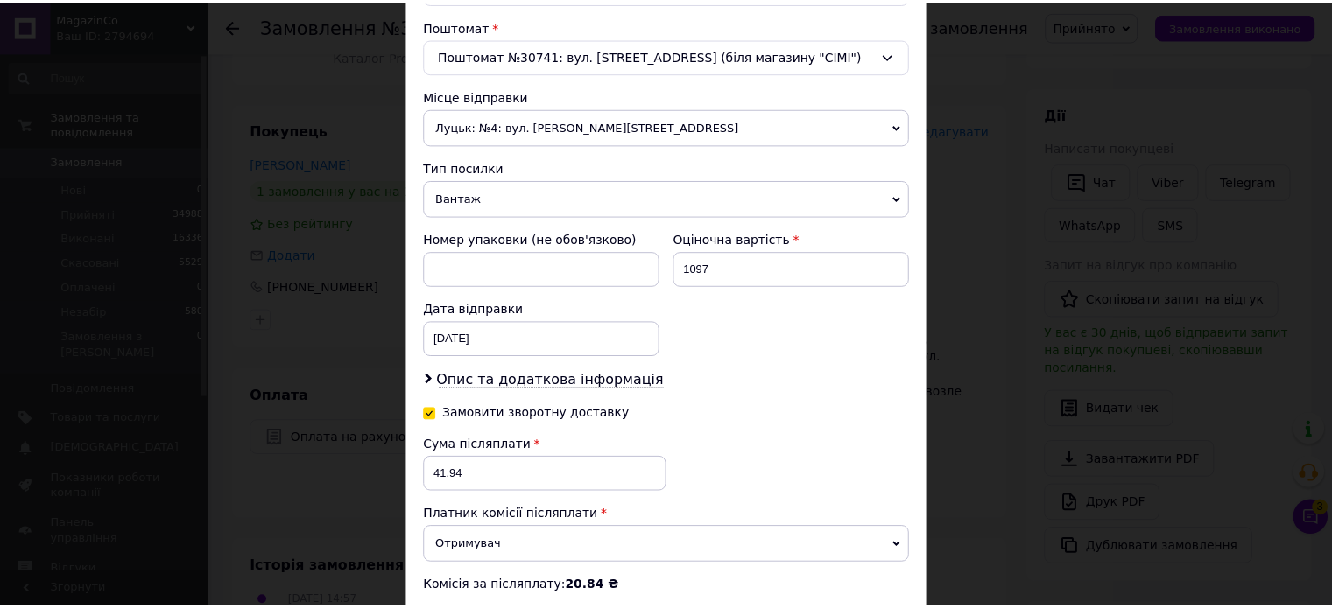
scroll to position [756, 0]
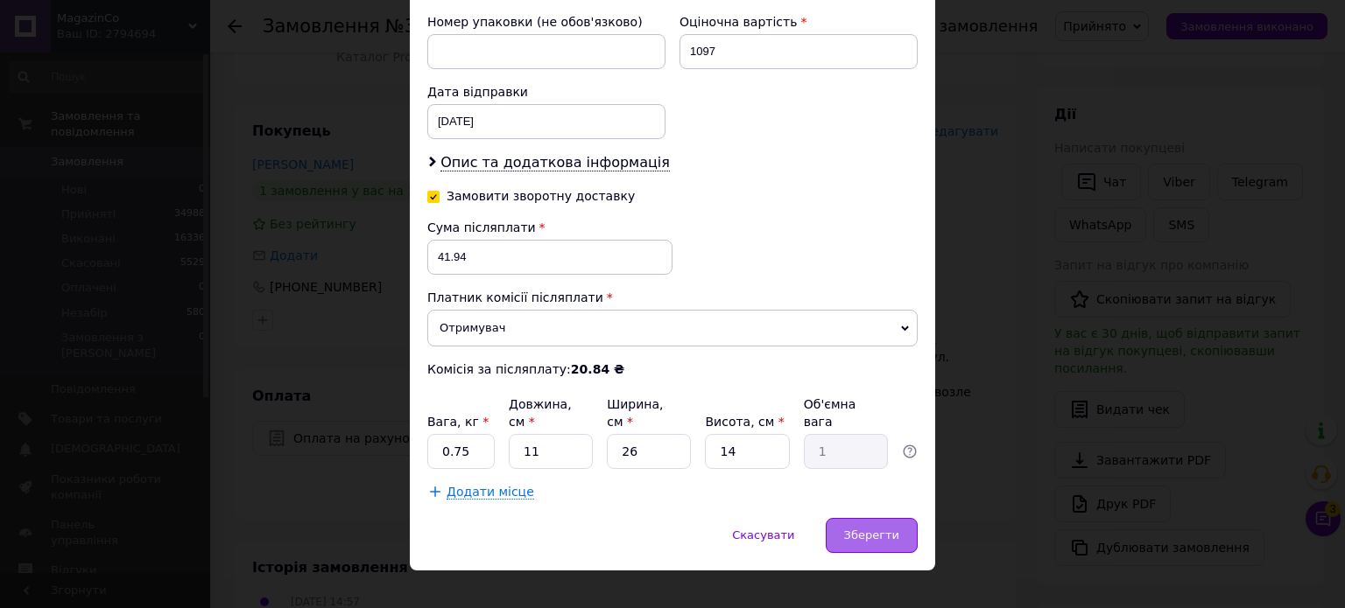
click at [853, 522] on div "Зберегти" at bounding box center [872, 535] width 92 height 35
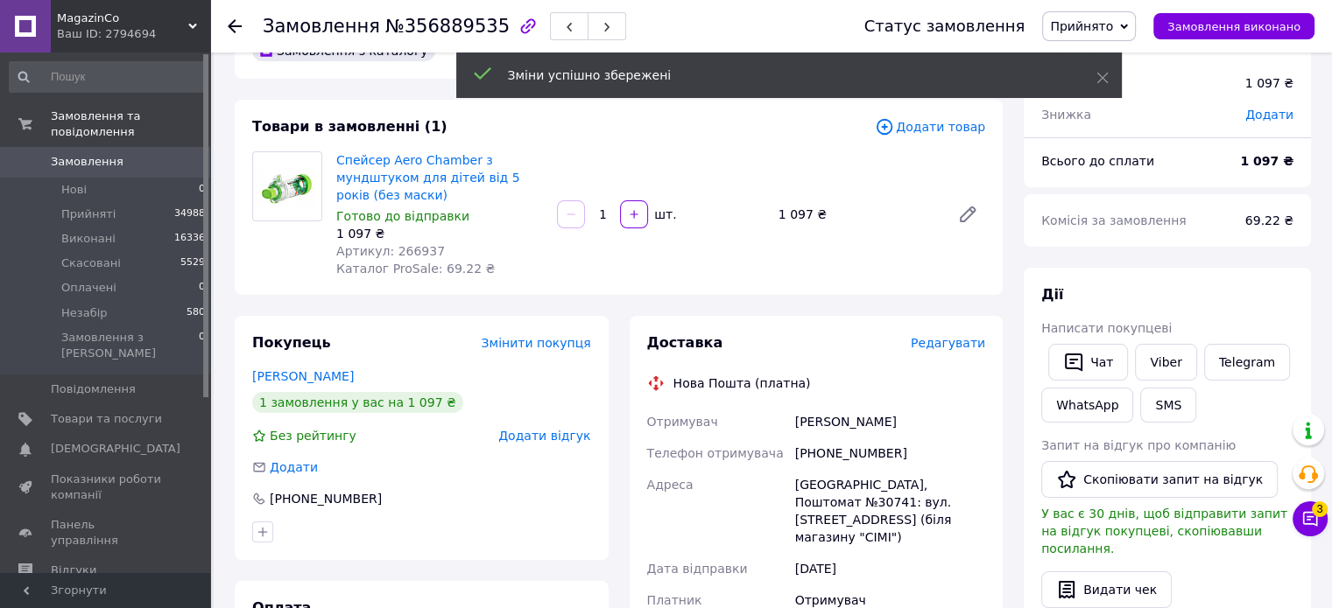
scroll to position [0, 0]
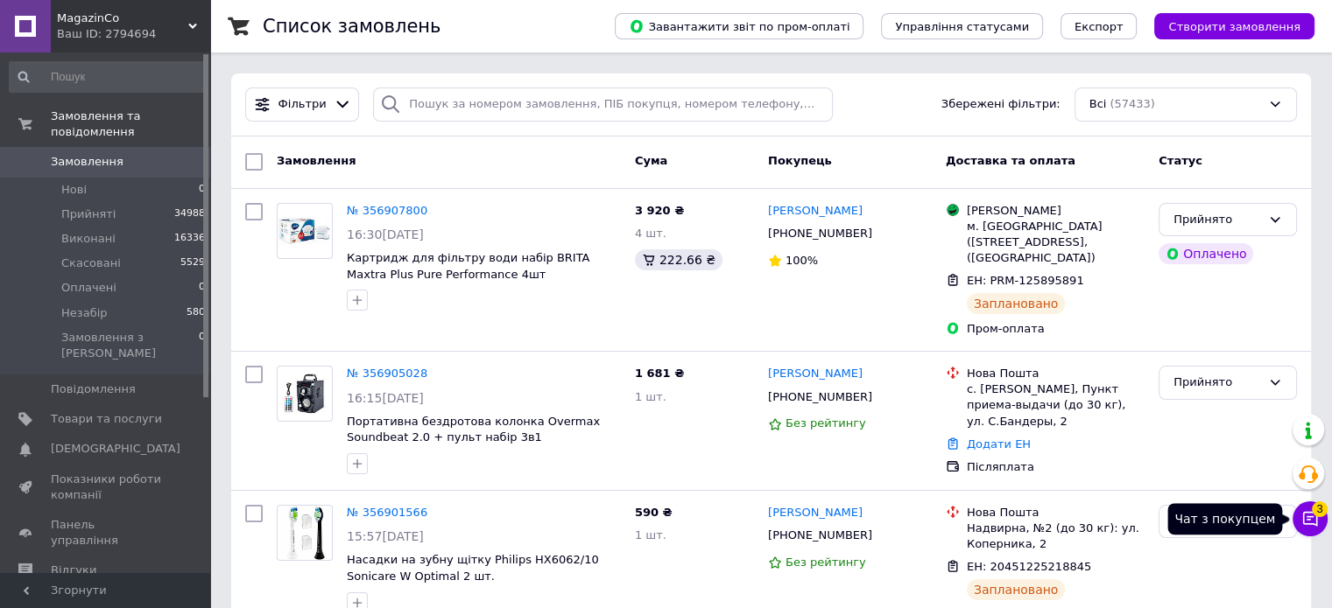
click at [1321, 521] on button "Чат з покупцем 3" at bounding box center [1309, 519] width 35 height 35
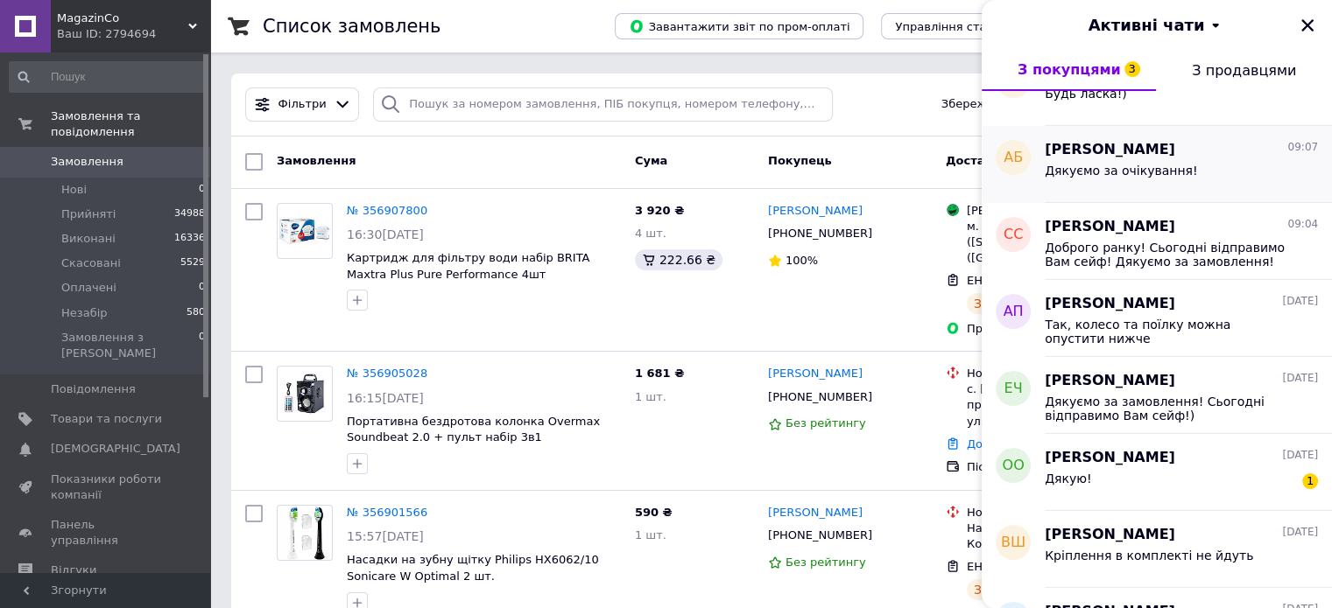
scroll to position [700, 0]
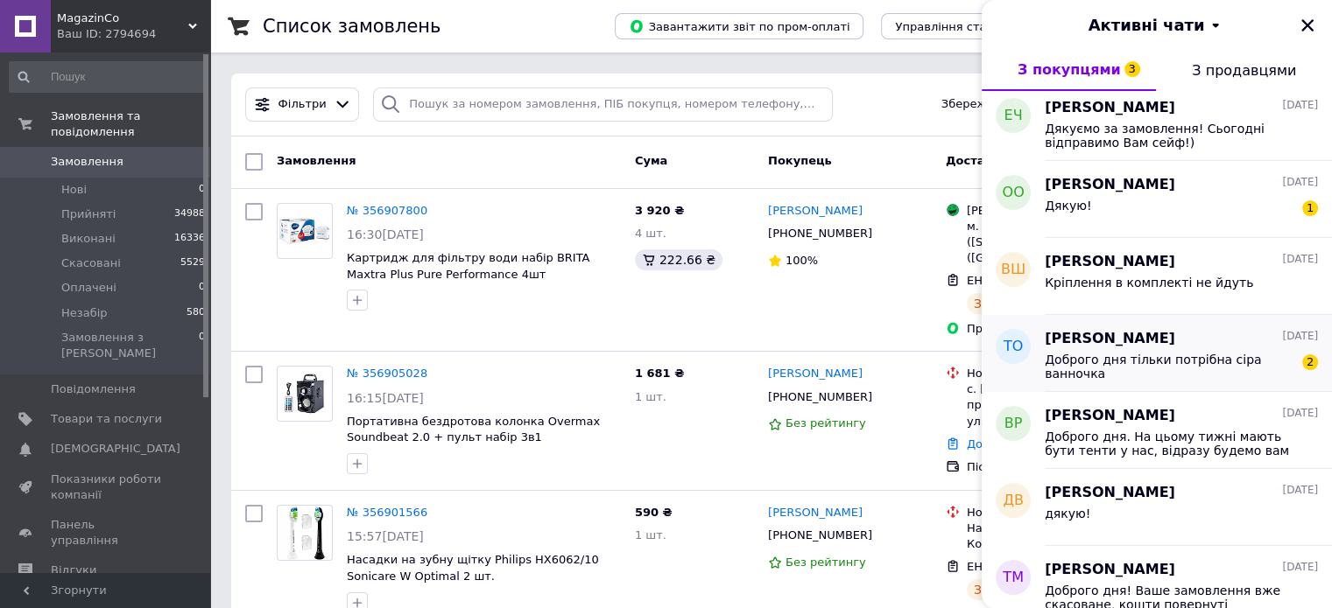
click at [1145, 364] on span "Доброго дня тільки потрібна сіра ванночка" at bounding box center [1168, 367] width 249 height 28
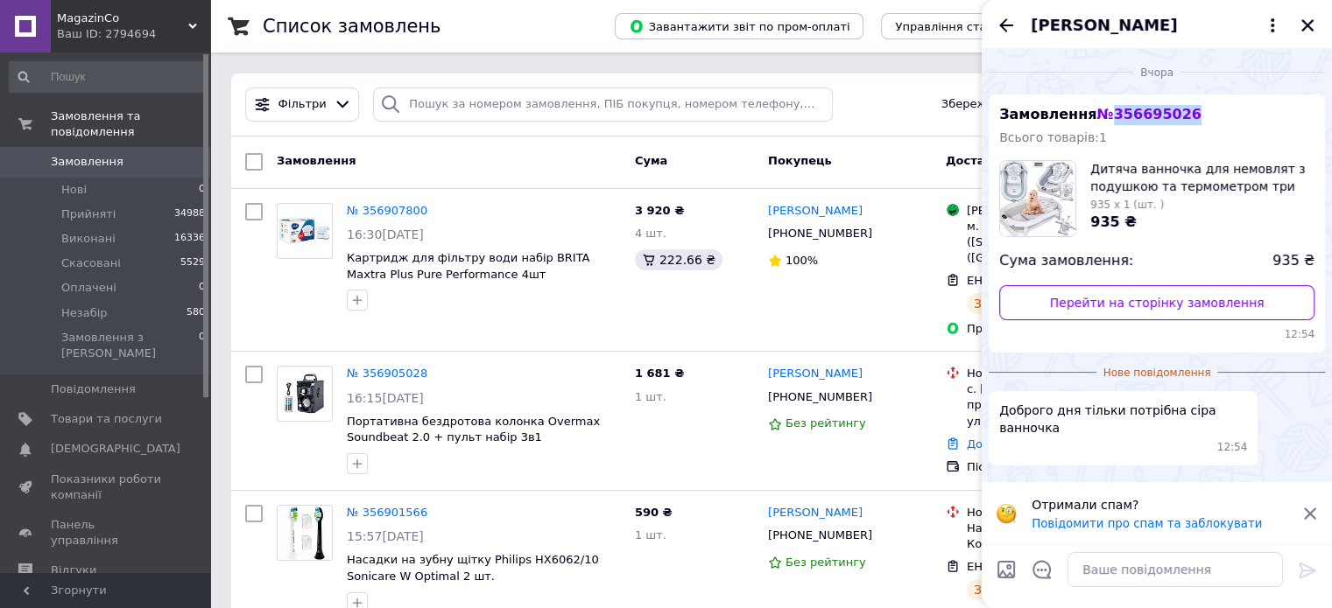
drag, startPoint x: 1205, startPoint y: 111, endPoint x: 1103, endPoint y: 116, distance: 101.7
click at [1103, 116] on div "Замовлення № 356695026 Всього товарів: 1 Дитяча ванночка для немовлят з подушко…" at bounding box center [1156, 224] width 336 height 258
copy span "356695026"
click at [1003, 24] on icon "Назад" at bounding box center [1005, 25] width 21 height 21
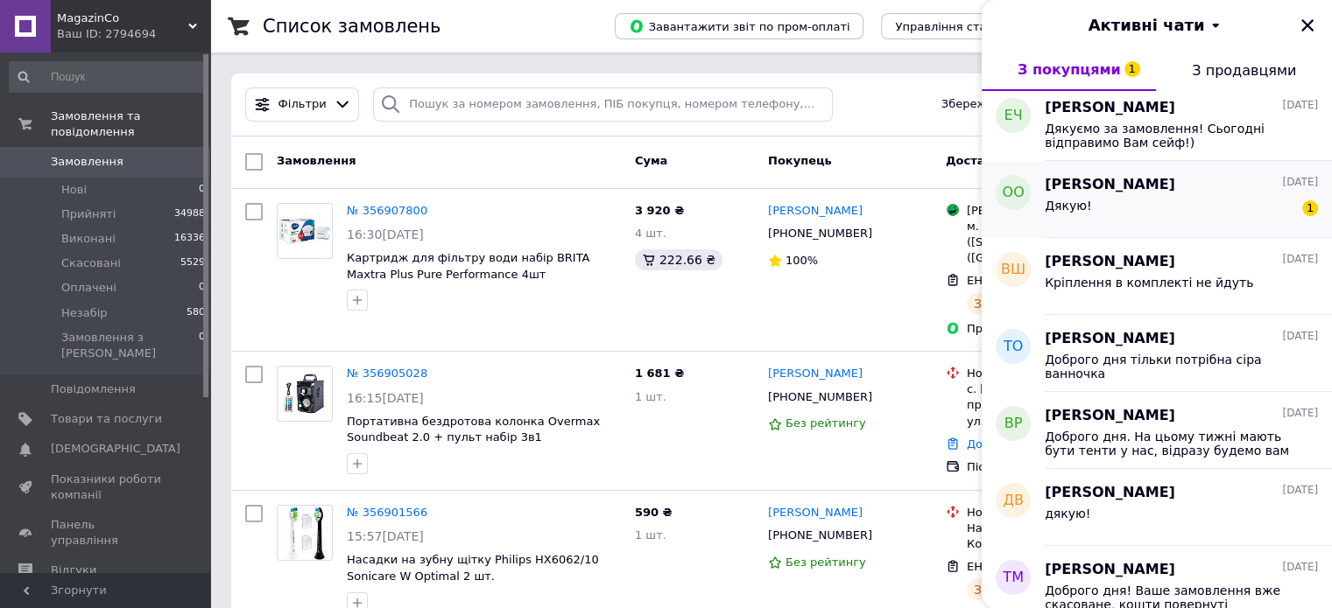
click at [1112, 198] on div "Дякую! 1" at bounding box center [1180, 209] width 273 height 28
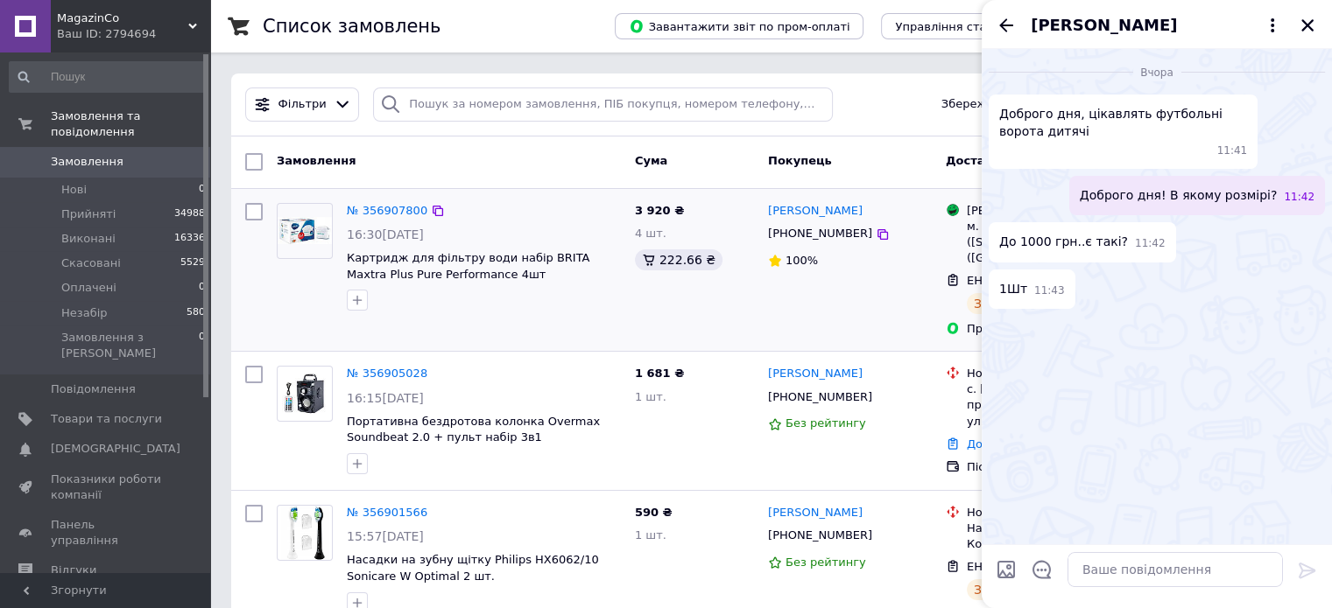
scroll to position [1751, 0]
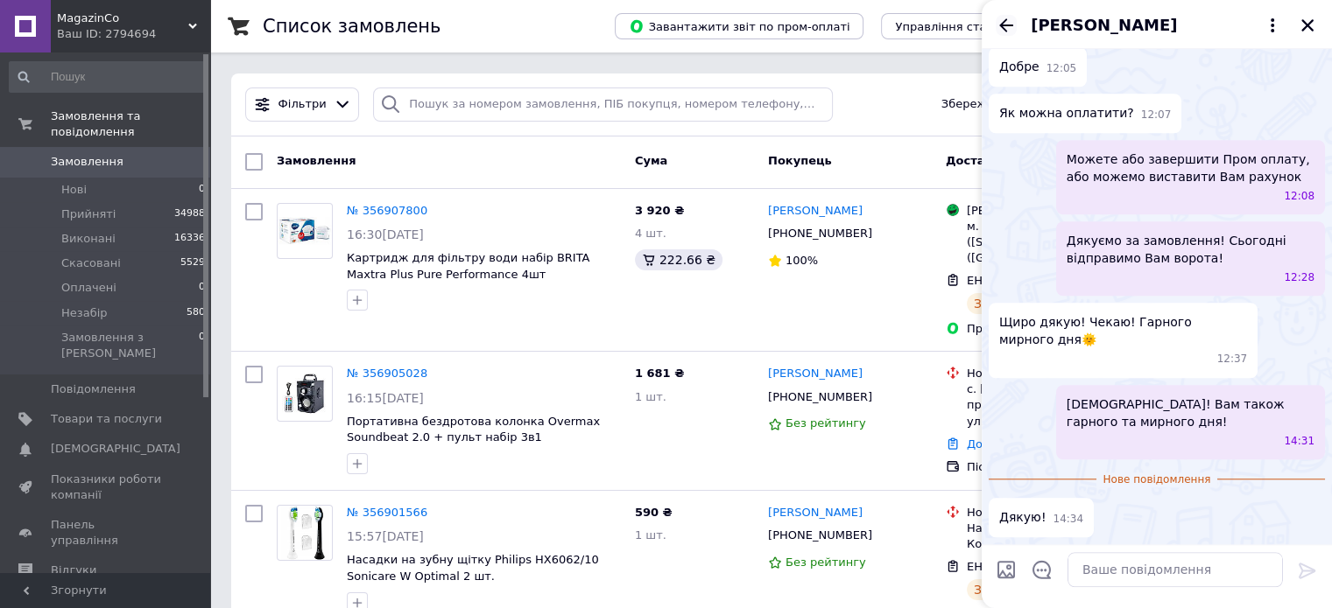
click at [1003, 24] on icon "Назад" at bounding box center [1005, 25] width 21 height 21
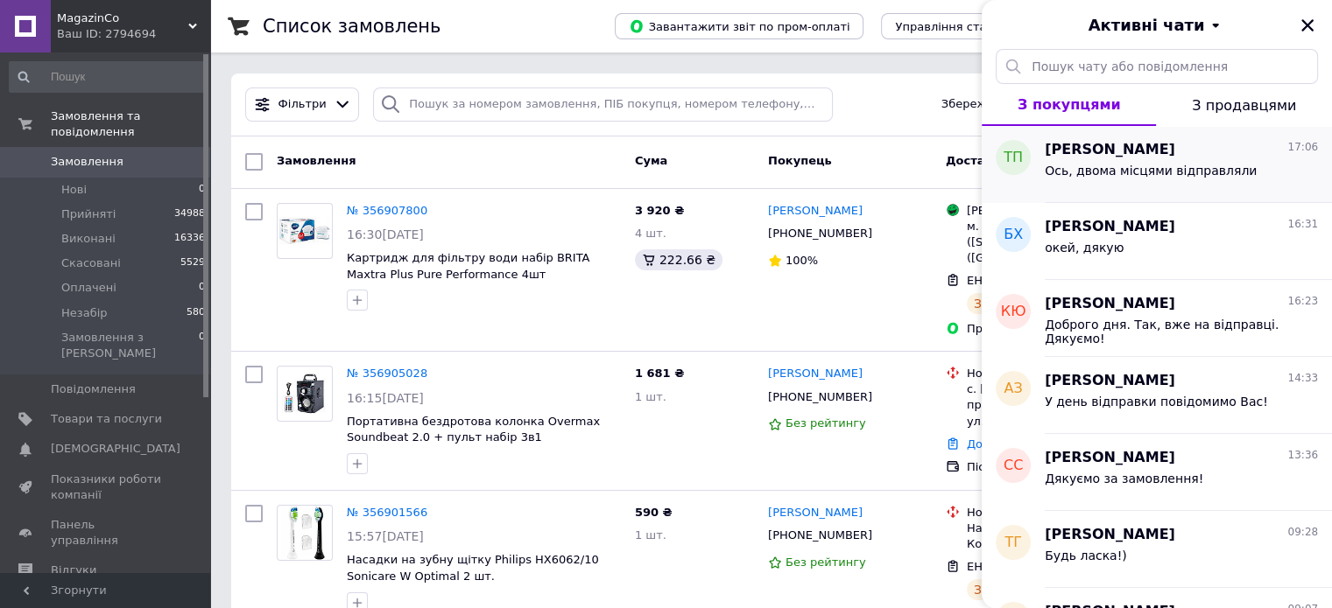
click at [1135, 169] on span "Ось, двома місцями відправляли" at bounding box center [1150, 171] width 212 height 14
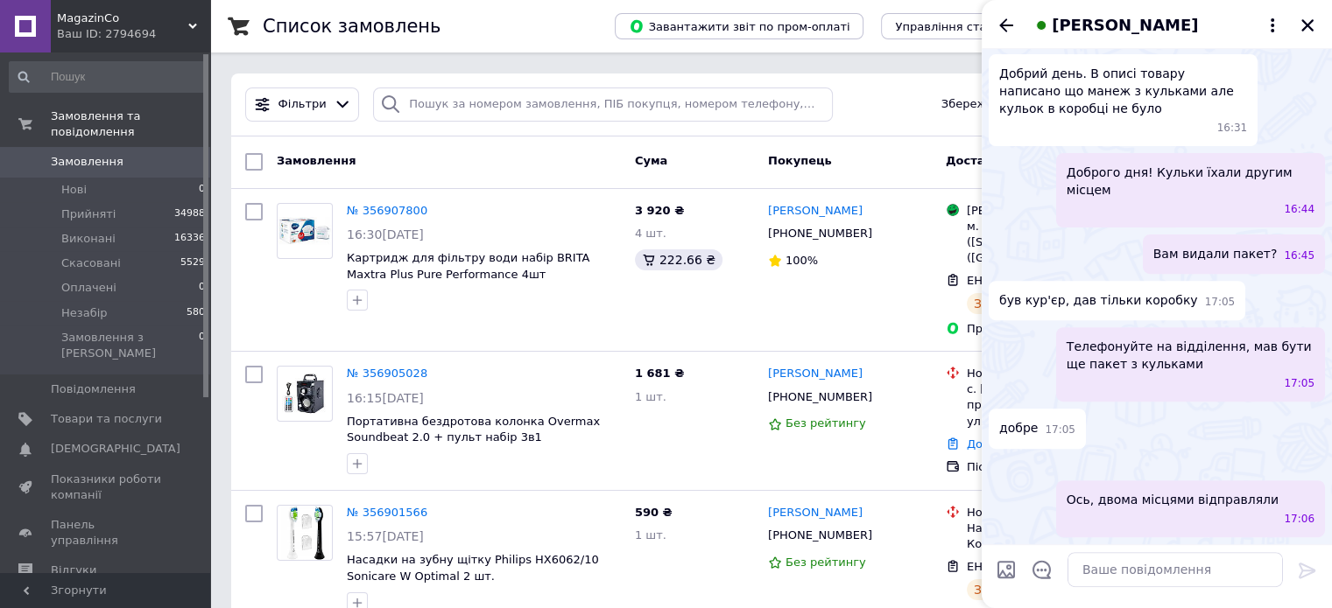
scroll to position [833, 0]
click at [1002, 22] on icon "Назад" at bounding box center [1005, 25] width 21 height 21
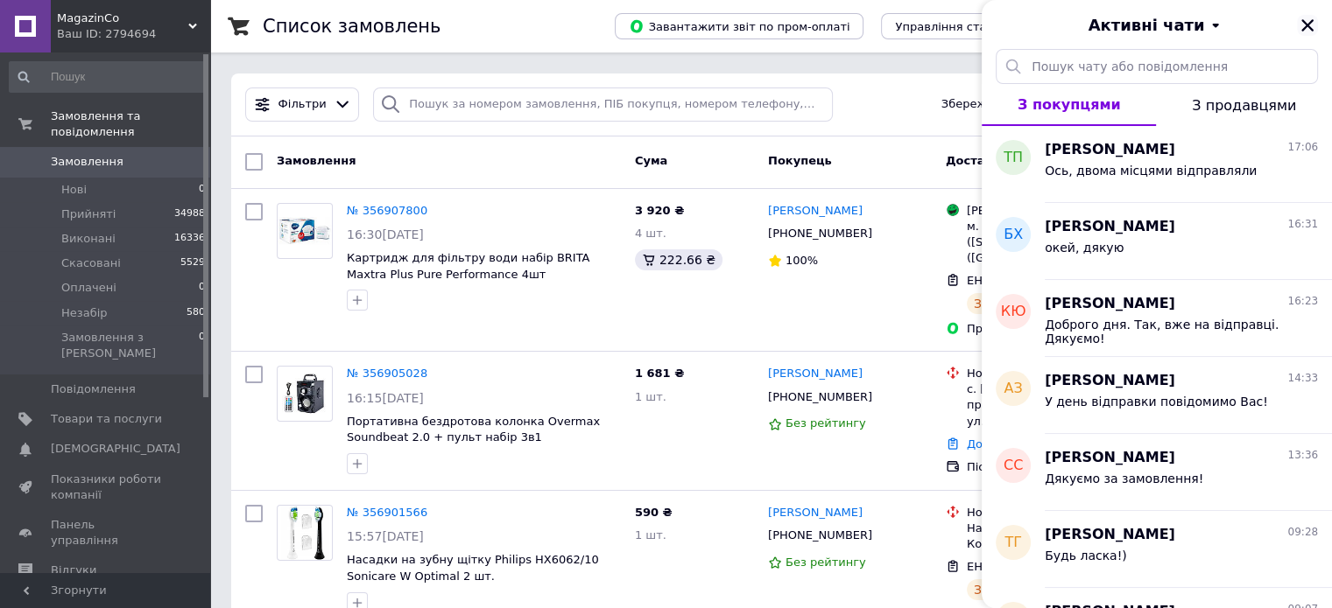
click at [1306, 21] on icon "Закрити" at bounding box center [1307, 26] width 16 height 16
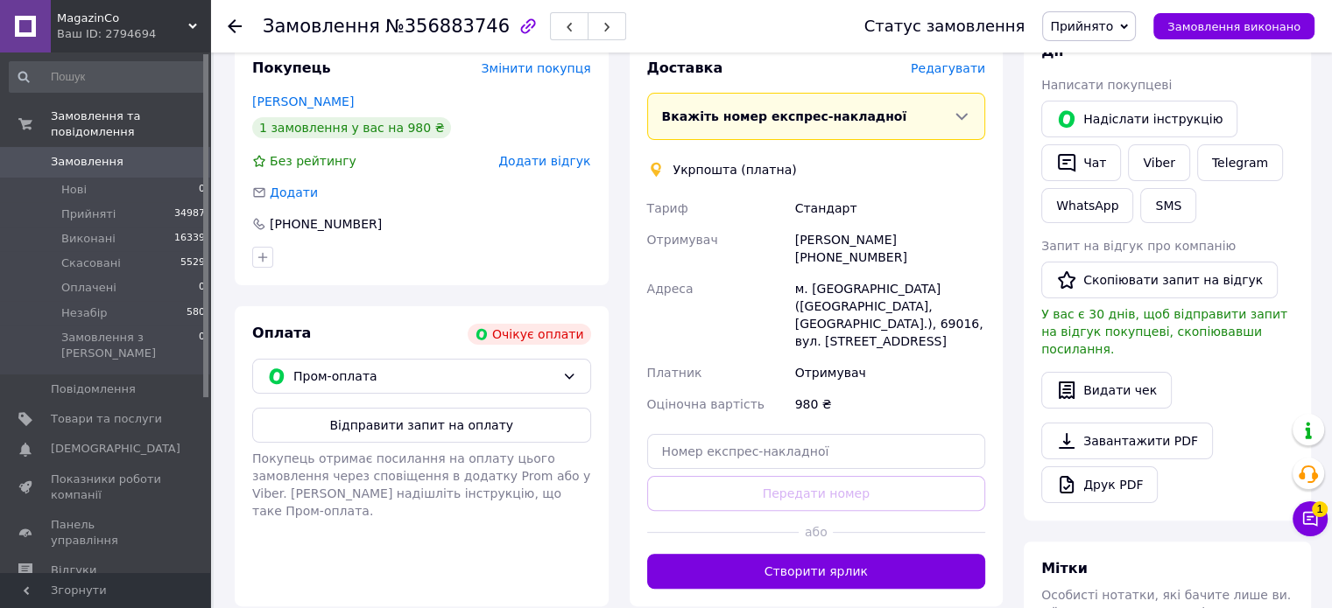
scroll to position [350, 0]
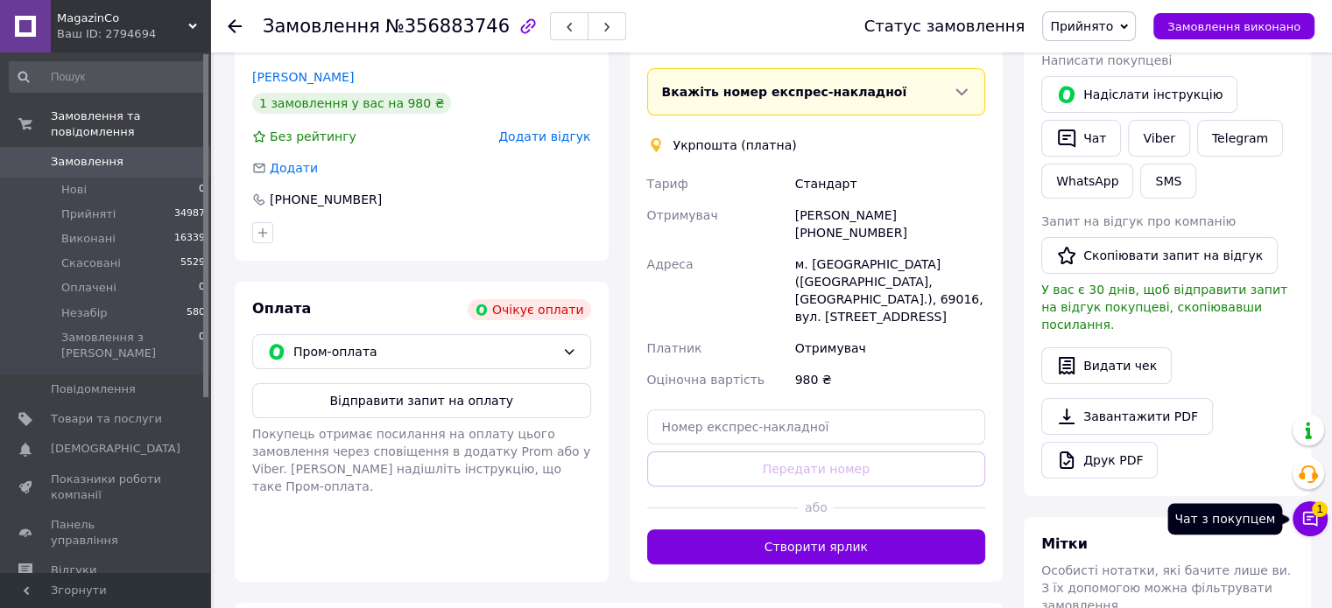
click at [1305, 516] on icon at bounding box center [1310, 519] width 18 height 18
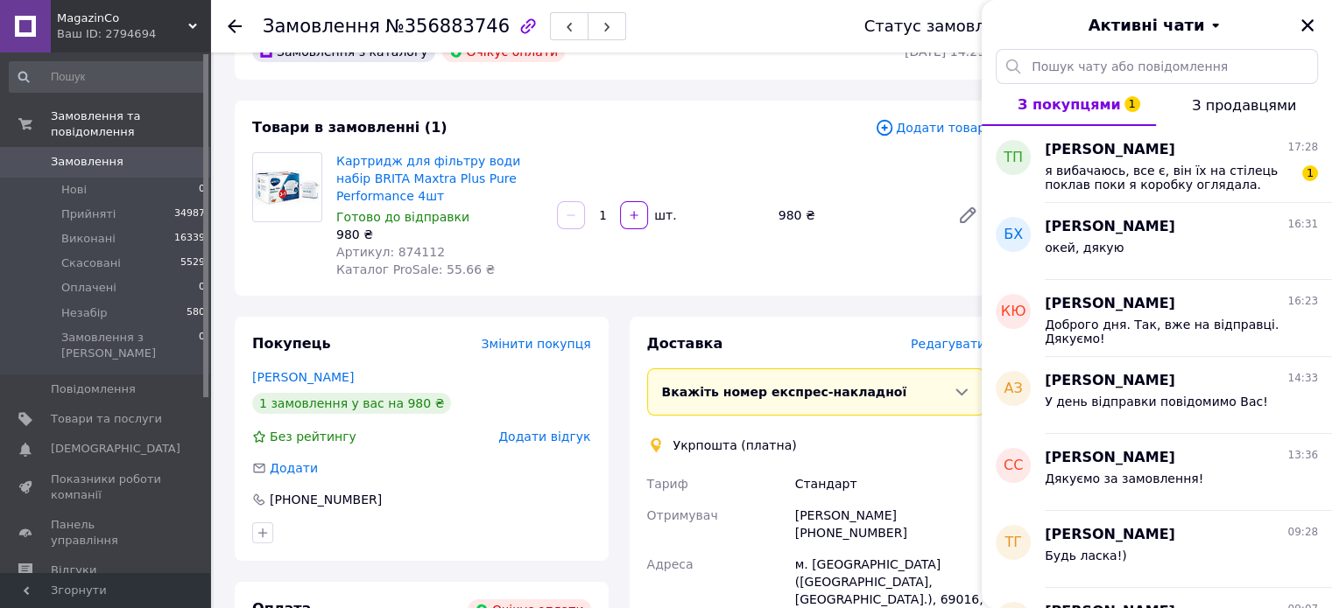
scroll to position [0, 0]
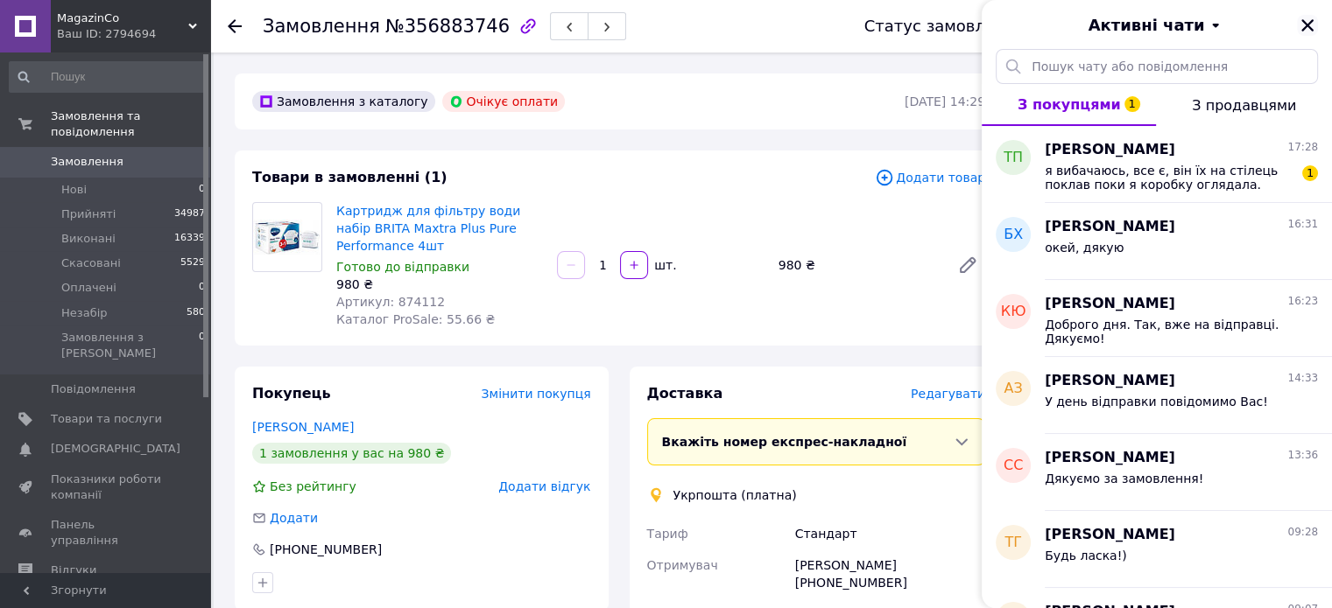
click at [1305, 21] on icon "Закрити" at bounding box center [1307, 26] width 16 height 16
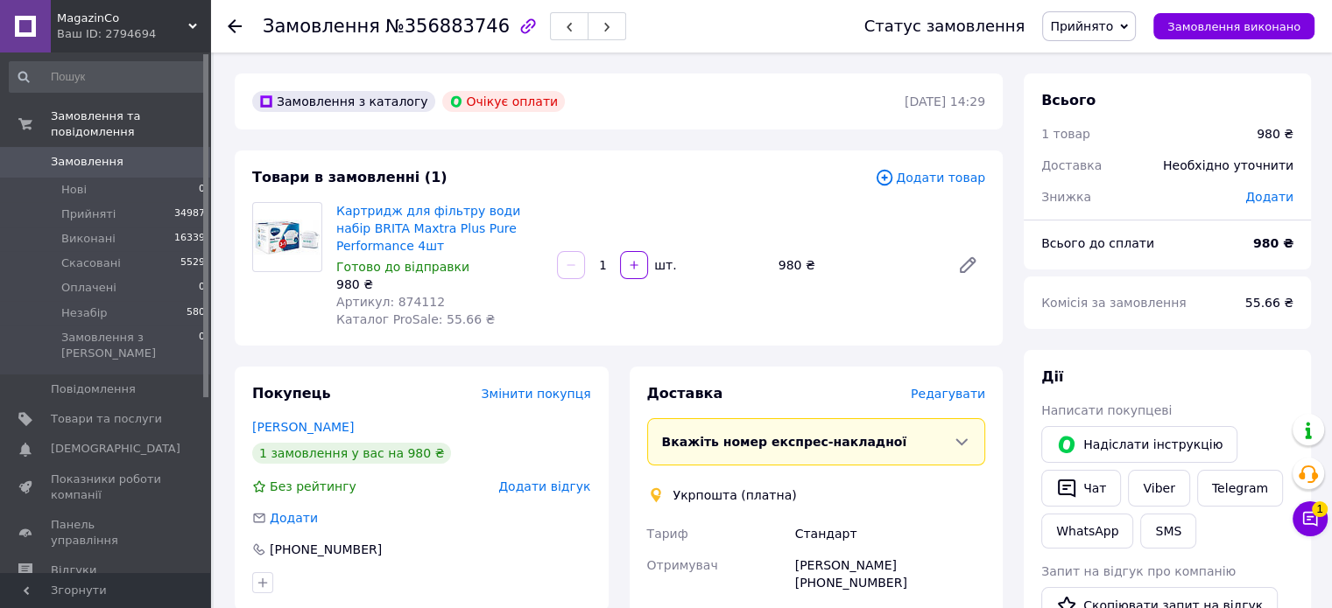
click at [1086, 17] on span "Прийнято" at bounding box center [1089, 26] width 94 height 30
click at [1109, 88] on li "Скасовано" at bounding box center [1089, 87] width 92 height 26
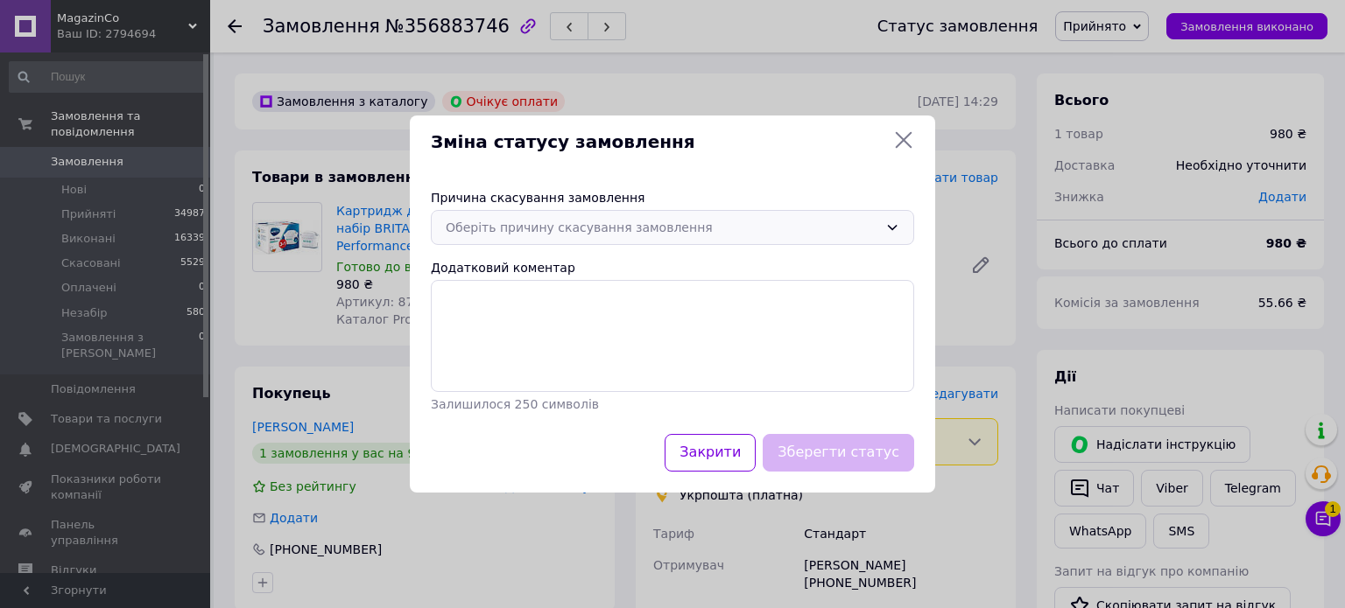
click at [554, 227] on div "Оберіть причину скасування замовлення" at bounding box center [662, 227] width 432 height 19
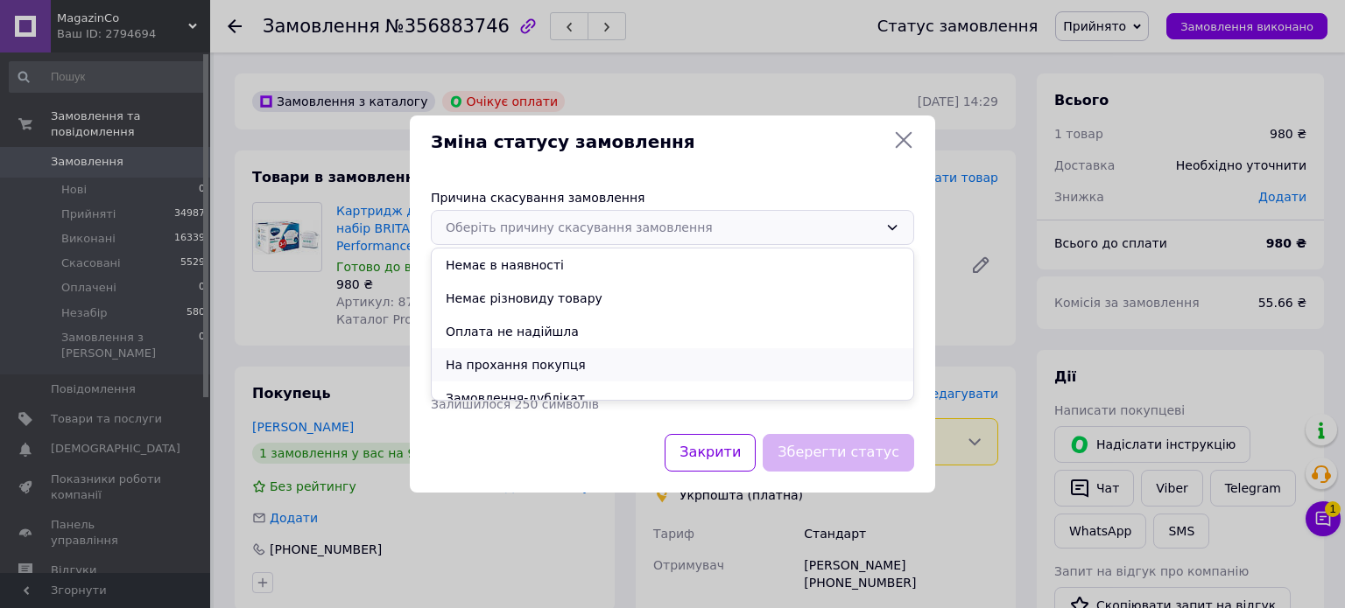
click at [466, 366] on li "На прохання покупця" at bounding box center [673, 364] width 482 height 33
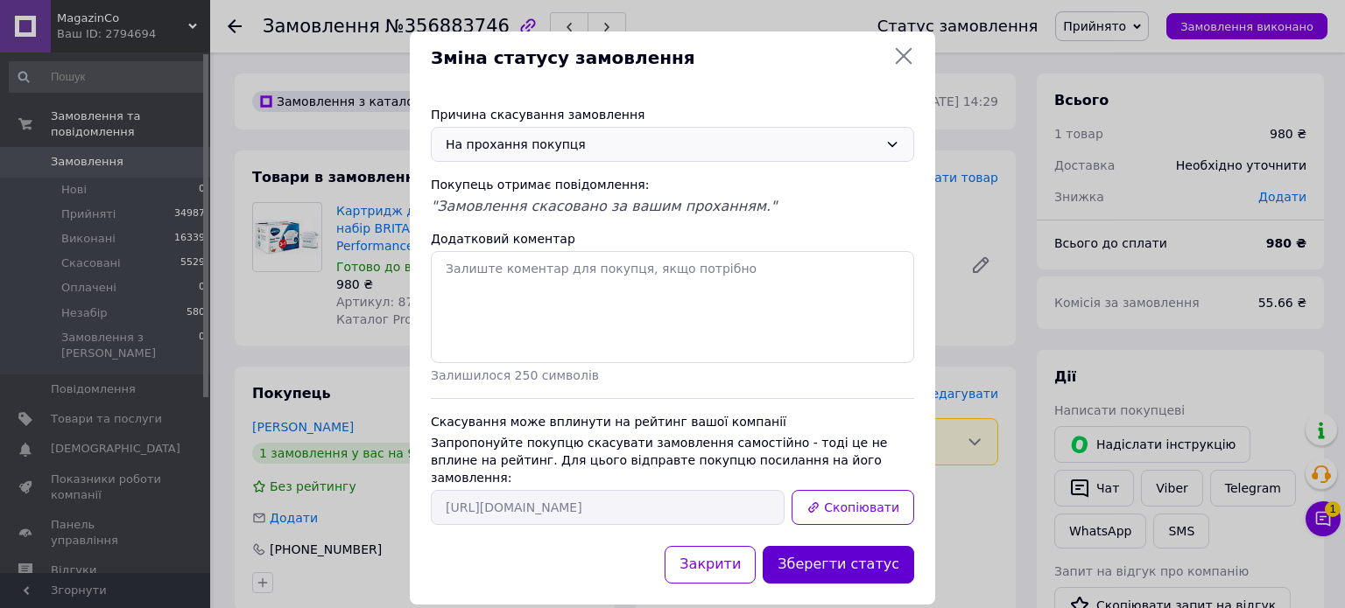
click at [840, 547] on button "Зберегти статус" at bounding box center [838, 565] width 151 height 38
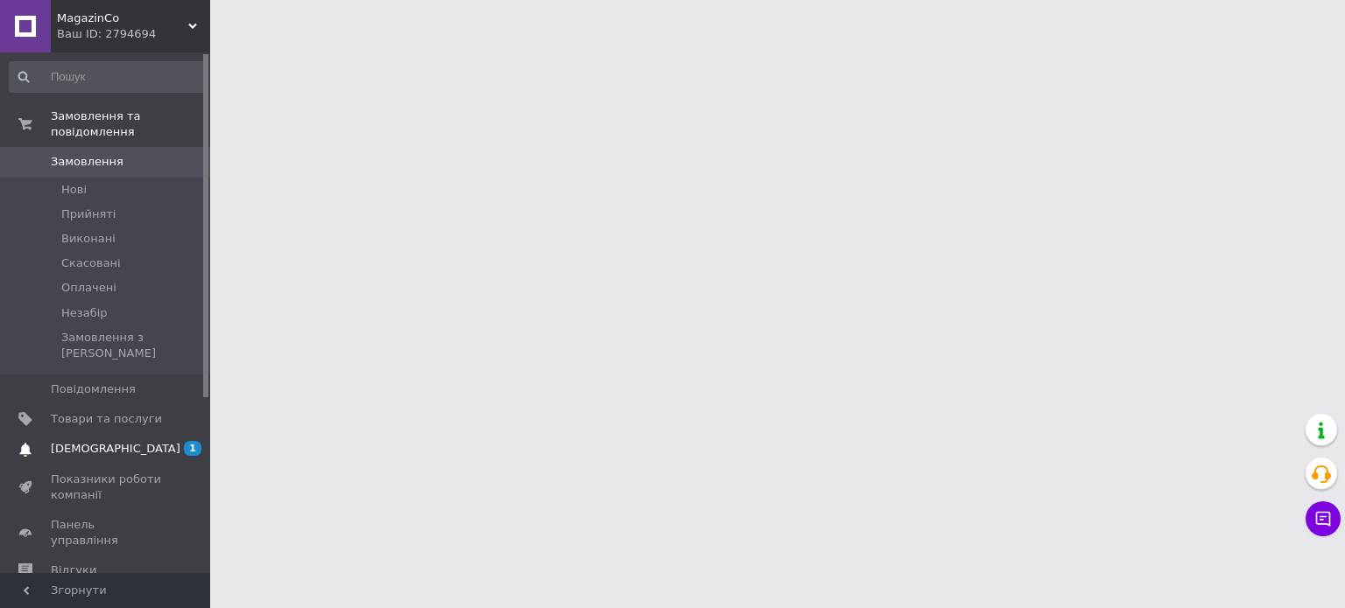
click at [87, 441] on span "[DEMOGRAPHIC_DATA]" at bounding box center [116, 449] width 130 height 16
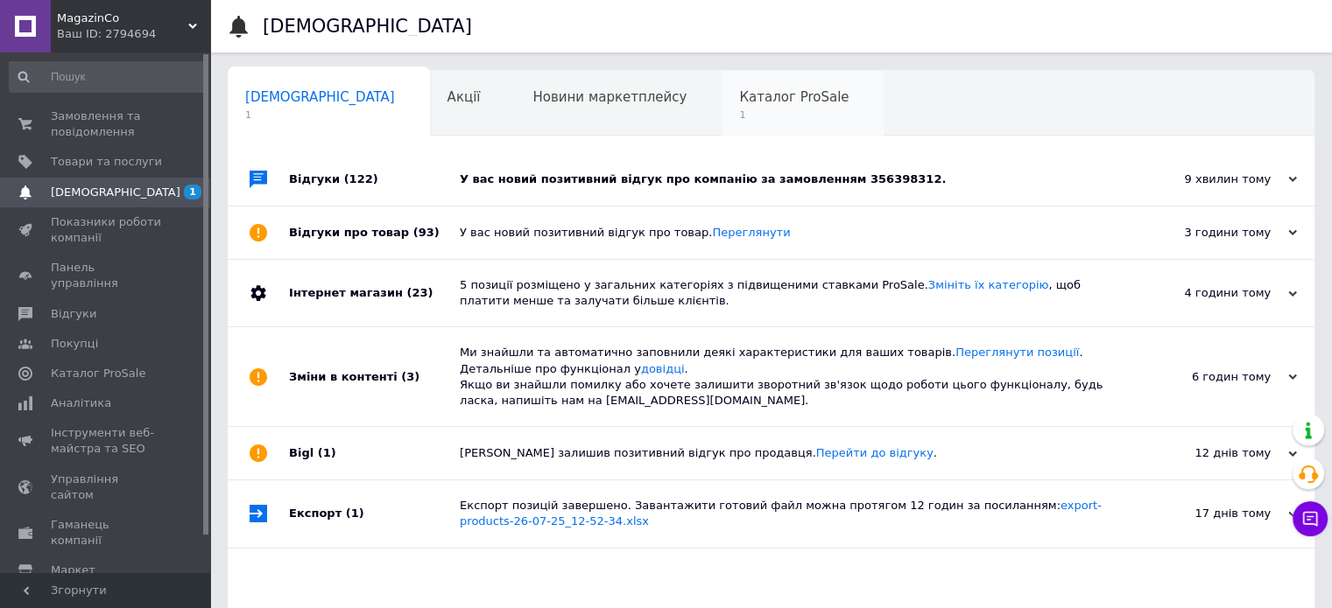
click at [739, 89] on span "Каталог ProSale" at bounding box center [793, 97] width 109 height 16
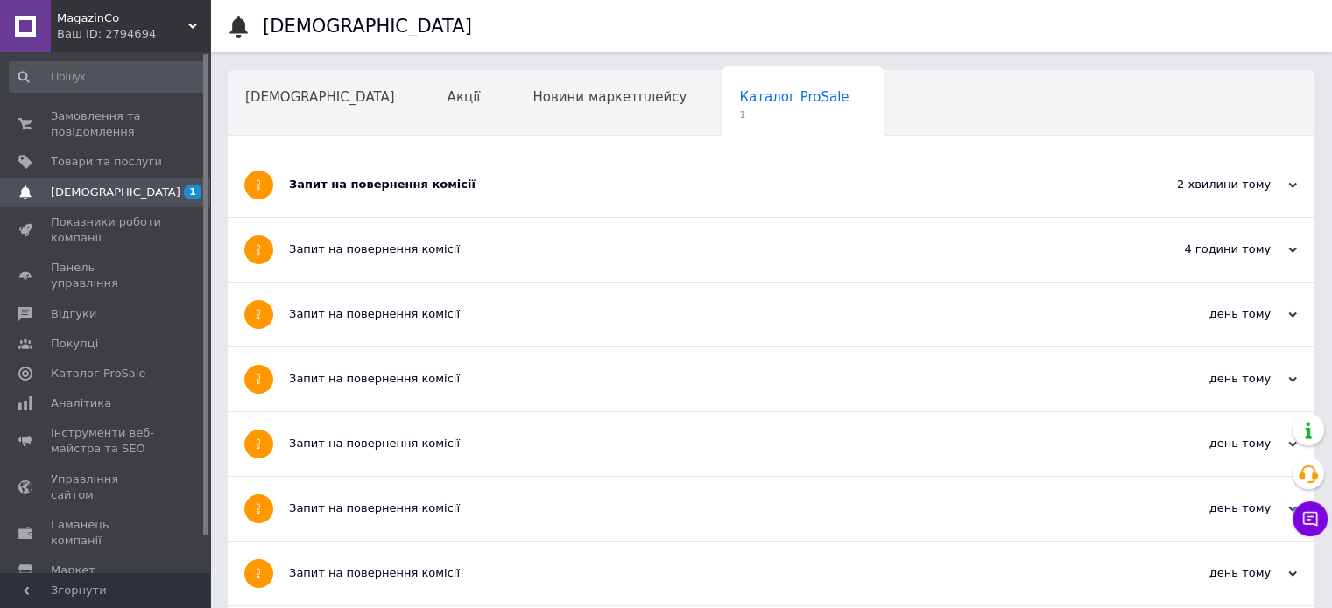
click at [402, 182] on div "Запит на повернення комісії" at bounding box center [705, 185] width 833 height 16
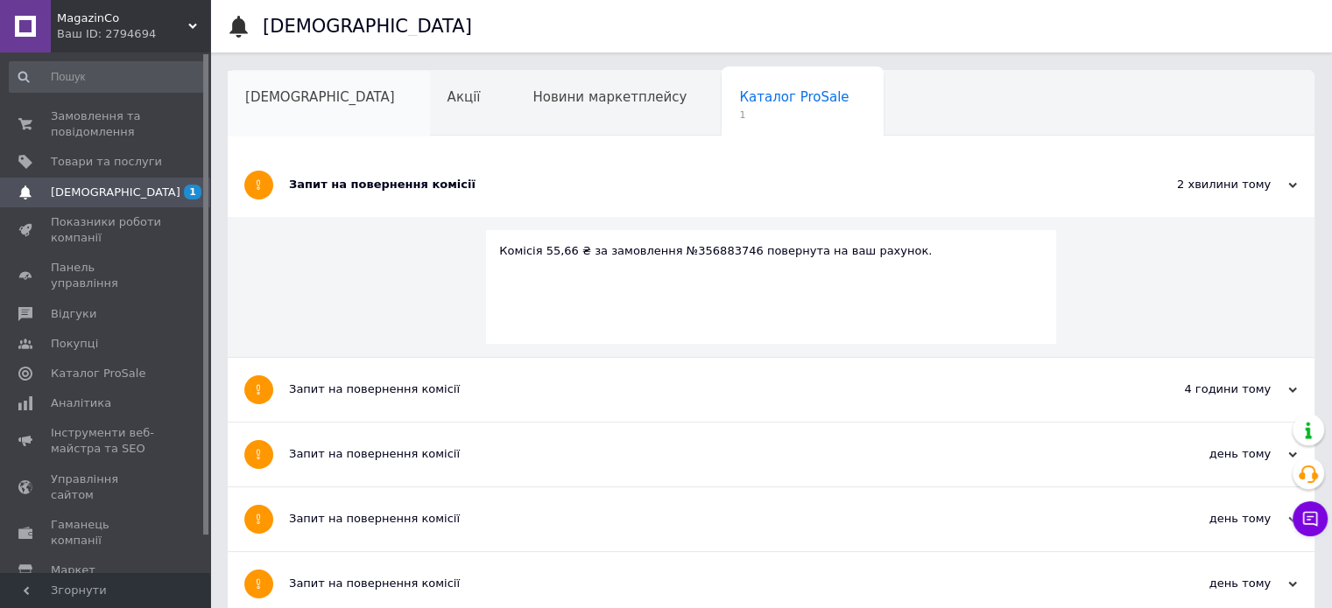
click at [301, 96] on span "[DEMOGRAPHIC_DATA]" at bounding box center [320, 97] width 150 height 16
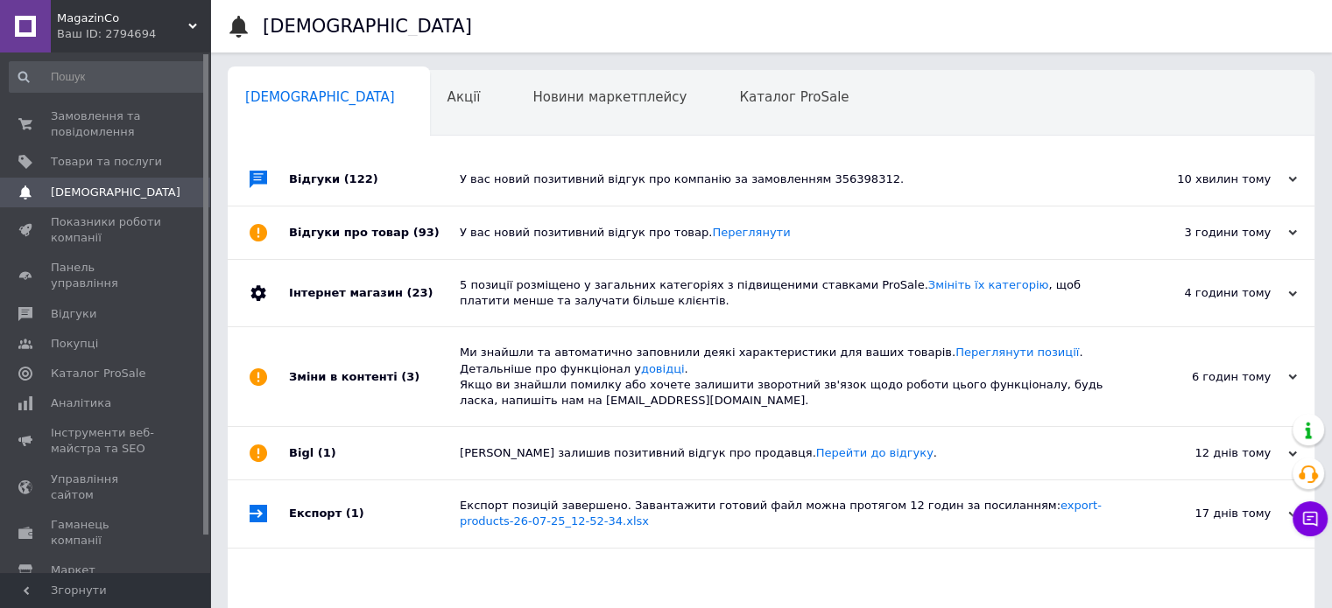
click at [736, 175] on div "У вас новий позитивний відгук про компанію за замовленням 356398312." at bounding box center [791, 180] width 662 height 16
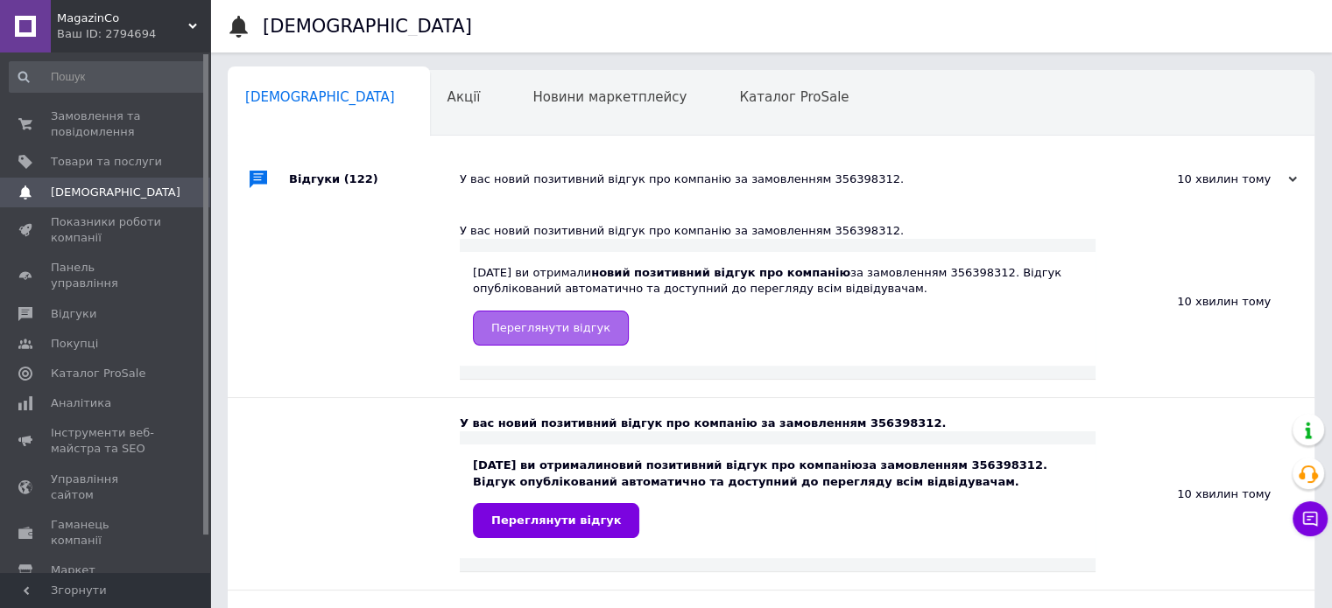
click at [525, 329] on span "Переглянути відгук" at bounding box center [550, 327] width 119 height 13
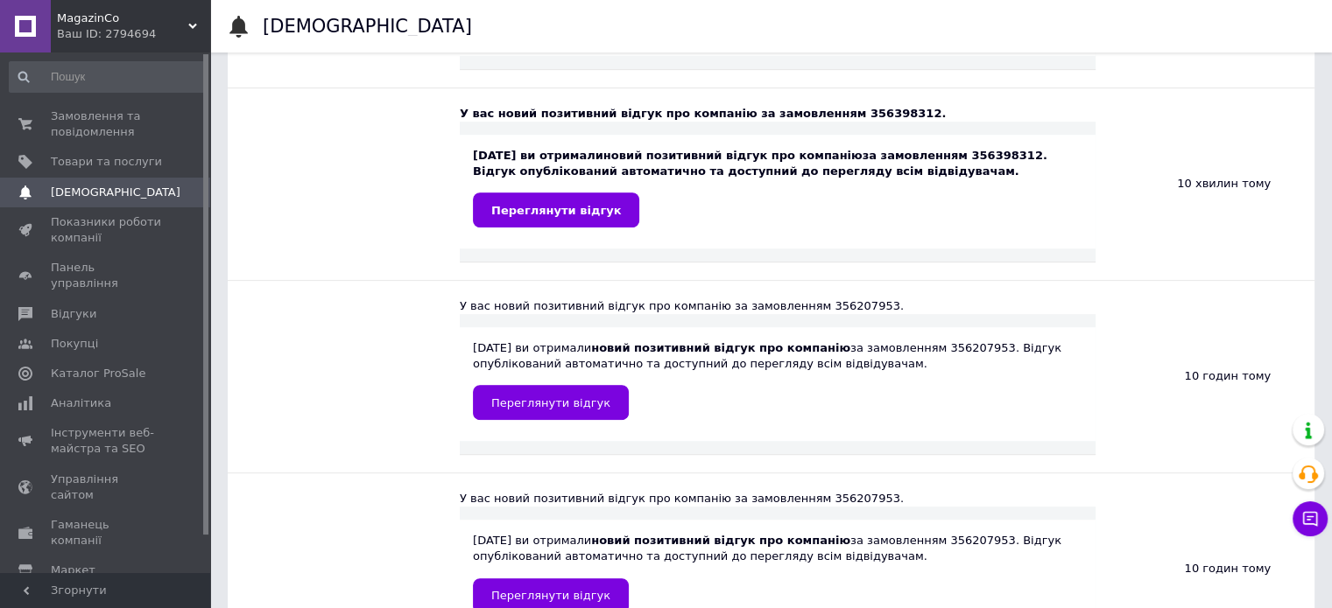
scroll to position [700, 0]
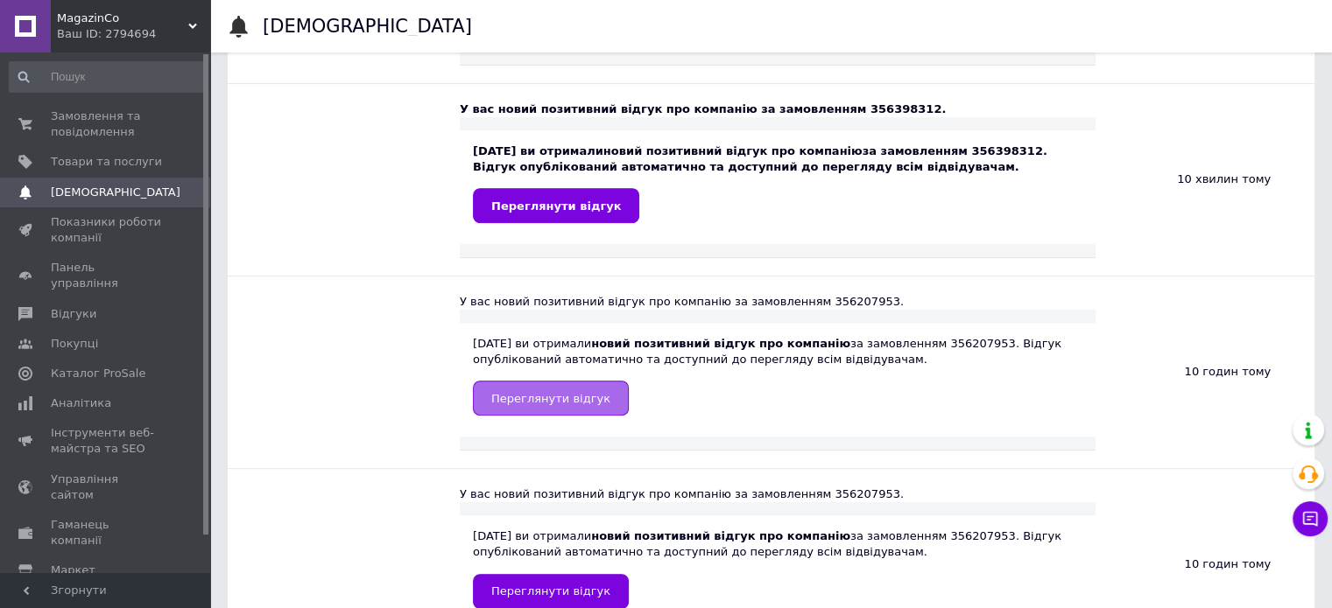
click at [558, 396] on span "Переглянути відгук" at bounding box center [550, 398] width 119 height 13
click at [74, 116] on span "Замовлення та повідомлення" at bounding box center [106, 125] width 111 height 32
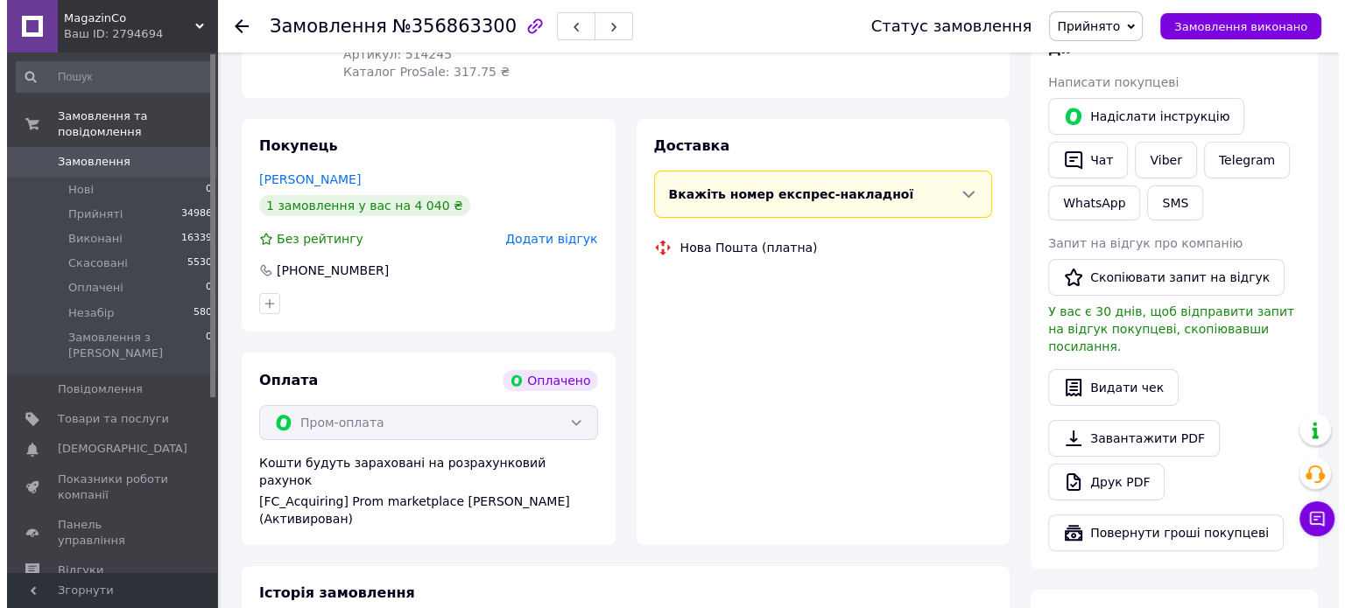
scroll to position [350, 0]
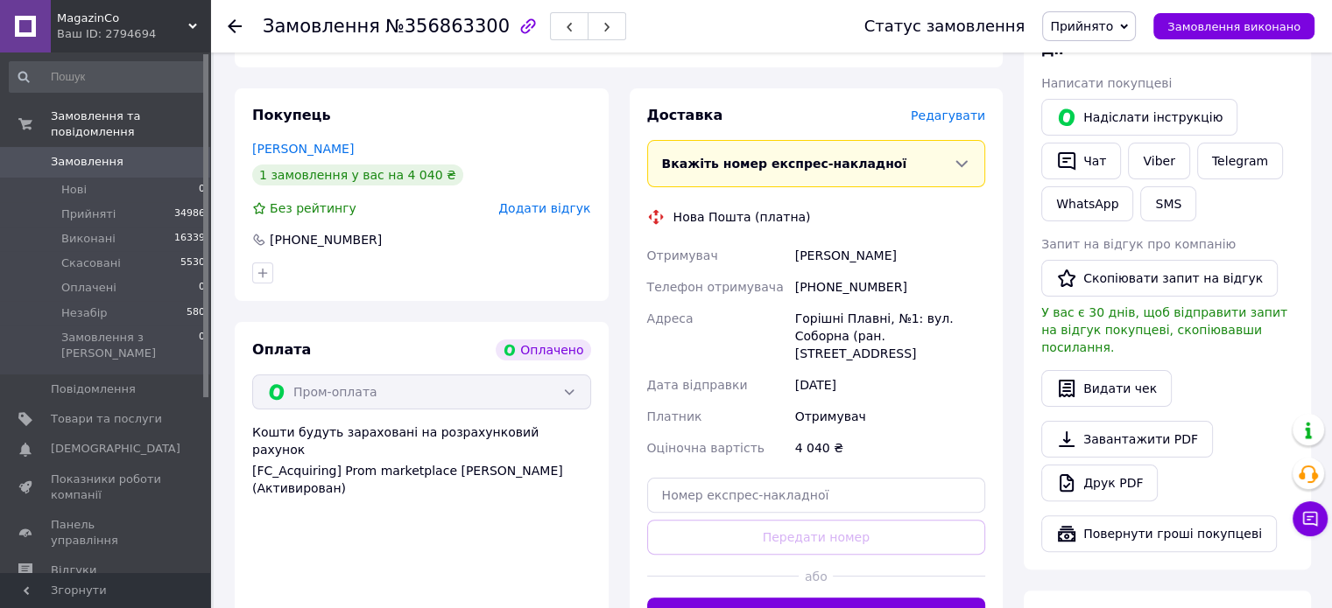
click at [949, 109] on span "Редагувати" at bounding box center [948, 116] width 74 height 14
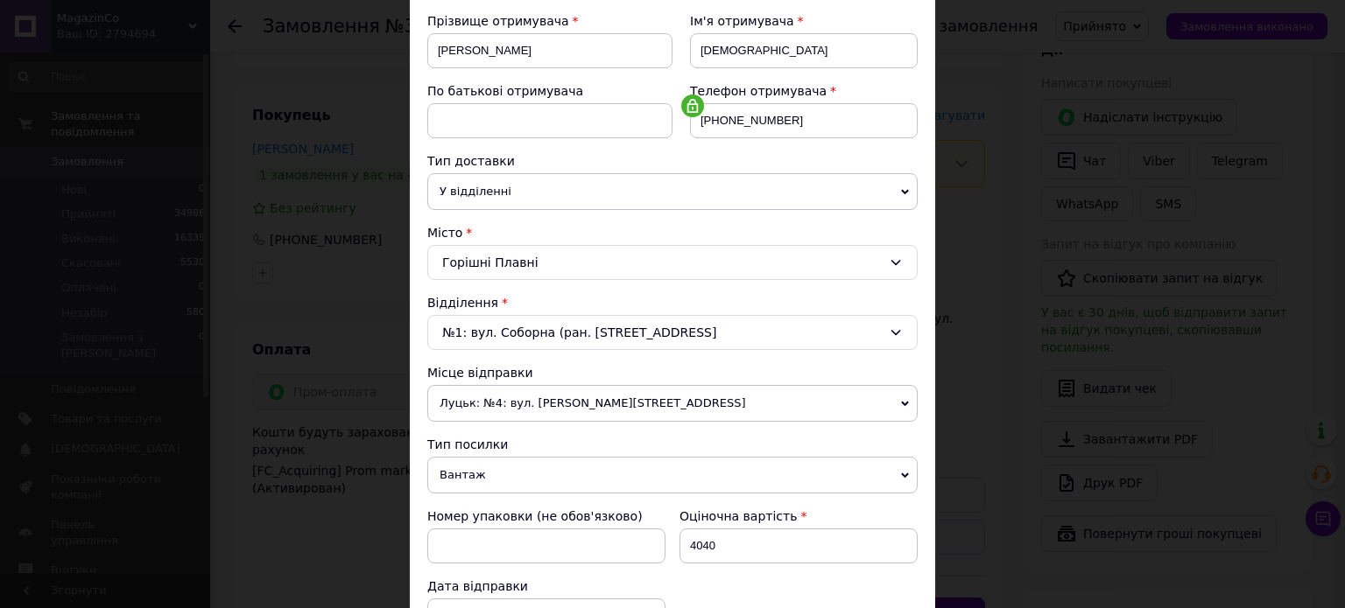
scroll to position [263, 0]
click at [554, 327] on div "№1: вул. Соборна (ран. Радянська), 31" at bounding box center [672, 331] width 490 height 35
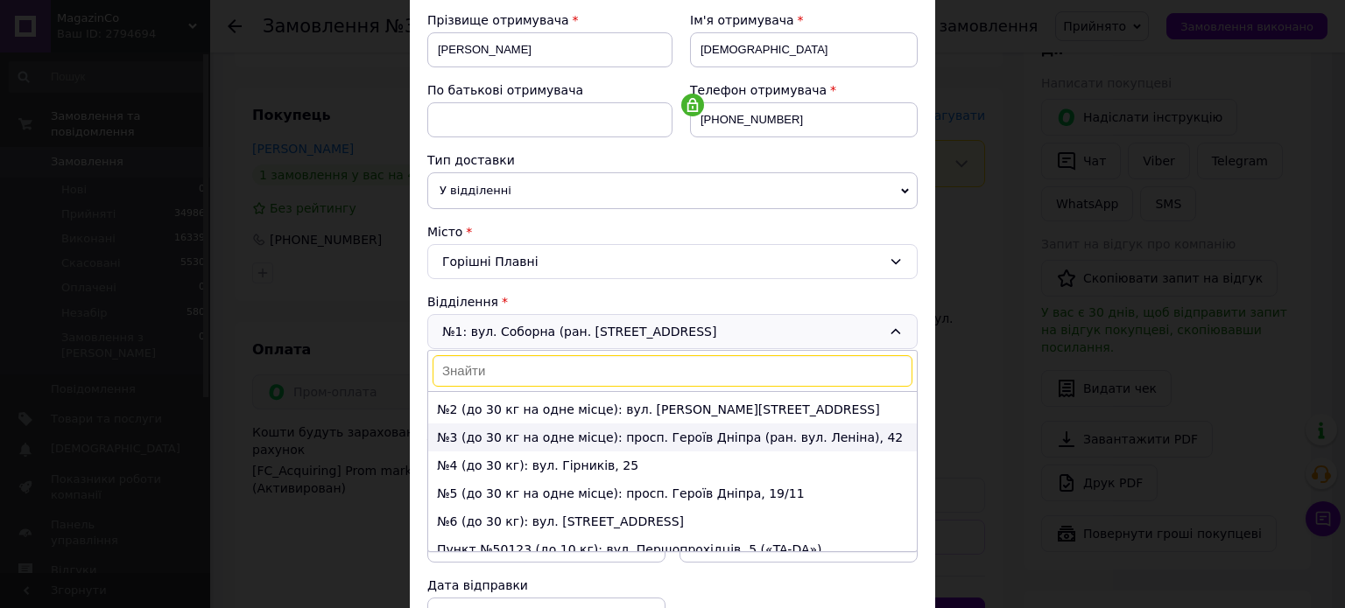
scroll to position [36, 0]
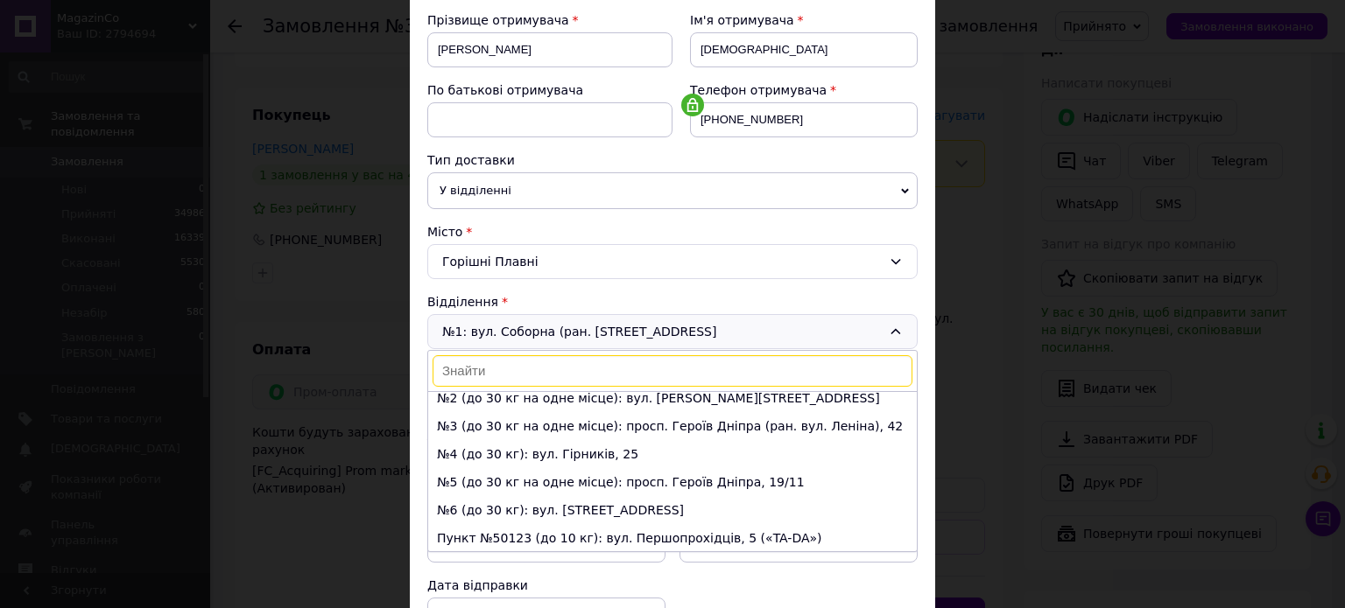
click at [554, 321] on div "№1: вул. Соборна (ран. Радянська), 31 №1: вул. Соборна (ран. Радянська), 31 №2 …" at bounding box center [672, 331] width 490 height 35
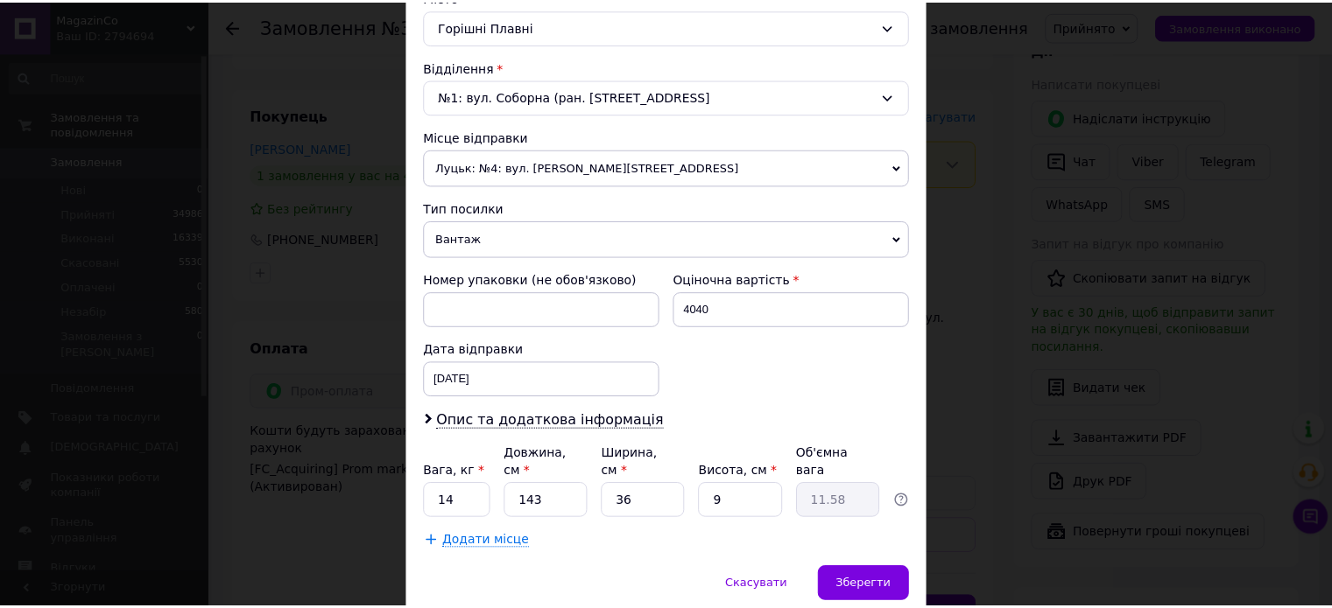
scroll to position [549, 0]
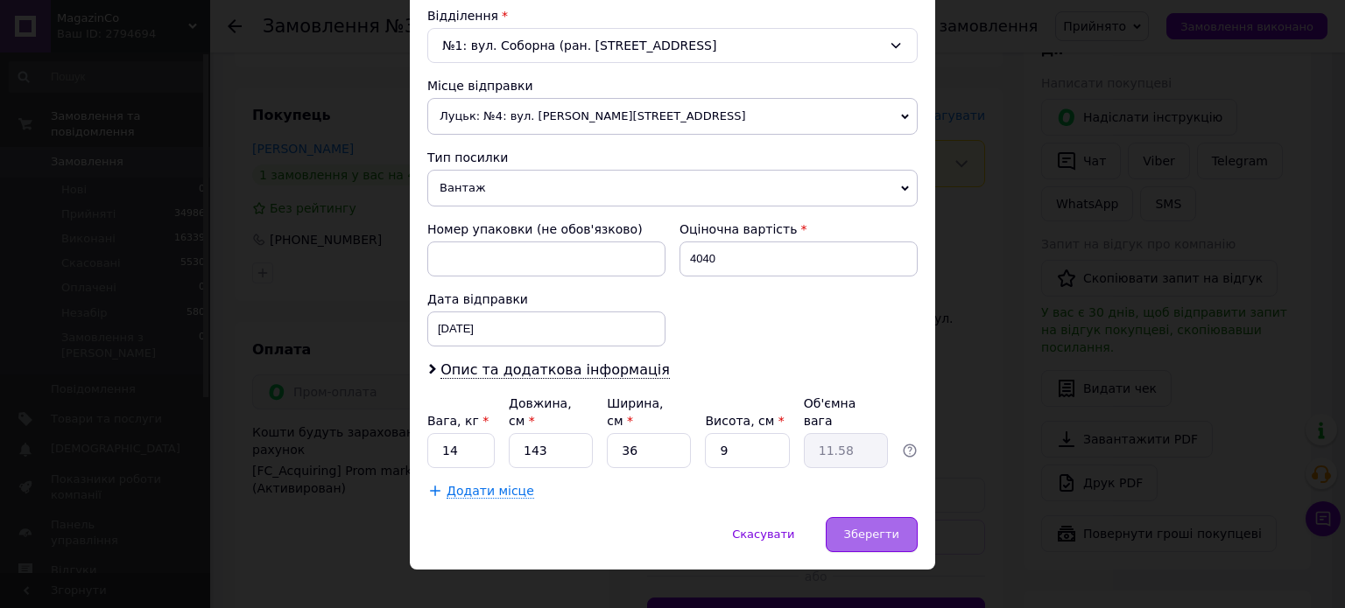
click at [879, 517] on div "Зберегти" at bounding box center [872, 534] width 92 height 35
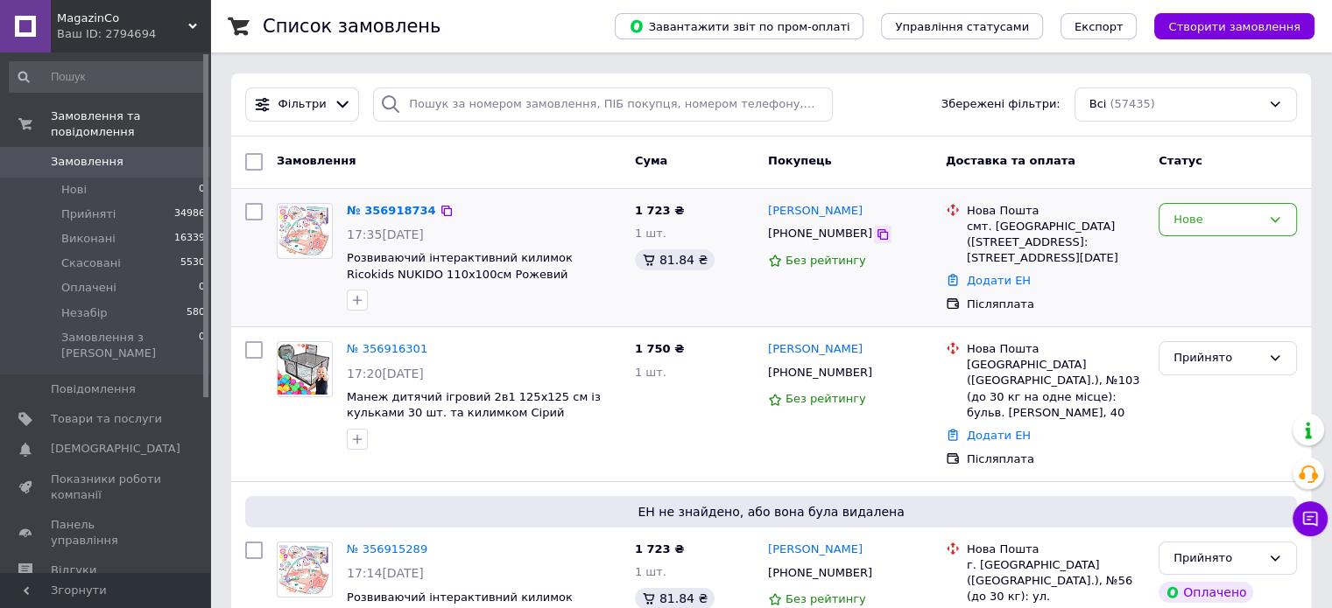
click at [875, 236] on icon at bounding box center [882, 235] width 14 height 14
